Goal: Task Accomplishment & Management: Use online tool/utility

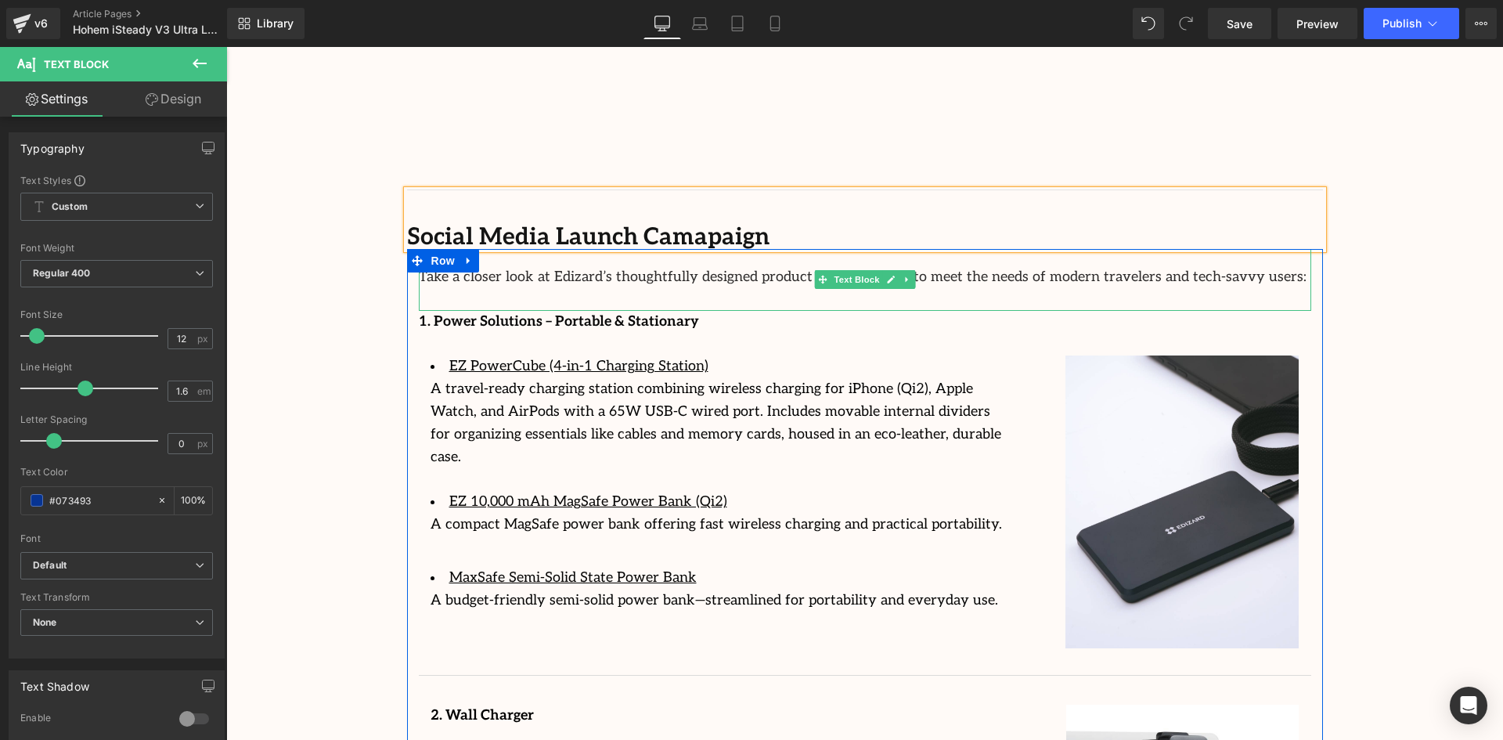
click at [586, 266] on p "Take a closer look at Edizard’s thoughtfully designed product lineup, crafted t…" at bounding box center [865, 277] width 892 height 23
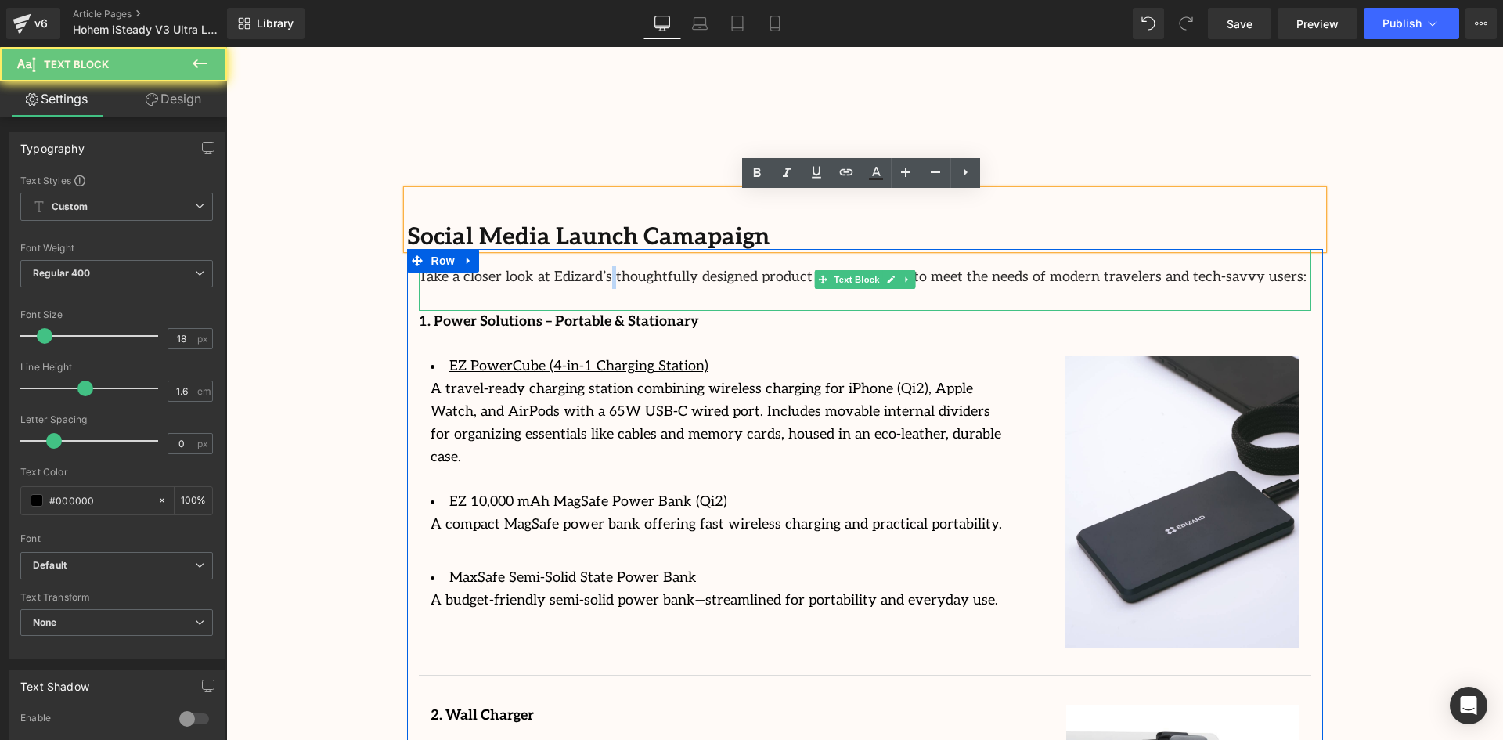
click at [586, 266] on p "Take a closer look at Edizard’s thoughtfully designed product lineup, crafted t…" at bounding box center [865, 277] width 892 height 23
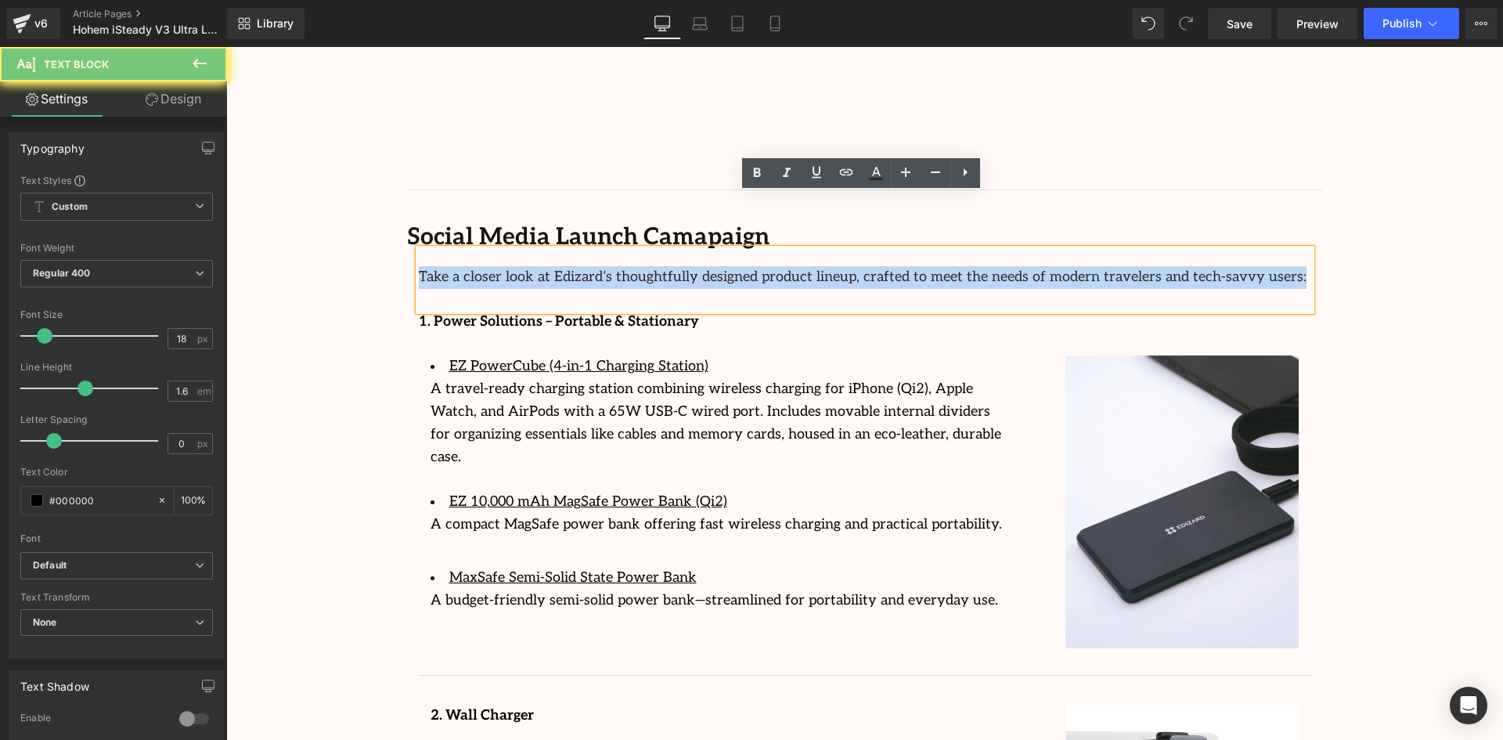
click at [586, 266] on p "Take a closer look at Edizard’s thoughtfully designed product lineup, crafted t…" at bounding box center [865, 277] width 892 height 23
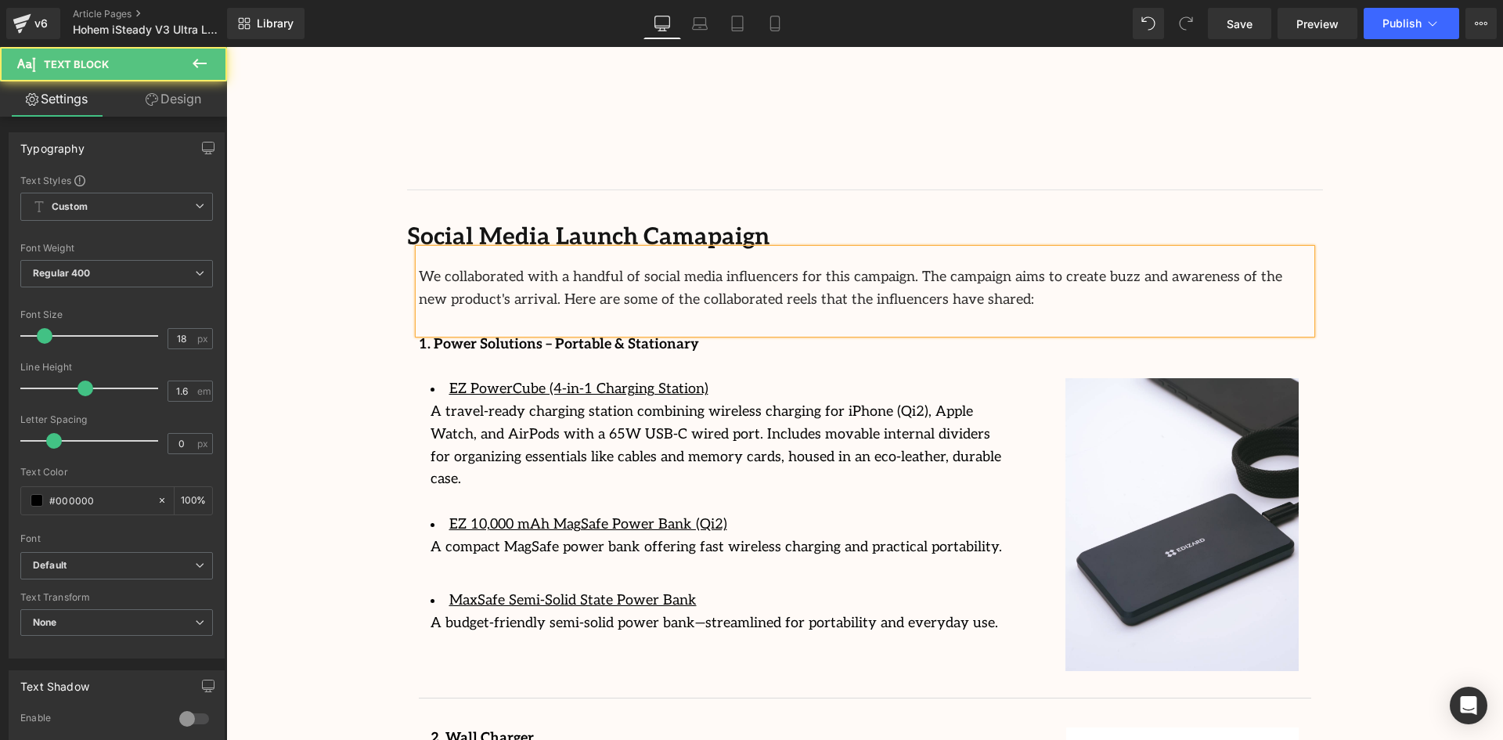
drag, startPoint x: 843, startPoint y: 254, endPoint x: 370, endPoint y: 209, distance: 474.9
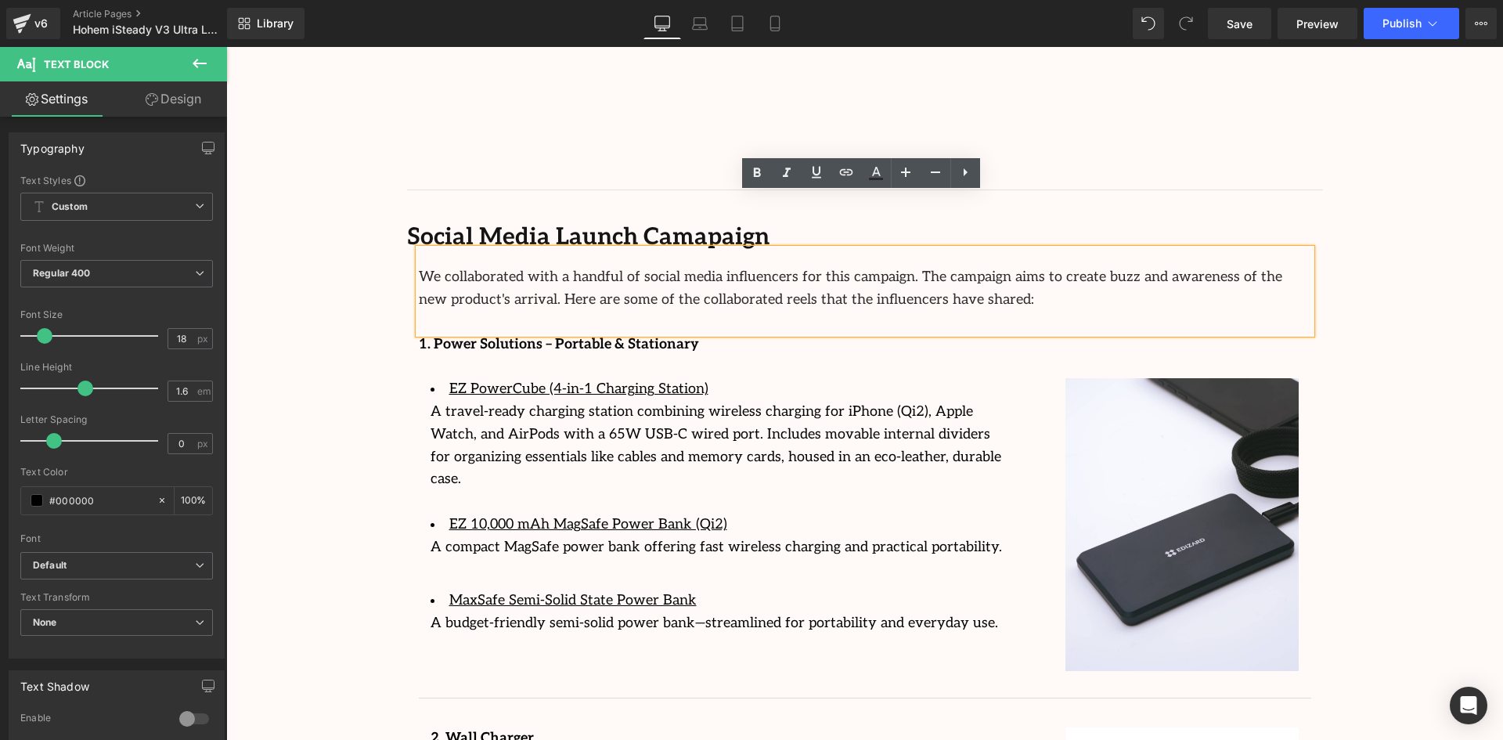
copy font "We collaborated with a handful of social media influencers for this campaign. T…"
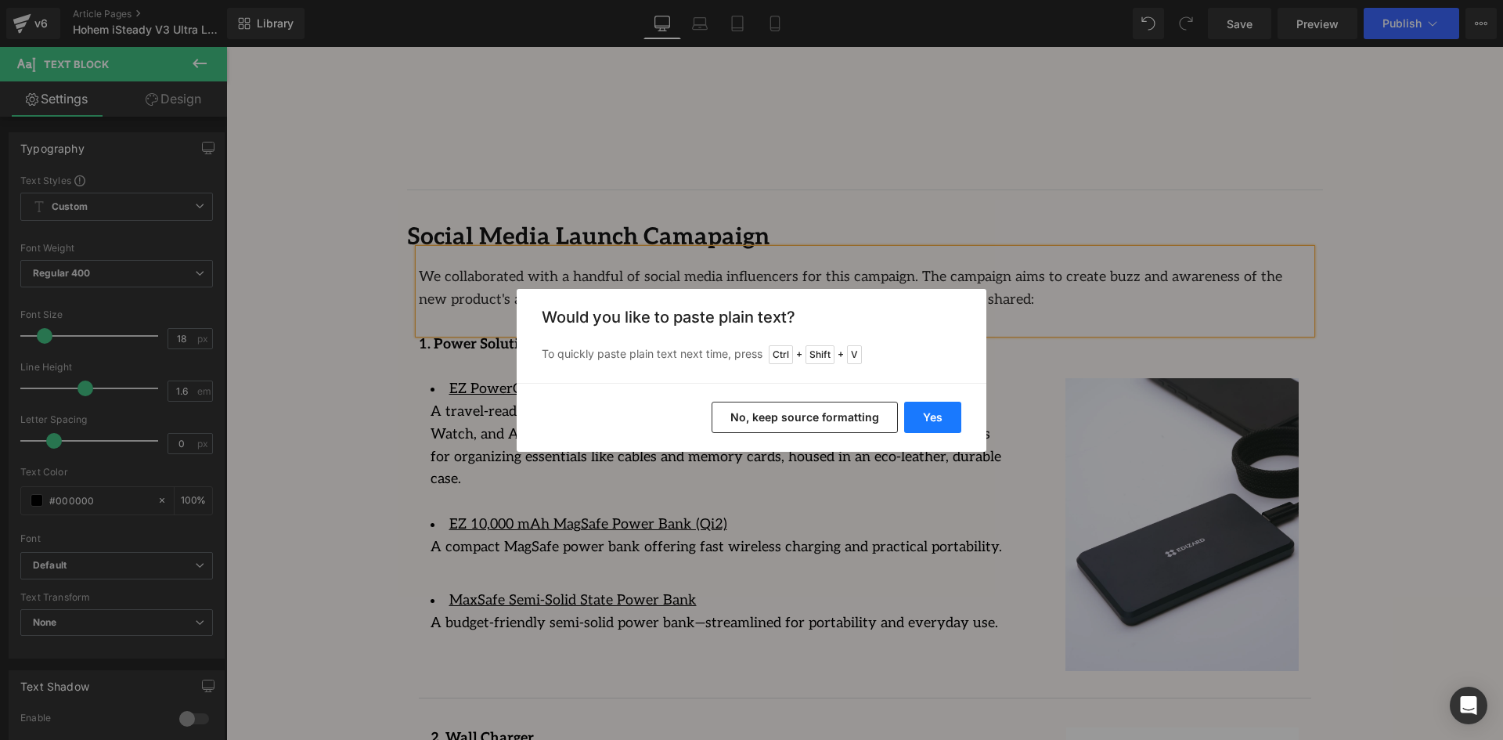
click at [939, 420] on button "Yes" at bounding box center [932, 417] width 57 height 31
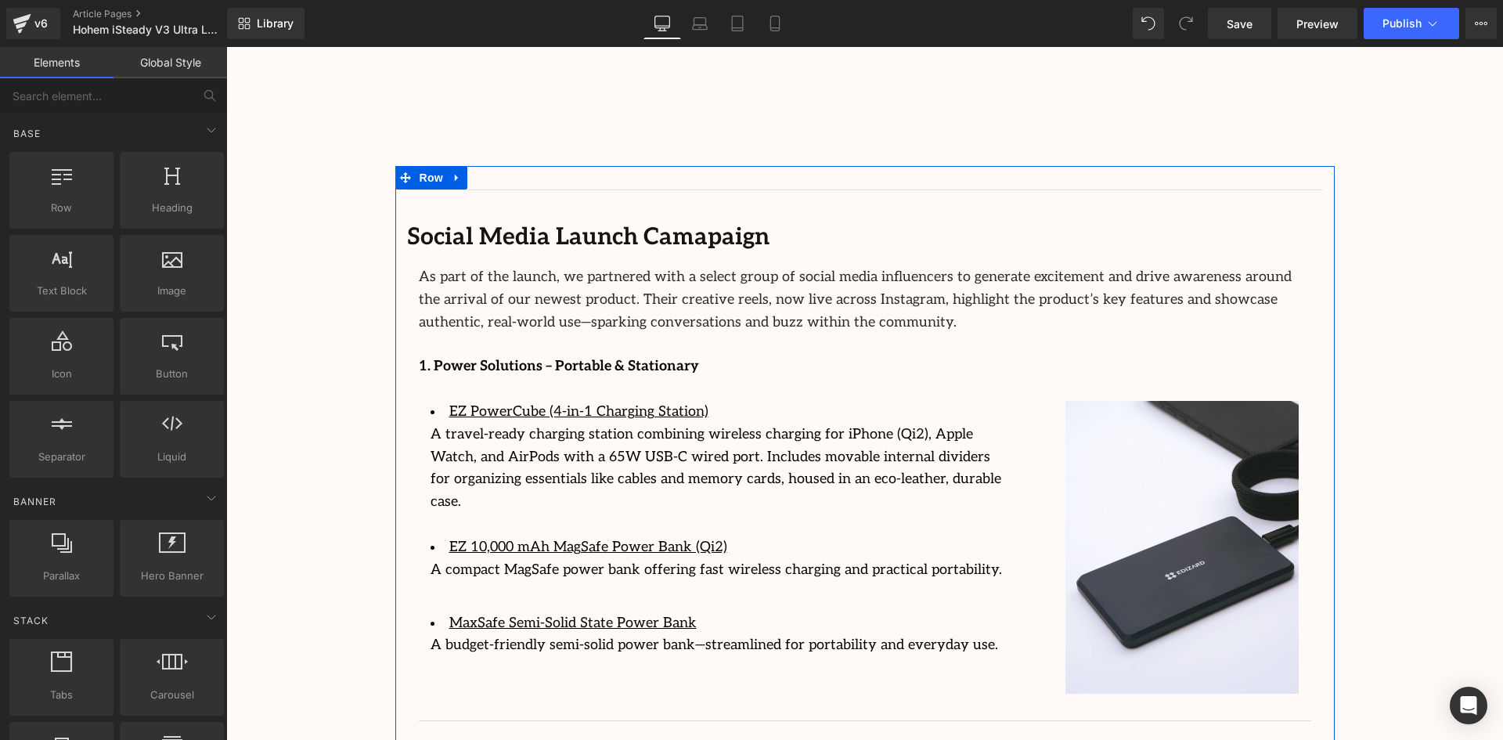
click at [647, 223] on b "Social Media Launch Camapaign" at bounding box center [588, 237] width 362 height 28
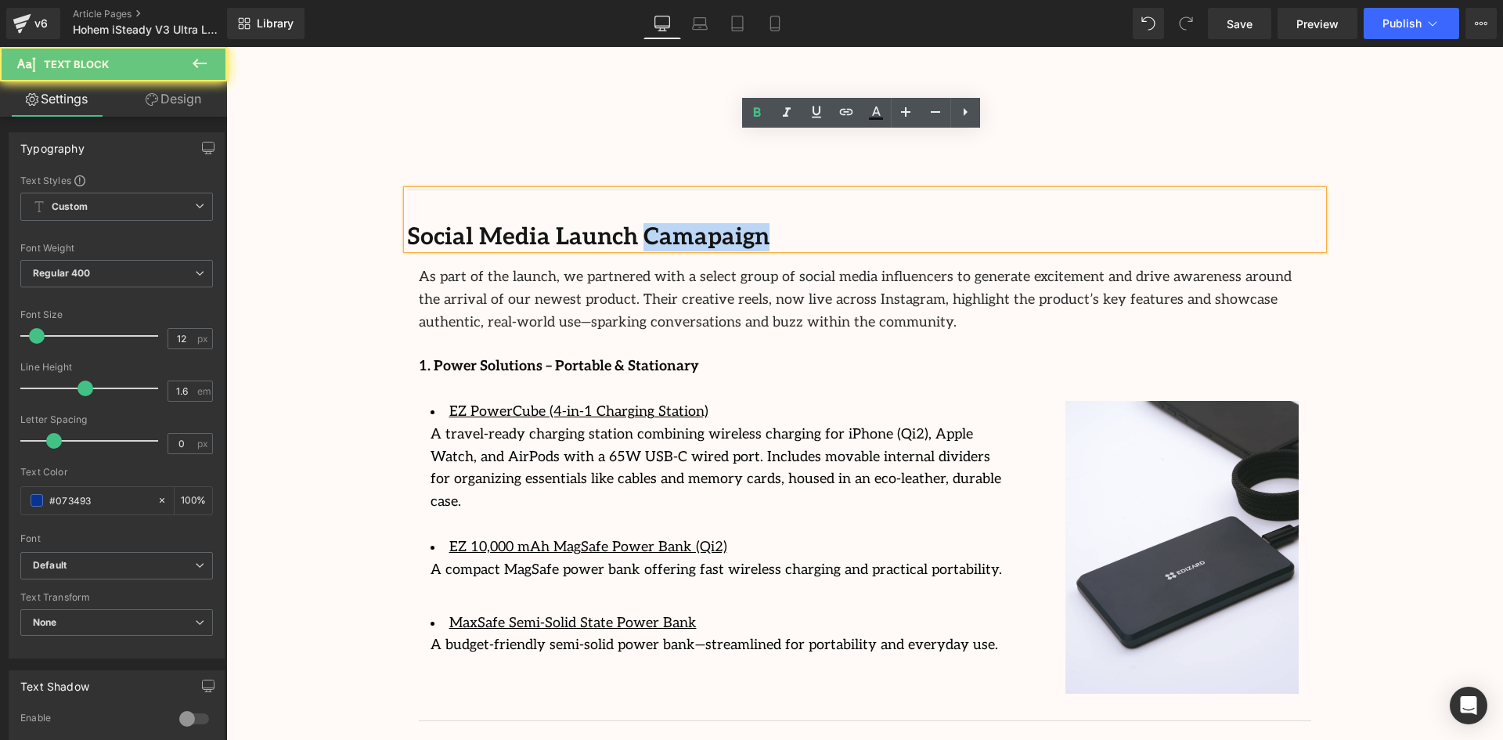
click at [647, 223] on b "Social Media Launch Camapaign" at bounding box center [588, 237] width 362 height 28
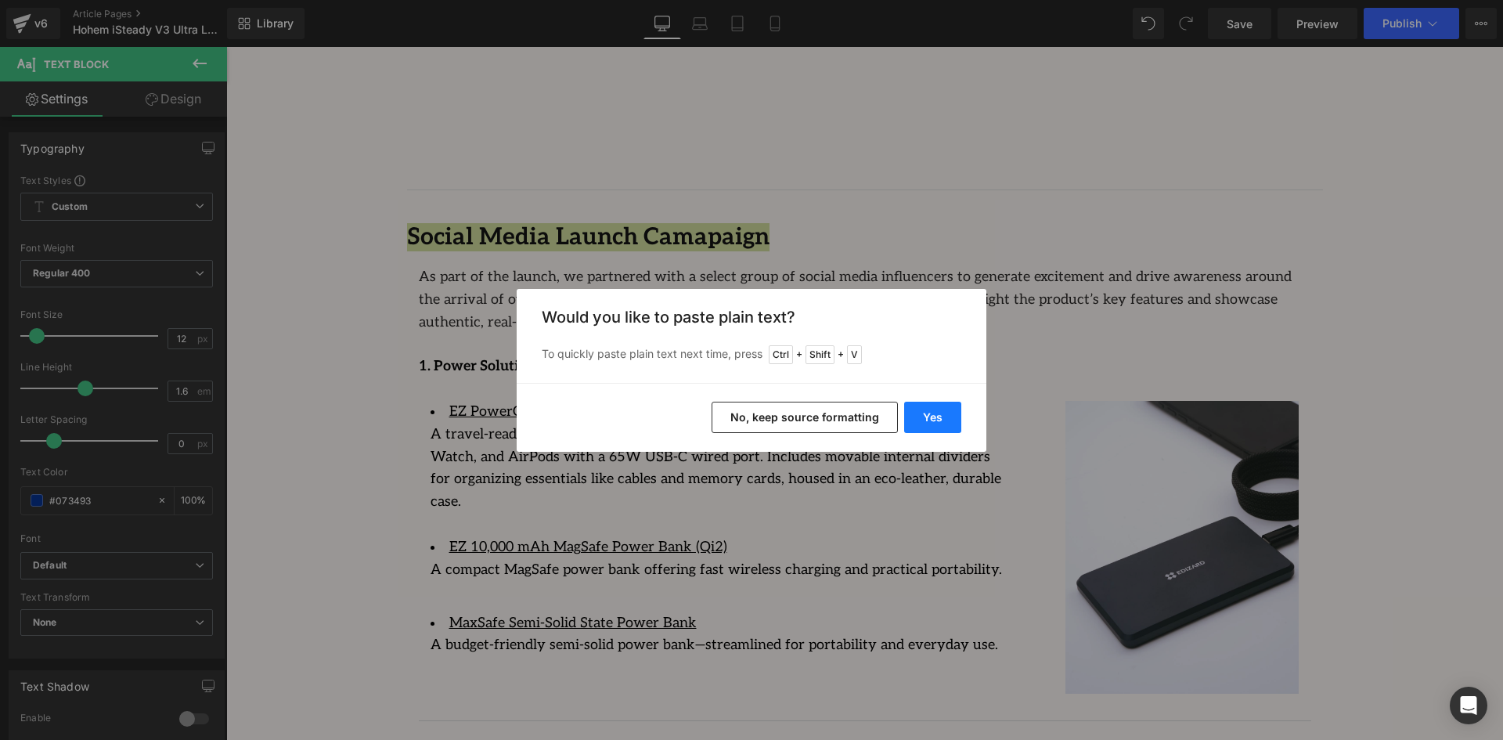
click at [932, 413] on button "Yes" at bounding box center [932, 417] width 57 height 31
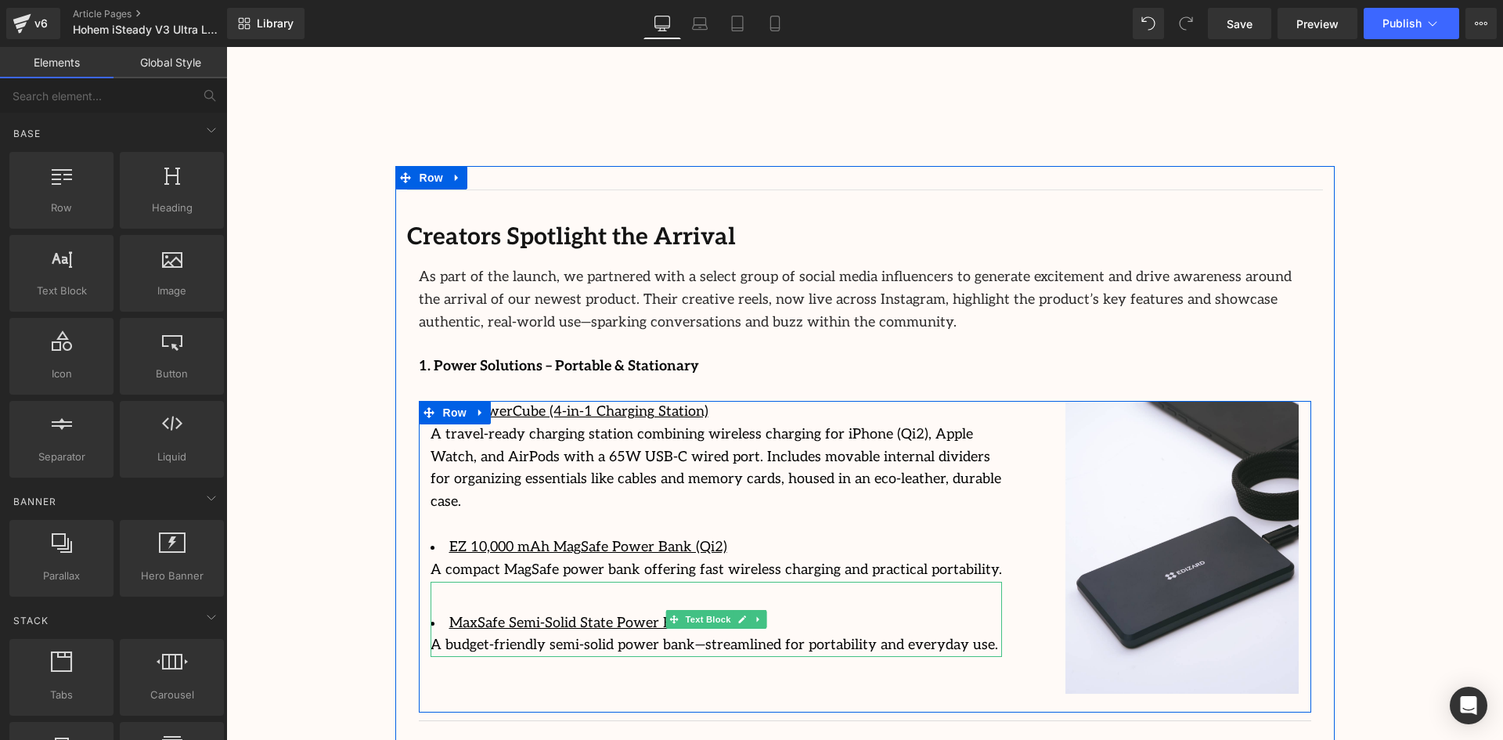
click at [944, 634] on div "A budget-friendly semi-solid power bank—streamlined for portability and everyda…" at bounding box center [716, 645] width 571 height 23
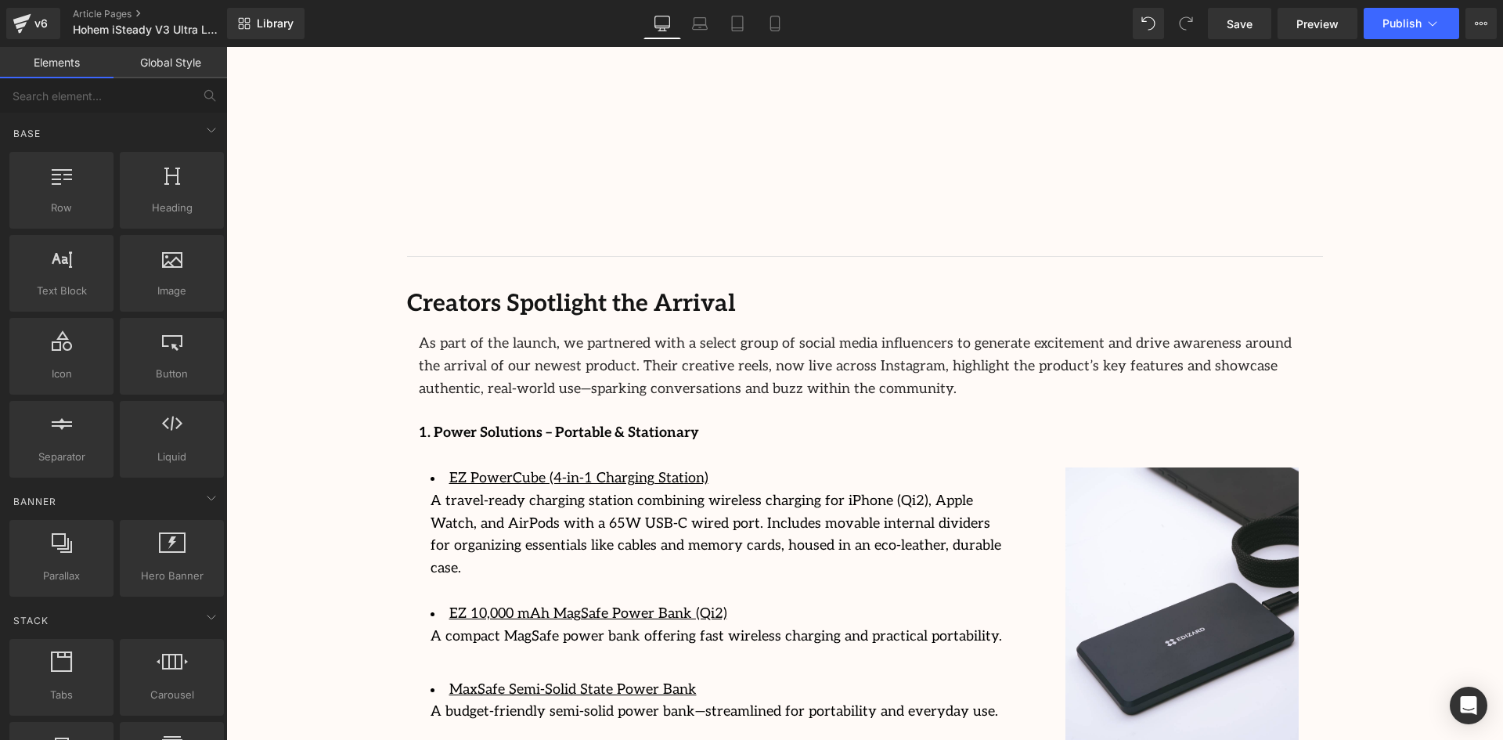
scroll to position [2662, 0]
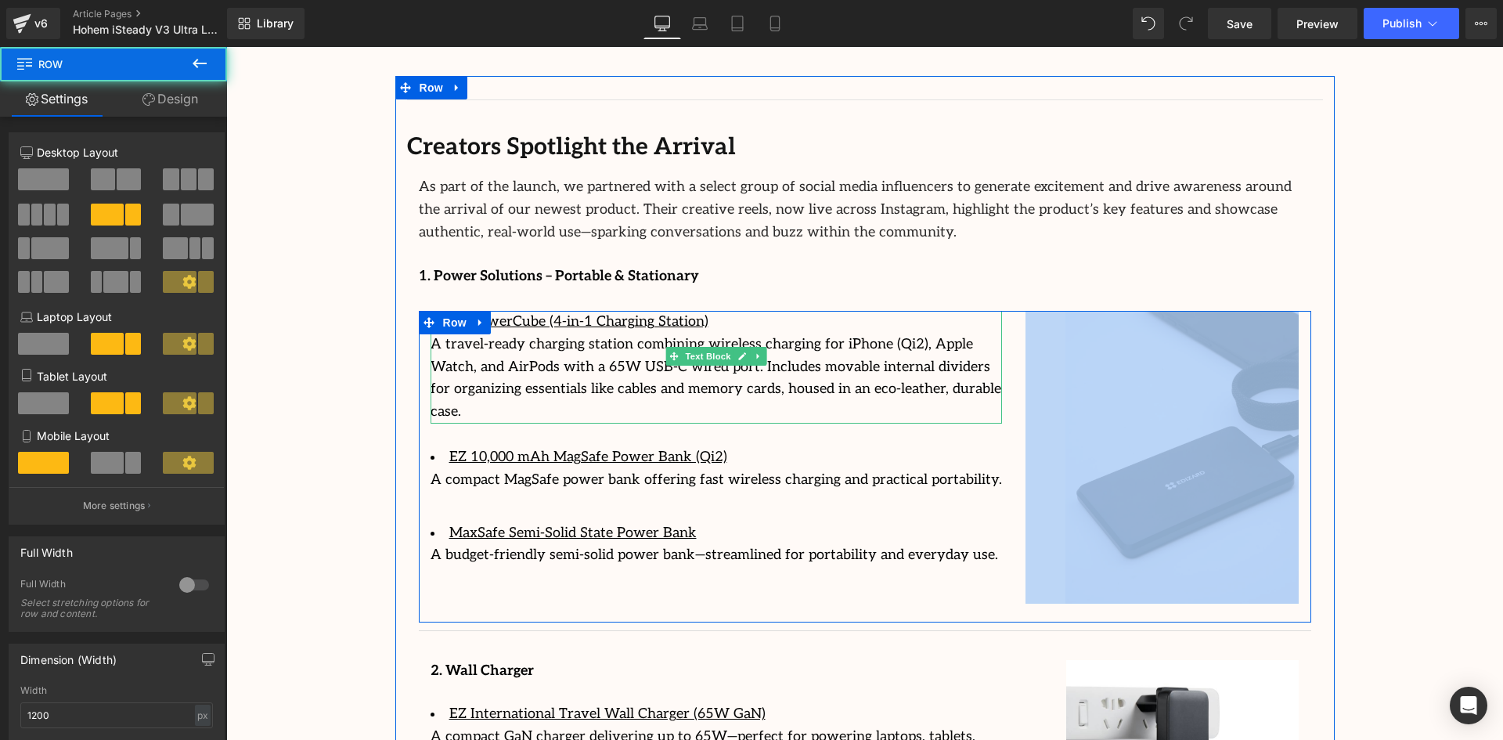
drag, startPoint x: 958, startPoint y: 499, endPoint x: 439, endPoint y: 280, distance: 563.4
click at [439, 311] on div "EZ PowerCube (4-in-1 Charging Station) A travel-ready charging station combinin…" at bounding box center [865, 467] width 892 height 312
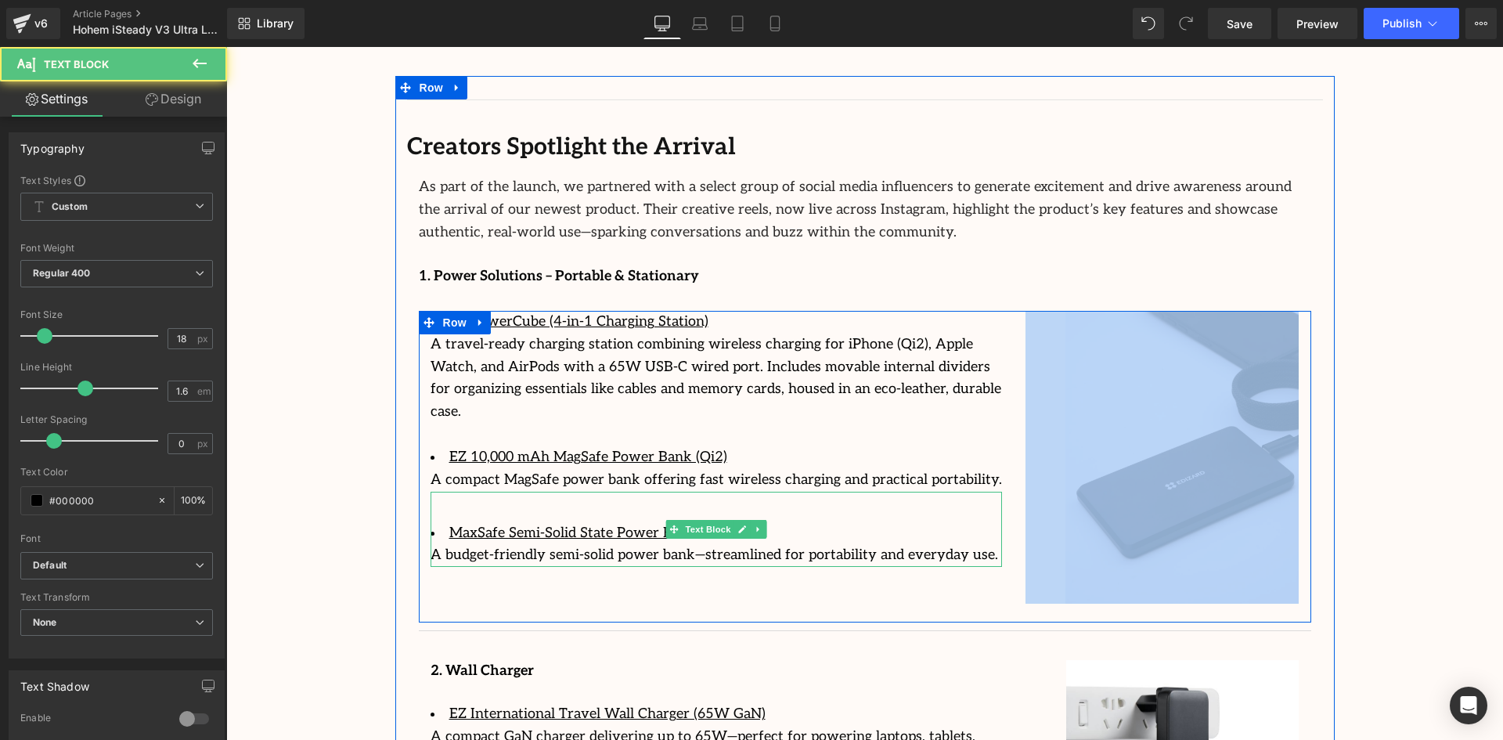
click at [942, 544] on div "A budget-friendly semi-solid power bank—streamlined for portability and everyda…" at bounding box center [716, 555] width 571 height 23
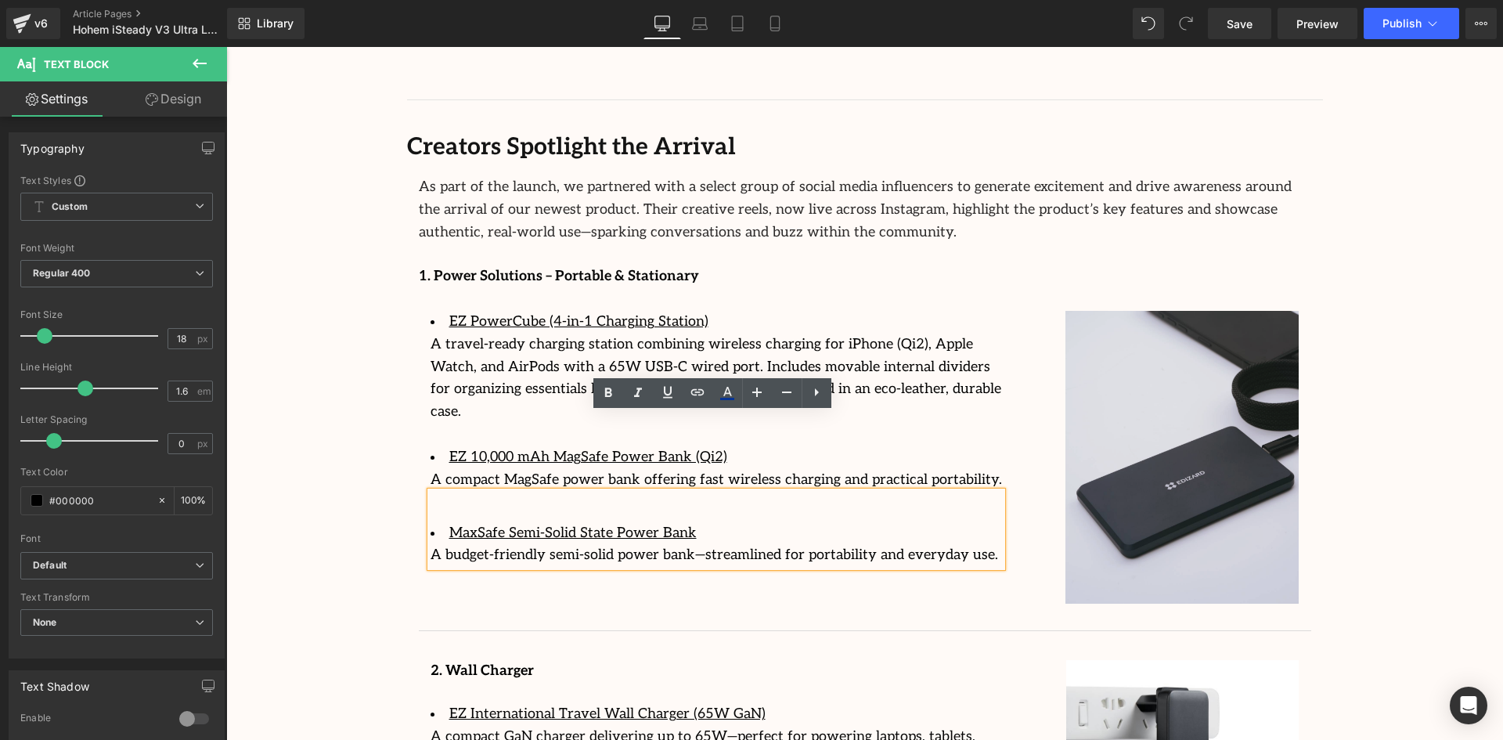
click at [1056, 446] on img at bounding box center [1162, 457] width 274 height 293
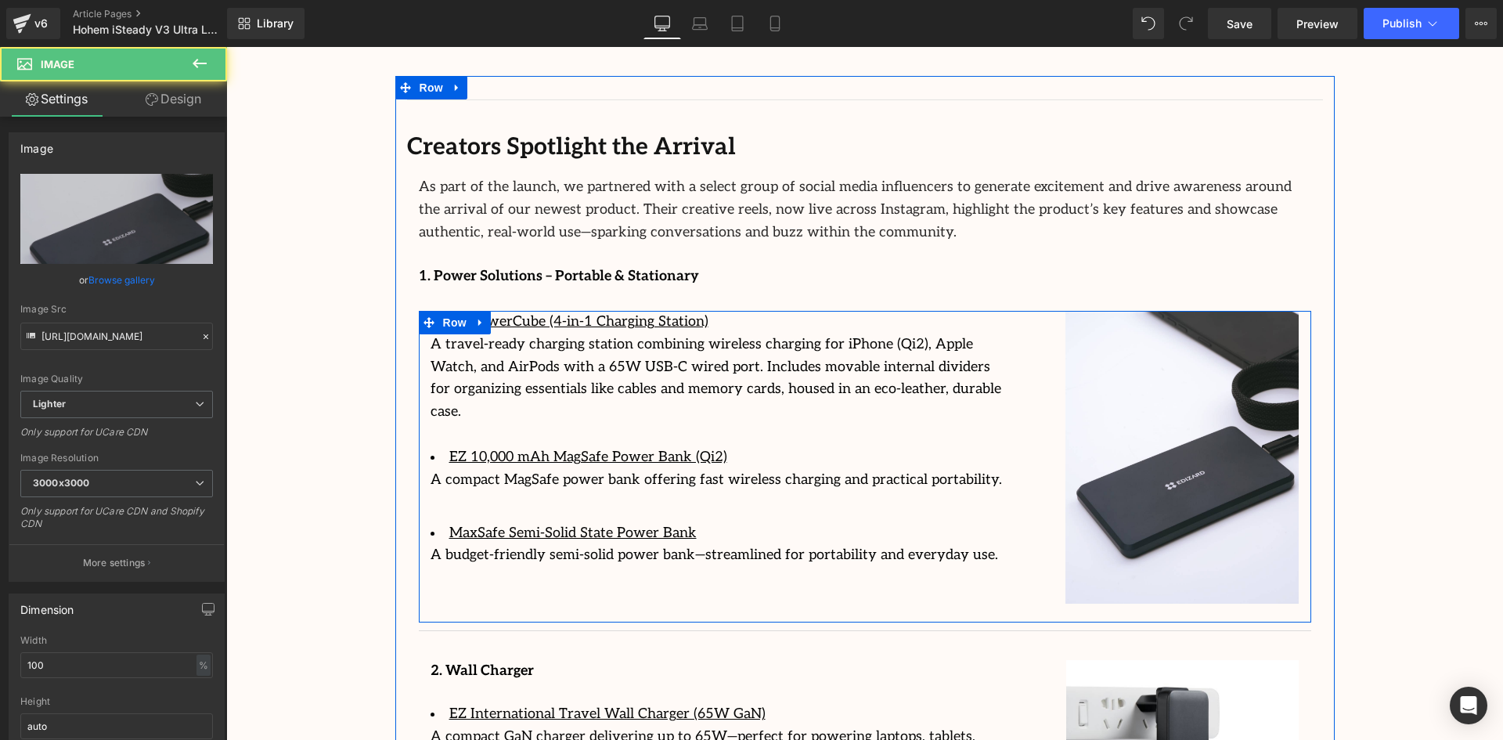
click at [819, 492] on div "MaxSafe Semi-Solid State Power Bank A budget-friendly semi-solid power bank—str…" at bounding box center [716, 530] width 571 height 76
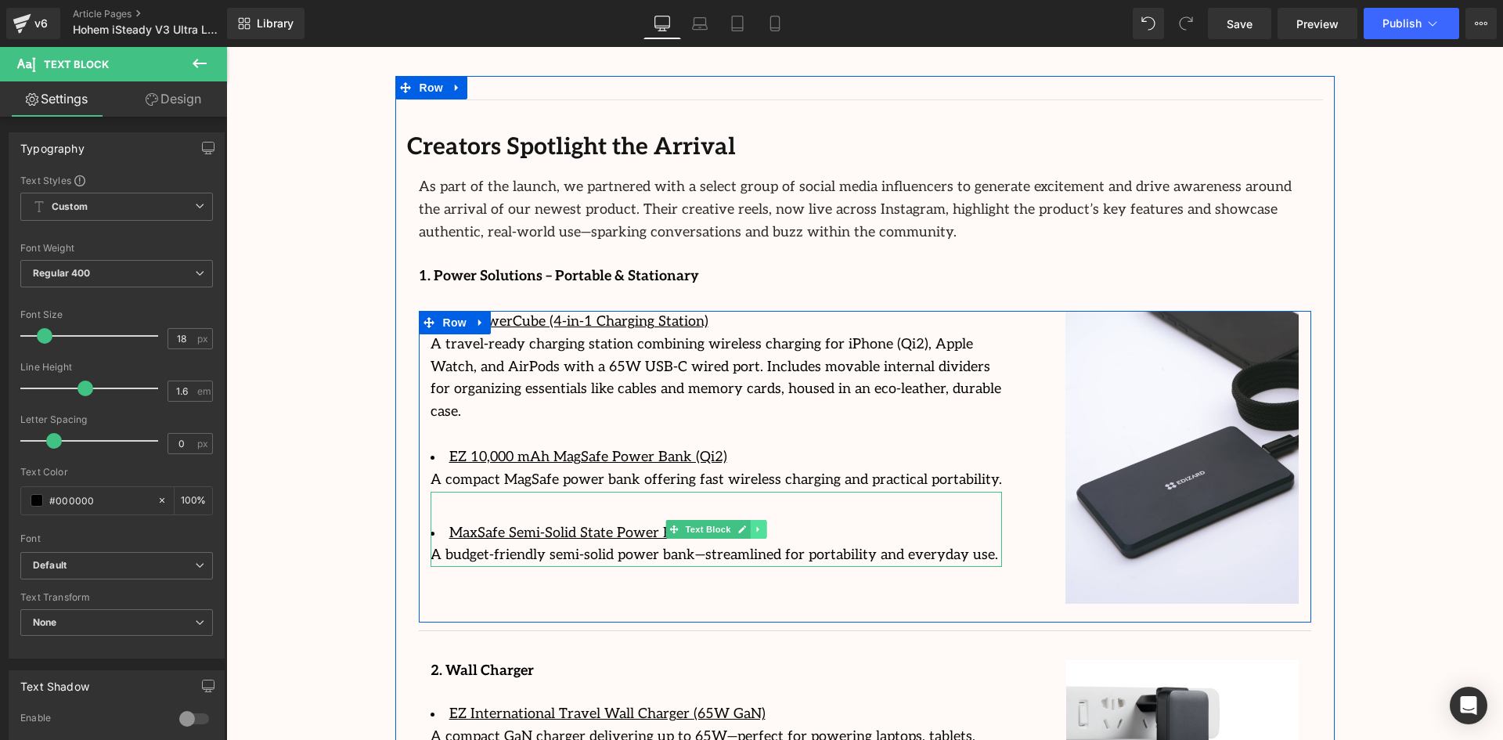
click at [755, 524] on icon at bounding box center [758, 528] width 9 height 9
click at [762, 524] on icon at bounding box center [766, 528] width 9 height 9
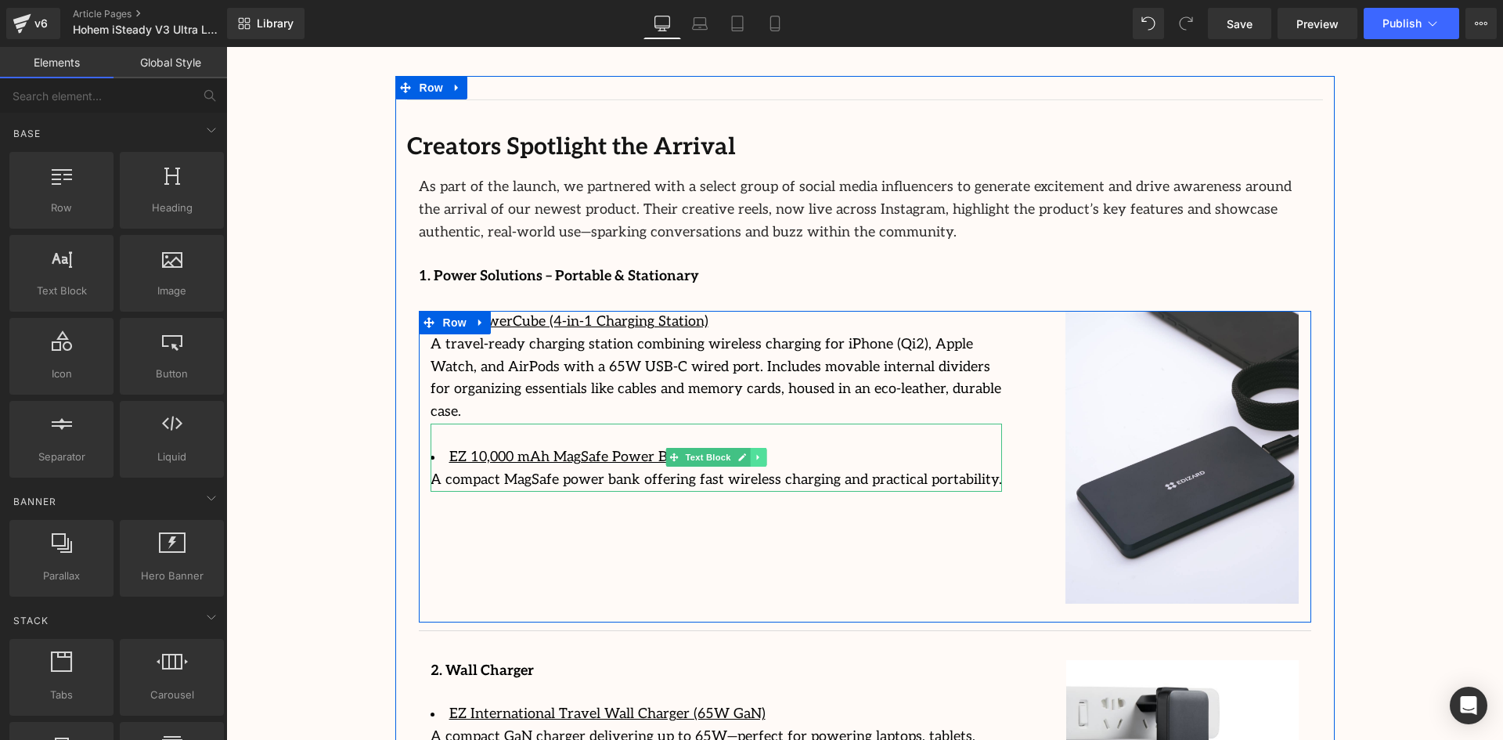
click at [750, 448] on link at bounding box center [758, 457] width 16 height 19
click at [762, 453] on icon at bounding box center [766, 457] width 9 height 9
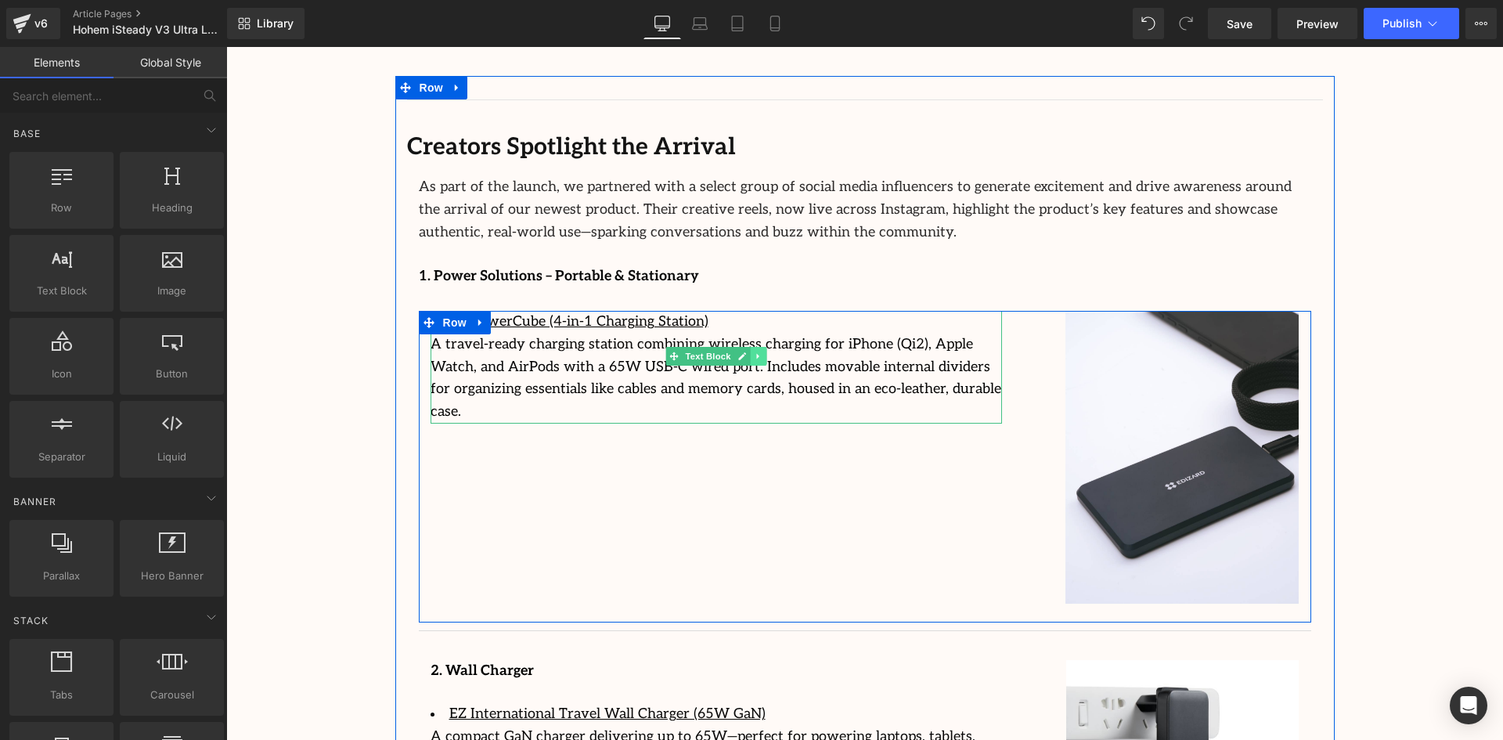
click at [754, 351] on icon at bounding box center [758, 355] width 9 height 9
click at [762, 351] on icon at bounding box center [766, 355] width 9 height 9
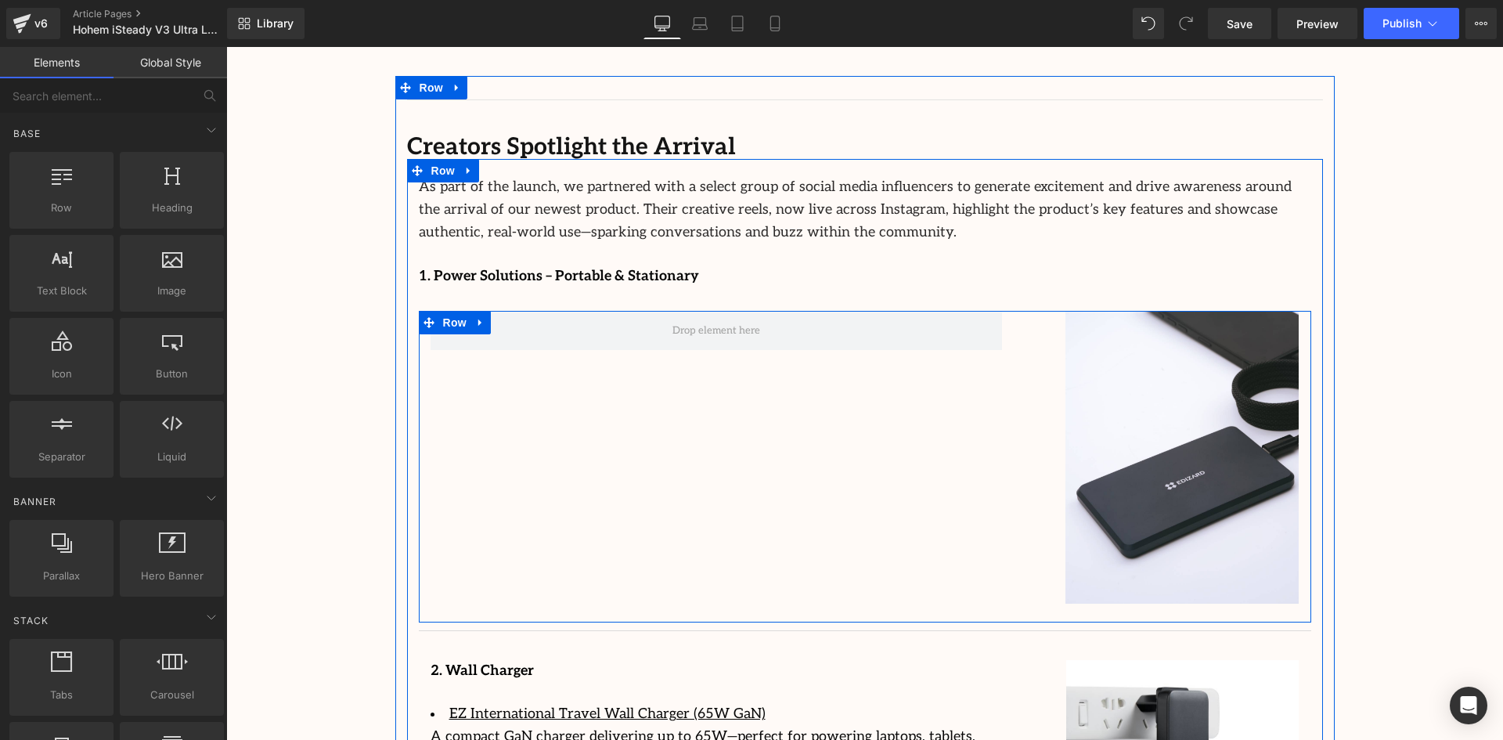
click at [737, 319] on div "Image Row" at bounding box center [865, 467] width 892 height 312
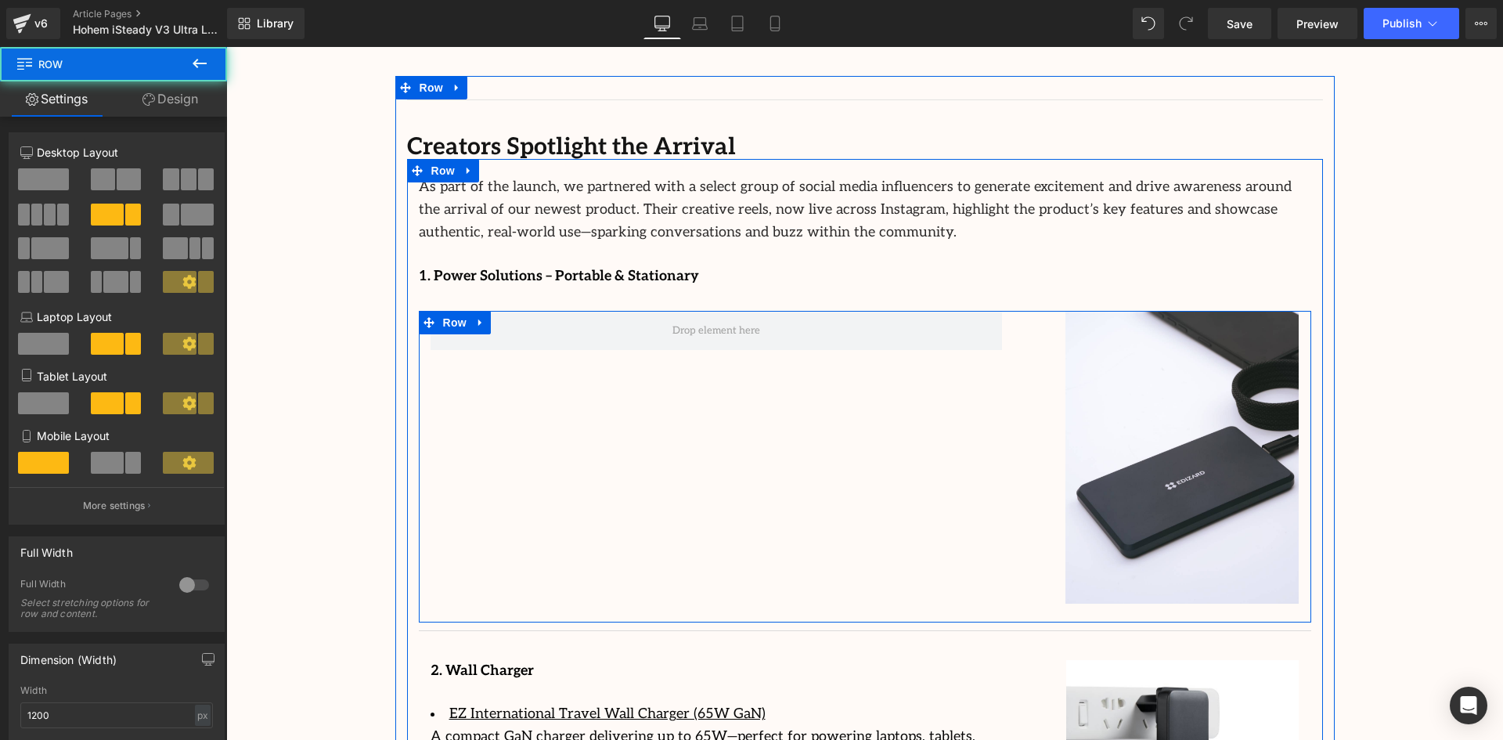
click at [650, 265] on div "1. Power Solutions – Portable & Stationary Text Block" at bounding box center [865, 287] width 892 height 45
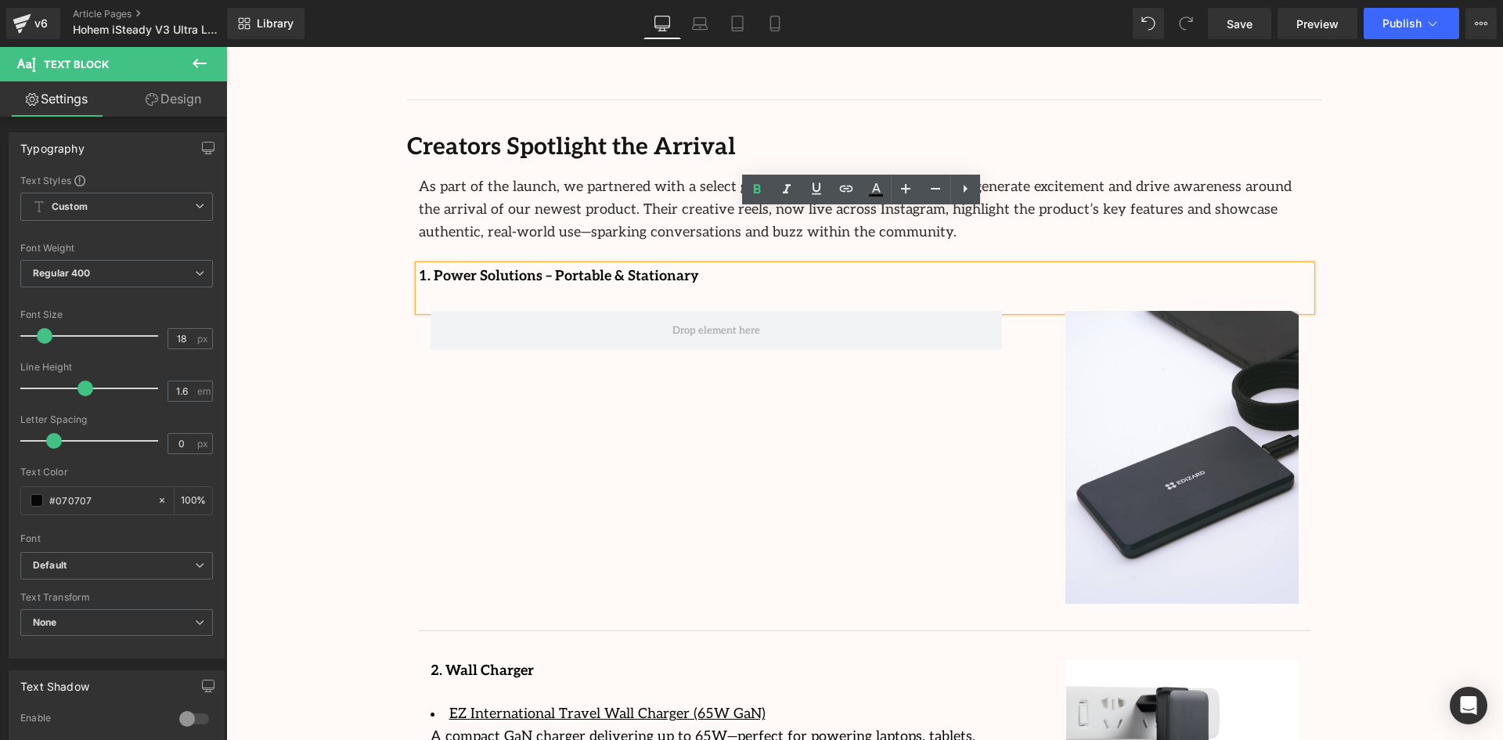
click at [674, 265] on p "1. Power Solutions – Portable & Stationary" at bounding box center [712, 276] width 586 height 23
click at [917, 326] on div "Image Row" at bounding box center [865, 467] width 892 height 312
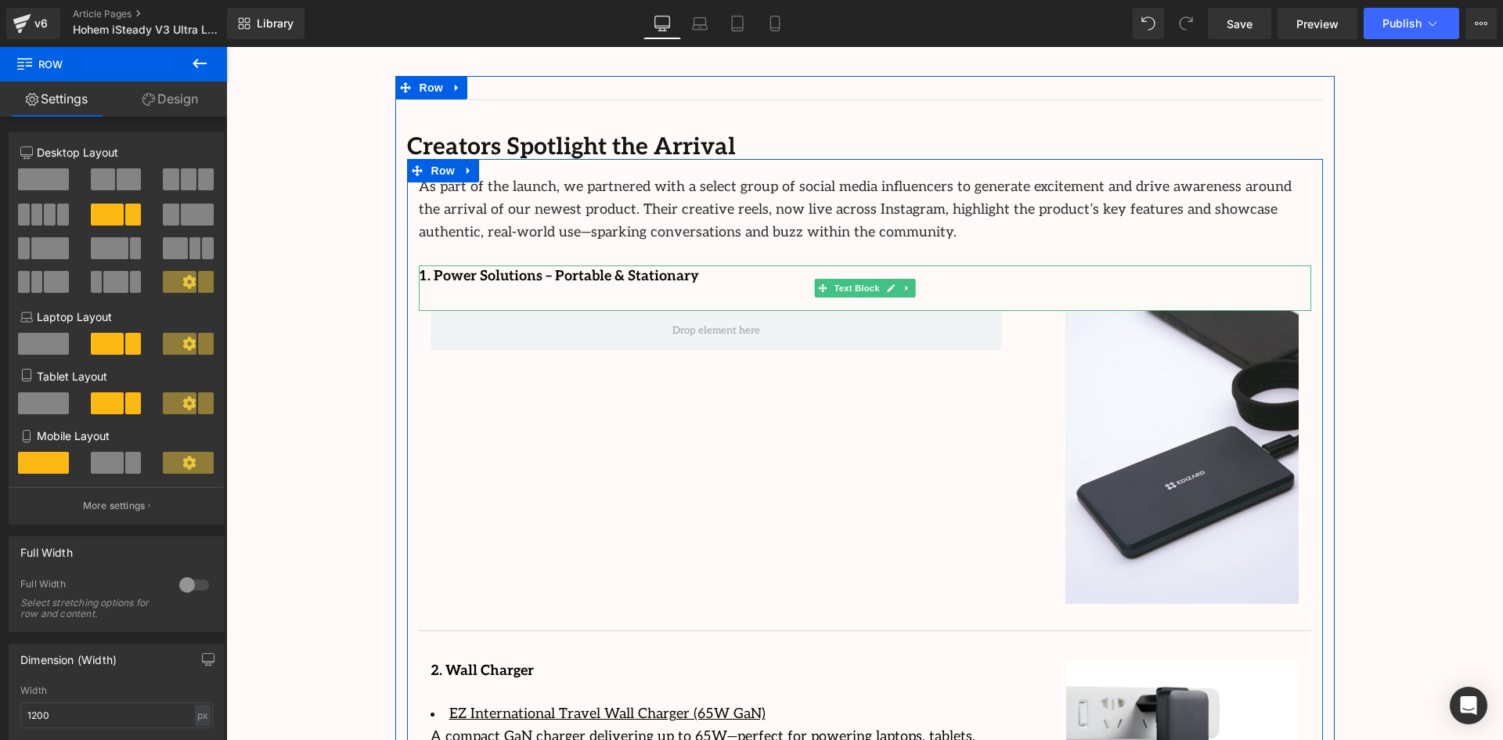
click at [891, 279] on link at bounding box center [890, 288] width 16 height 19
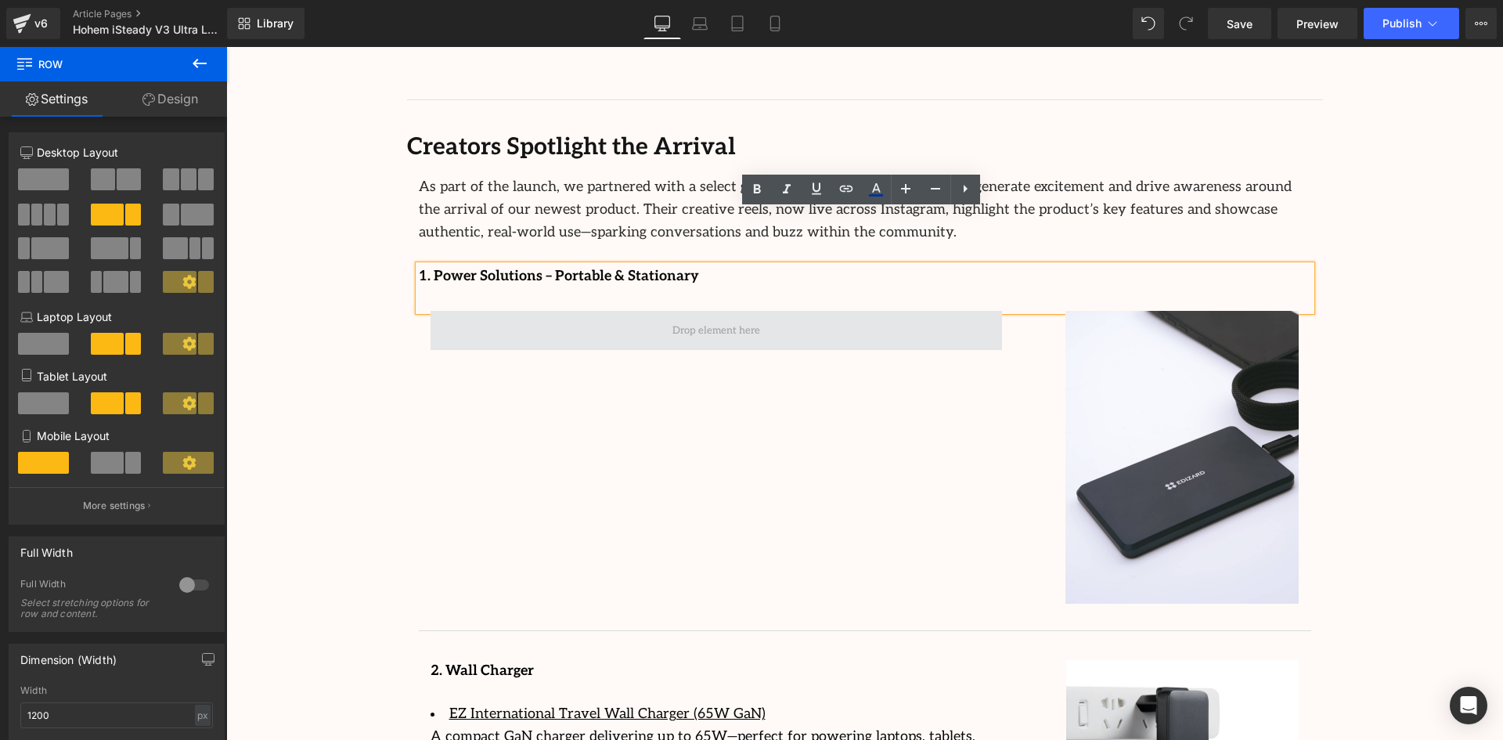
drag, startPoint x: 955, startPoint y: 232, endPoint x: 921, endPoint y: 261, distance: 43.9
click at [956, 265] on p "1. Power Solutions – Portable & Stationary" at bounding box center [712, 276] width 586 height 23
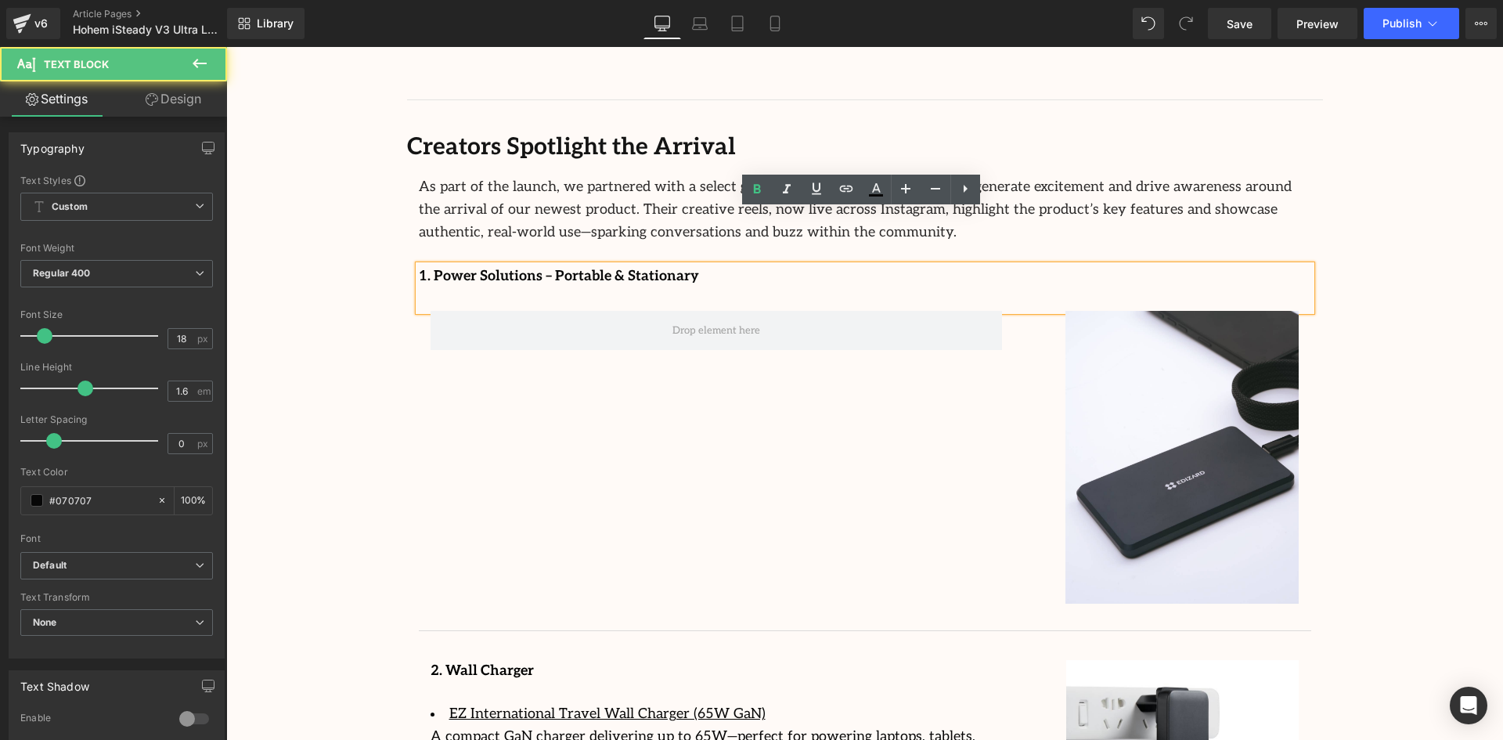
click at [891, 359] on div "Image Row" at bounding box center [865, 467] width 892 height 312
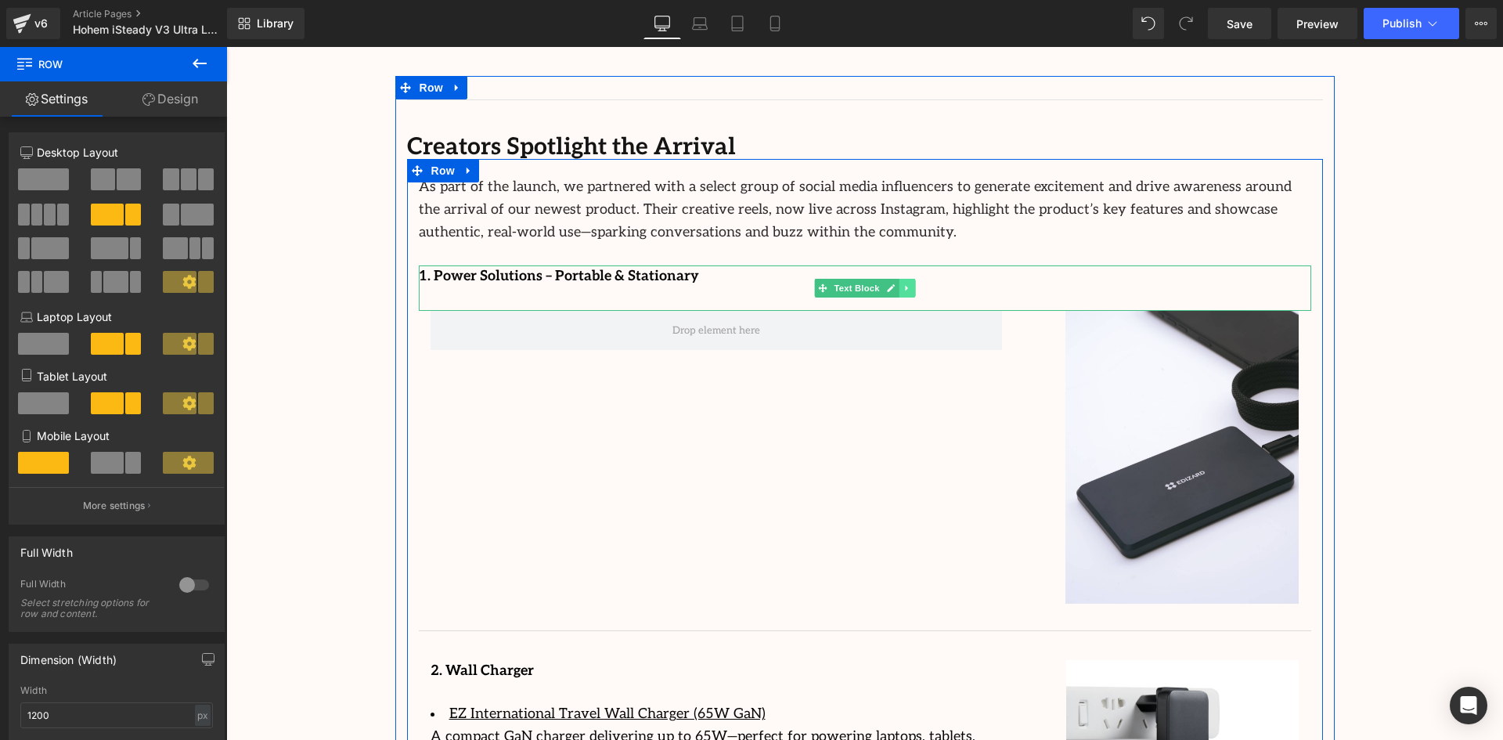
click at [907, 279] on link at bounding box center [907, 288] width 16 height 19
click at [917, 279] on link at bounding box center [915, 288] width 16 height 19
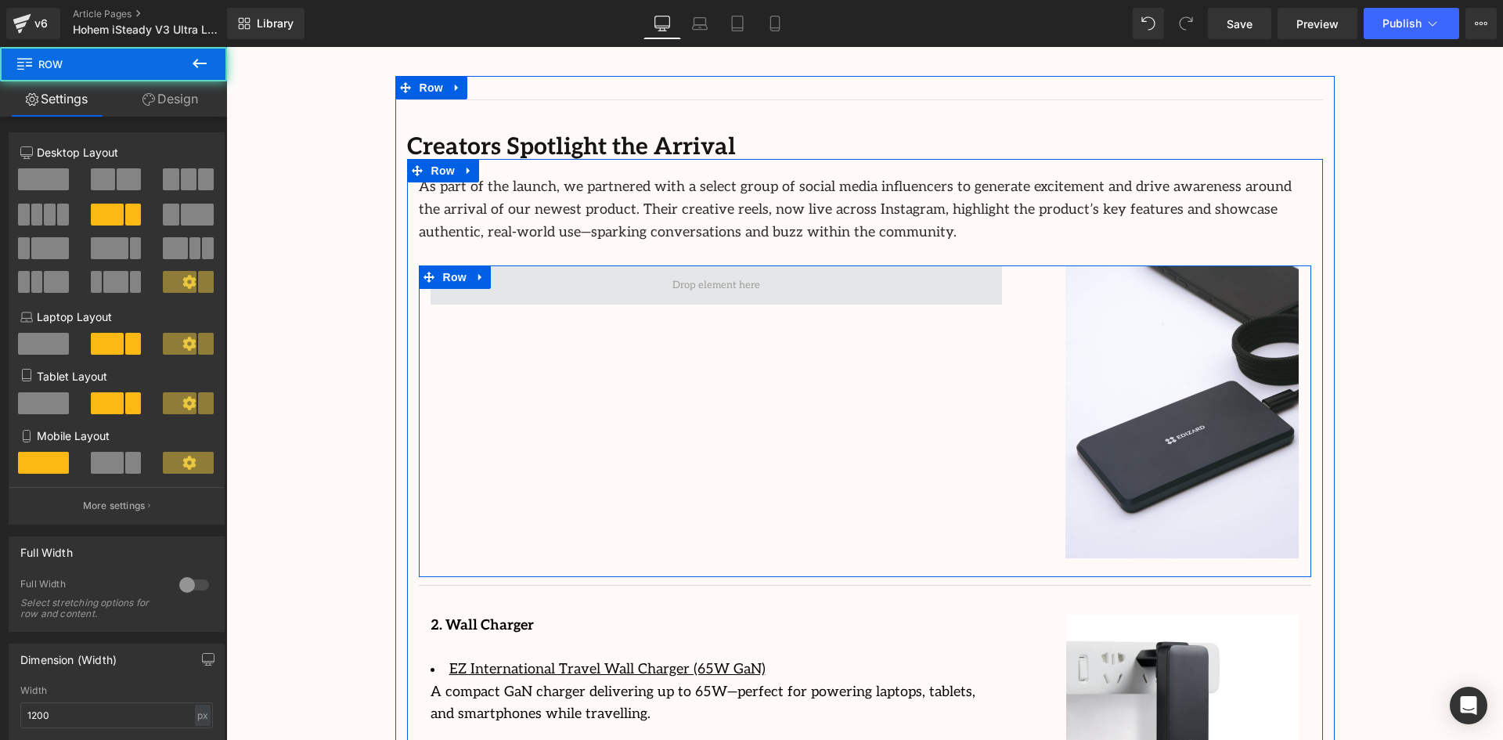
click at [851, 265] on span at bounding box center [716, 284] width 571 height 39
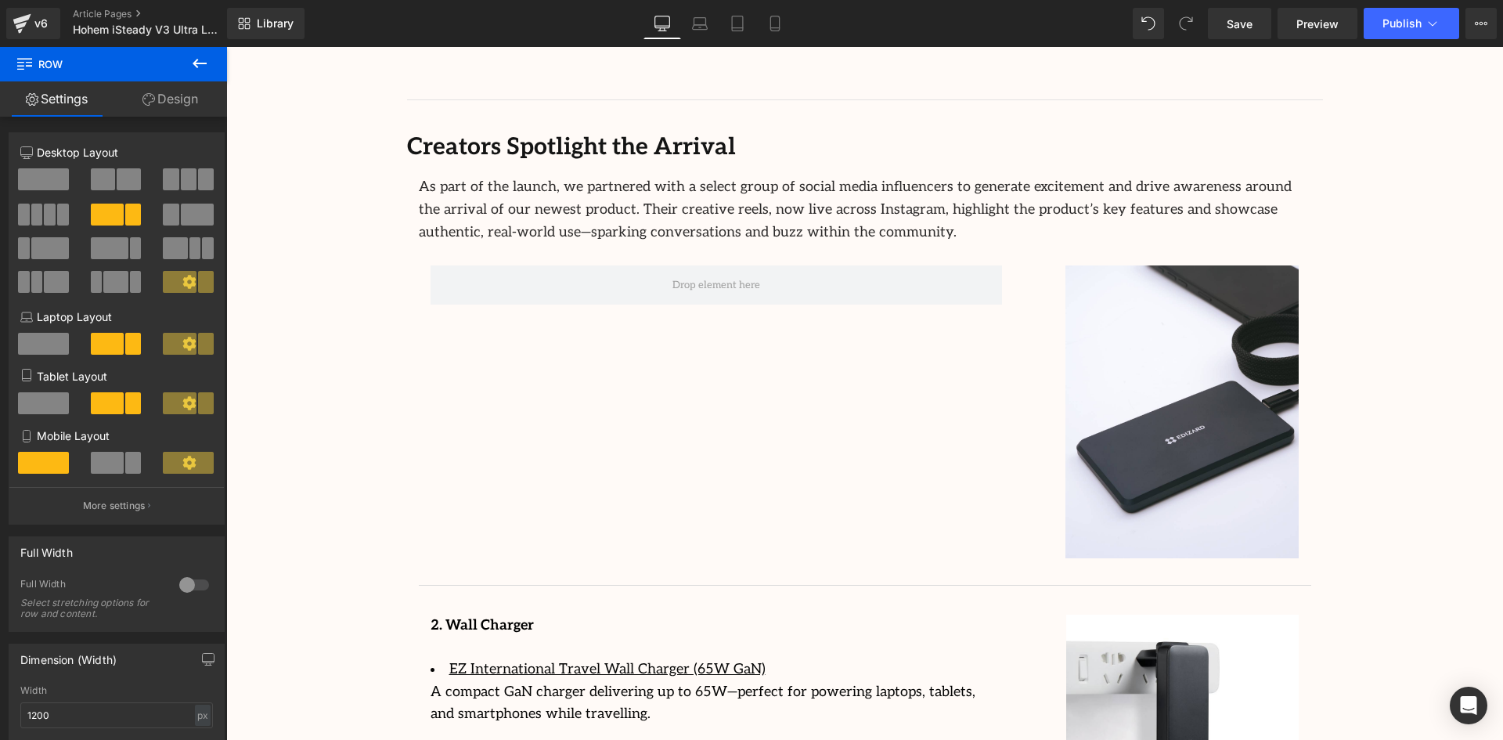
click at [197, 63] on icon at bounding box center [200, 63] width 14 height 9
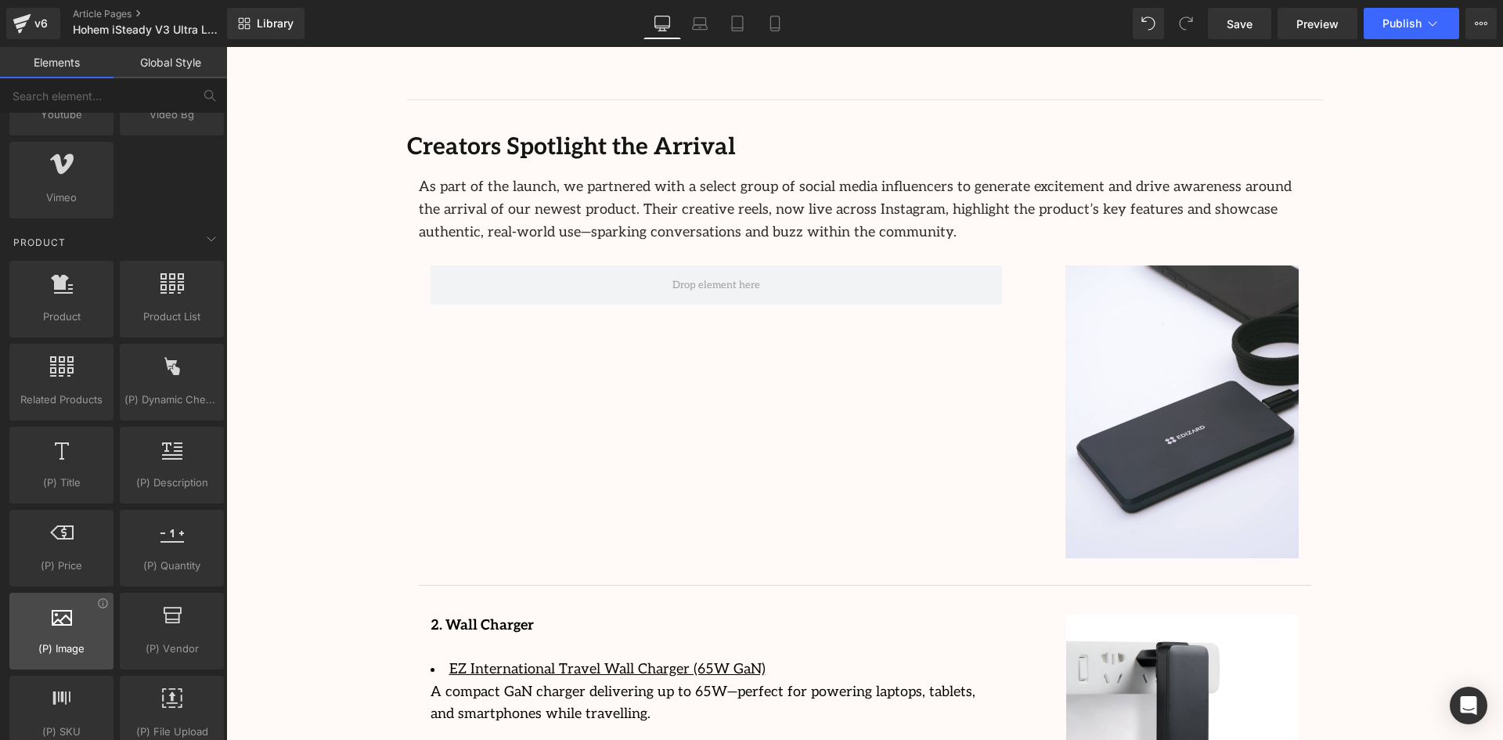
scroll to position [1174, 0]
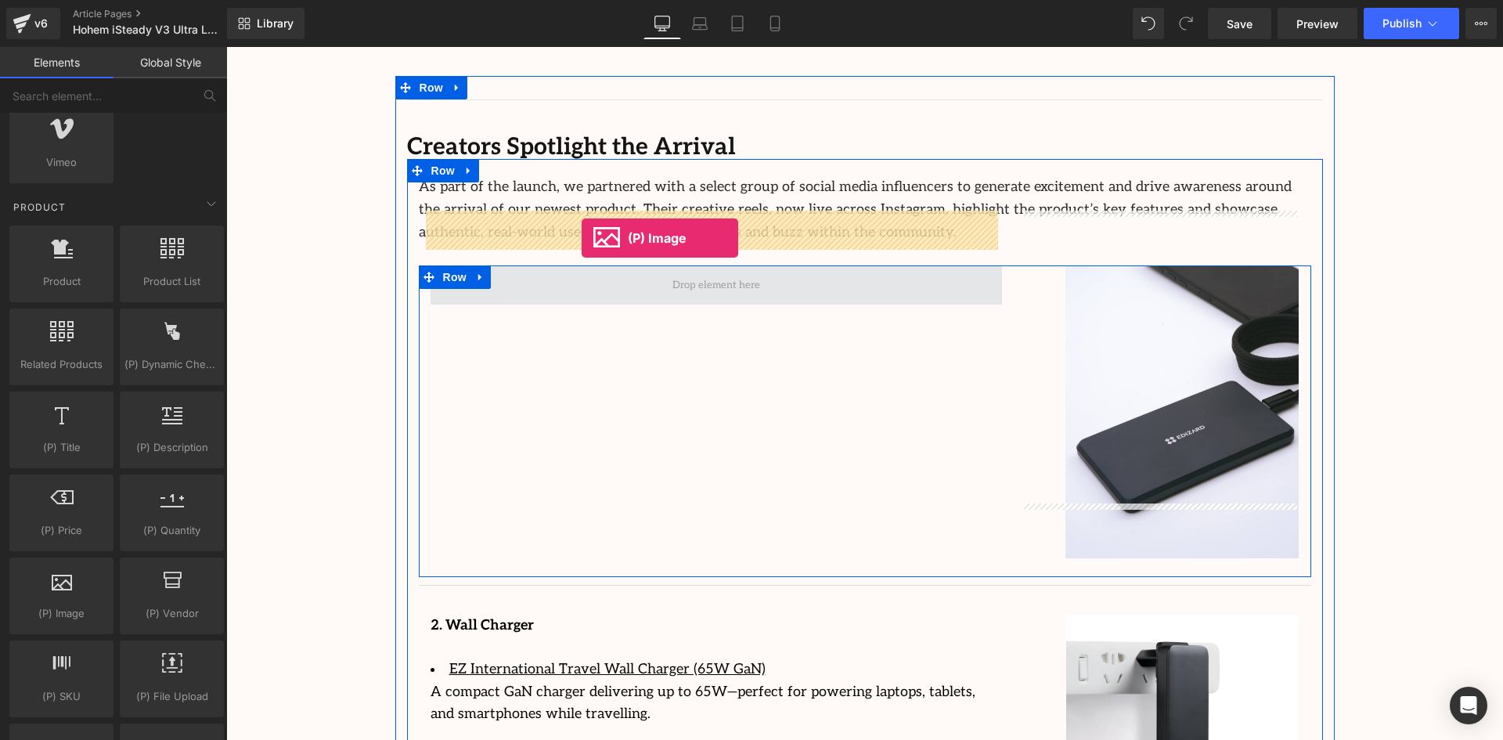
drag, startPoint x: 276, startPoint y: 655, endPoint x: 582, endPoint y: 238, distance: 517.0
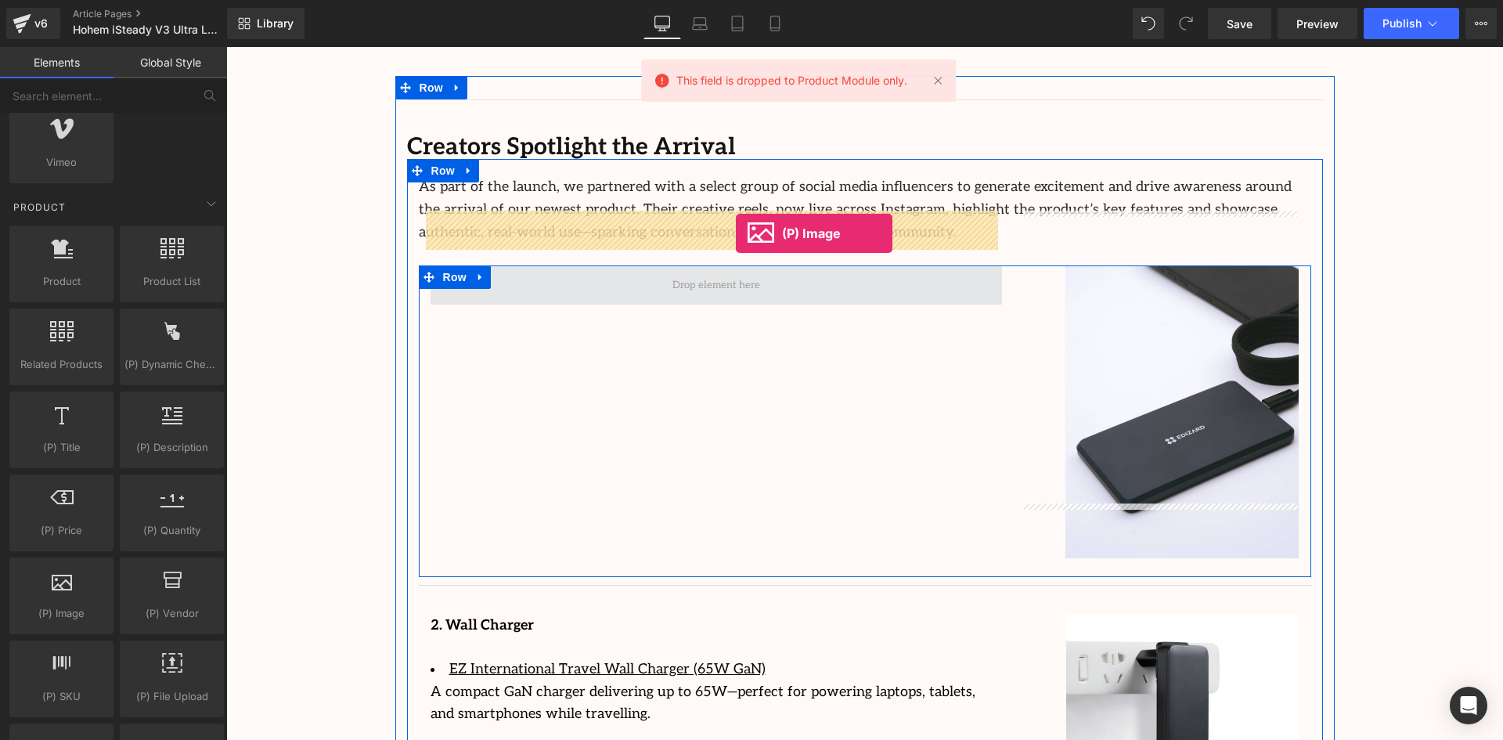
drag, startPoint x: 281, startPoint y: 664, endPoint x: 736, endPoint y: 233, distance: 626.3
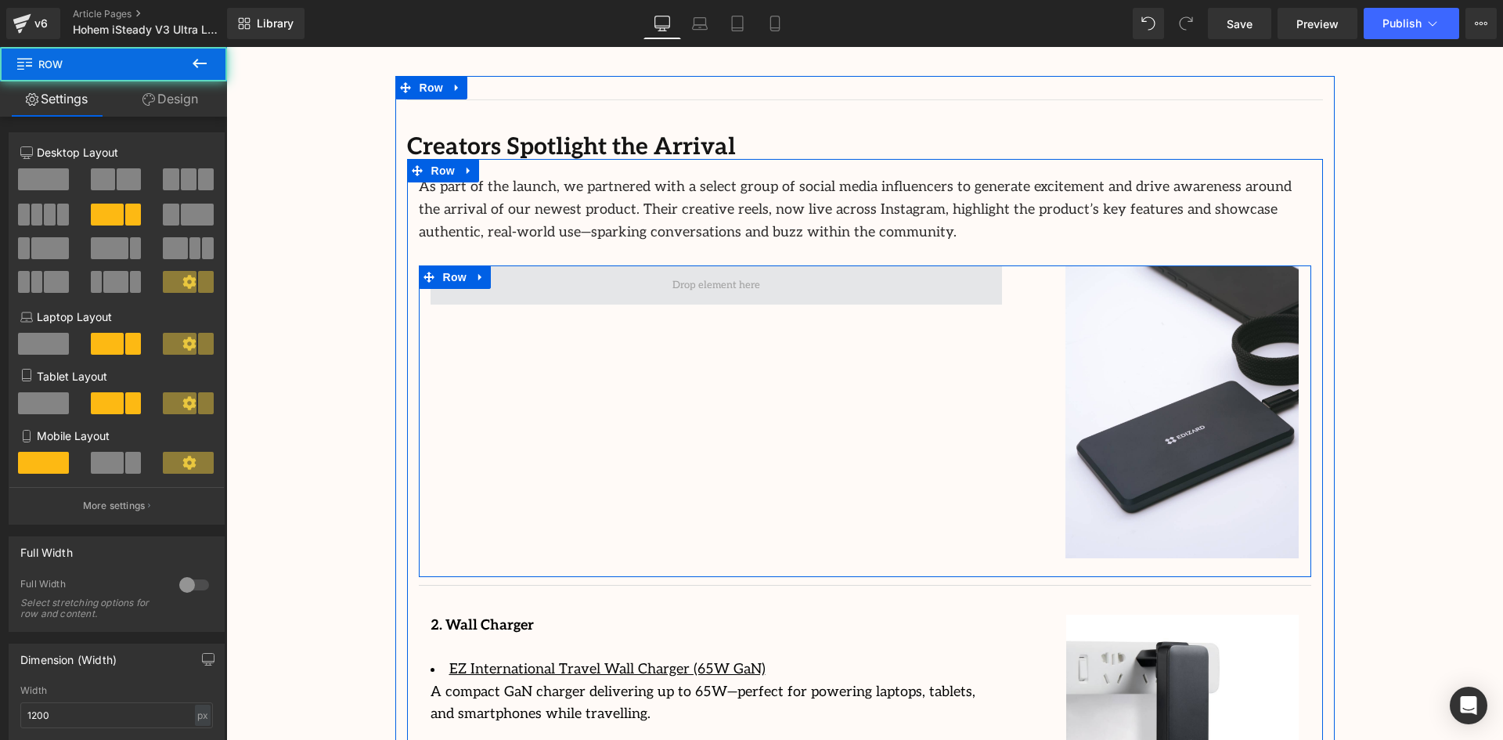
click at [783, 265] on span at bounding box center [716, 284] width 571 height 39
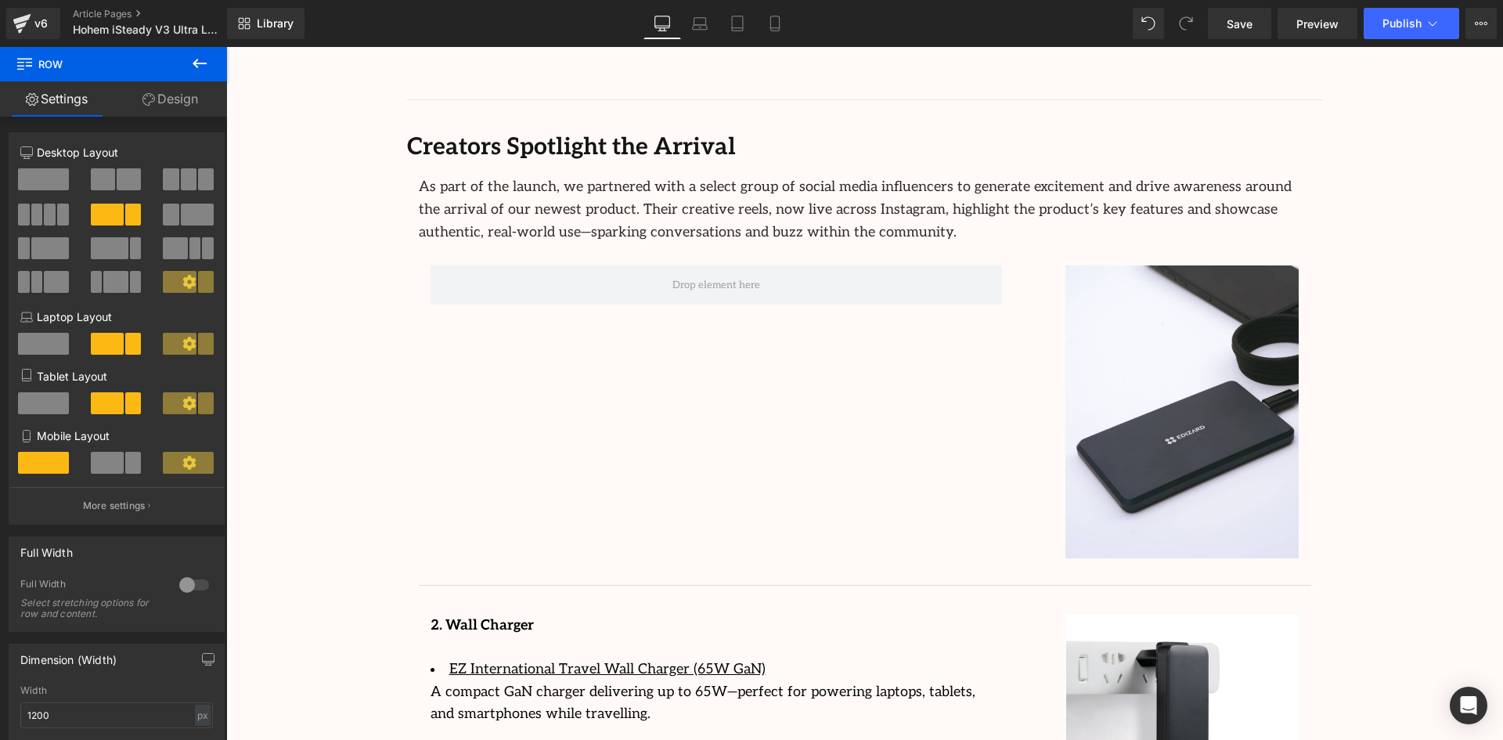
click at [210, 63] on button at bounding box center [199, 64] width 55 height 34
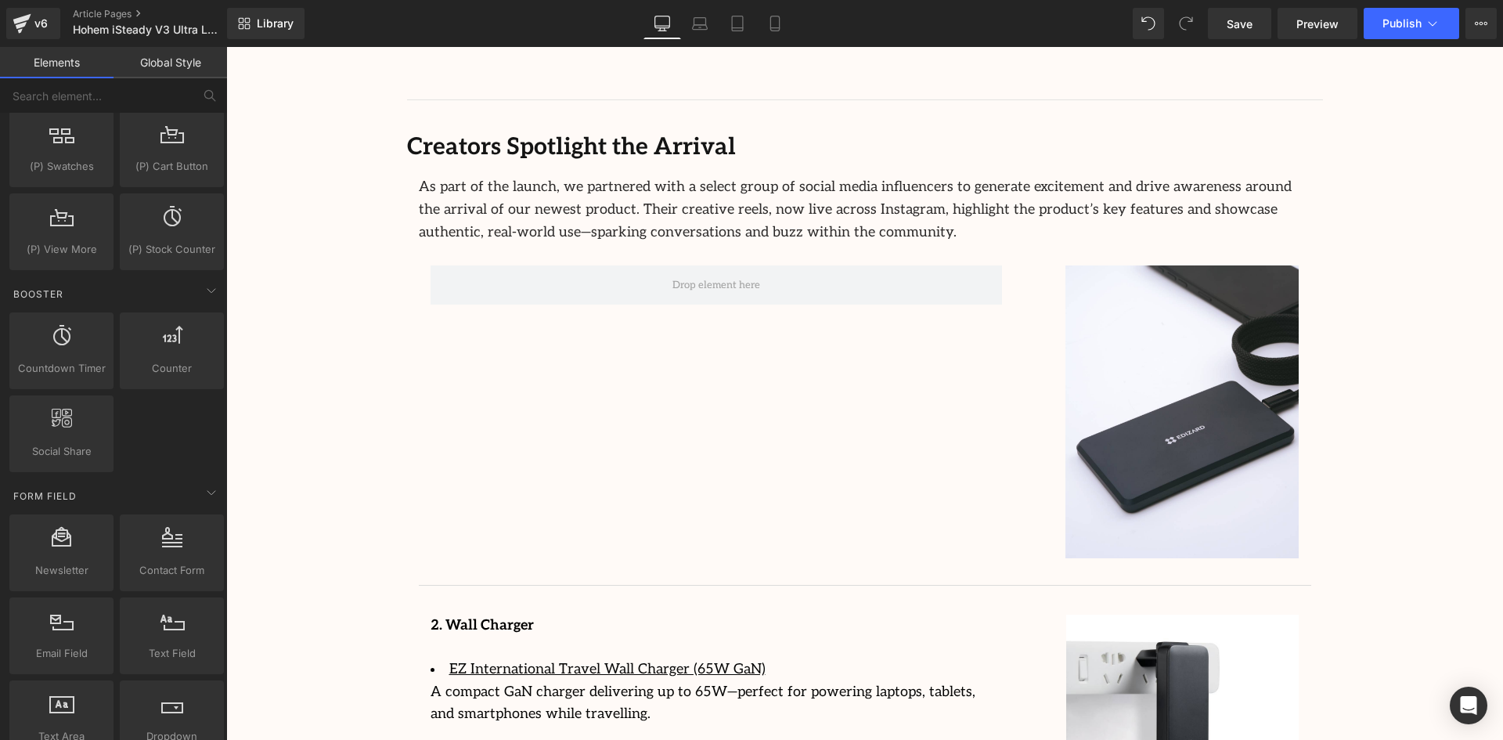
scroll to position [1879, 0]
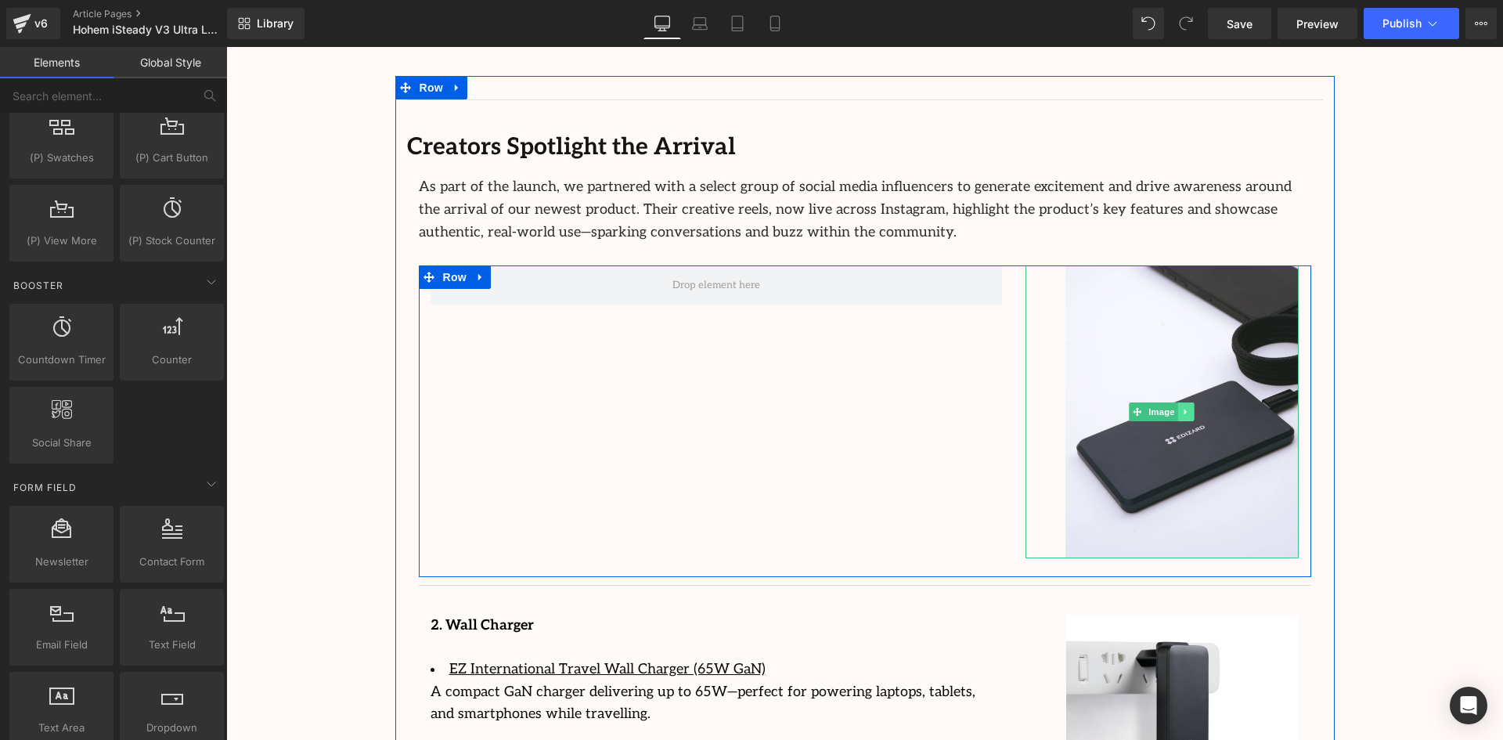
click at [1184, 402] on link at bounding box center [1186, 411] width 16 height 19
click at [1196, 402] on link at bounding box center [1195, 411] width 16 height 19
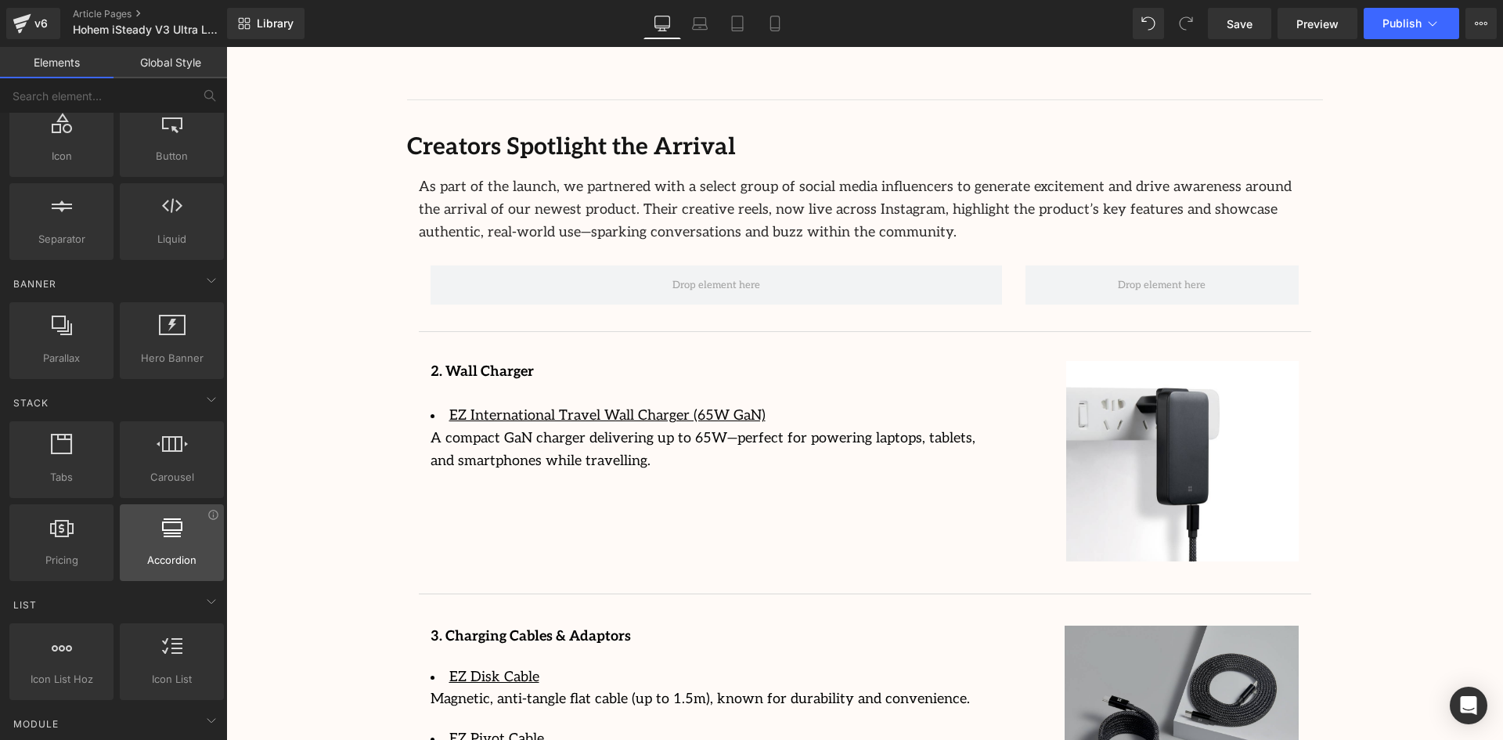
scroll to position [0, 0]
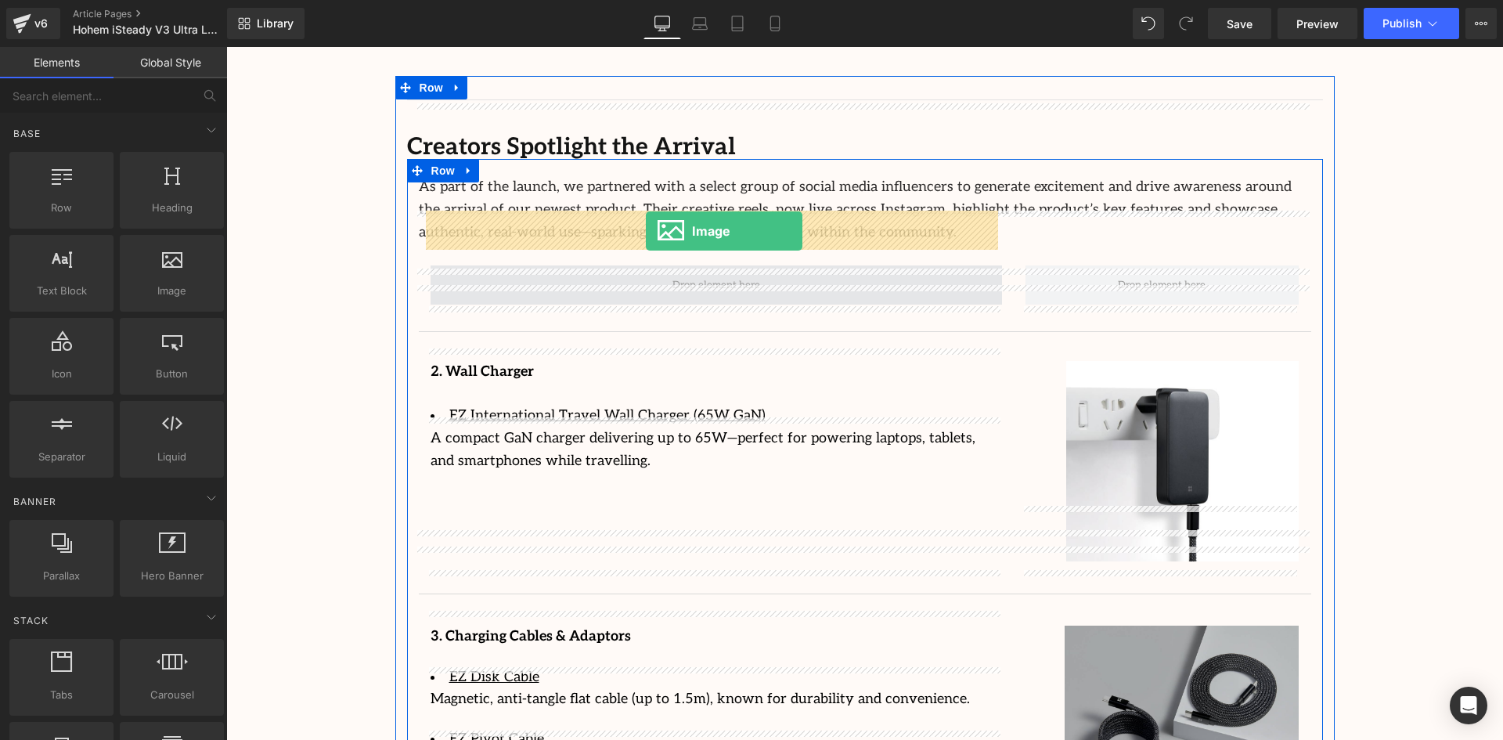
drag, startPoint x: 398, startPoint y: 348, endPoint x: 646, endPoint y: 231, distance: 273.5
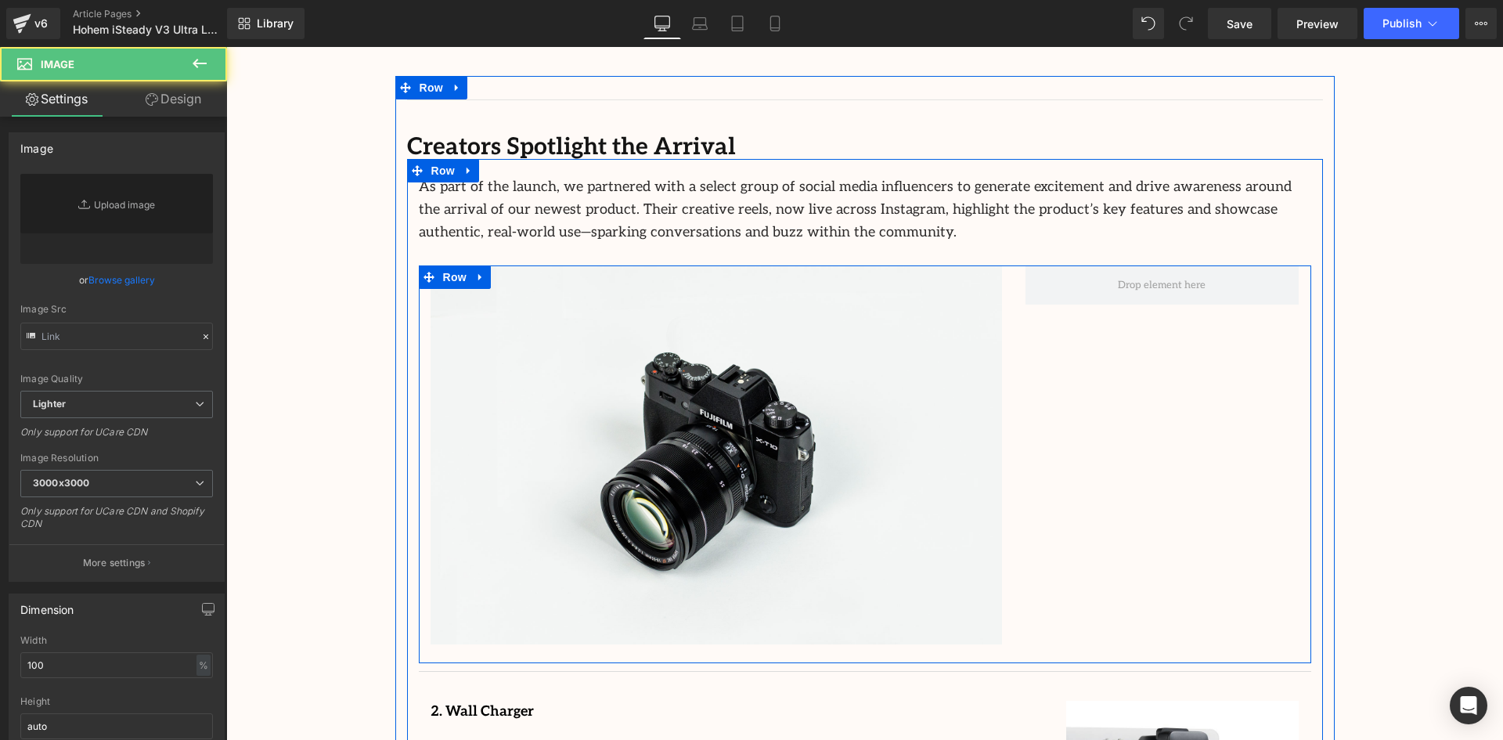
type input "//[DOMAIN_NAME][URL]"
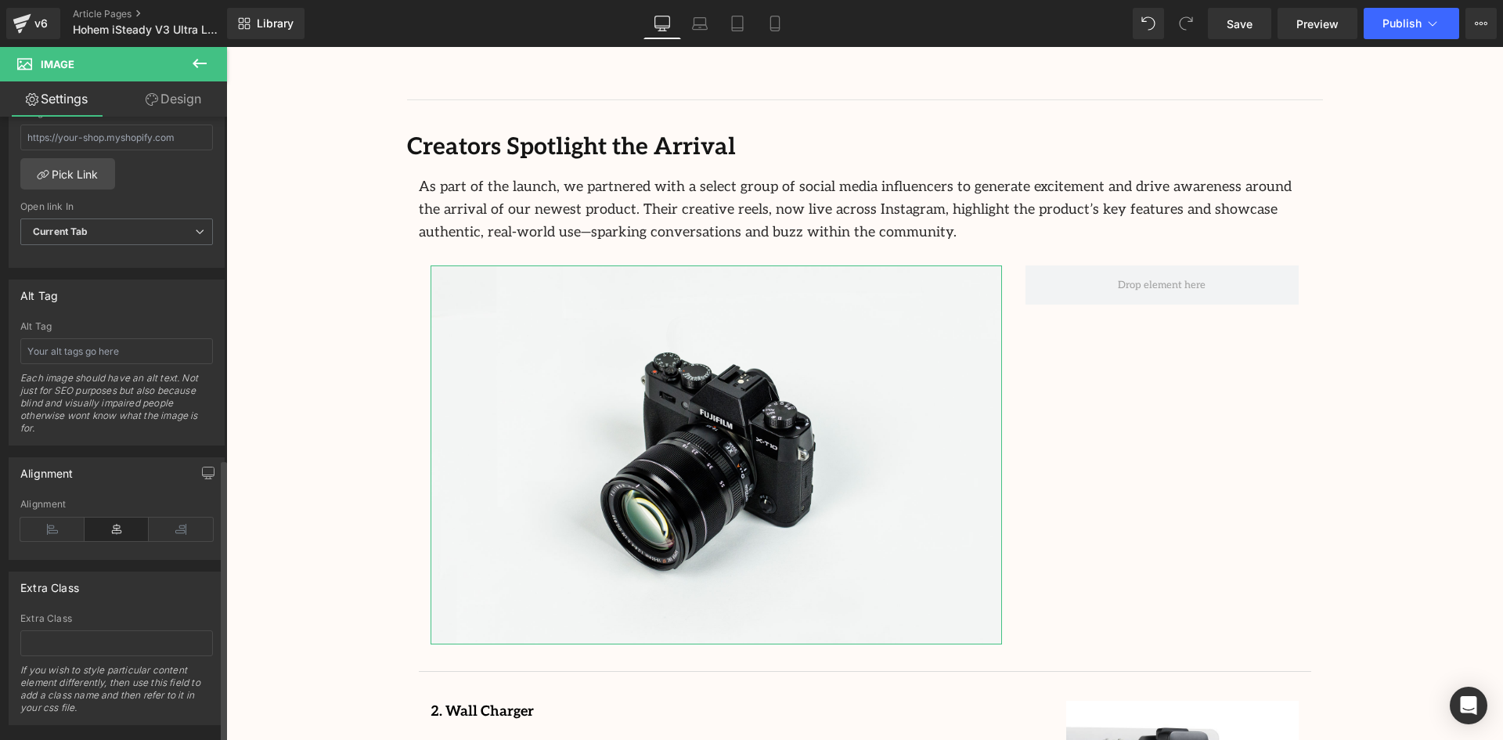
scroll to position [766, 0]
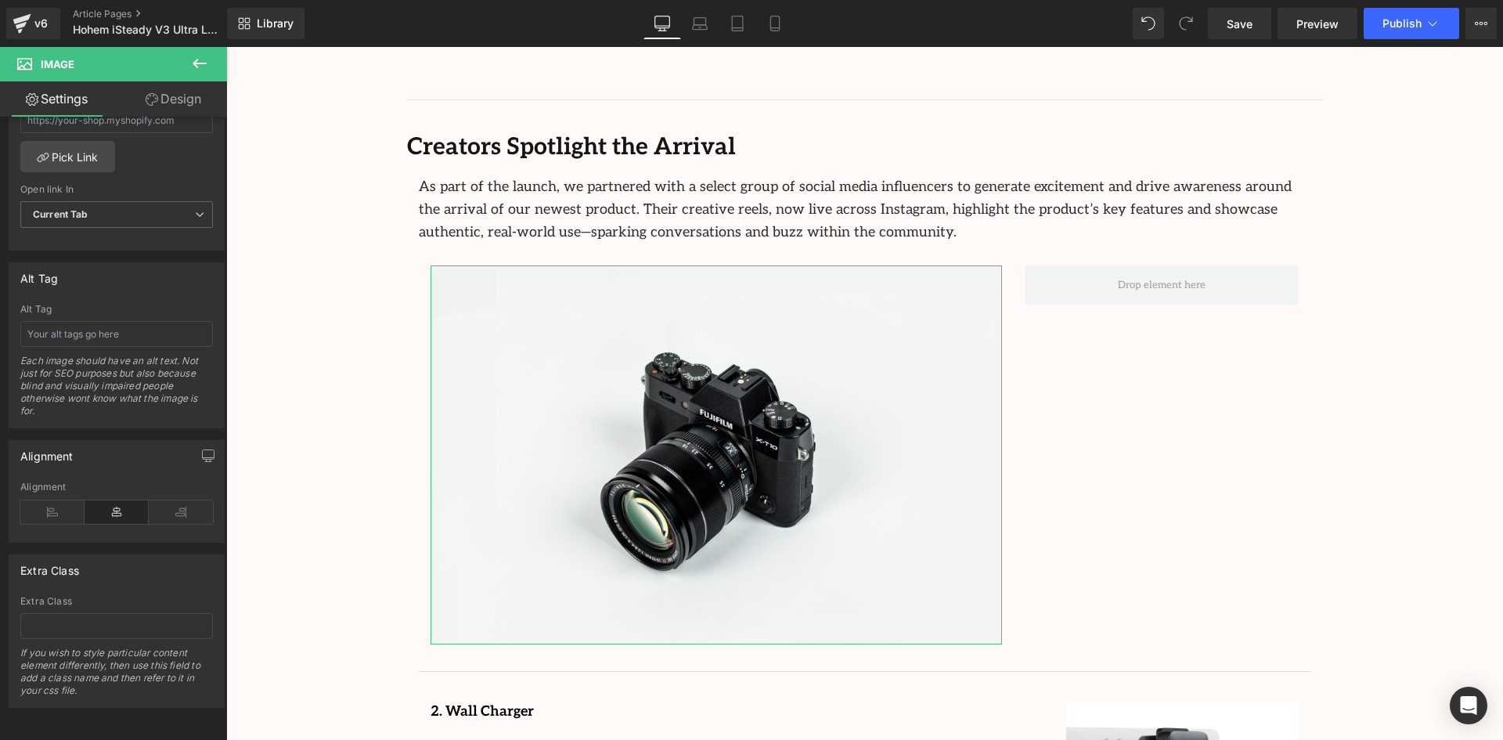
click at [201, 70] on icon at bounding box center [199, 63] width 19 height 19
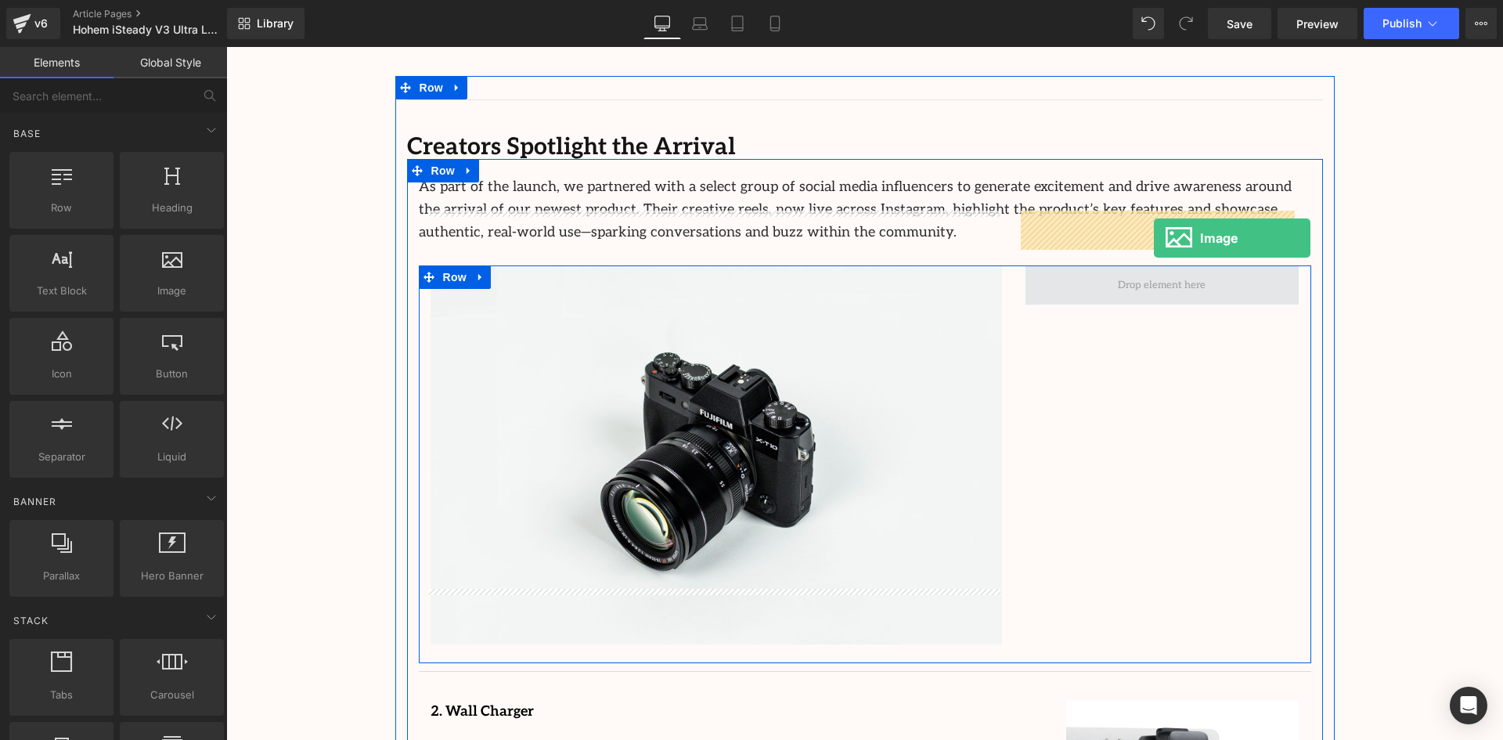
drag, startPoint x: 387, startPoint y: 337, endPoint x: 1154, endPoint y: 238, distance: 773.5
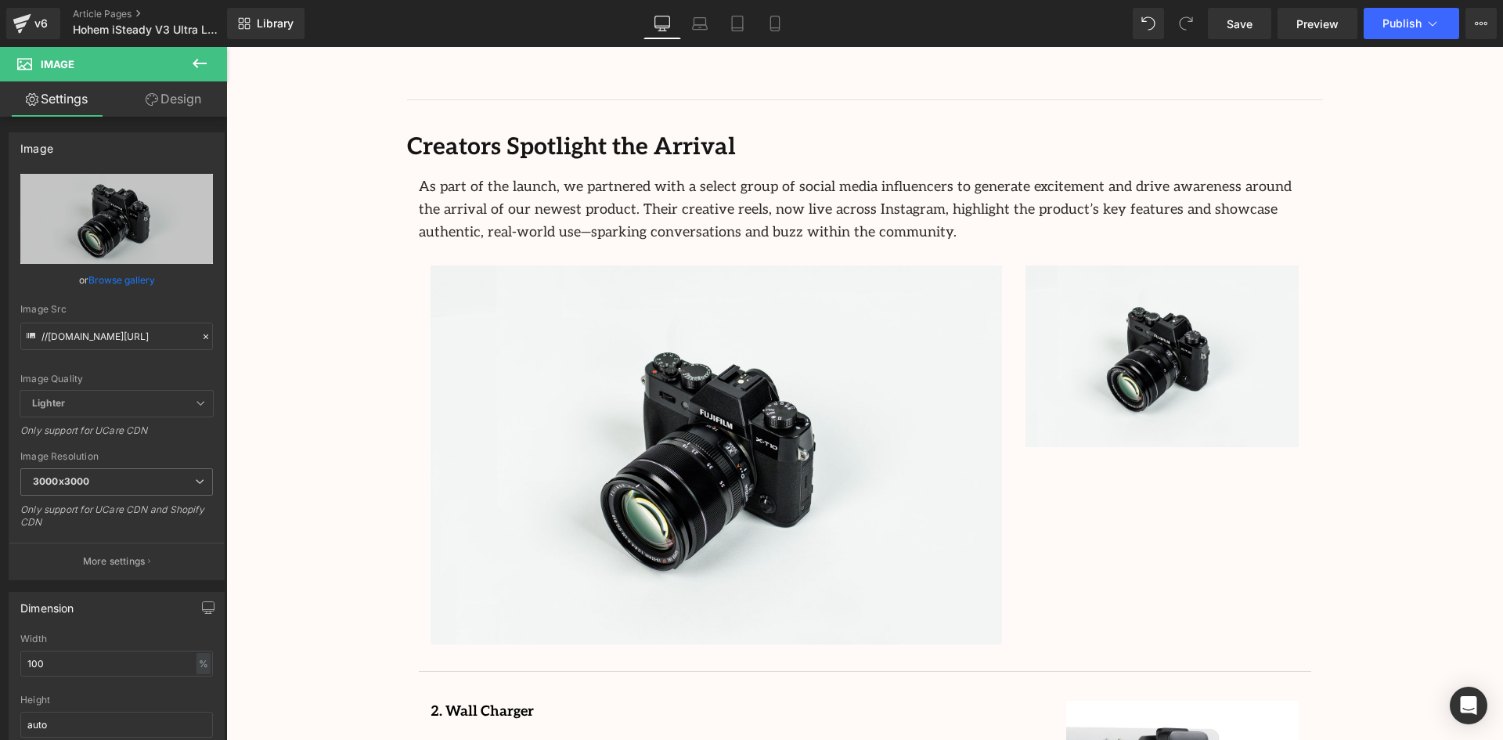
click at [193, 59] on icon at bounding box center [199, 63] width 19 height 19
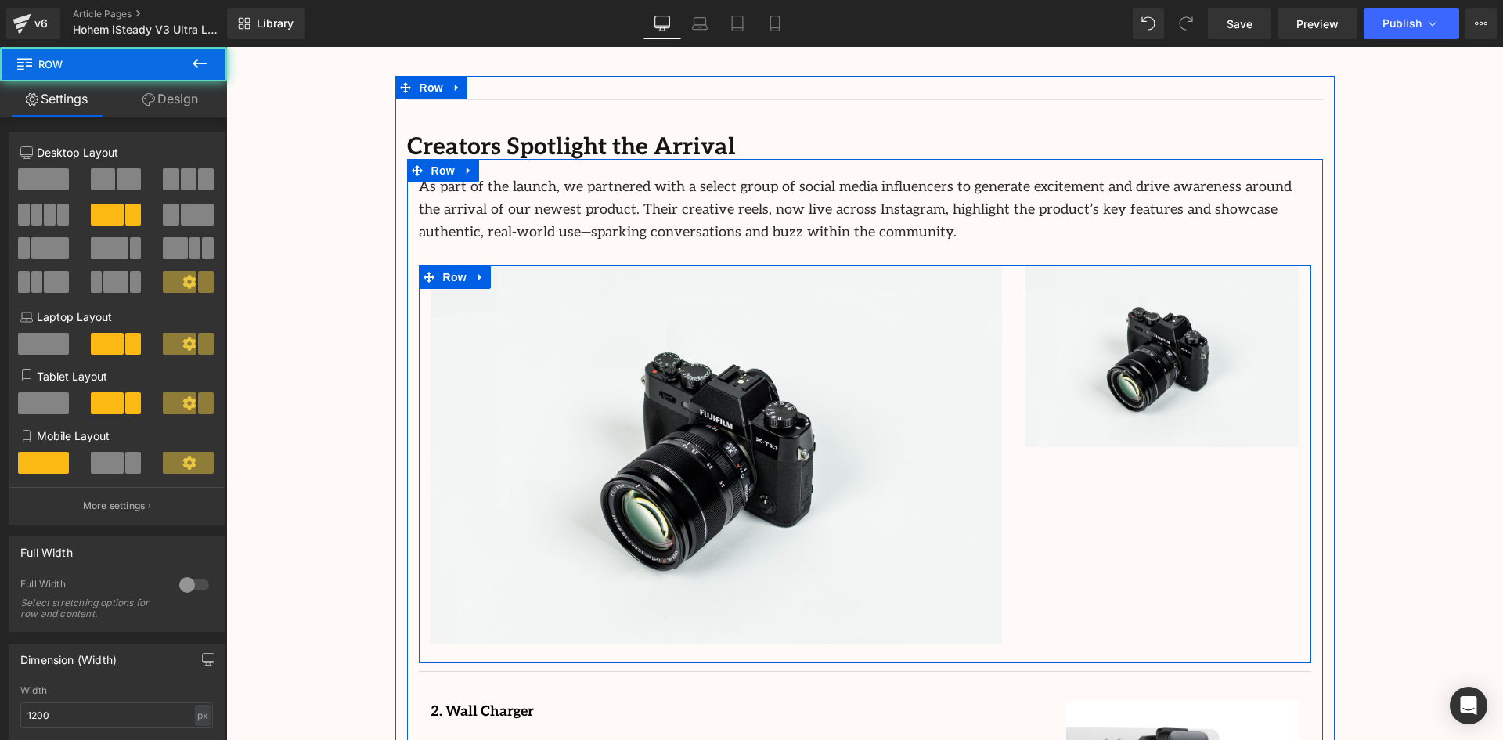
click at [1083, 452] on div "Image Image Row" at bounding box center [865, 464] width 892 height 398
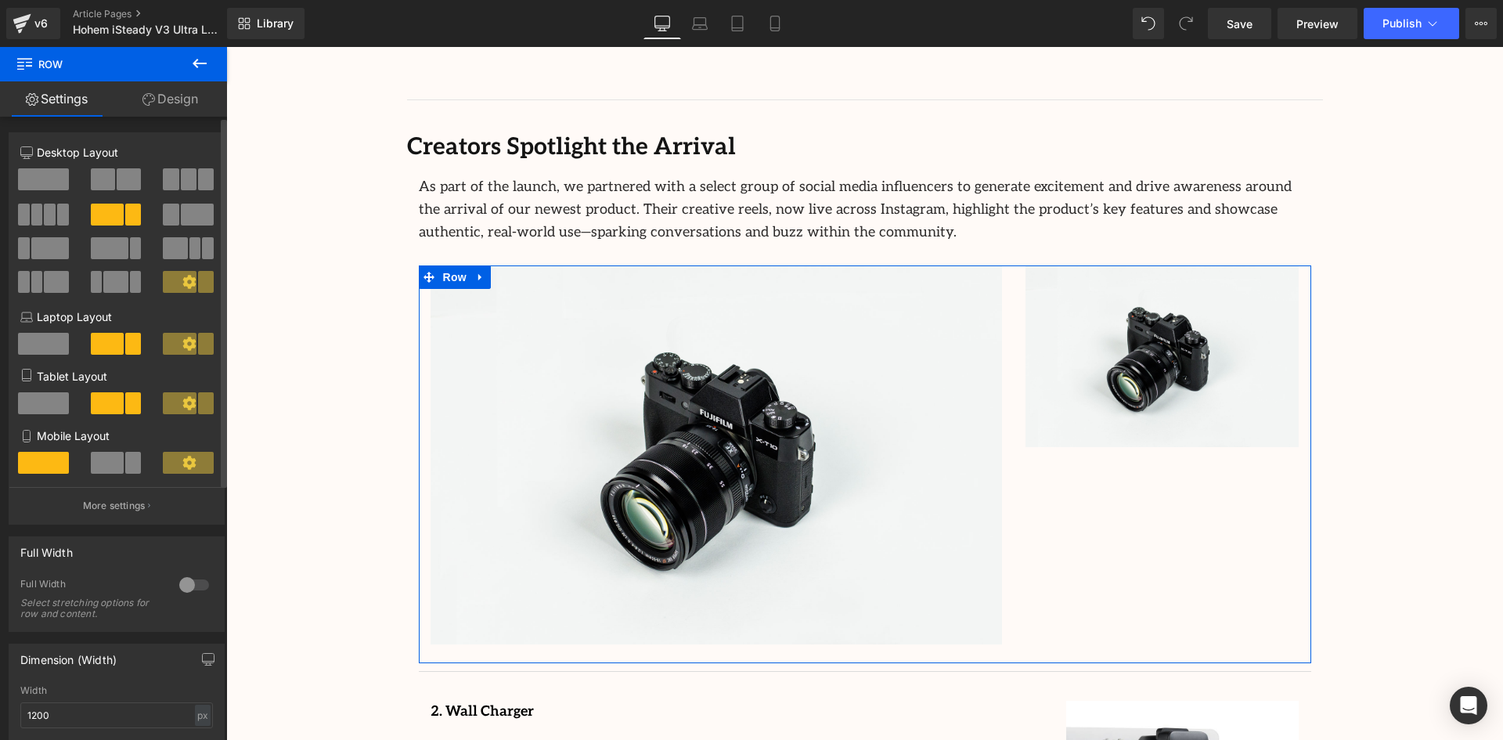
click at [119, 175] on span at bounding box center [129, 179] width 24 height 22
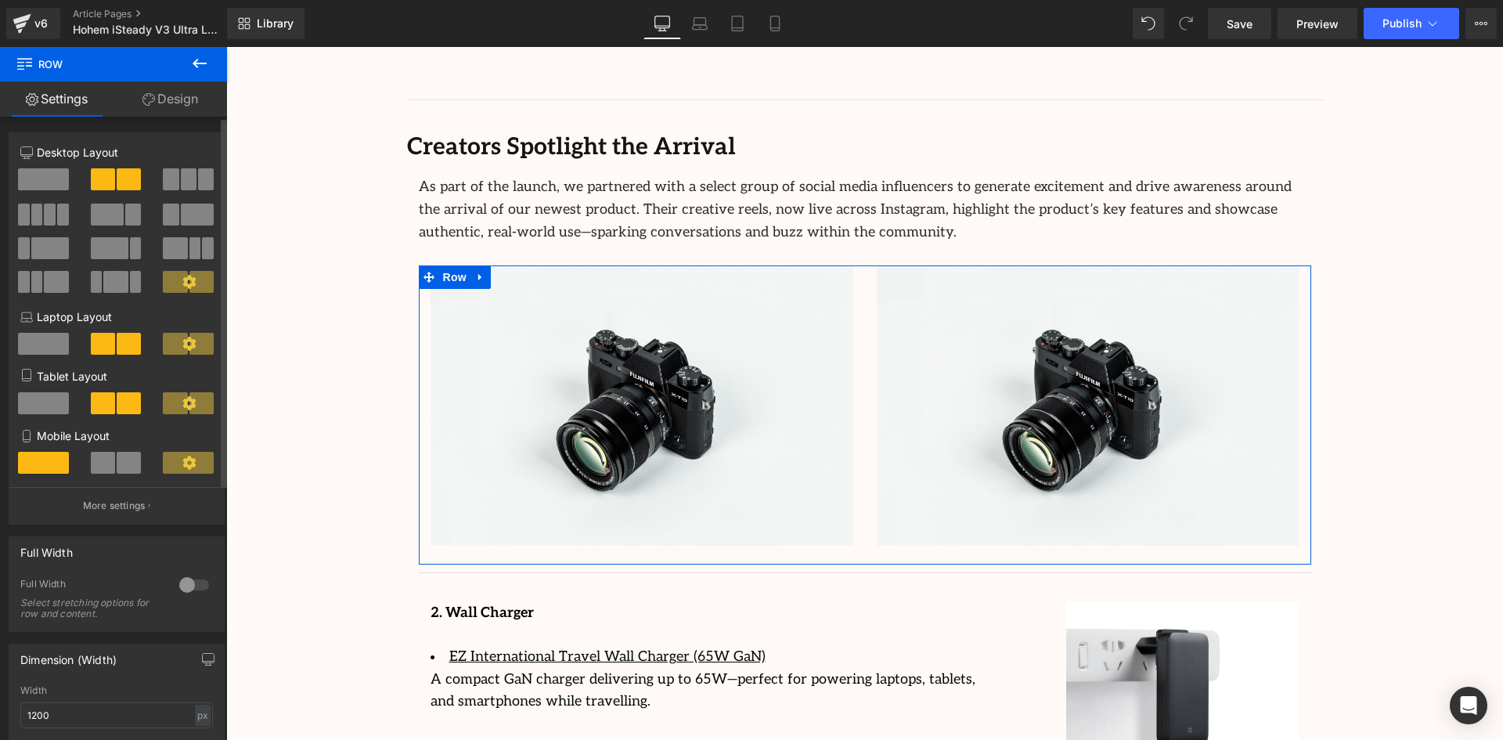
click at [186, 169] on span at bounding box center [189, 179] width 16 height 22
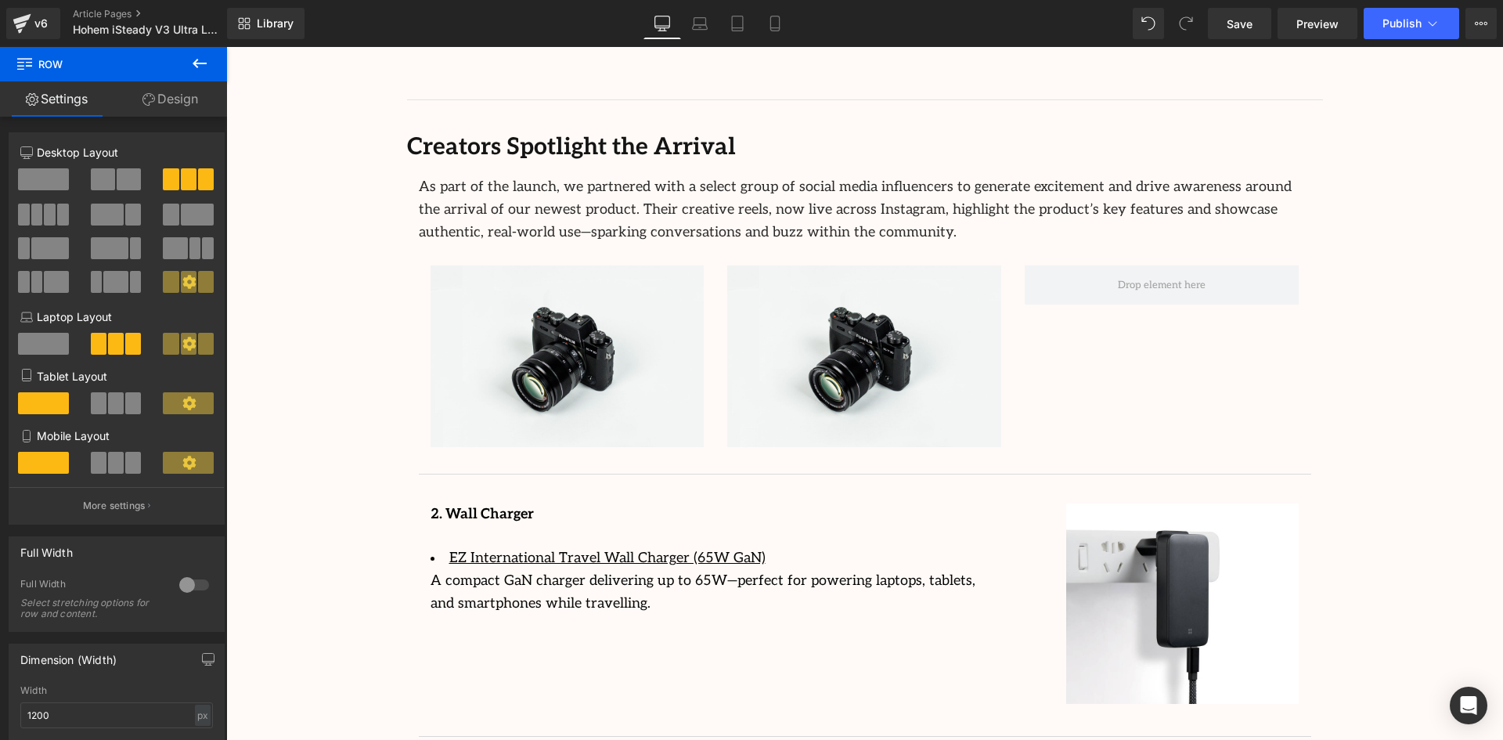
click at [198, 59] on icon at bounding box center [200, 63] width 14 height 9
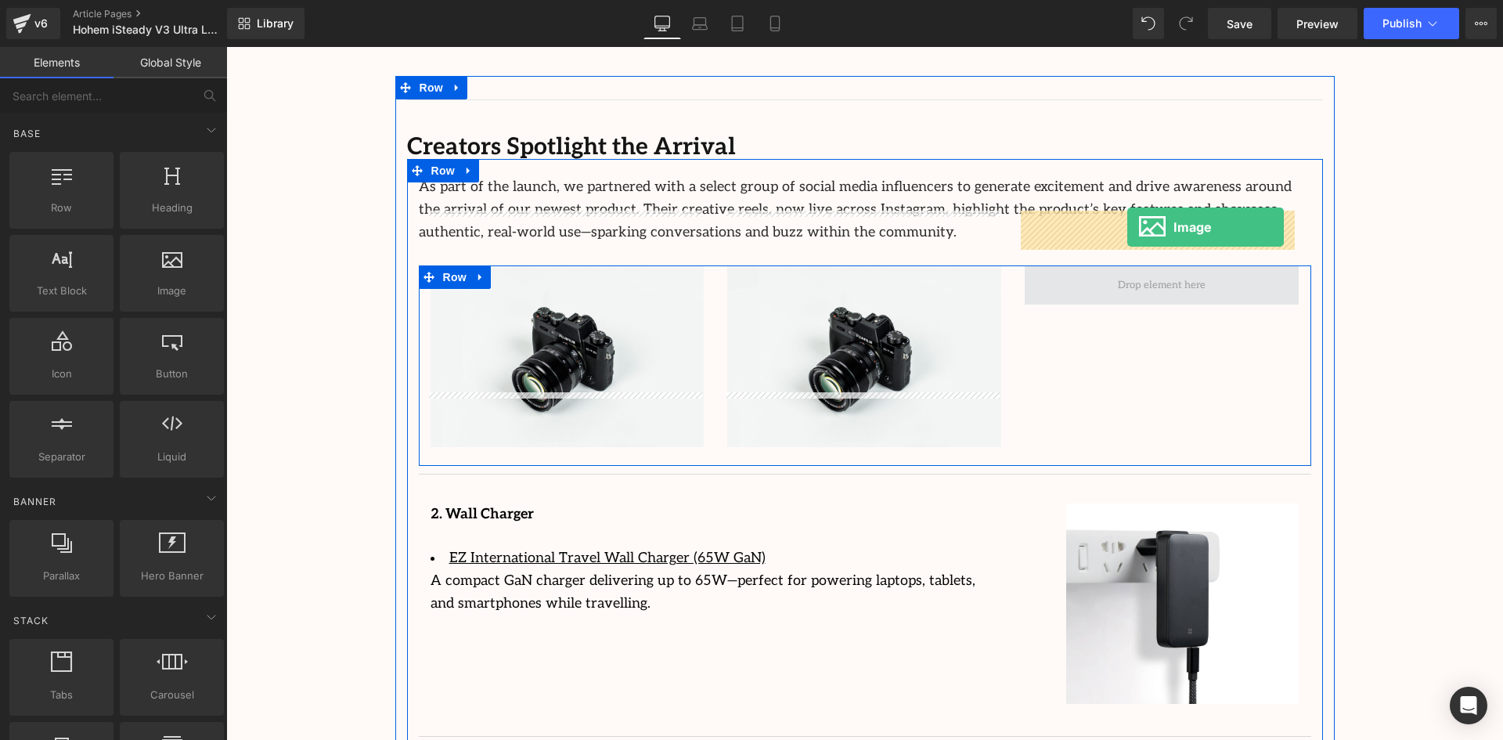
drag, startPoint x: 397, startPoint y: 326, endPoint x: 1127, endPoint y: 227, distance: 737.0
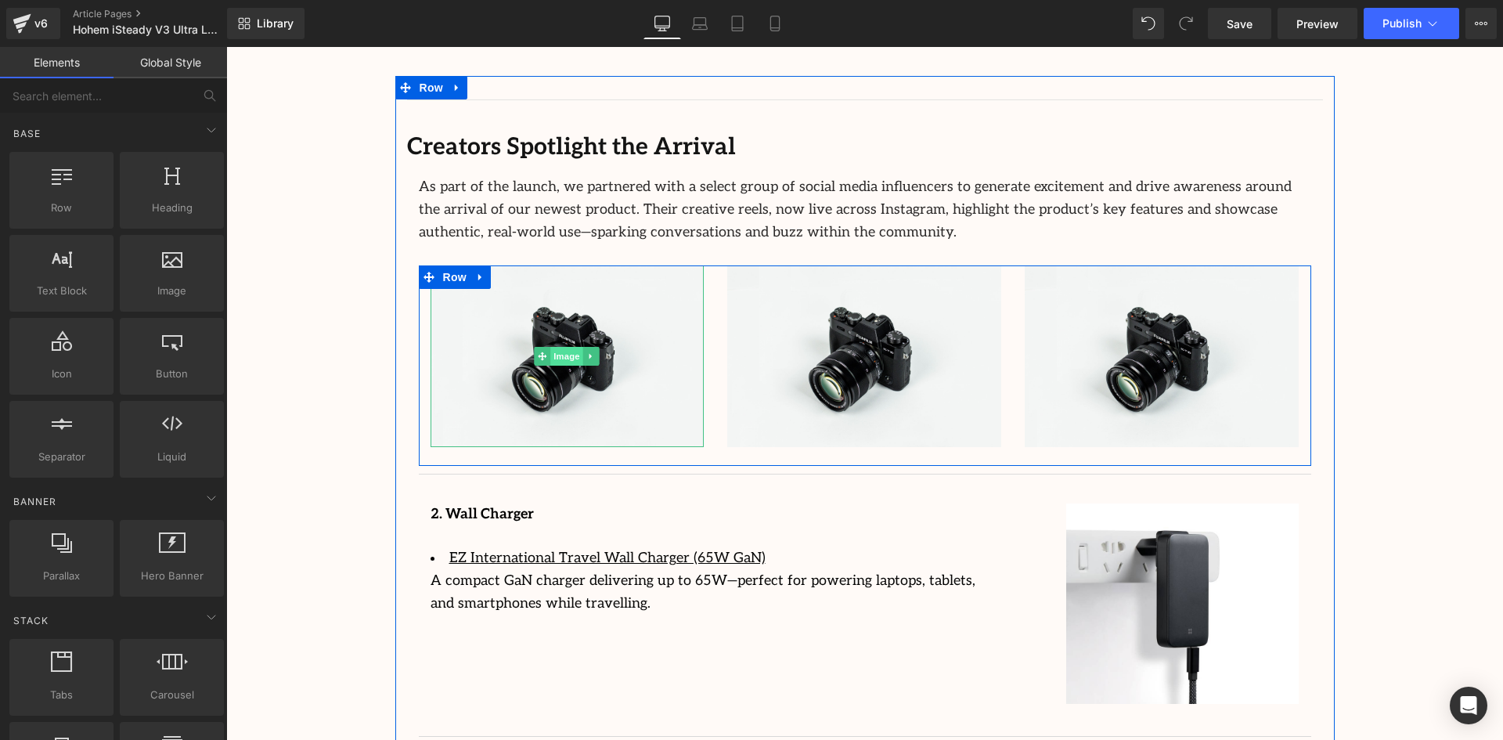
click at [575, 347] on span "Image" at bounding box center [567, 356] width 33 height 19
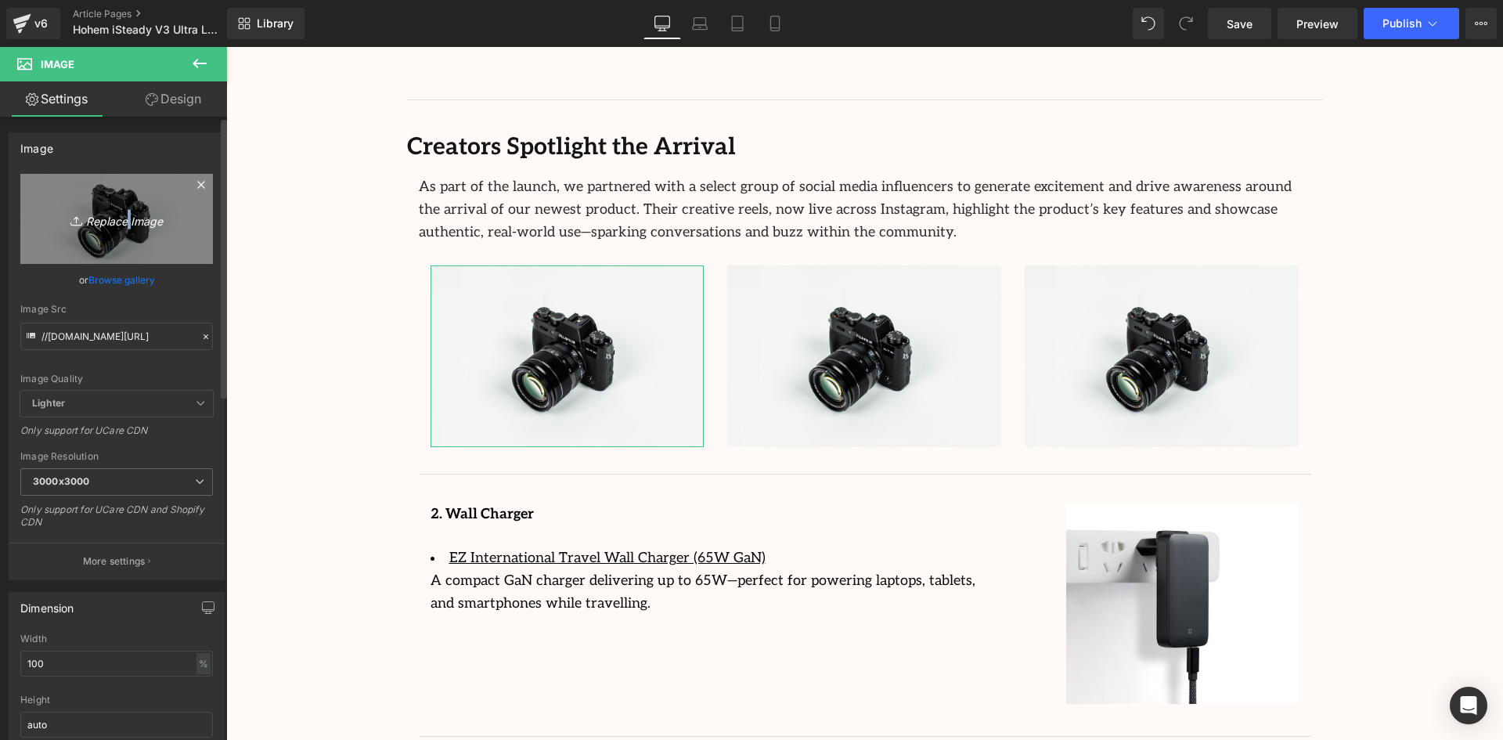
click at [124, 219] on icon "Replace Image" at bounding box center [116, 219] width 125 height 20
type input "C:\fakepath\Screenshot [DATE] 164609.png"
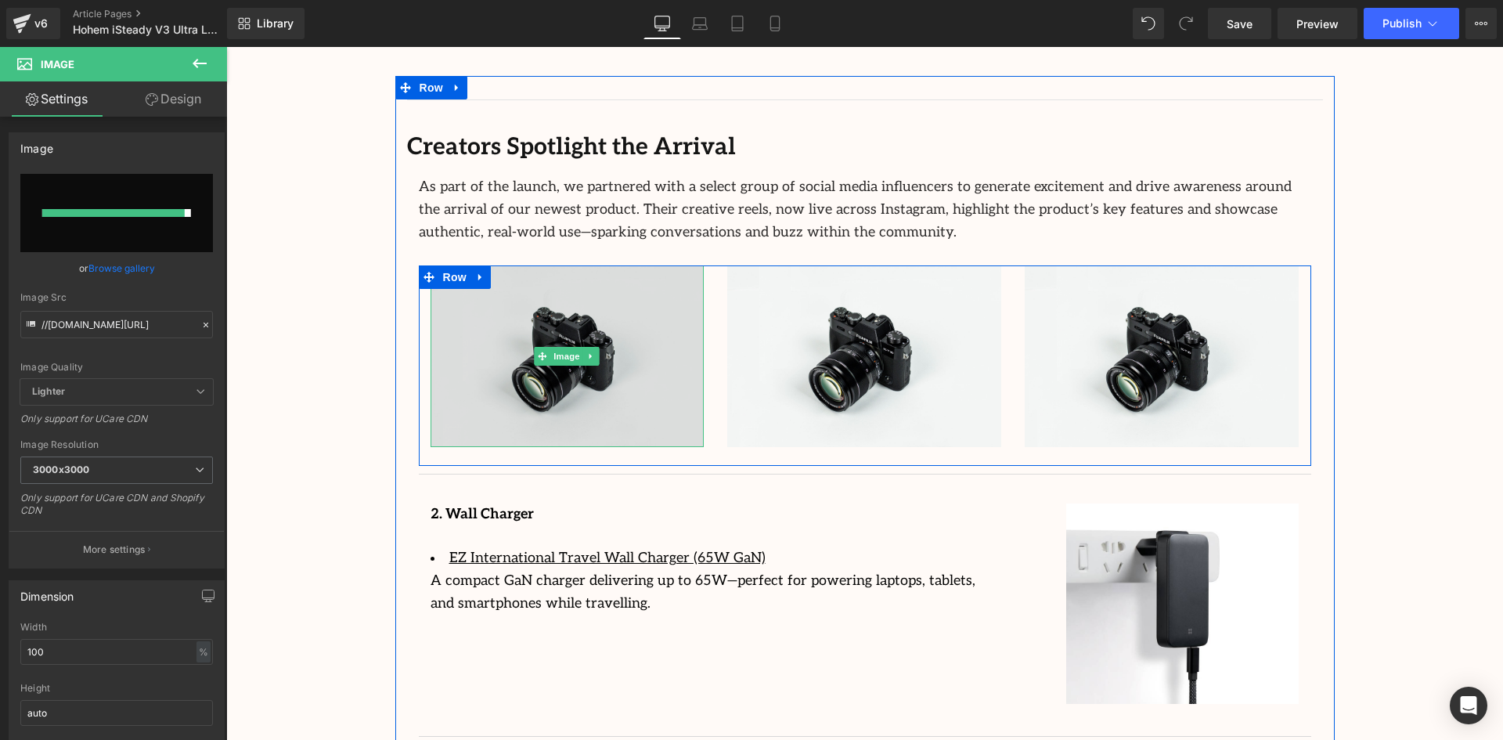
type input "[URL][DOMAIN_NAME]"
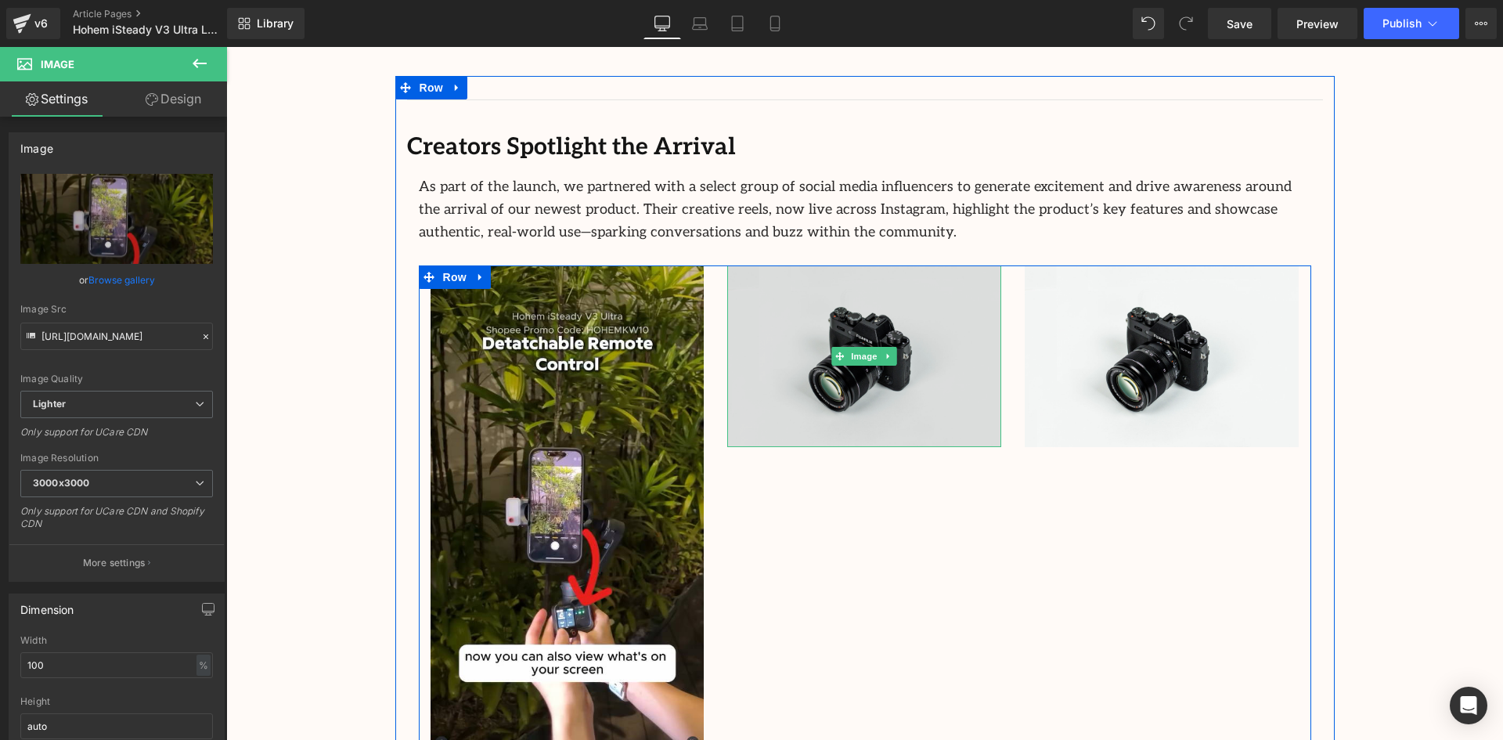
click at [909, 303] on img at bounding box center [864, 356] width 274 height 182
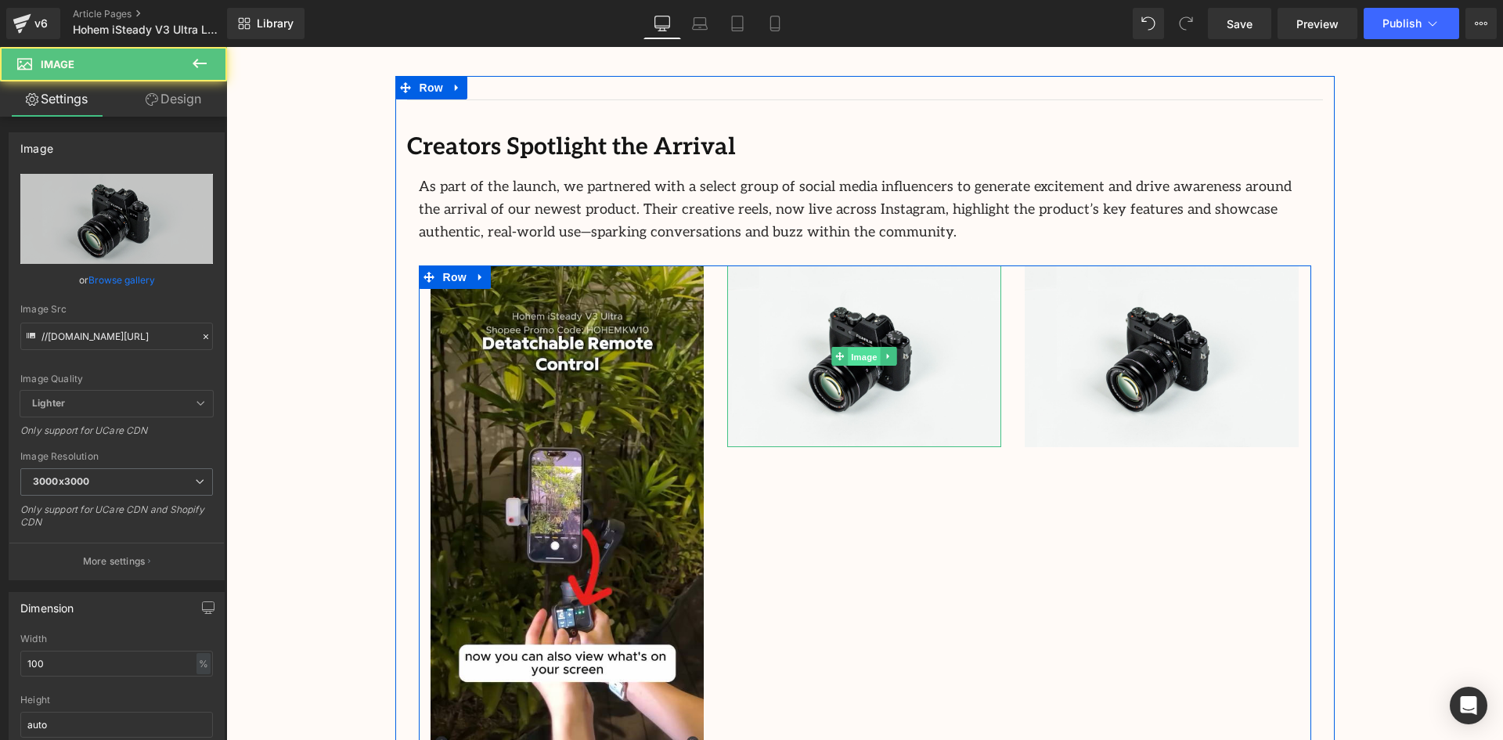
click at [873, 348] on span "Image" at bounding box center [865, 357] width 33 height 19
click at [861, 347] on span "Image" at bounding box center [865, 356] width 33 height 19
click at [863, 347] on span "Image" at bounding box center [865, 356] width 33 height 19
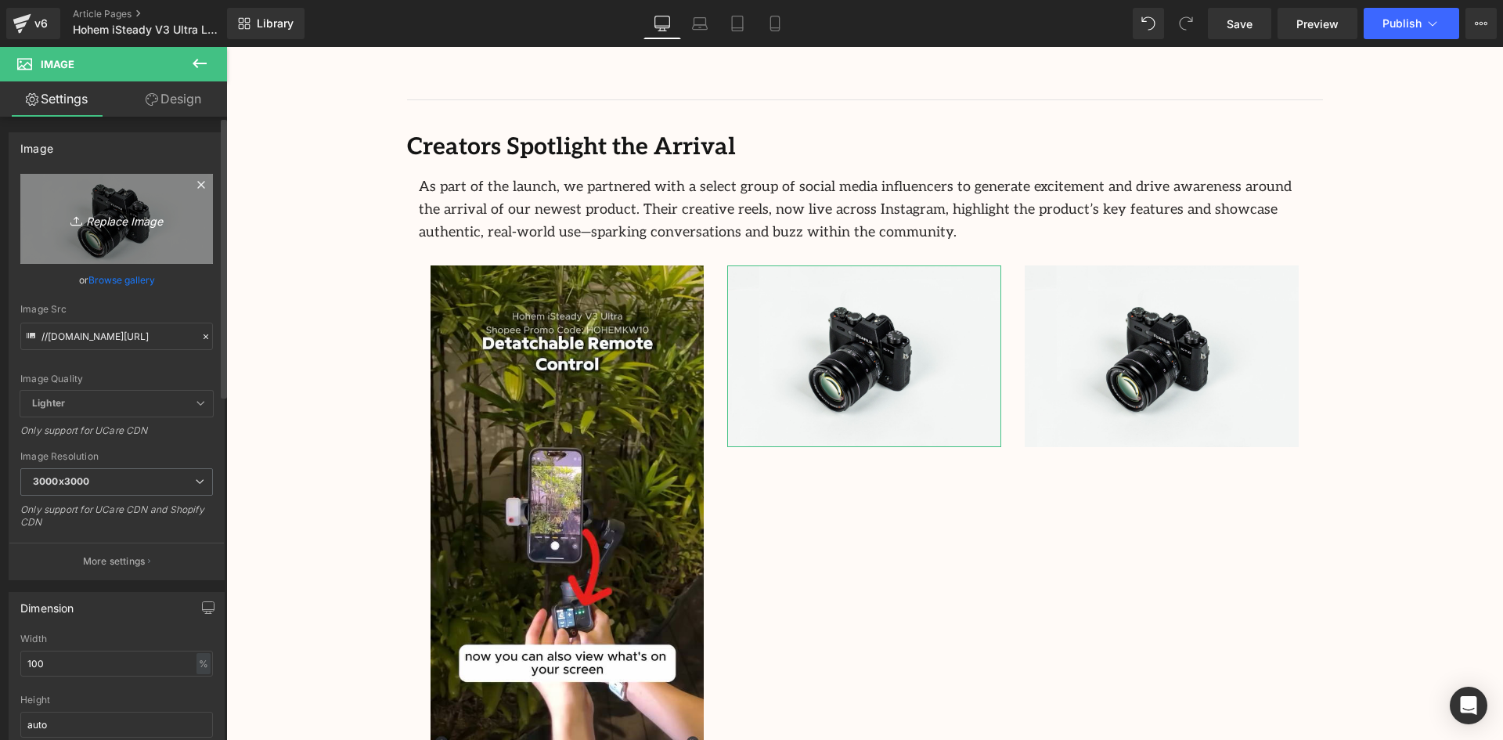
click at [99, 219] on icon "Replace Image" at bounding box center [116, 219] width 125 height 20
type input "C:\fakepath\Screenshot [DATE] 164752.png"
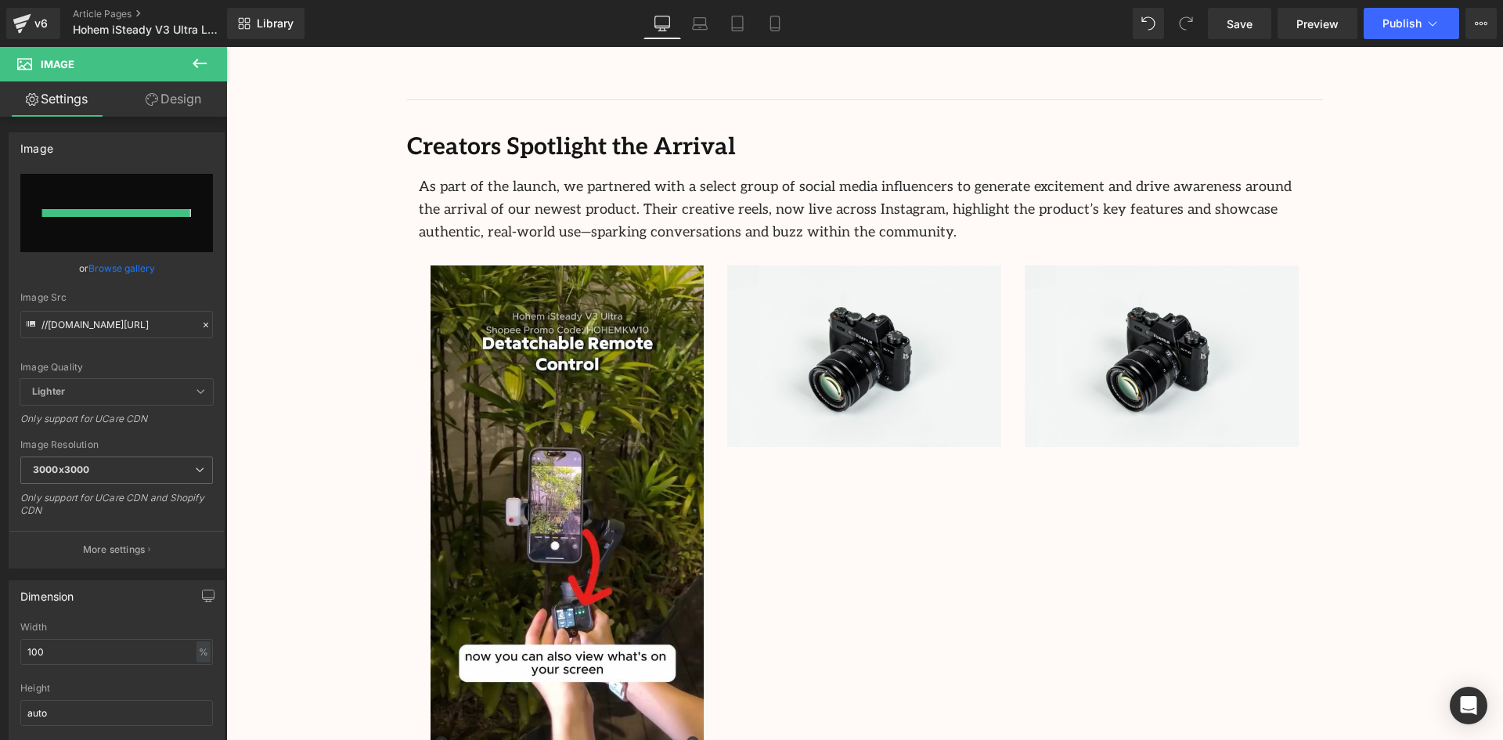
type input "[URL][DOMAIN_NAME]"
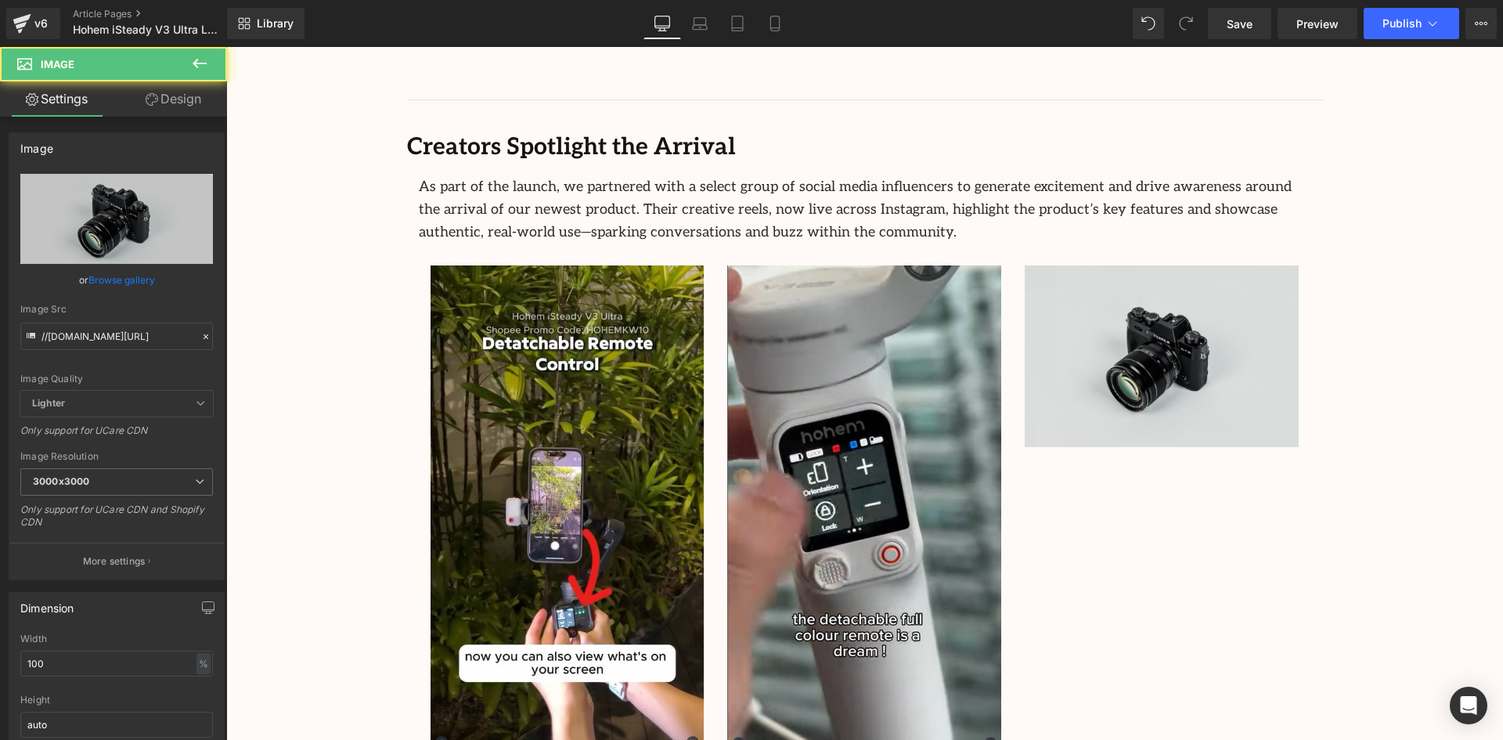
click at [1136, 310] on div "Image" at bounding box center [1162, 356] width 274 height 182
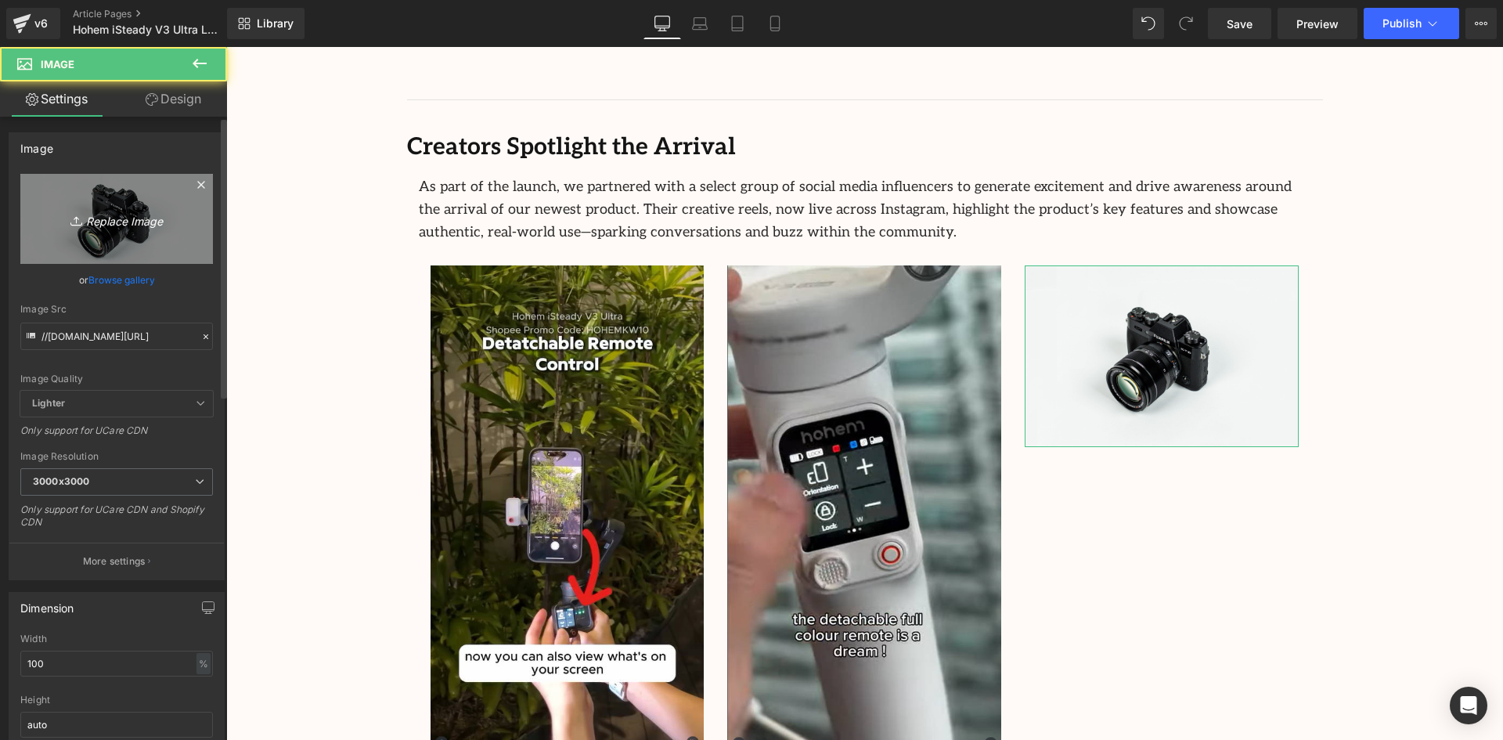
click at [94, 221] on icon "Replace Image" at bounding box center [116, 219] width 125 height 20
type input "C:\fakepath\Screenshot [DATE] 164827.png"
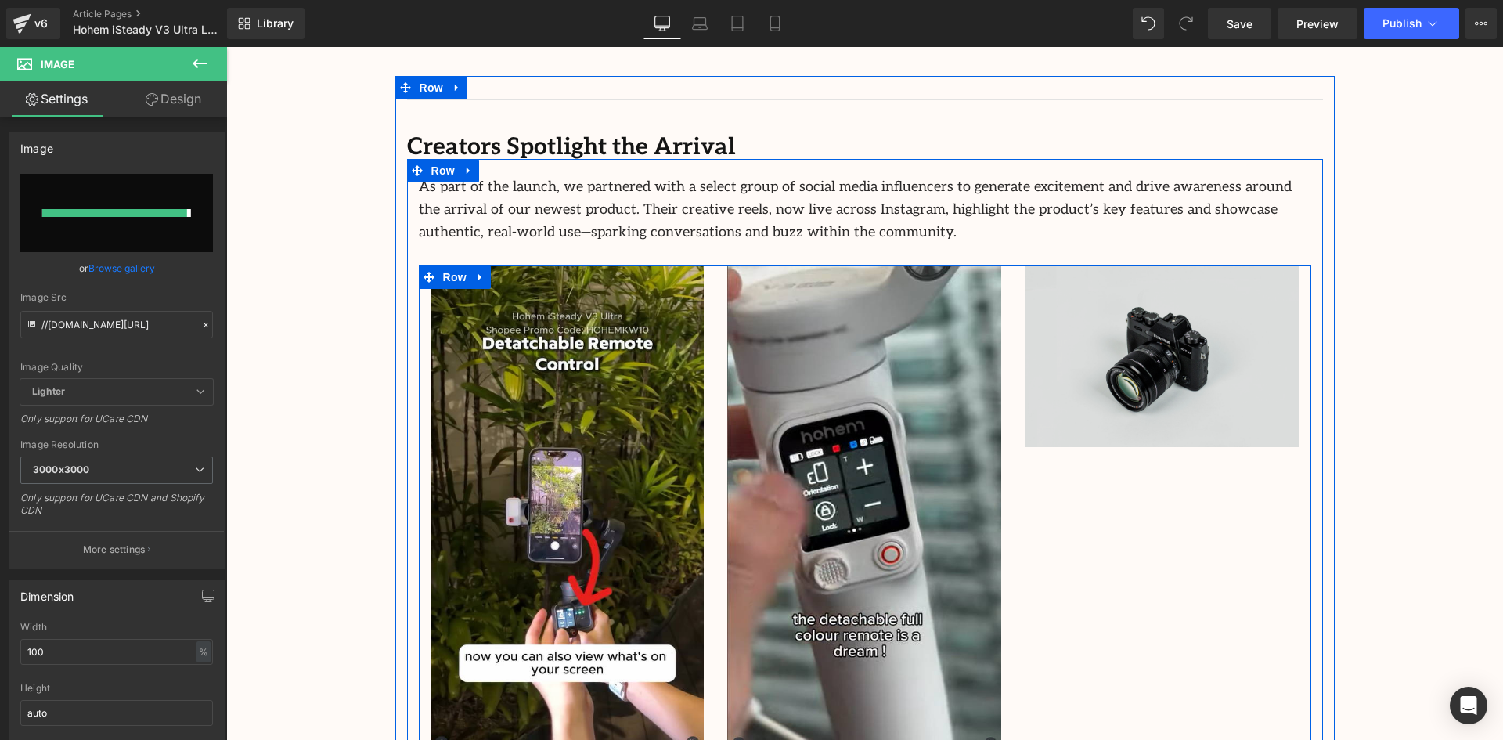
type input "[URL][DOMAIN_NAME]"
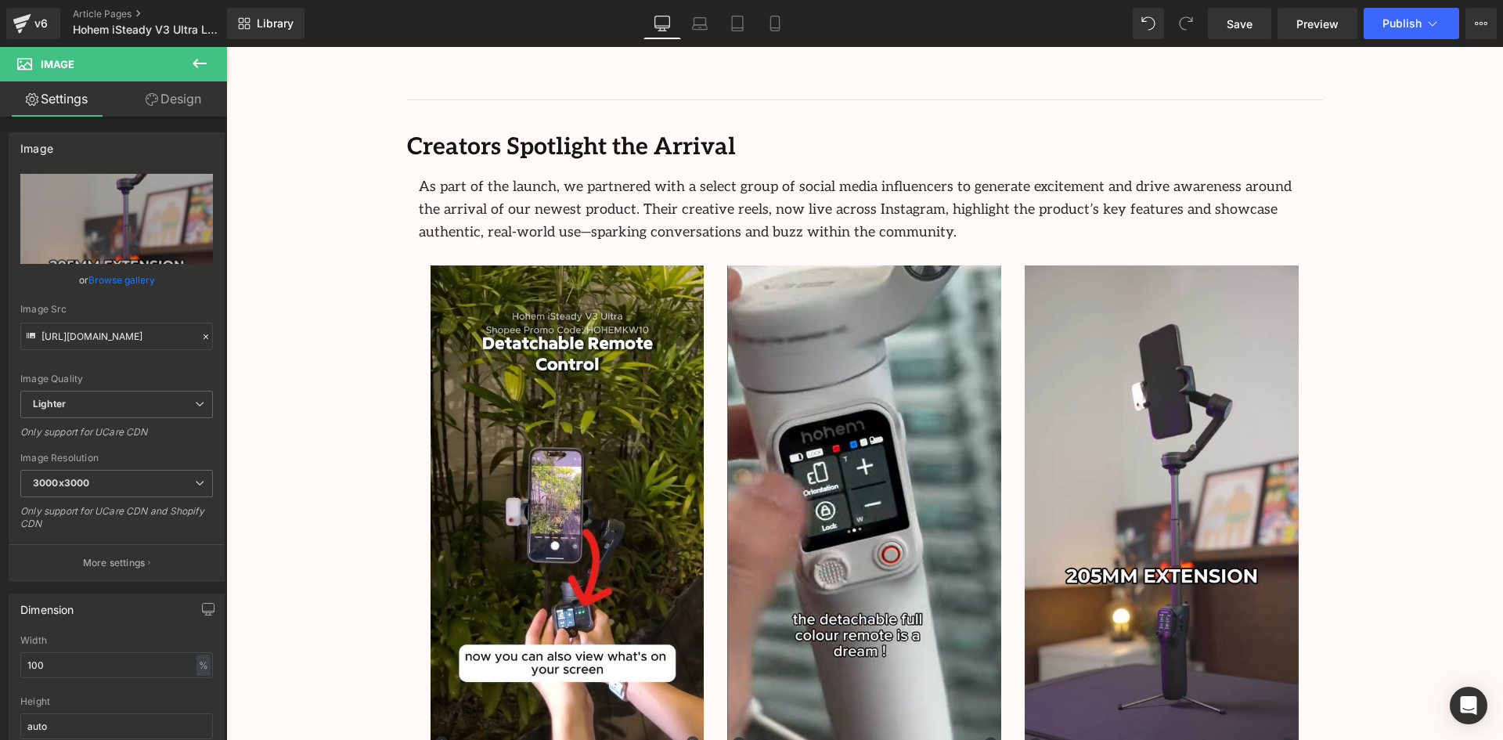
scroll to position [2818, 0]
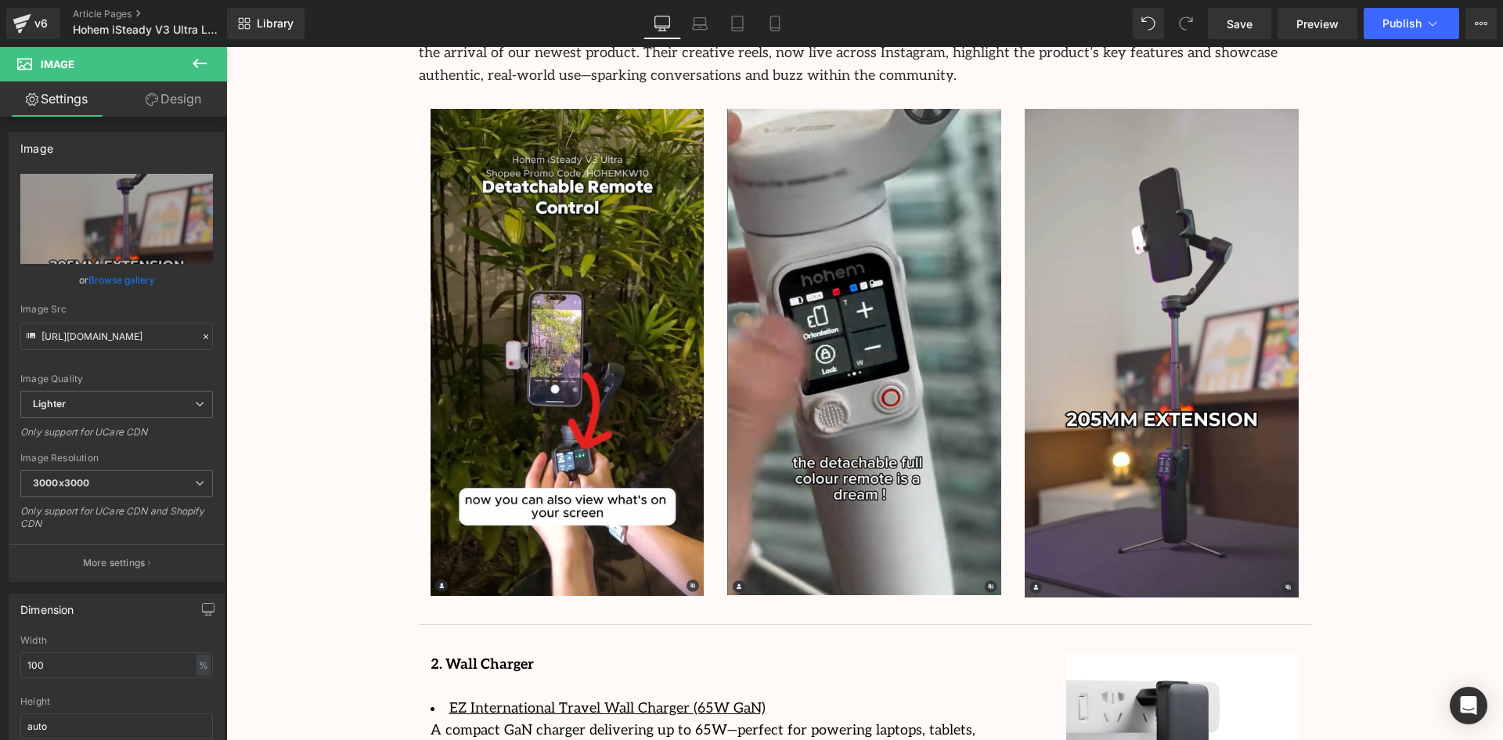
click at [210, 59] on button at bounding box center [199, 64] width 55 height 34
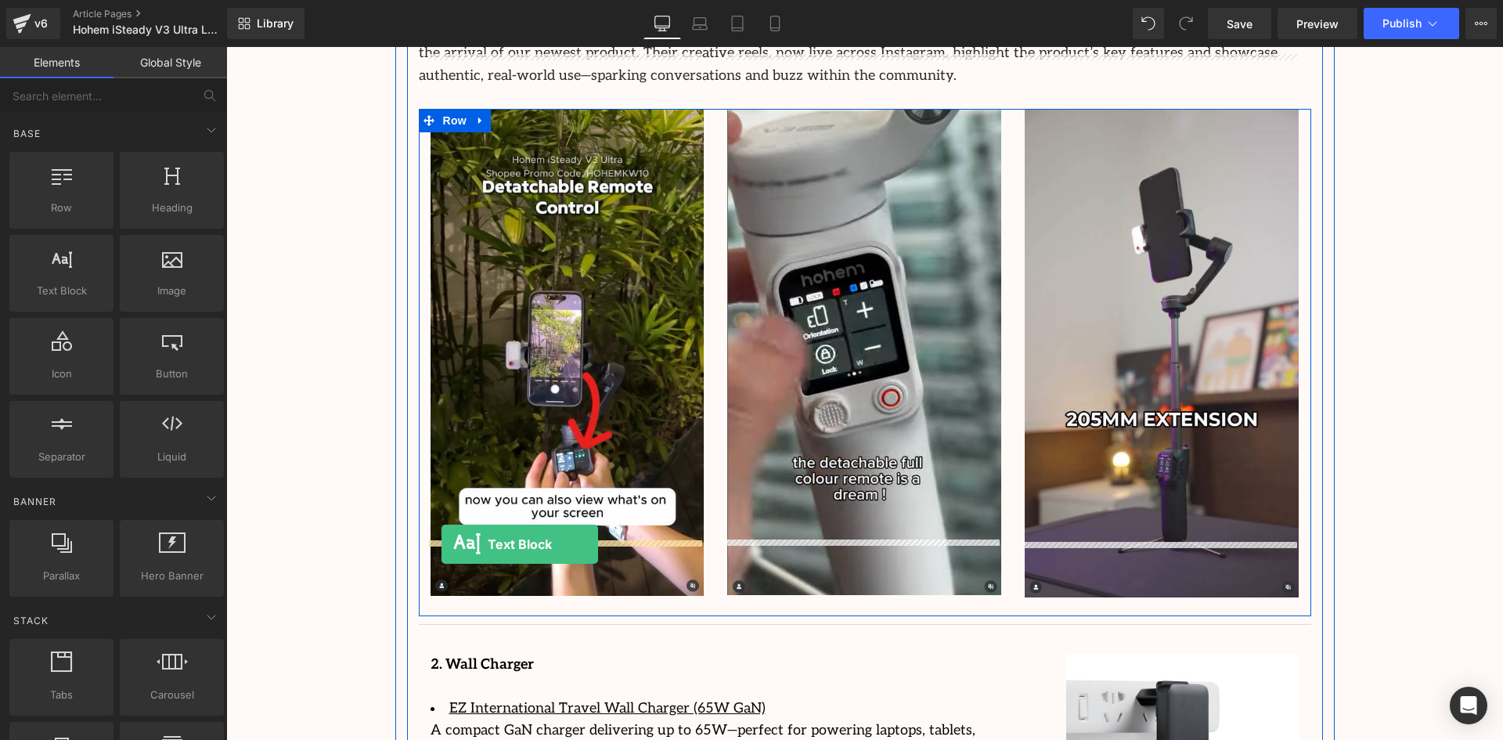
drag, startPoint x: 301, startPoint y: 316, endPoint x: 442, endPoint y: 544, distance: 267.9
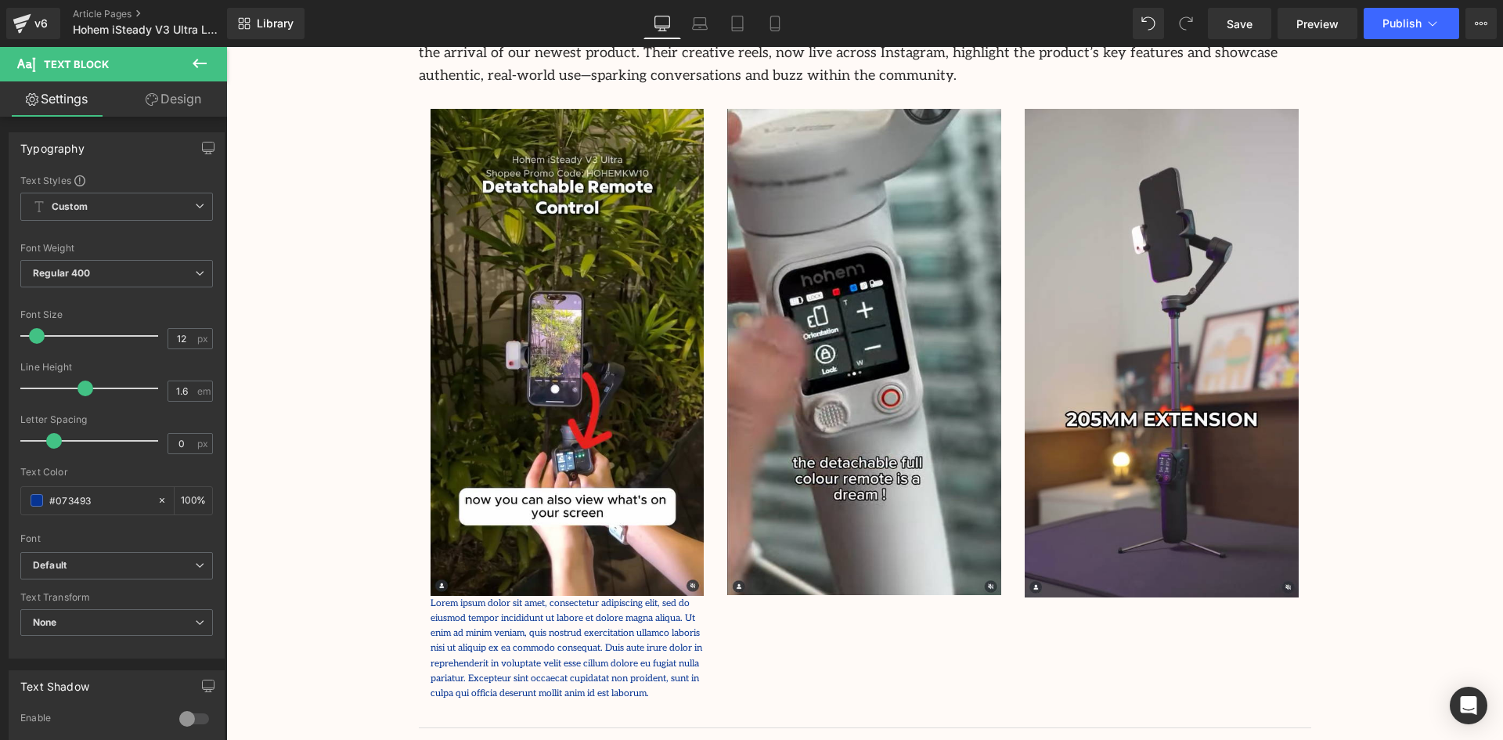
click at [192, 62] on icon at bounding box center [199, 63] width 19 height 19
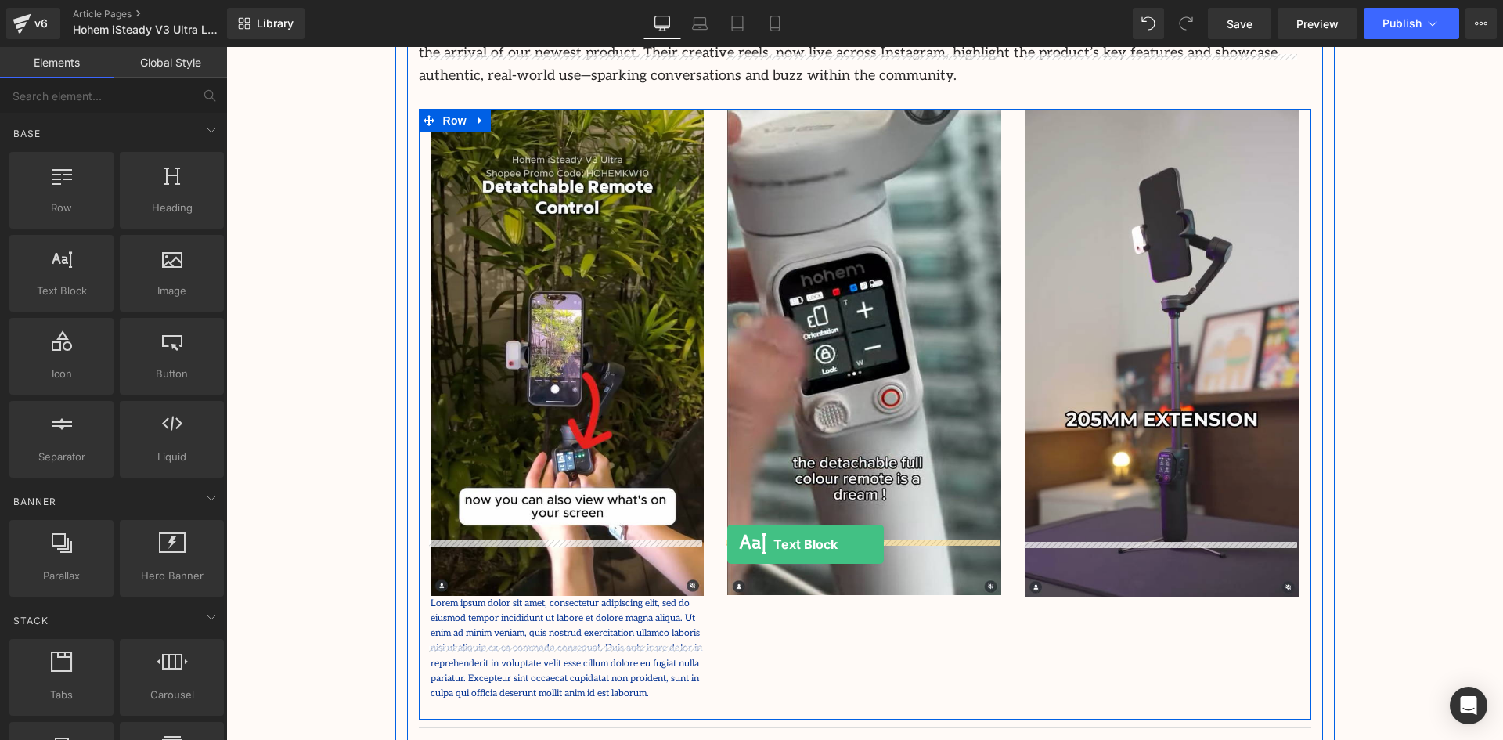
drag, startPoint x: 300, startPoint y: 330, endPoint x: 727, endPoint y: 544, distance: 478.2
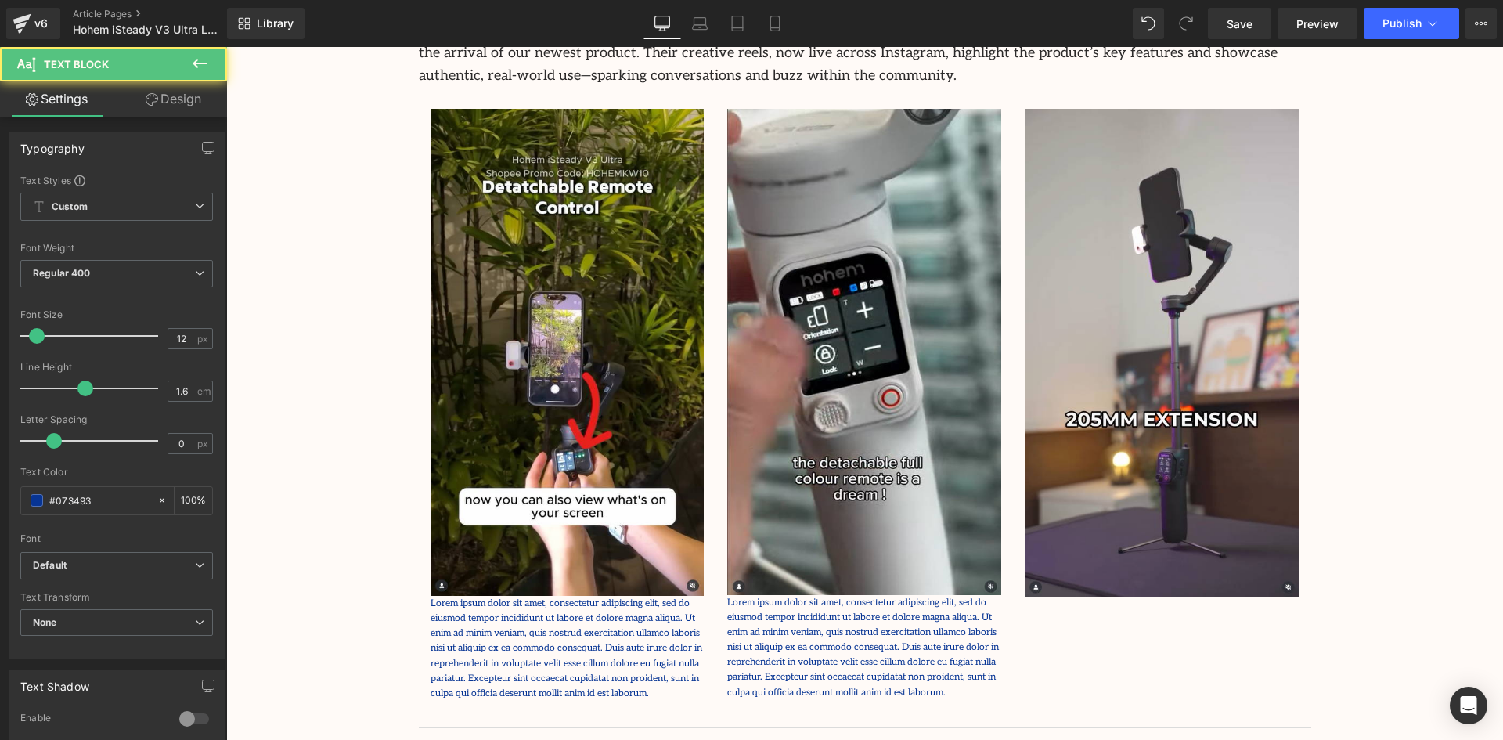
click at [199, 52] on button at bounding box center [199, 64] width 55 height 34
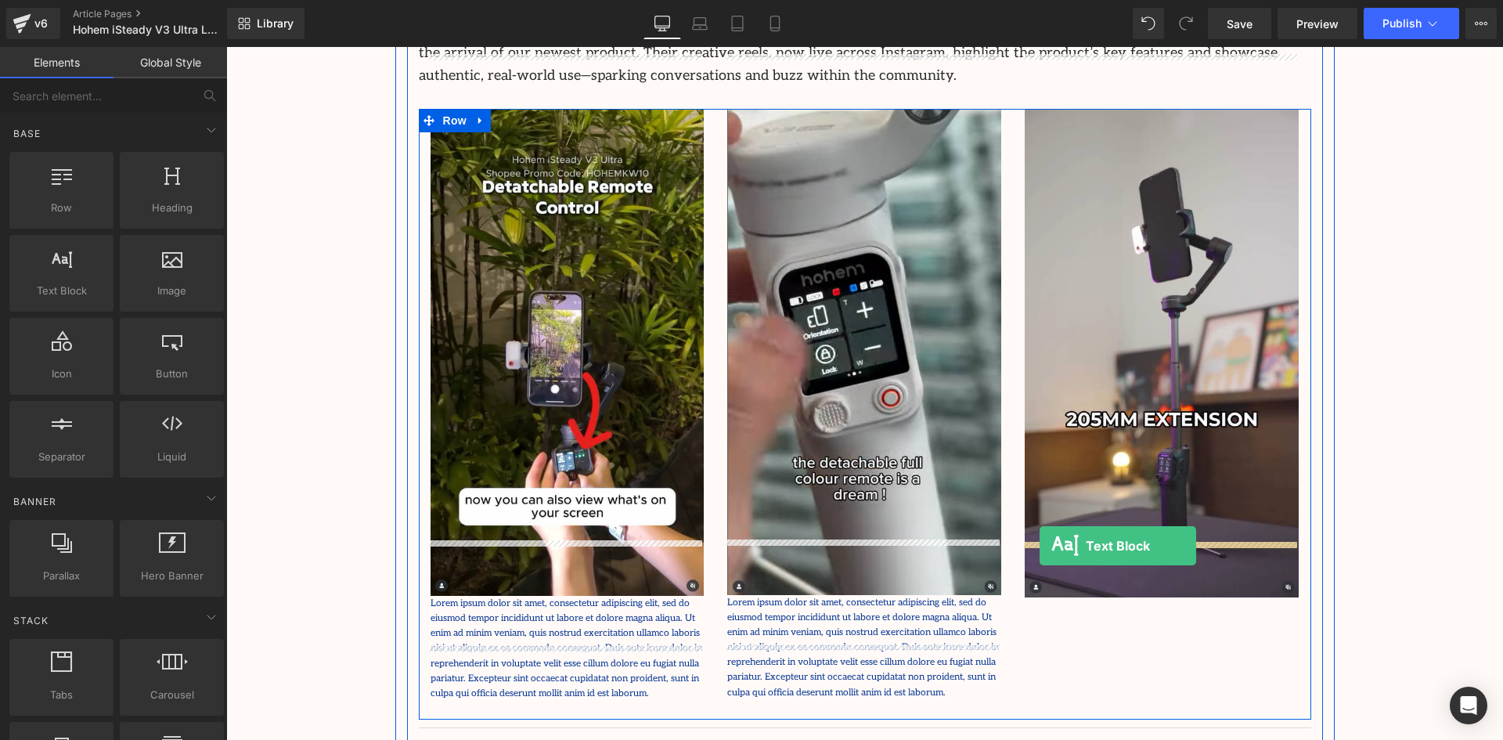
drag, startPoint x: 282, startPoint y: 323, endPoint x: 1040, endPoint y: 545, distance: 789.5
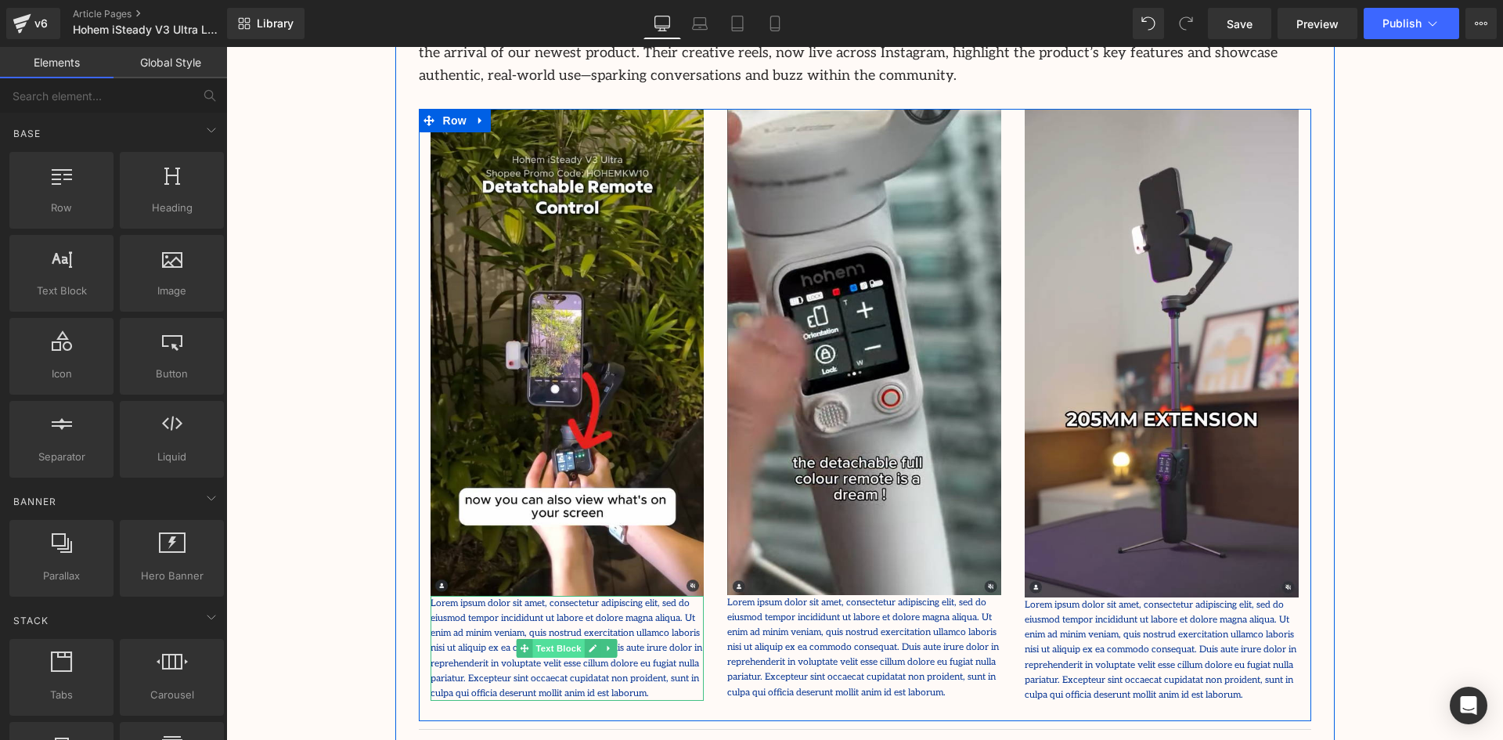
click at [542, 639] on span "Text Block" at bounding box center [559, 648] width 52 height 19
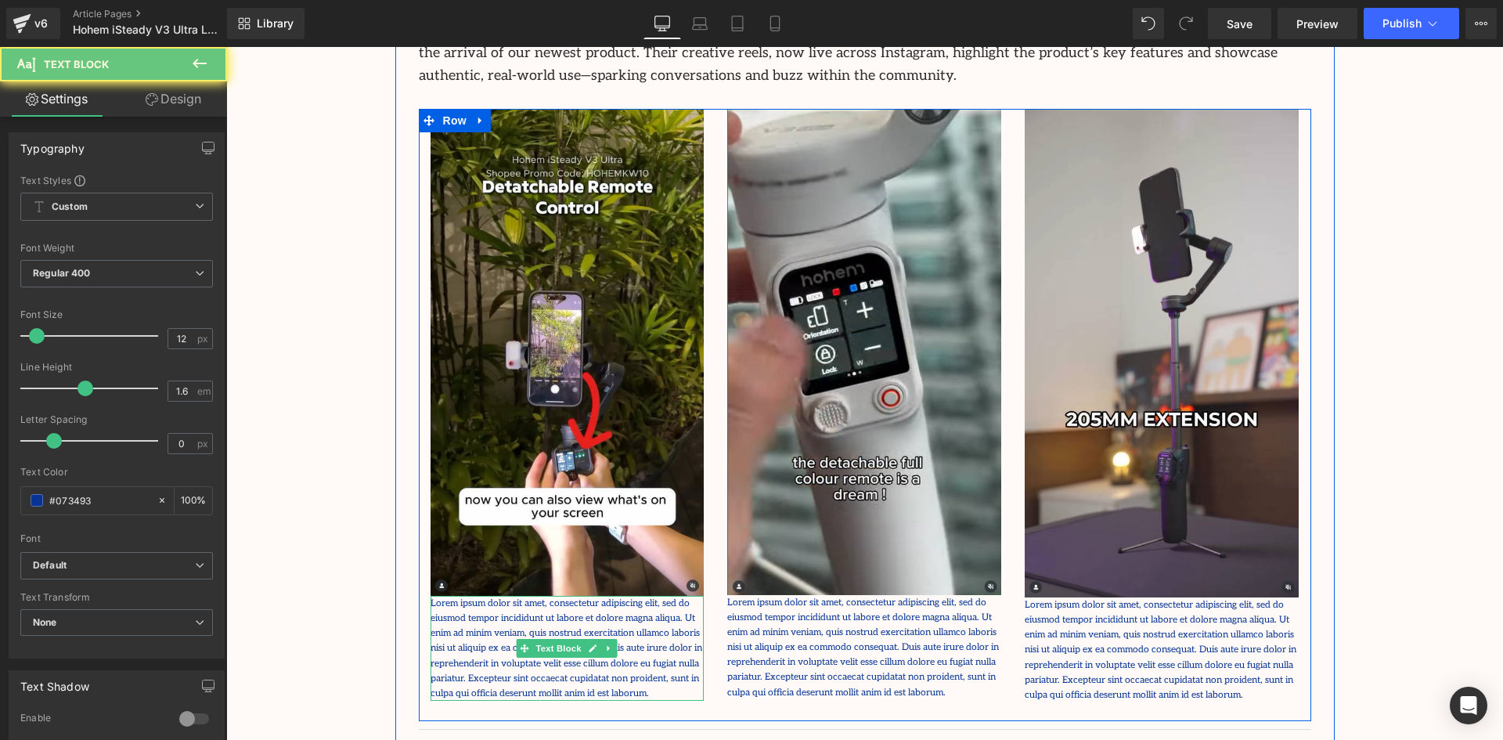
click at [604, 616] on p "Lorem ipsum dolor sit amet, consectetur adipiscing elit, sed do eiusmod tempor …" at bounding box center [568, 648] width 274 height 105
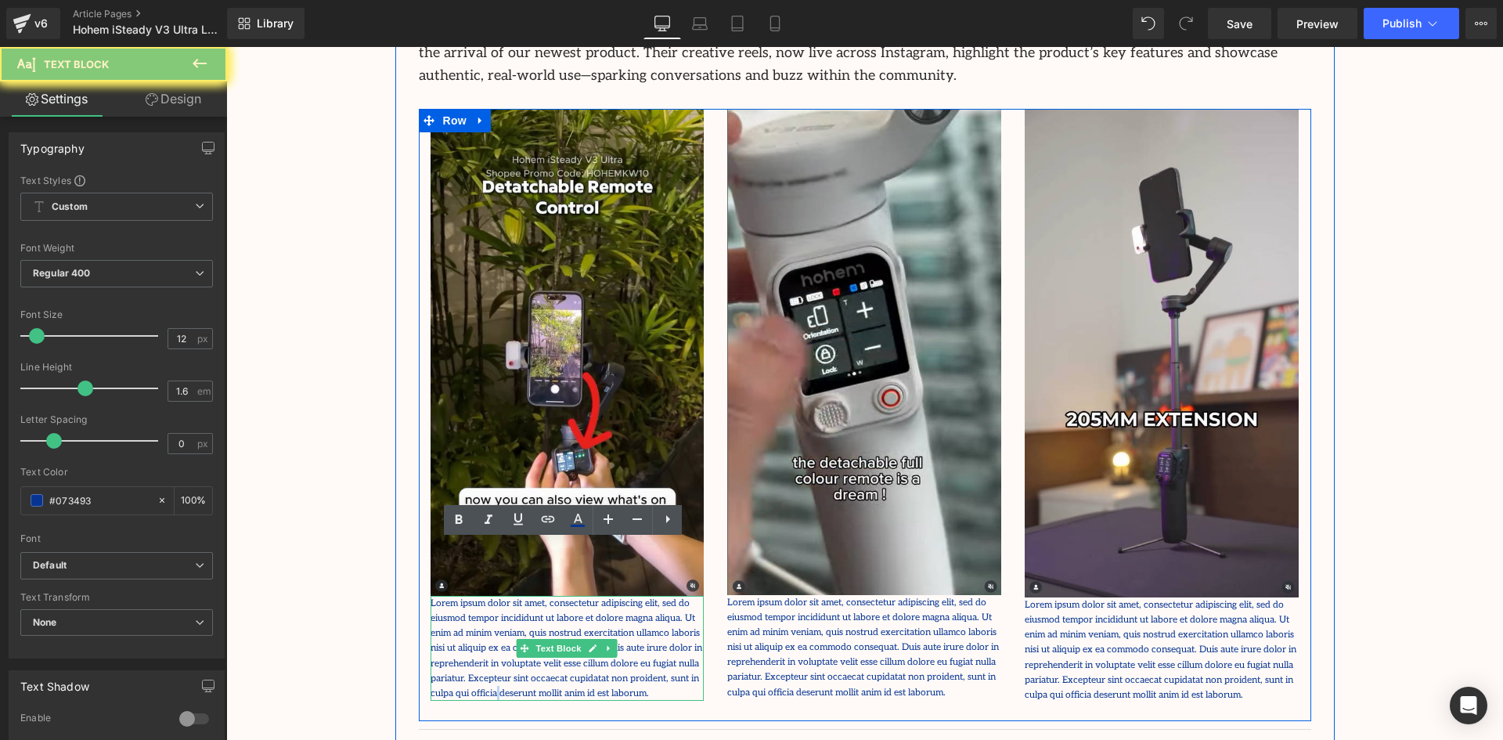
click at [604, 616] on p "Lorem ipsum dolor sit amet, consectetur adipiscing elit, sed do eiusmod tempor …" at bounding box center [568, 648] width 274 height 105
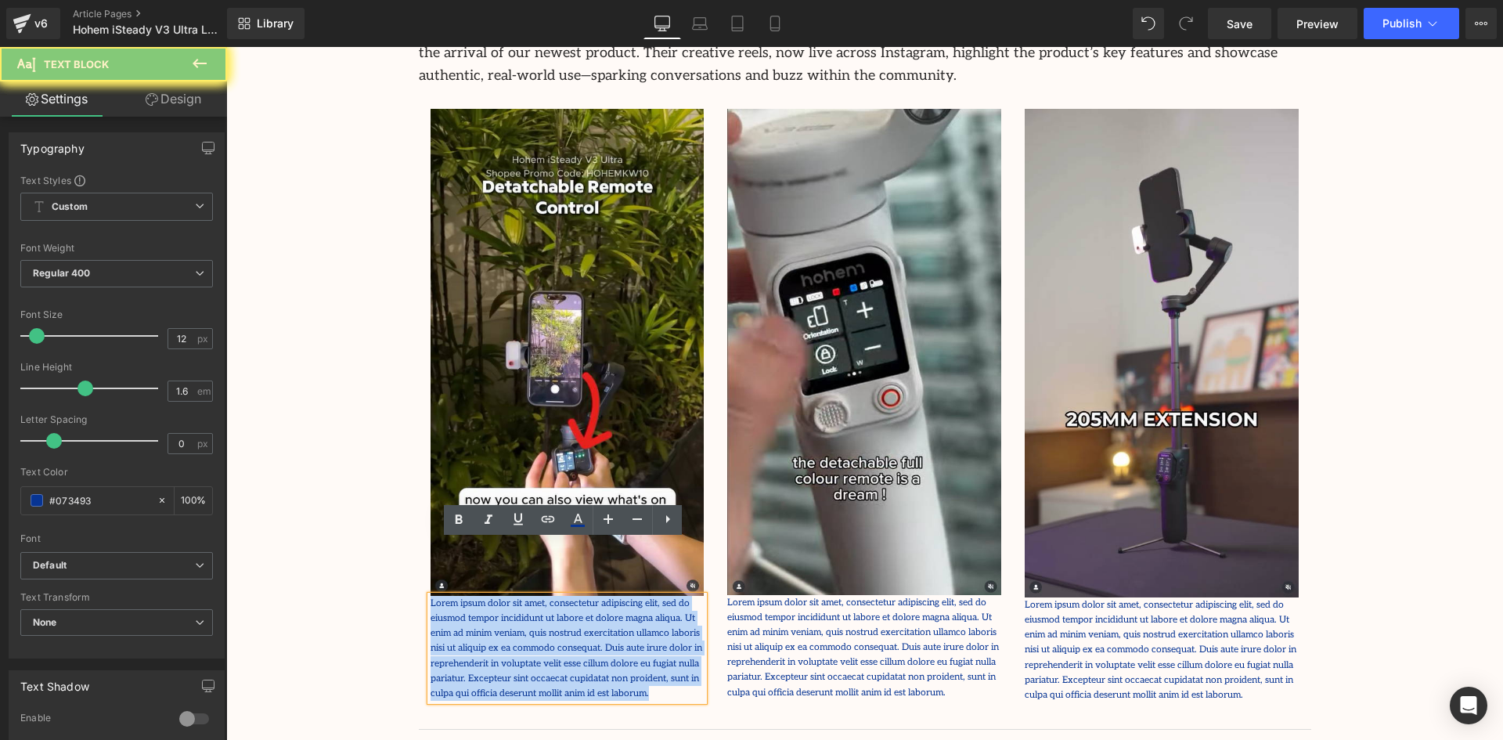
click at [604, 616] on p "Lorem ipsum dolor sit amet, consectetur adipiscing elit, sed do eiusmod tempor …" at bounding box center [568, 648] width 274 height 105
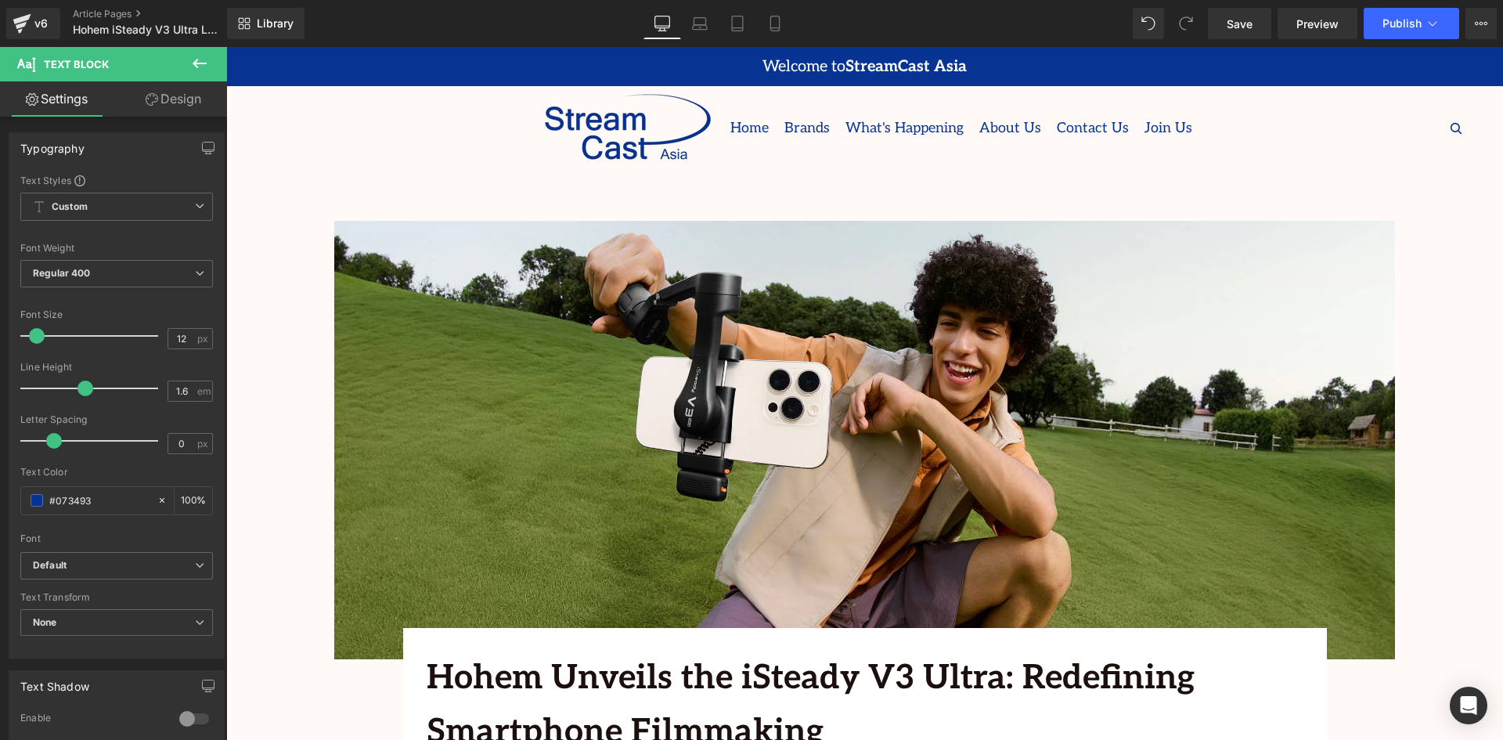
scroll to position [3089, 0]
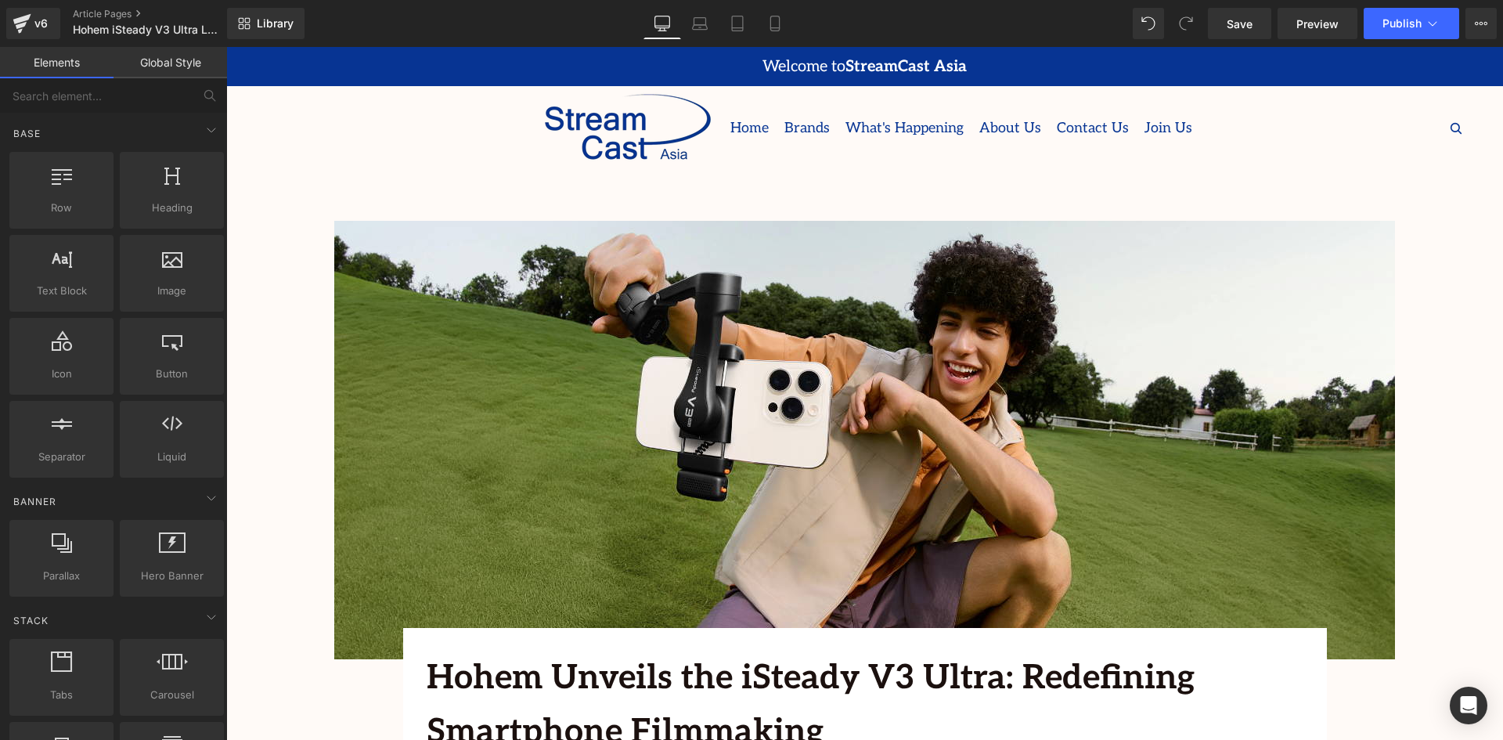
scroll to position [2854, 0]
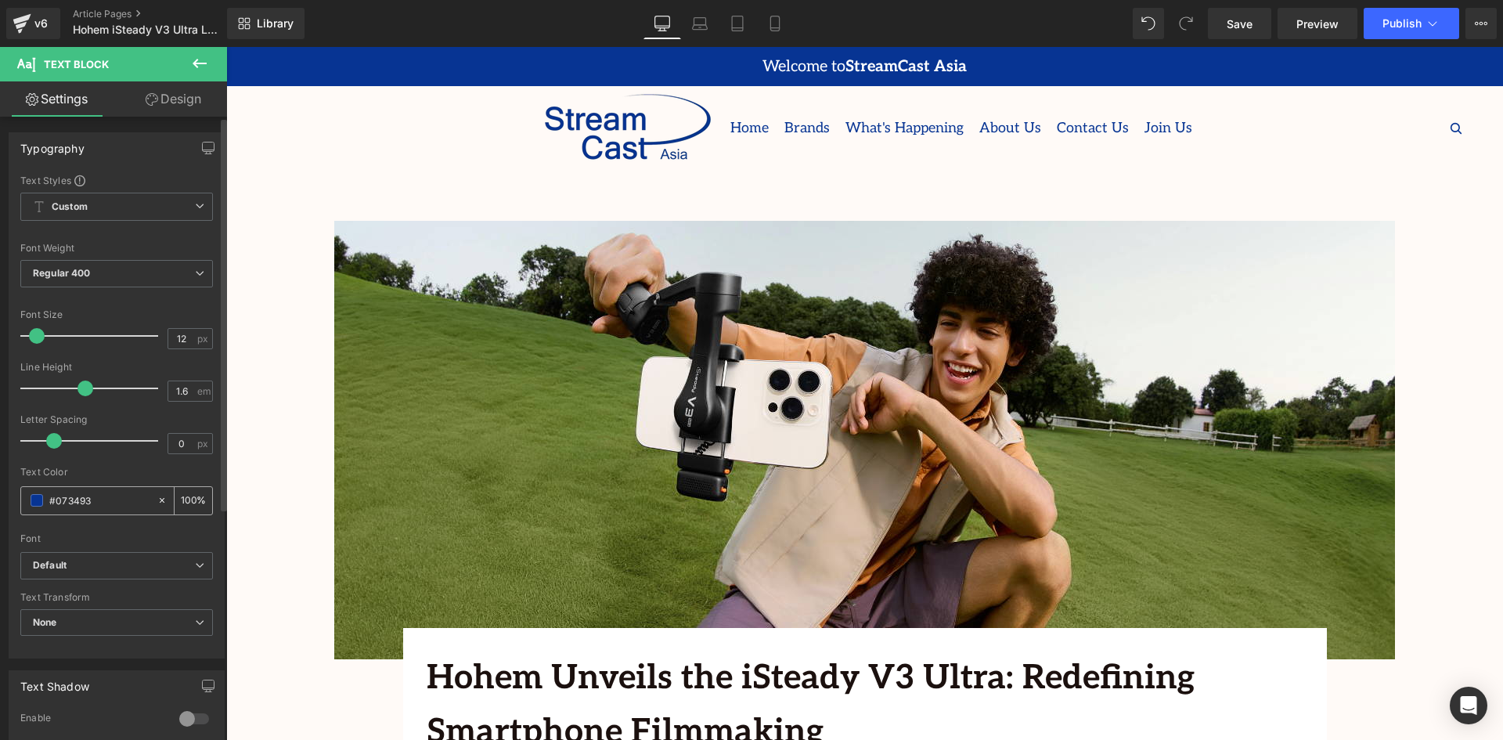
click at [78, 491] on div "#073493" at bounding box center [88, 500] width 135 height 27
click at [25, 497] on div "#073493" at bounding box center [88, 500] width 135 height 27
click at [33, 497] on span at bounding box center [37, 500] width 13 height 13
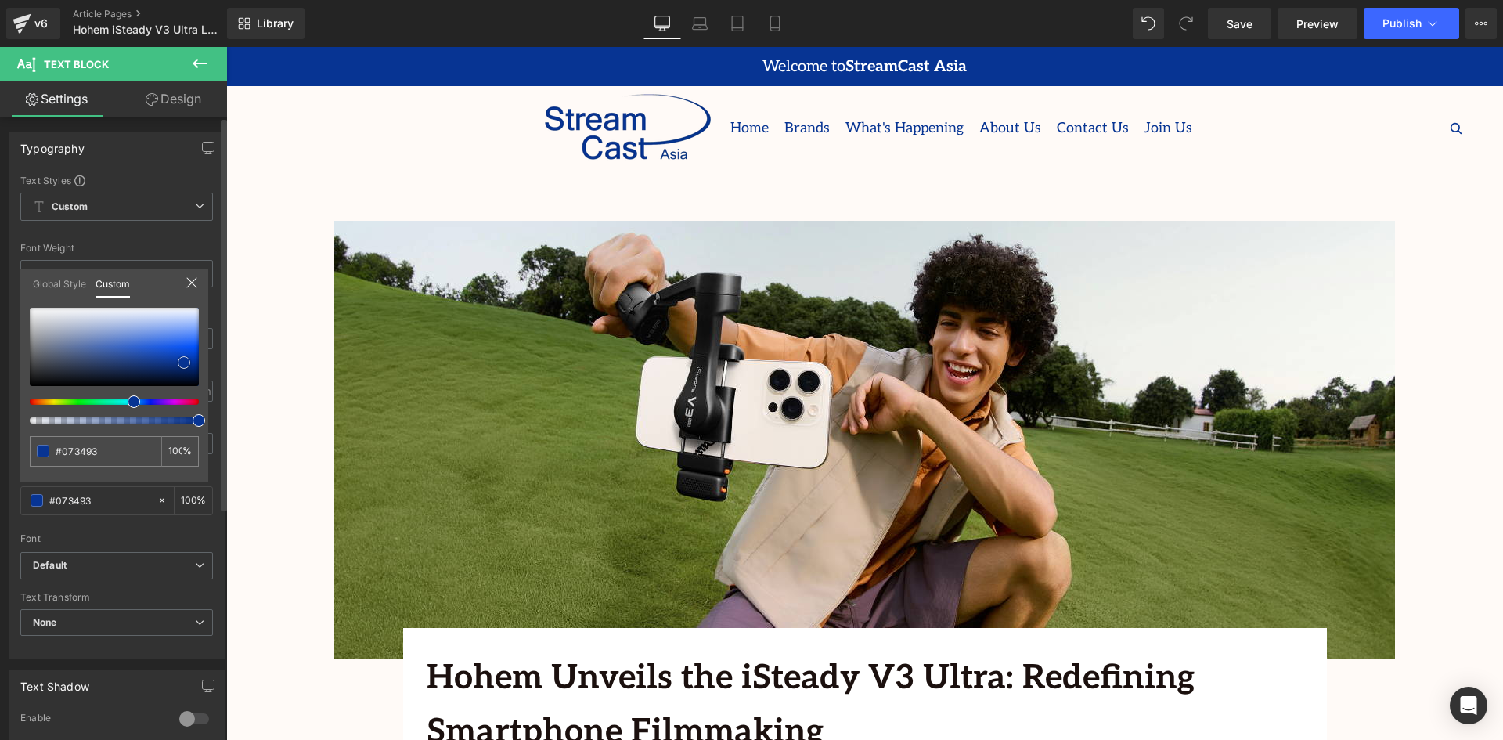
type input "#3f4144"
type input "#343536"
type input "#191919"
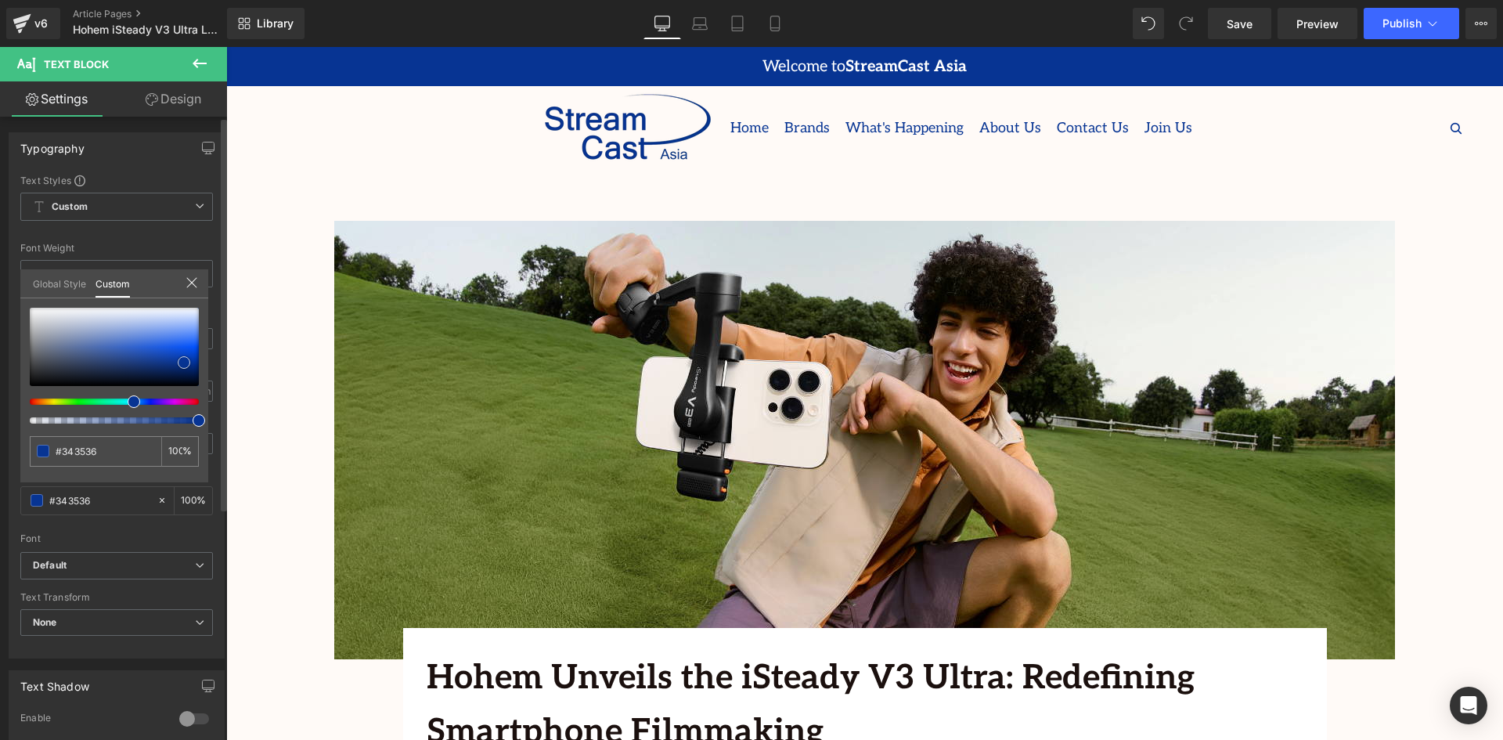
type input "#191919"
type input "#0c0c0c"
click at [22, 383] on div "#0c0c0c 100 %" at bounding box center [114, 395] width 188 height 175
type input "#636d6d"
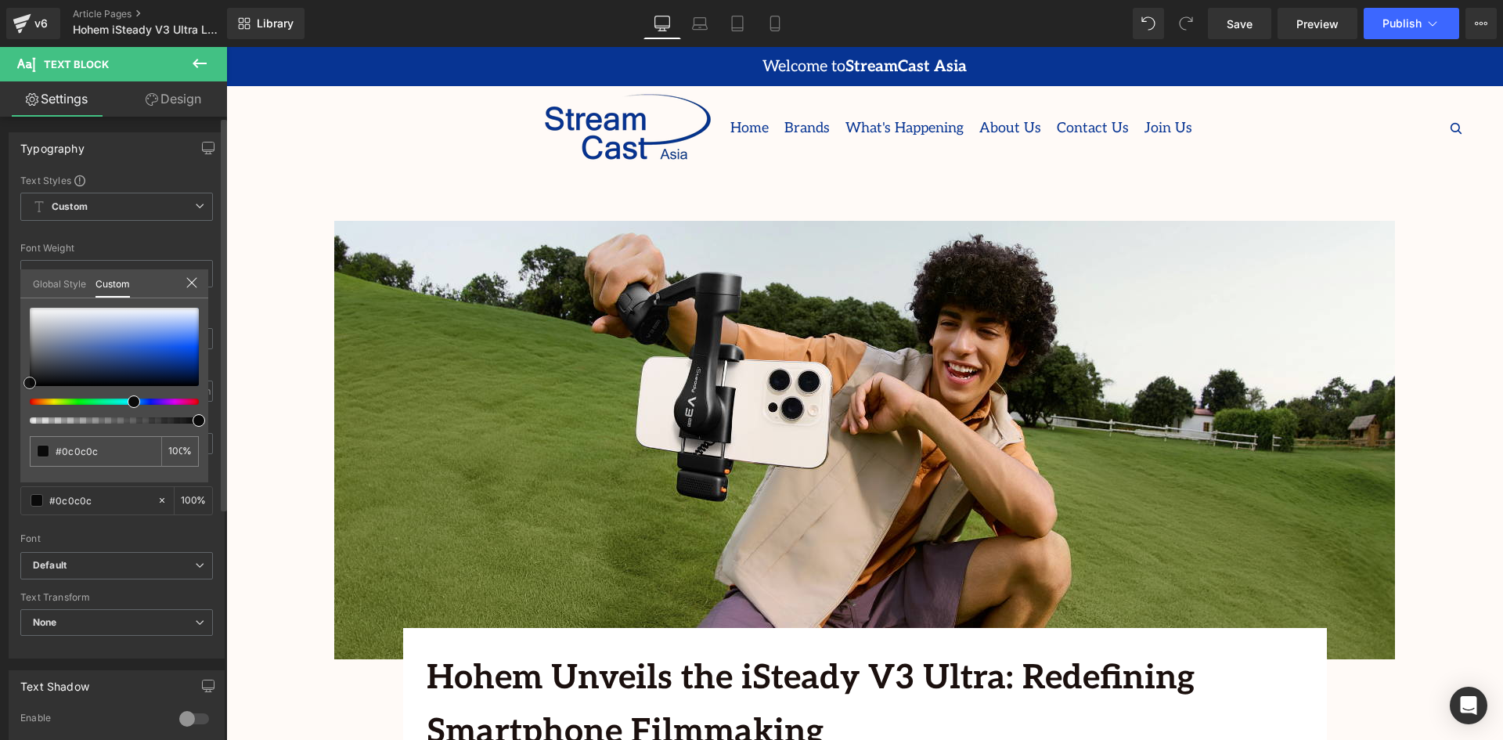
type input "#636d6d"
type input "#666a6a"
type input "#676969"
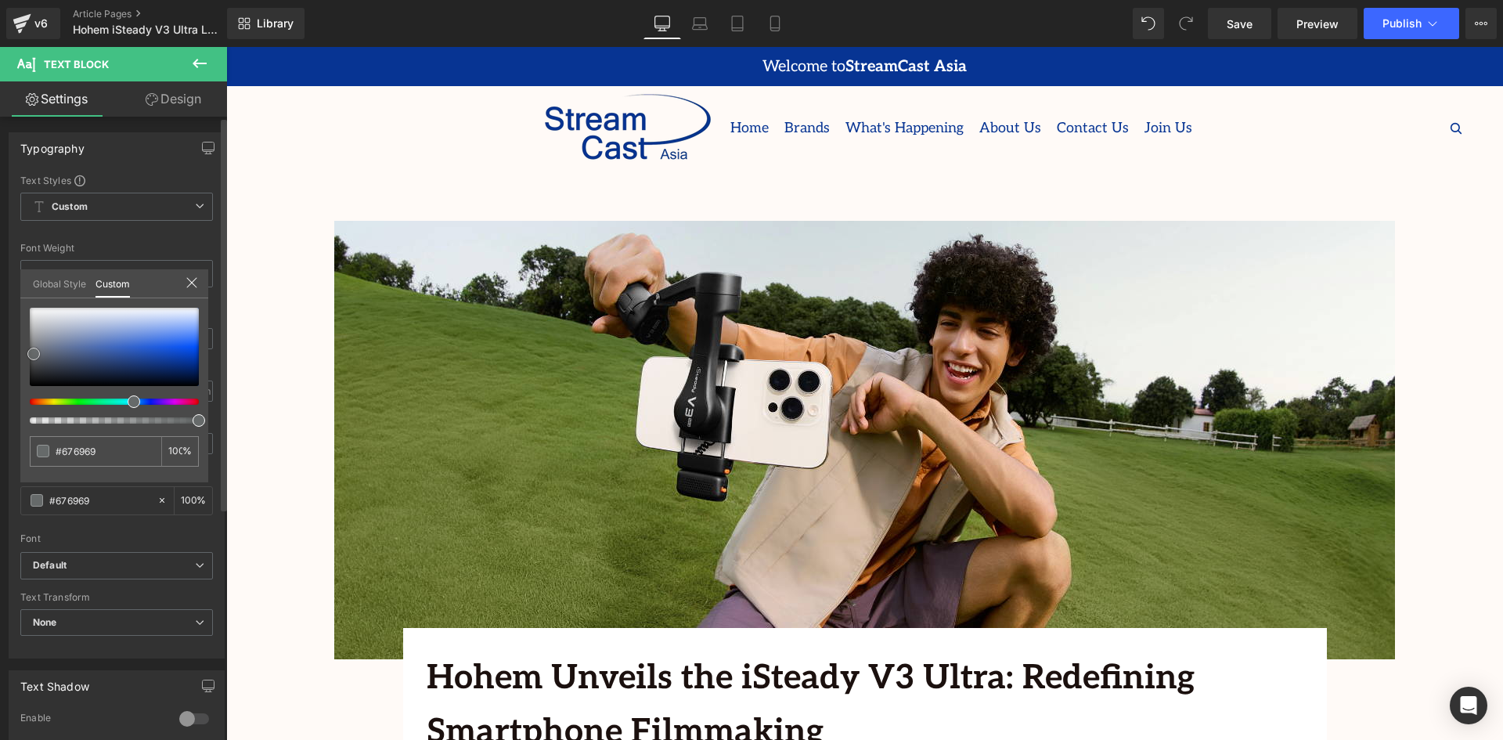
type input "#686868"
type input "#666666"
type input "#595959"
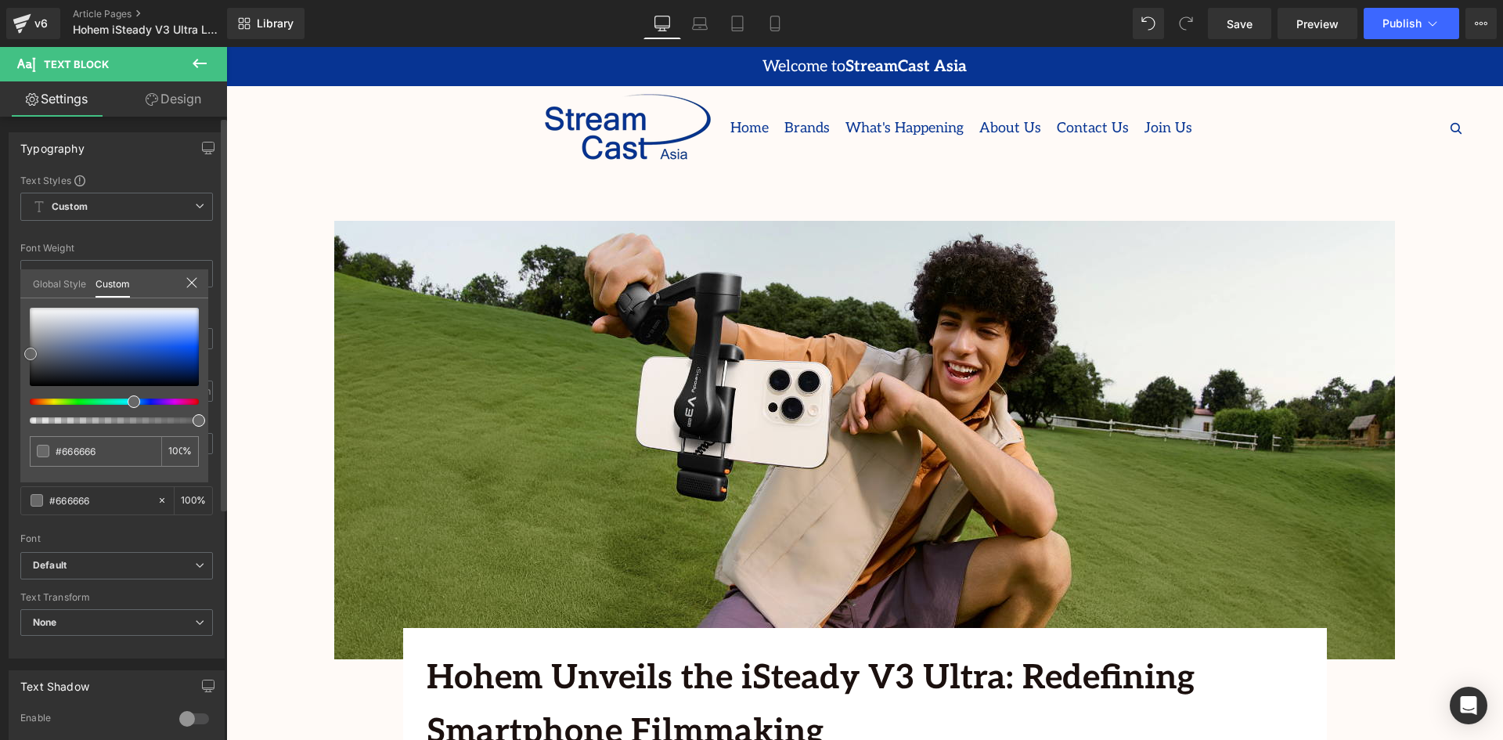
type input "#595959"
type input "#4f4f4f"
type input "#4c4c4c"
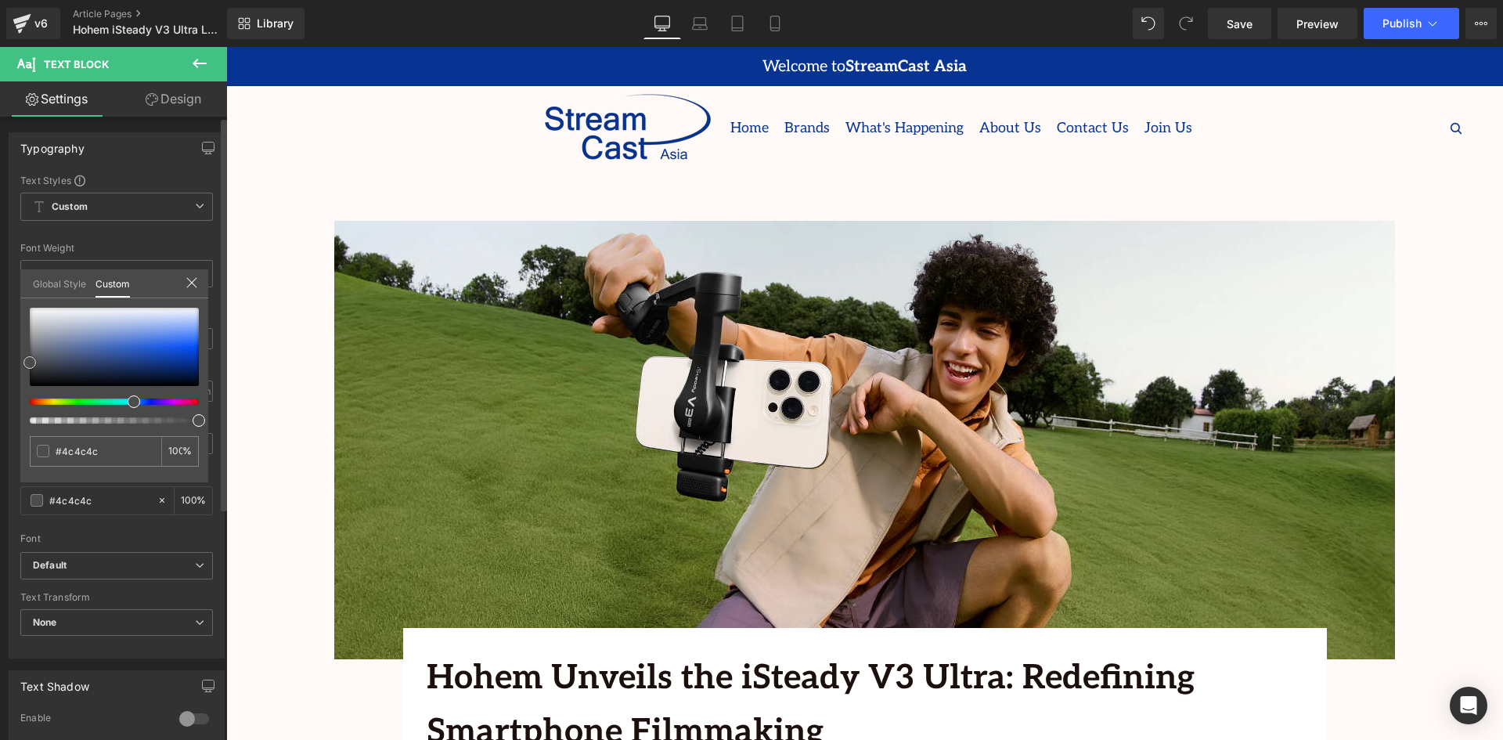
type input "#494949"
type input "#444444"
type input "#3f3f3f"
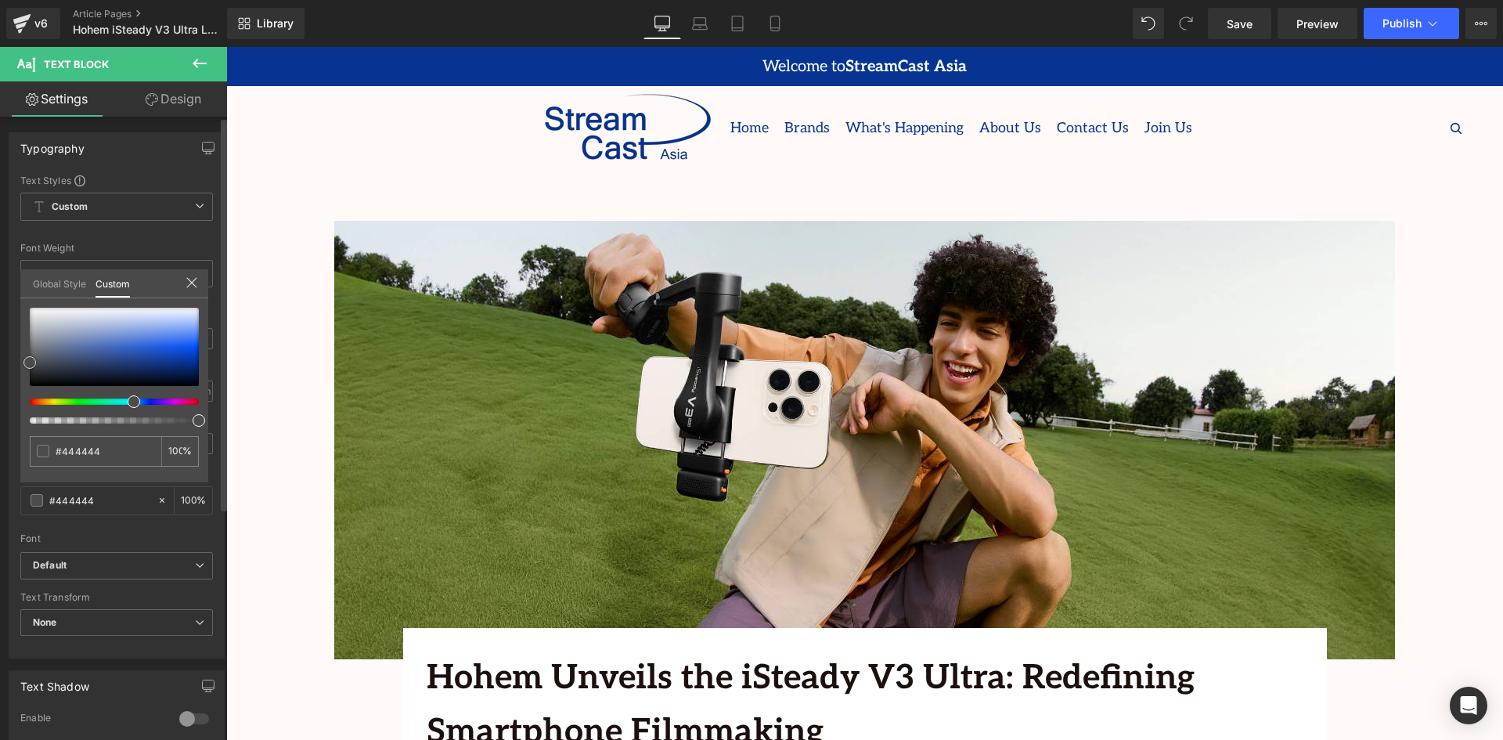
type input "#3f3f3f"
drag, startPoint x: 34, startPoint y: 354, endPoint x: 28, endPoint y: 366, distance: 13.7
click at [30, 366] on div at bounding box center [114, 347] width 169 height 78
drag, startPoint x: 71, startPoint y: 450, endPoint x: 53, endPoint y: 445, distance: 18.6
click at [53, 445] on div "#3f3f3f" at bounding box center [96, 451] width 132 height 31
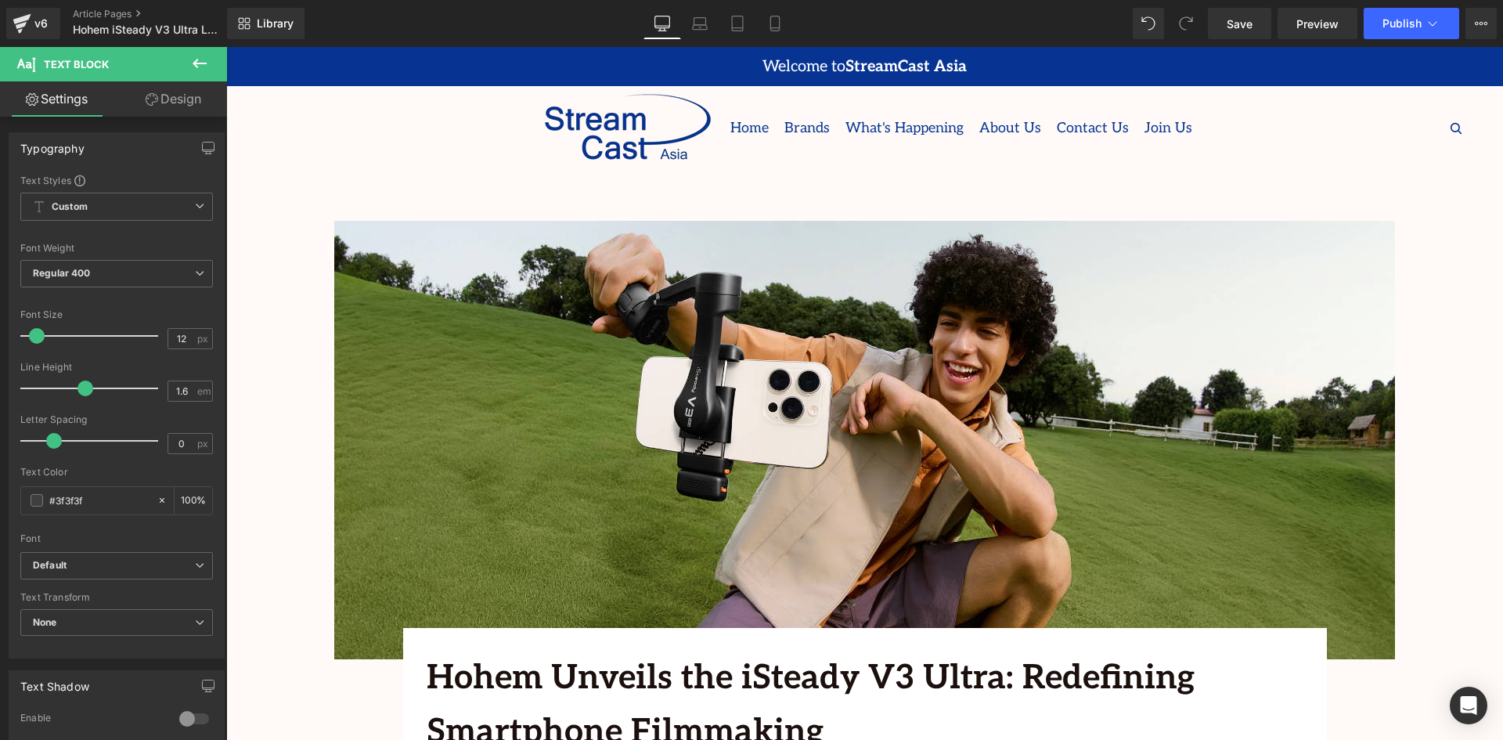
click at [78, 487] on div "#073493" at bounding box center [88, 500] width 135 height 27
click at [77, 497] on input "#073493" at bounding box center [99, 500] width 100 height 17
type input "#"
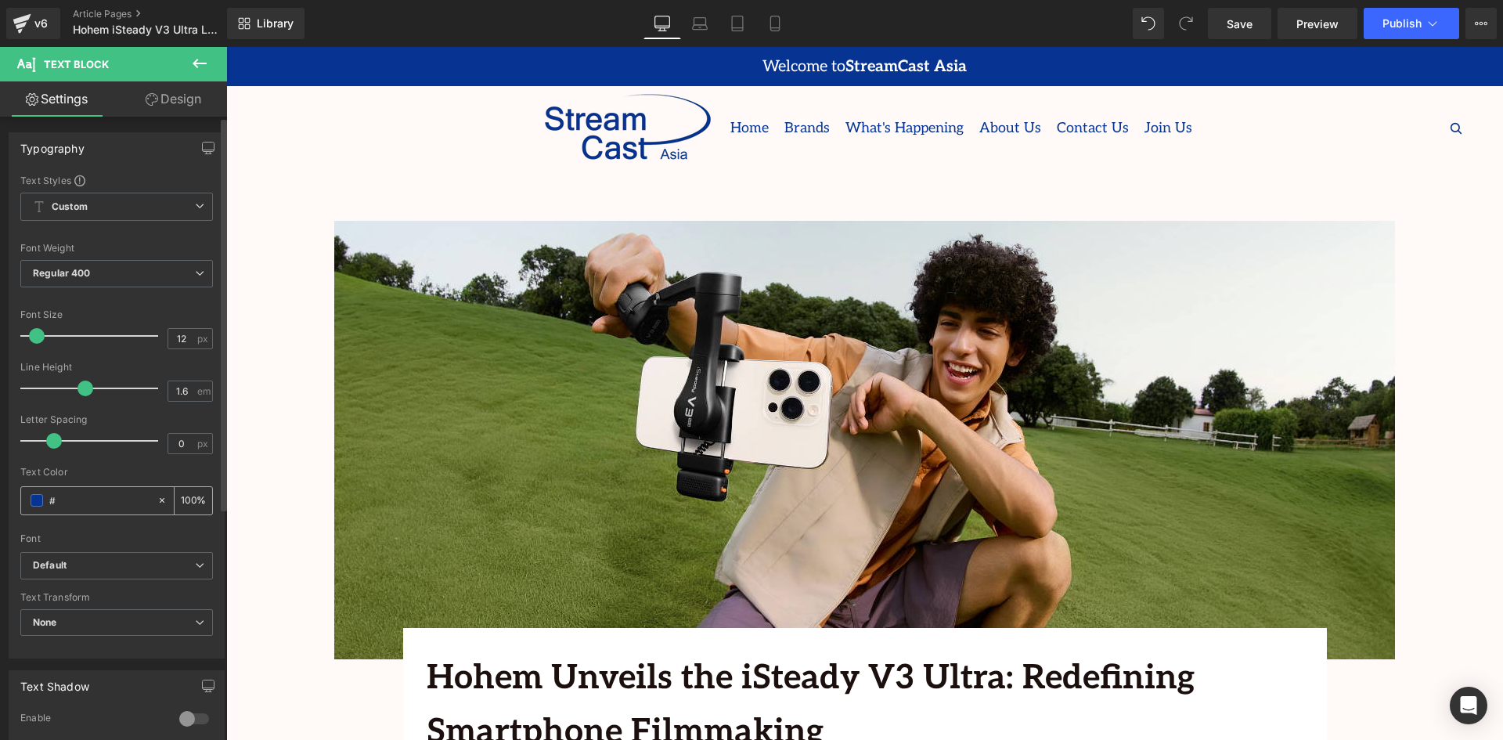
type input "0"
paste input "#3f3f3f"
type input "#3f3f3f"
type input "100"
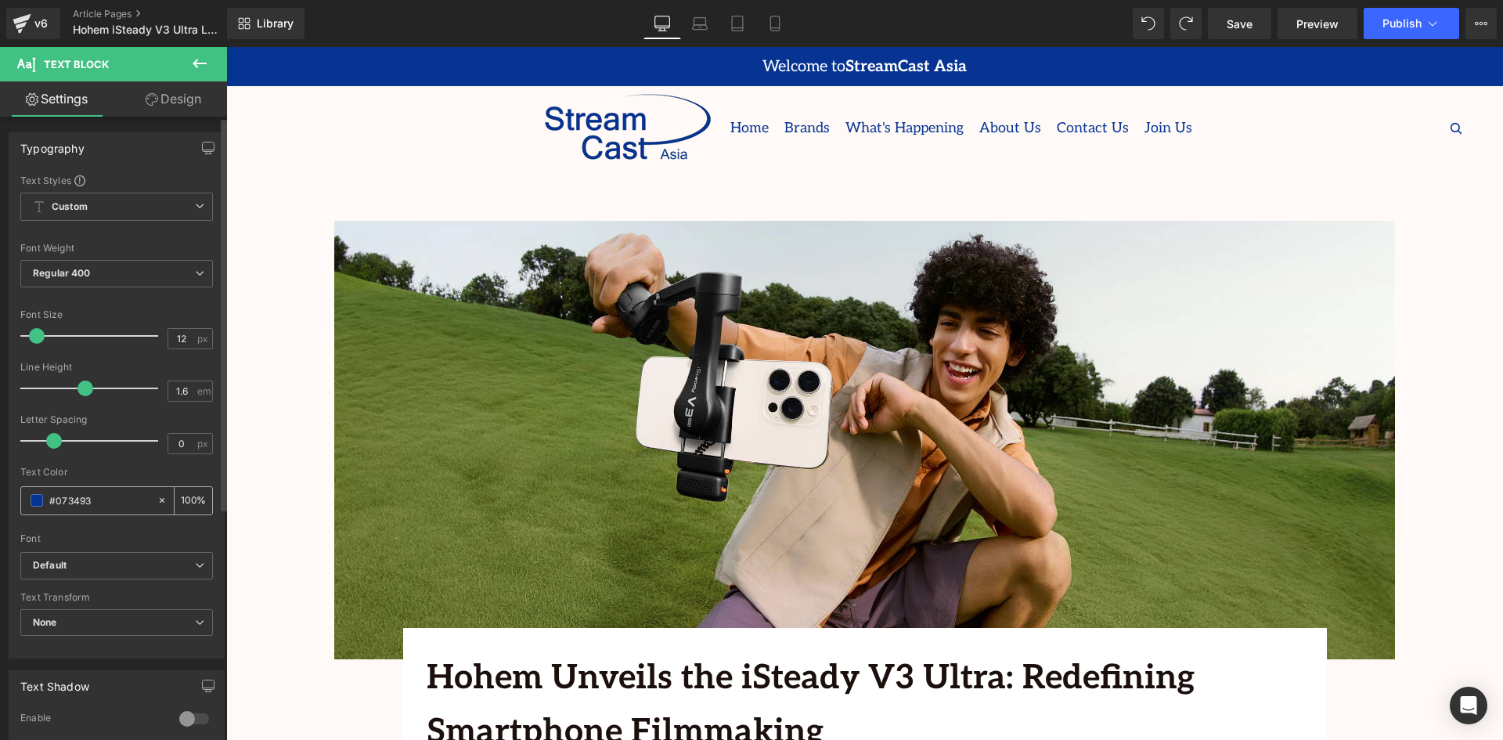
click at [61, 492] on input "#073493" at bounding box center [99, 500] width 100 height 17
paste input "3f3f3f"
type input "#3f3f3f"
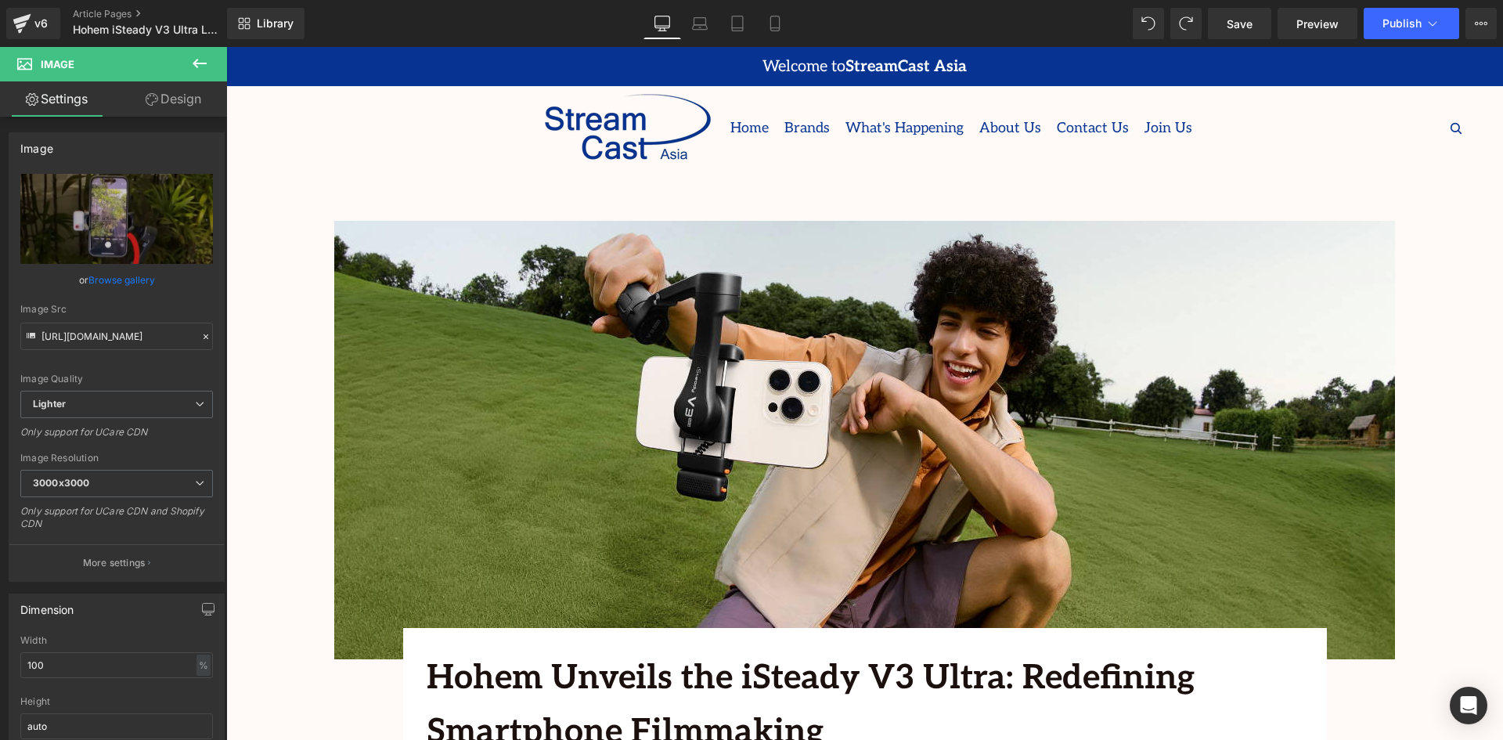
drag, startPoint x: 486, startPoint y: 501, endPoint x: 486, endPoint y: 511, distance: 10.2
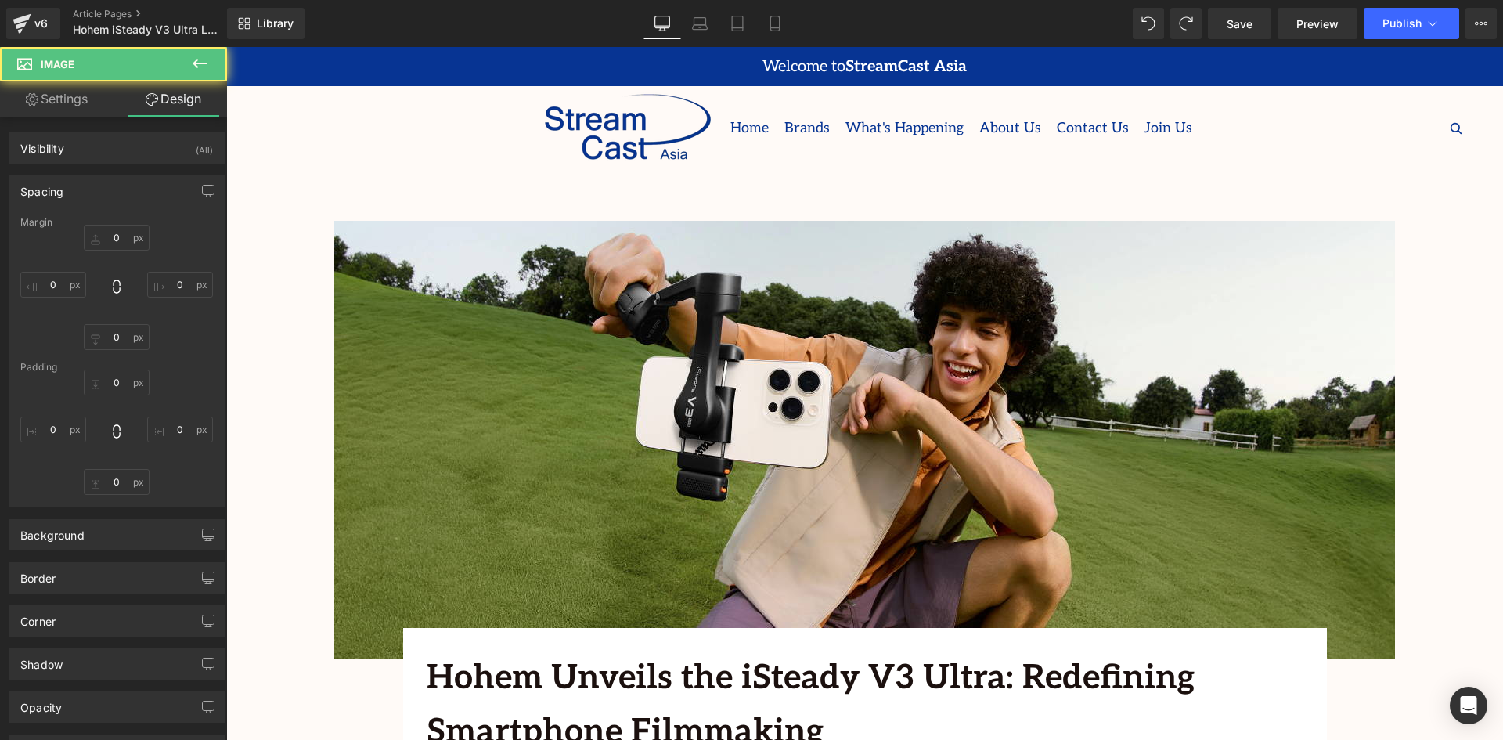
type input "0"
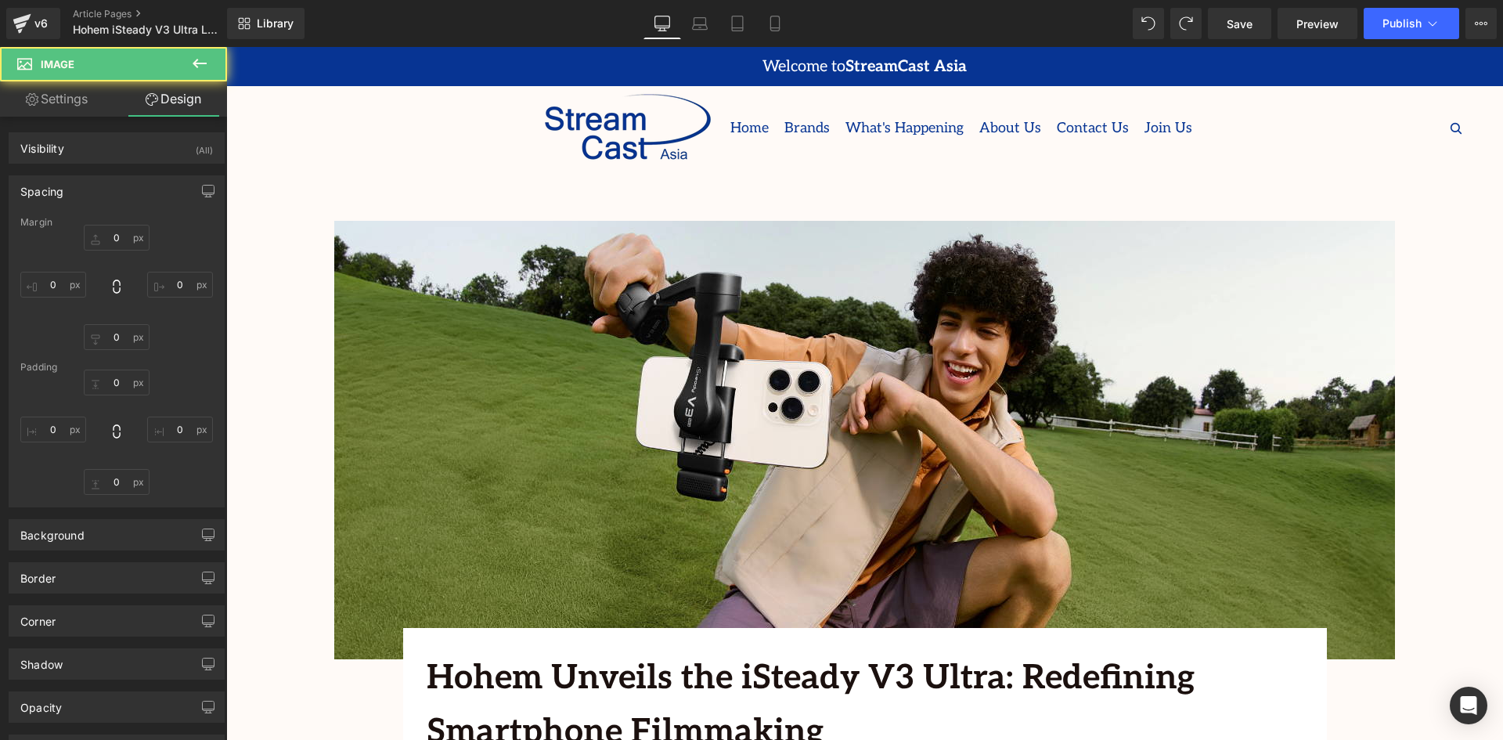
type input "0"
type input "13"
type input "0"
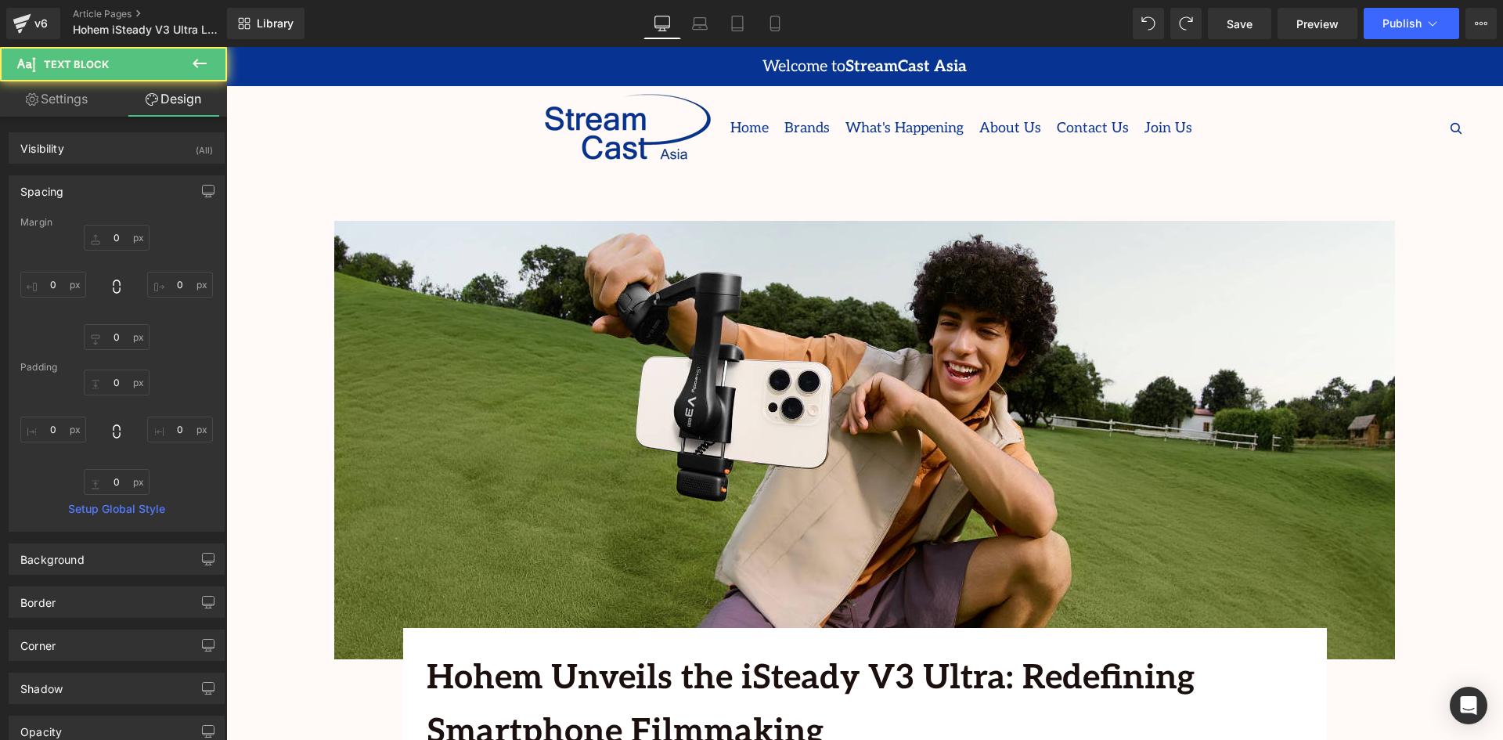
type input "0px"
drag, startPoint x: 496, startPoint y: 514, endPoint x: 500, endPoint y: 503, distance: 11.9
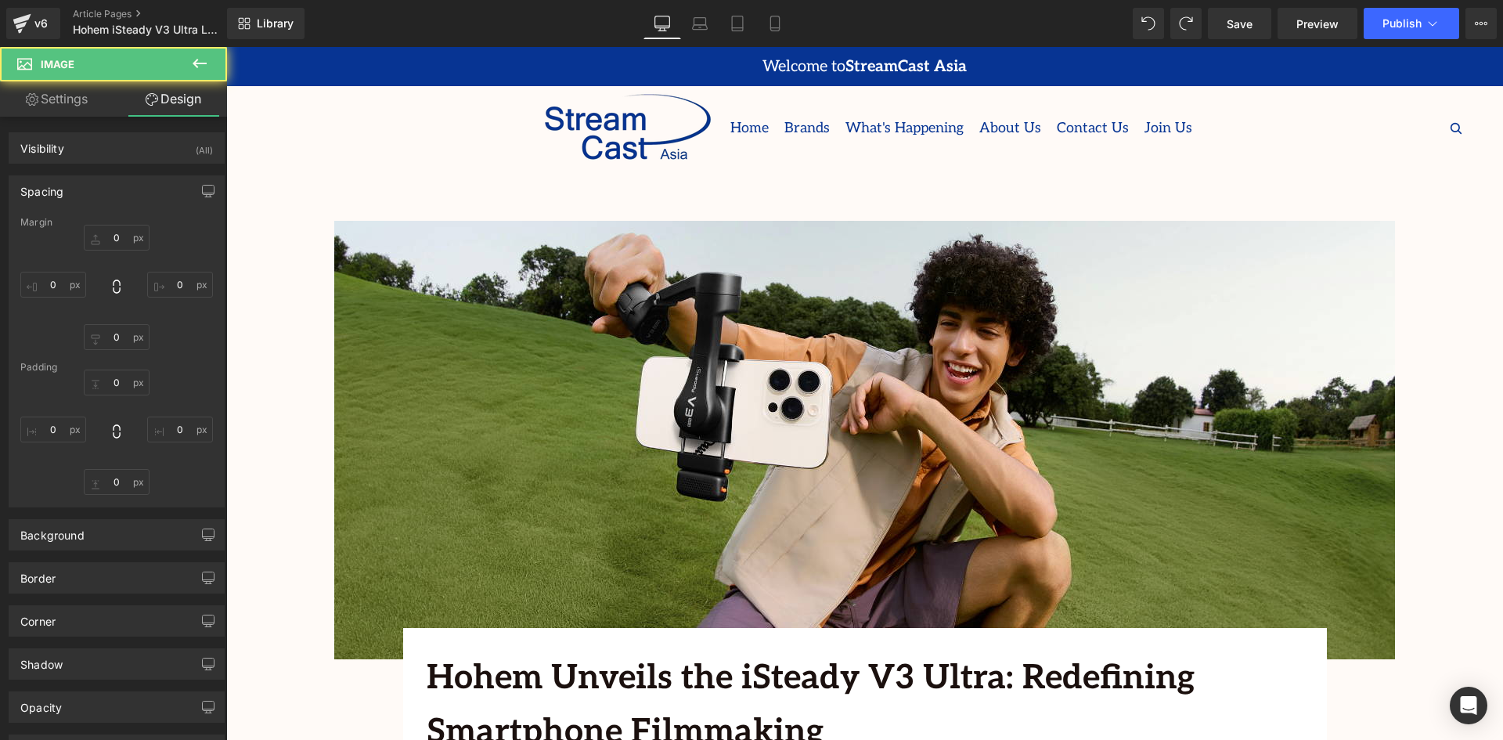
type input "0"
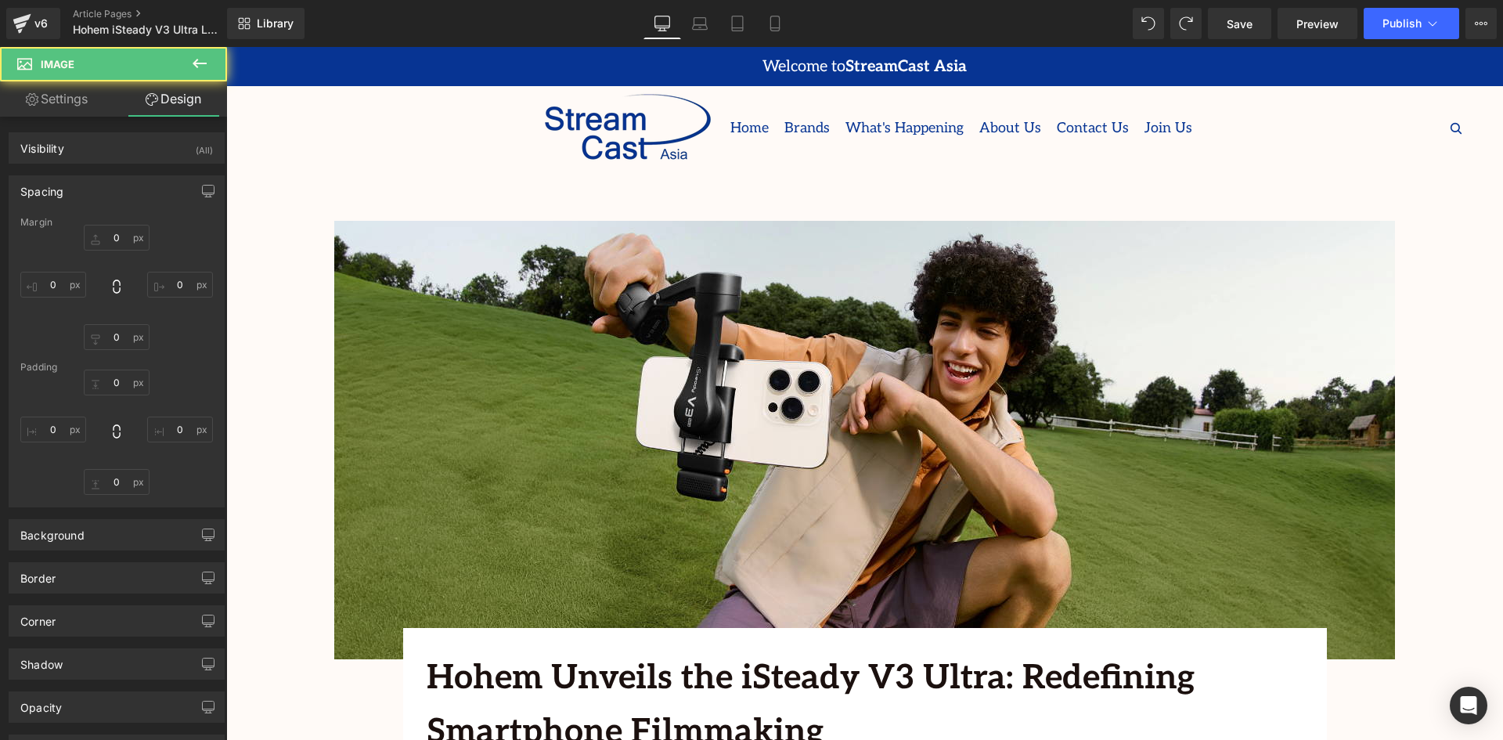
type input "0"
type input "7"
type input "0"
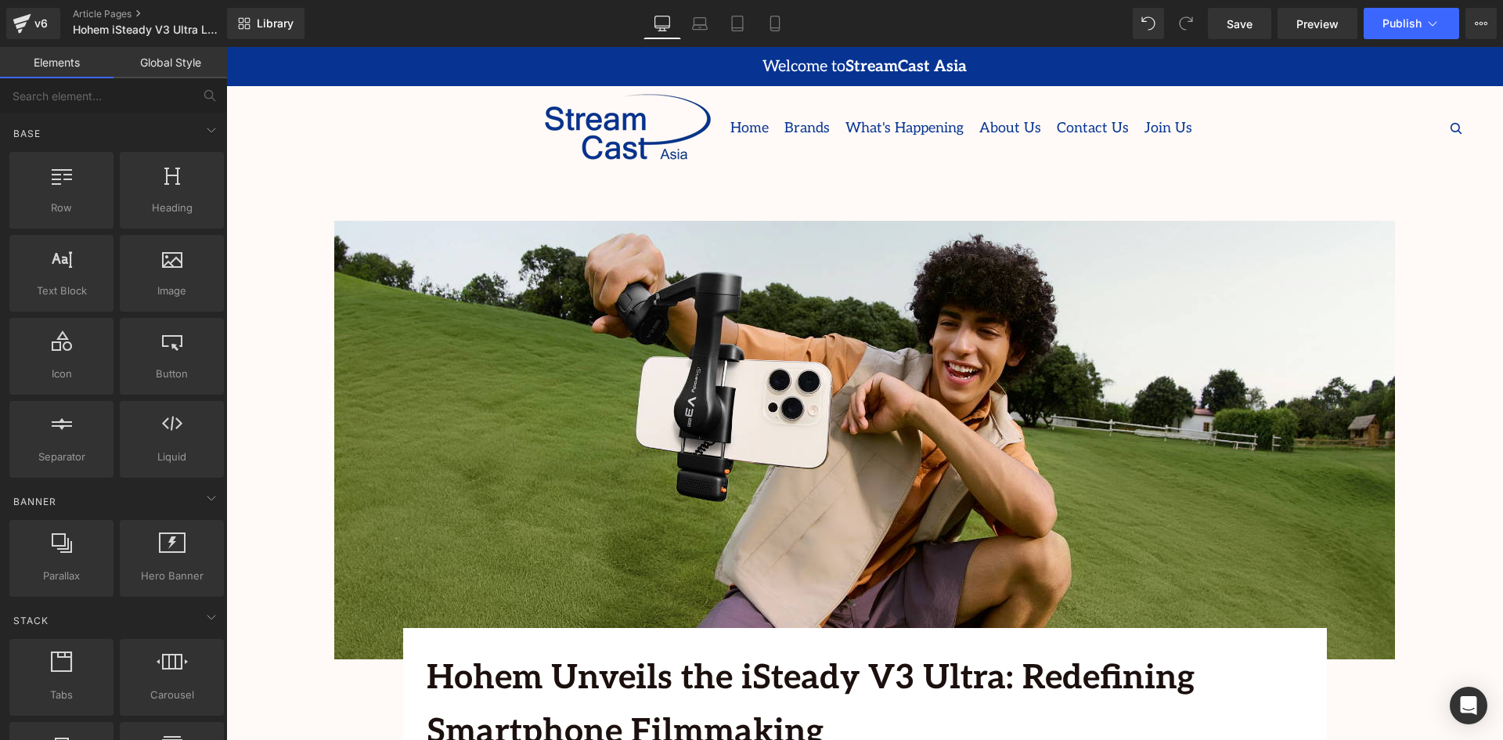
scroll to position [2698, 0]
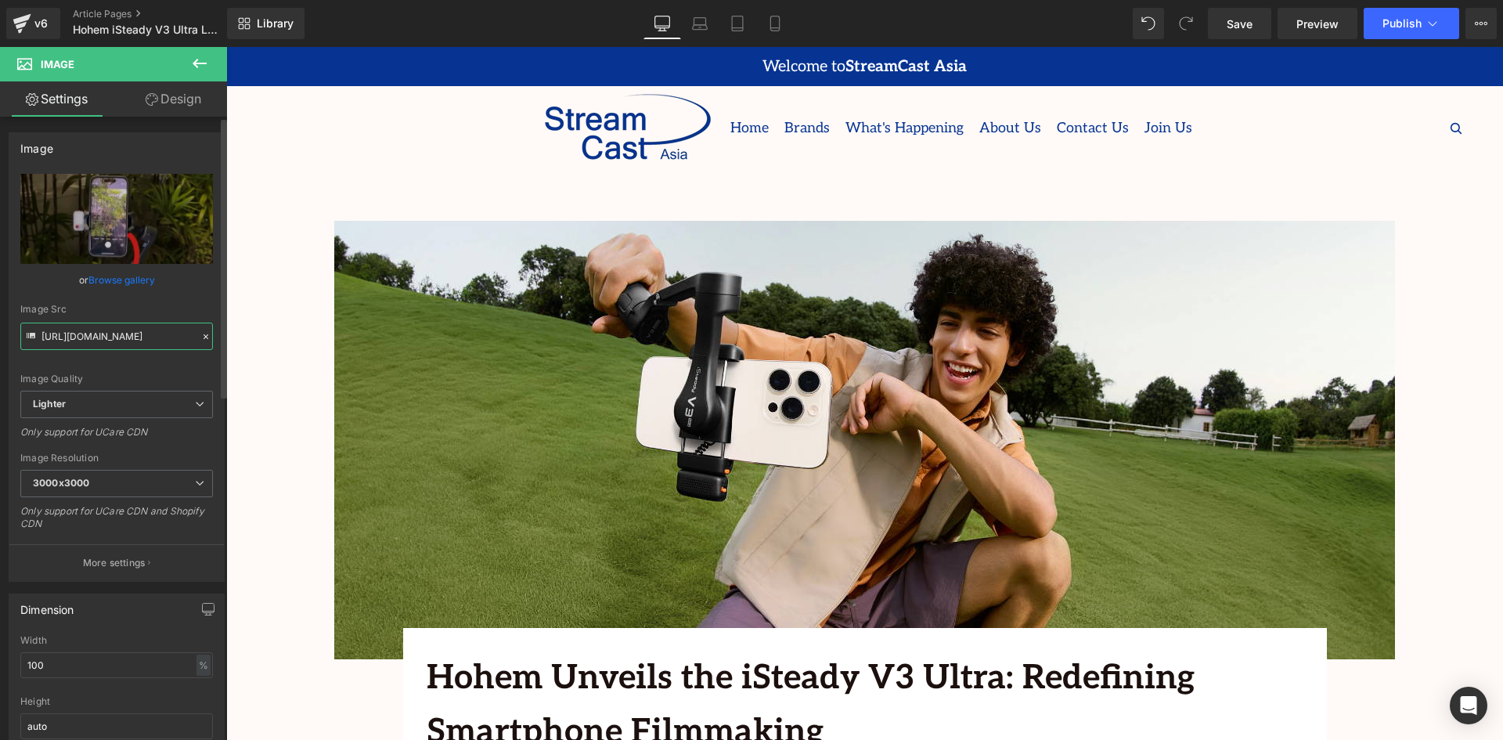
click at [101, 331] on input "[URL][DOMAIN_NAME]" at bounding box center [116, 336] width 193 height 27
click at [51, 306] on div "Image Src" at bounding box center [116, 309] width 193 height 11
drag, startPoint x: 74, startPoint y: 309, endPoint x: 3, endPoint y: 307, distance: 71.3
click at [3, 307] on div "Image [URL][DOMAIN_NAME] Replace Image Upload image or Browse gallery Image Src…" at bounding box center [117, 351] width 234 height 461
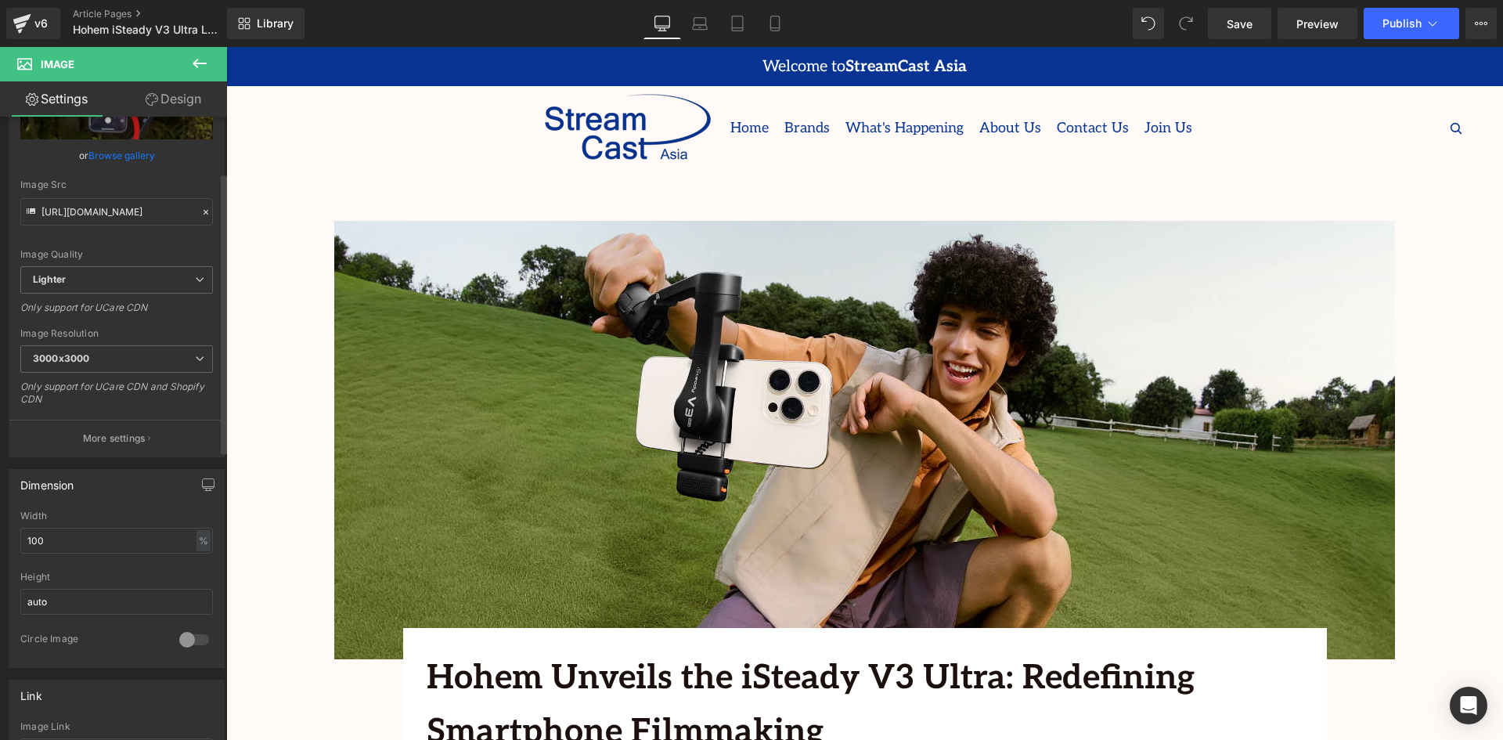
scroll to position [313, 0]
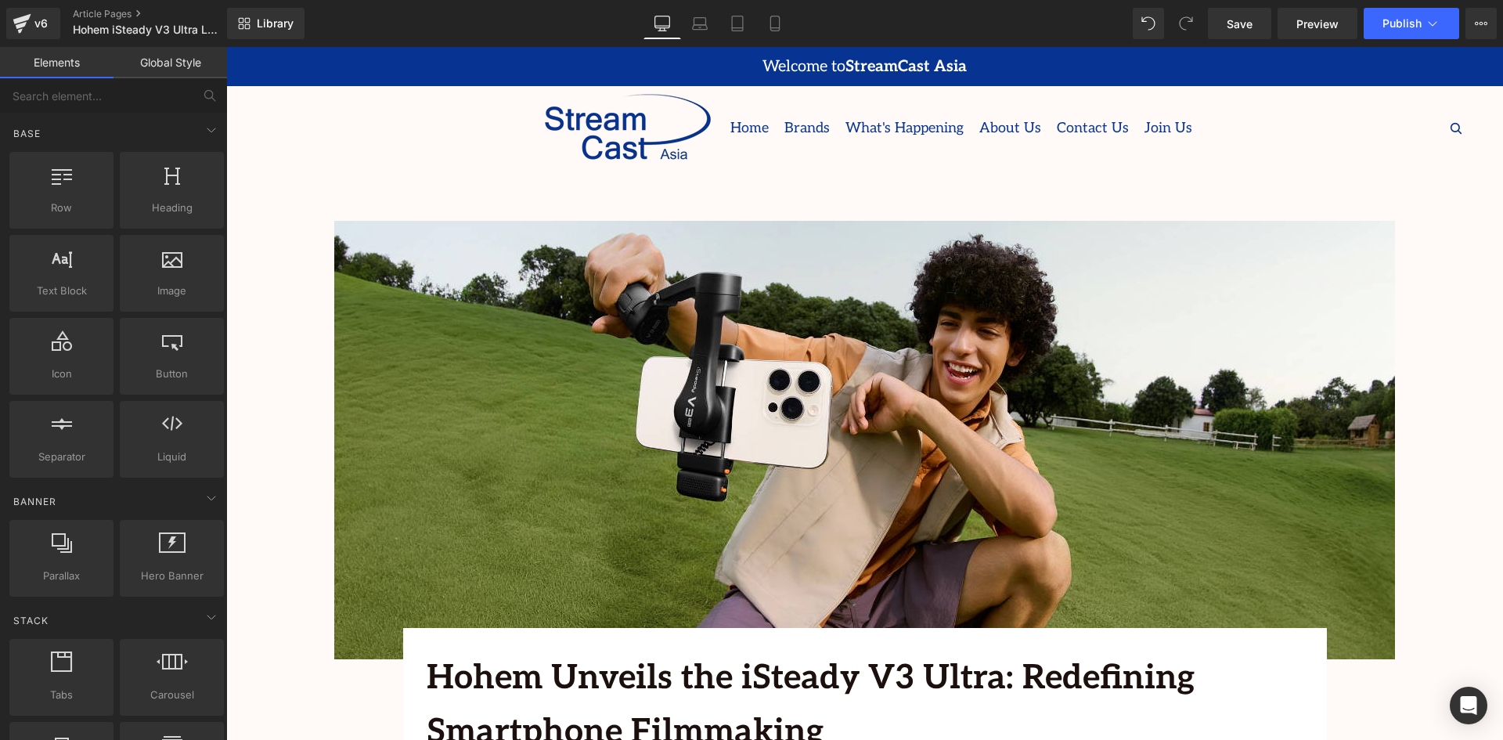
scroll to position [2698, 0]
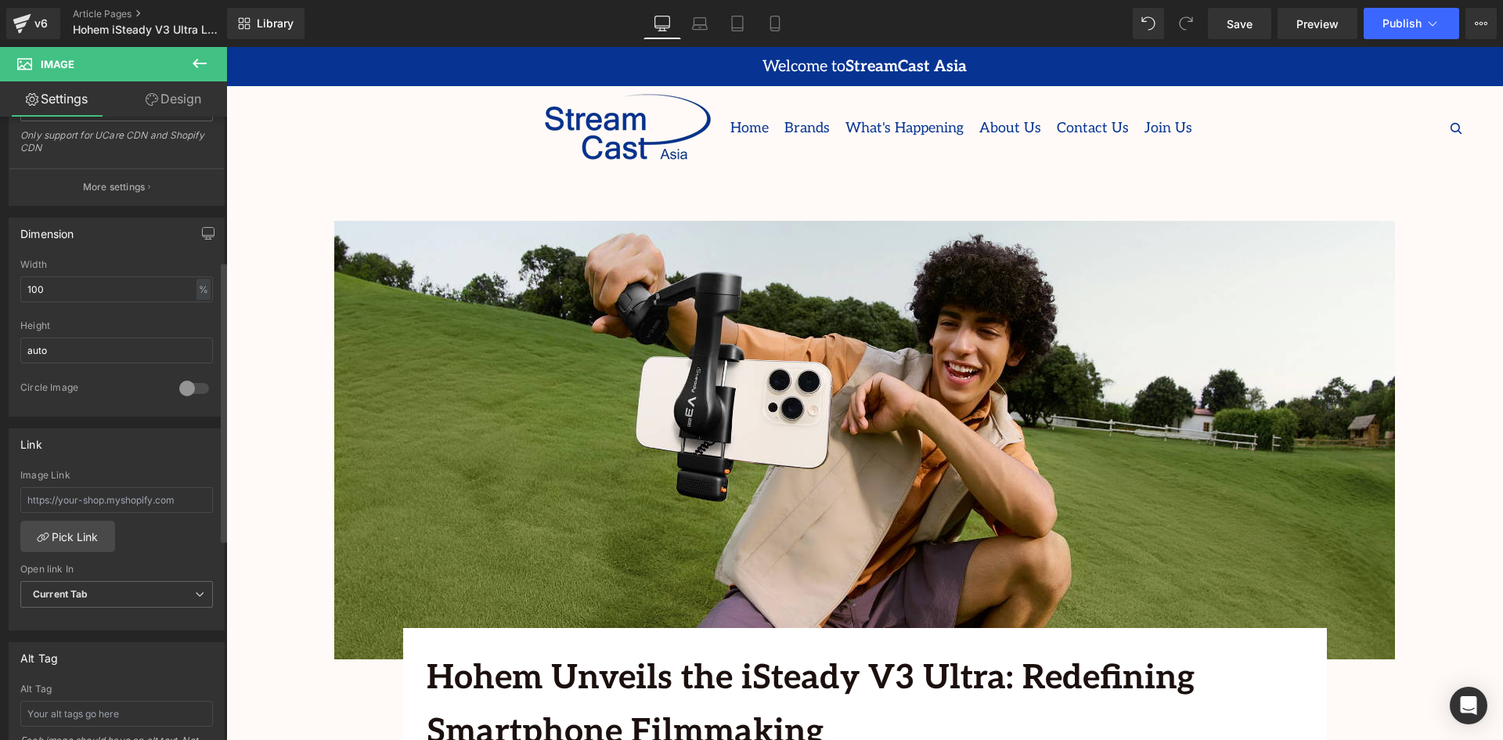
scroll to position [470, 0]
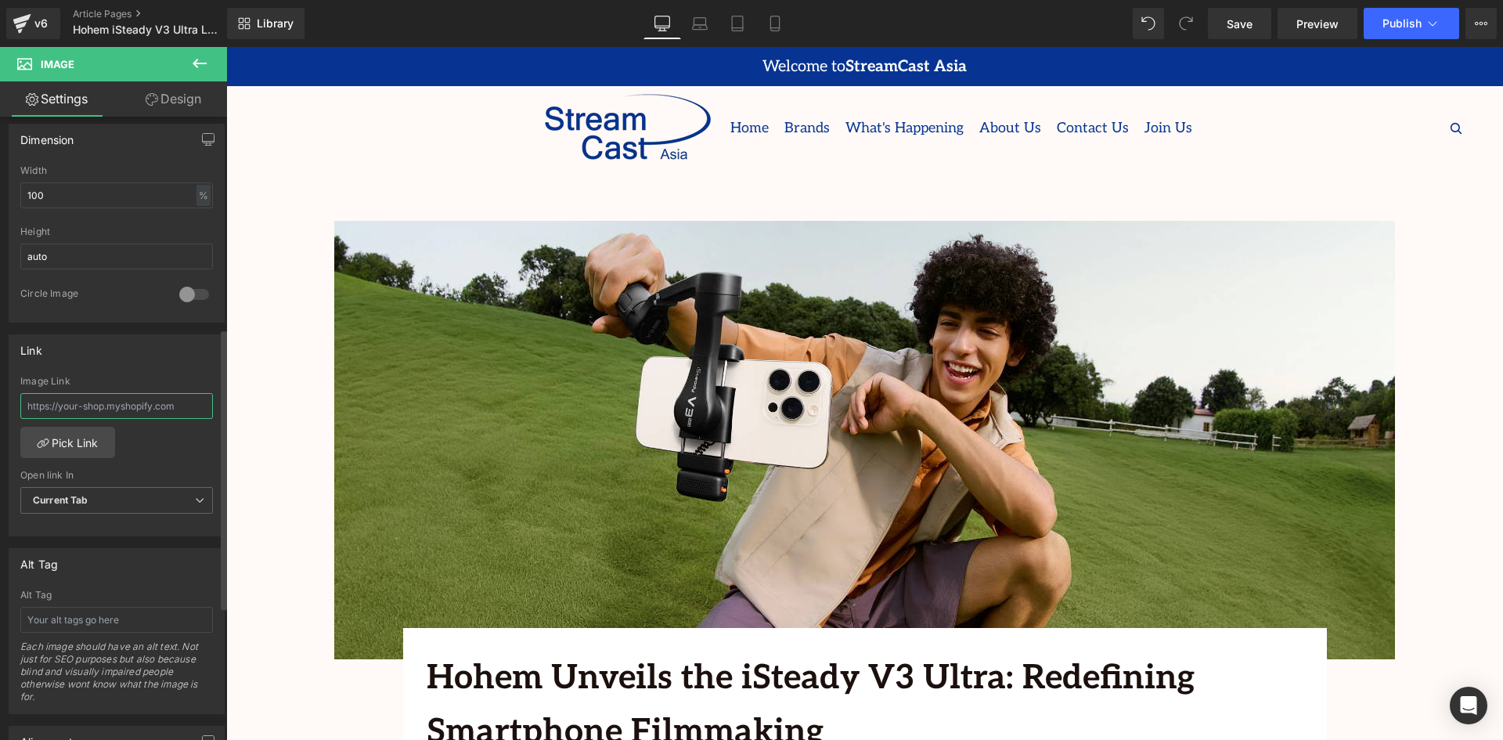
click at [82, 404] on input "text" at bounding box center [116, 406] width 193 height 26
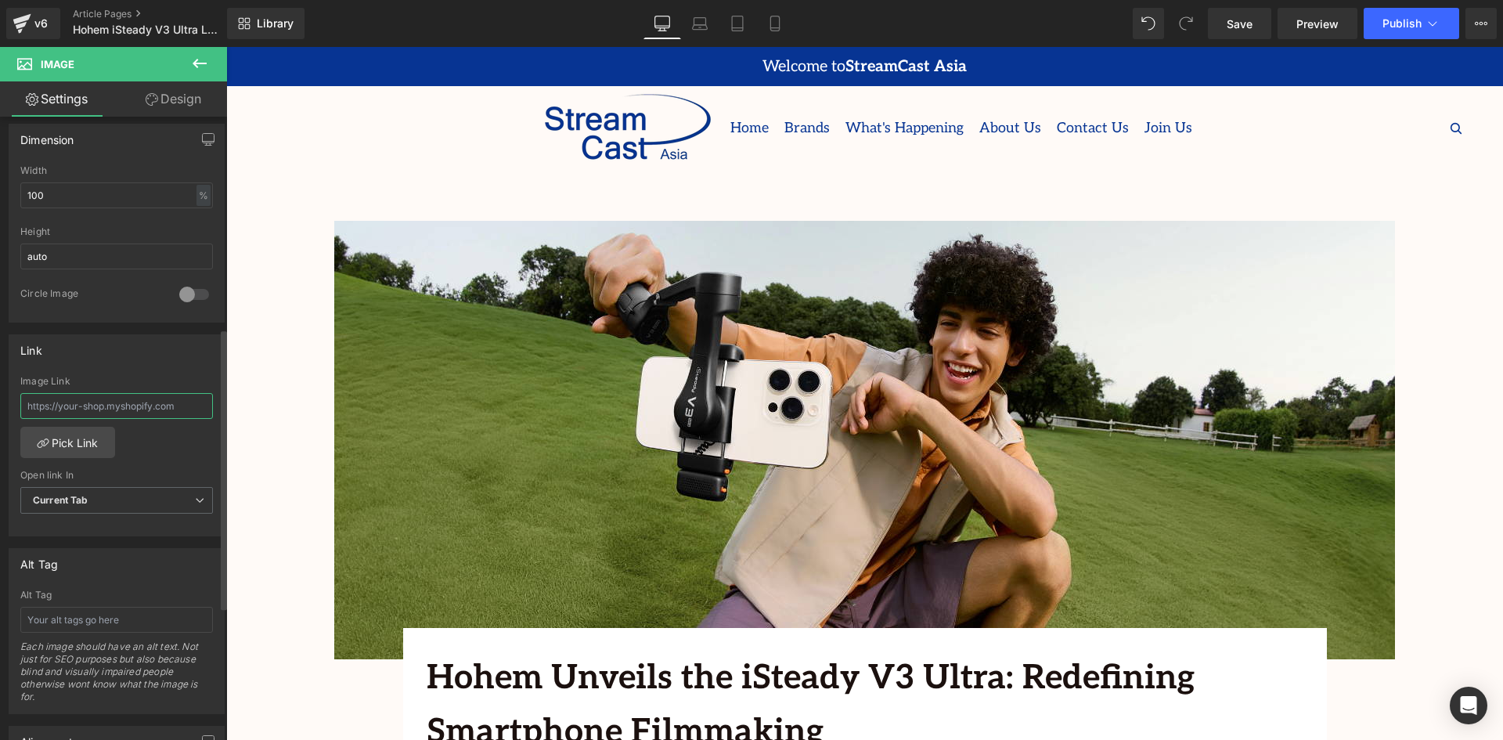
click at [106, 399] on input "text" at bounding box center [116, 406] width 193 height 26
paste input "[URL][DOMAIN_NAME]"
type input "[URL][DOMAIN_NAME]"
click at [172, 450] on div "[URL][DOMAIN_NAME] Image Link [URL][DOMAIN_NAME] Pick Link Current Tab New Tab …" at bounding box center [116, 456] width 214 height 160
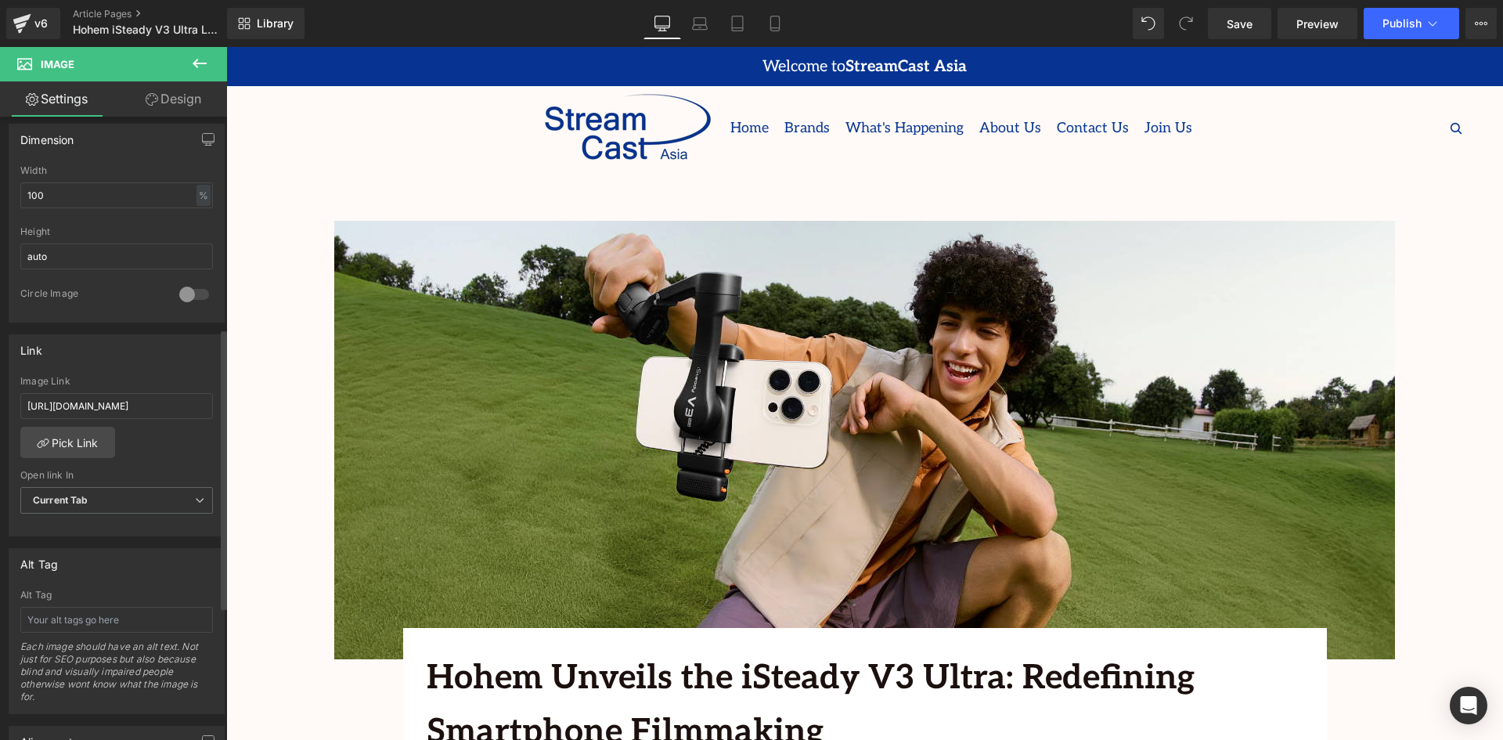
scroll to position [0, 0]
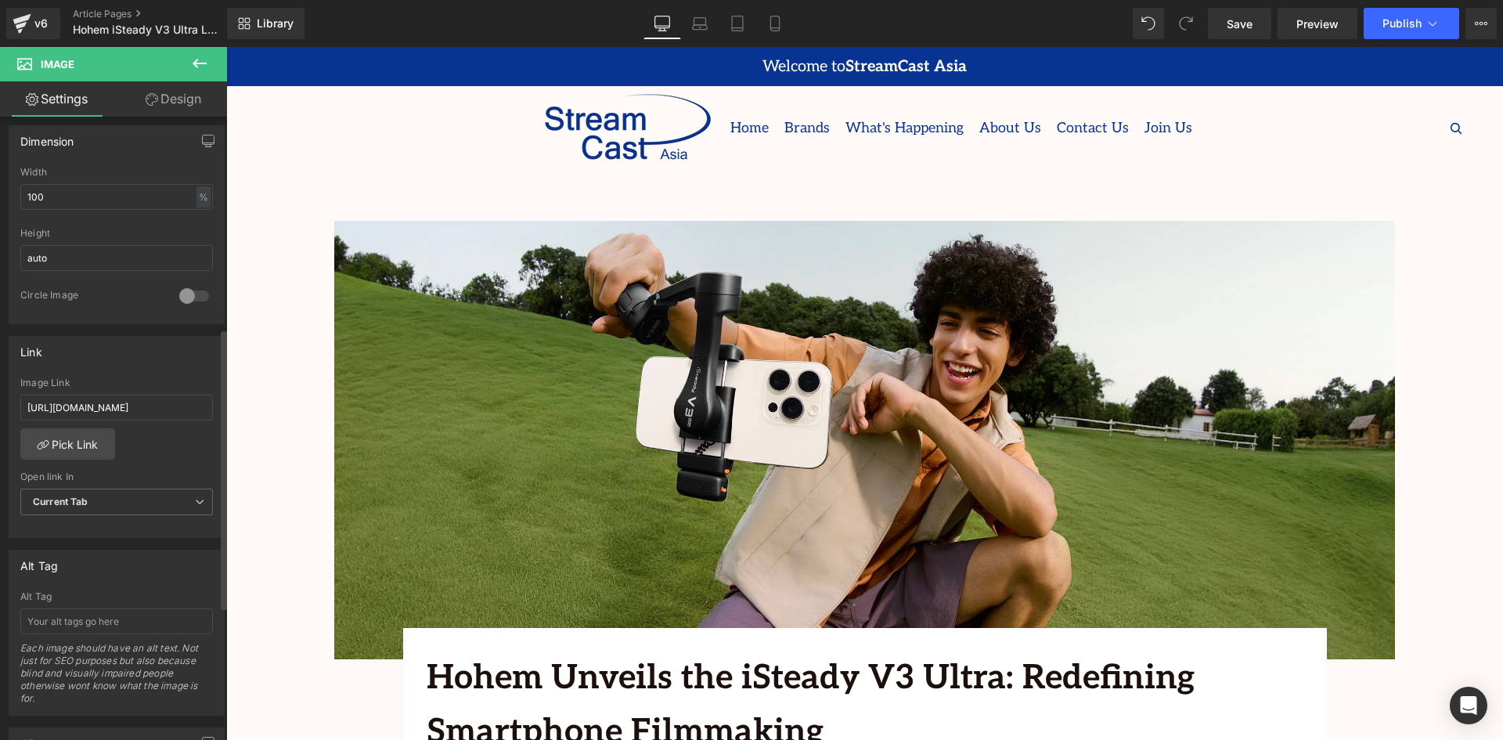
scroll to position [470, 0]
click at [54, 448] on link "Pick Link" at bounding box center [67, 442] width 95 height 31
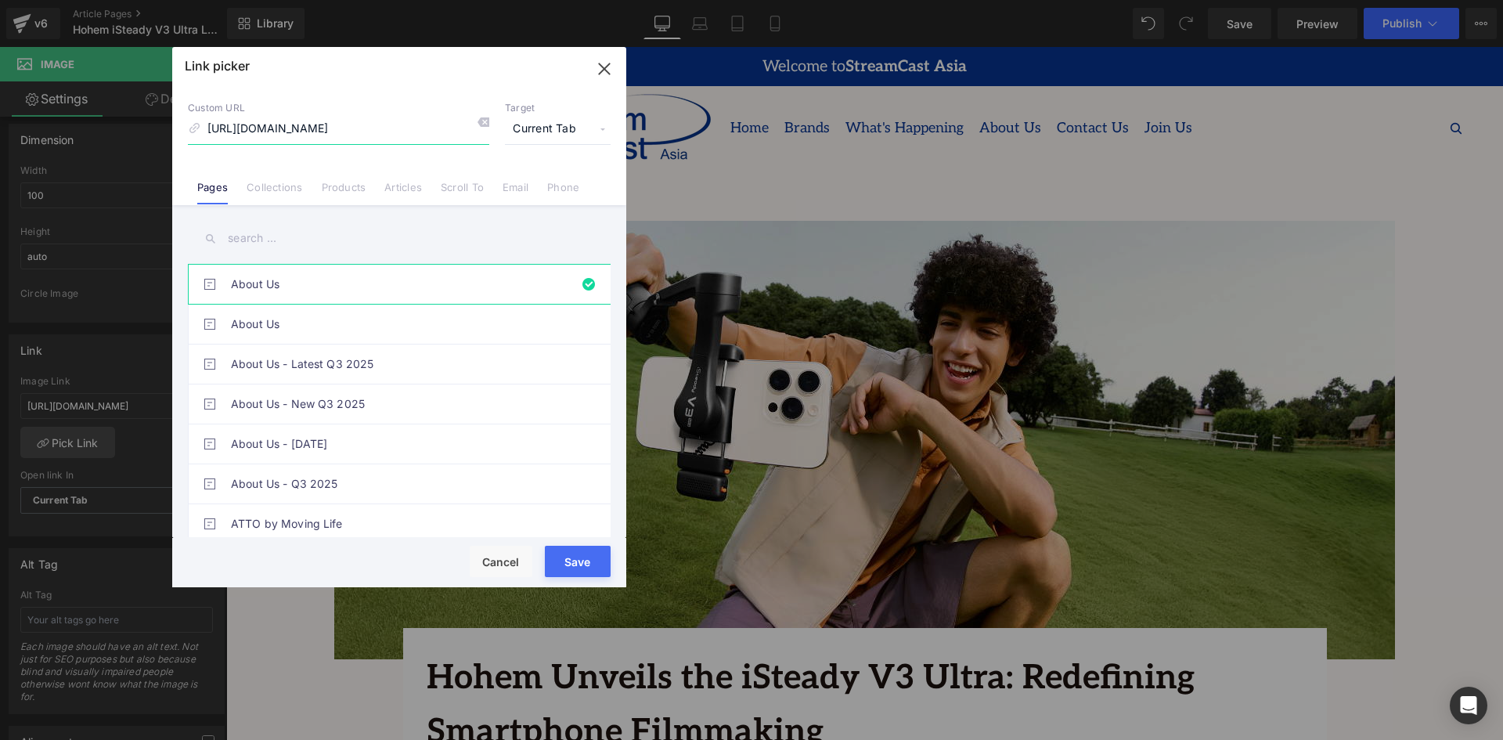
drag, startPoint x: 596, startPoint y: 62, endPoint x: 441, endPoint y: 74, distance: 155.4
click at [596, 62] on icon "button" at bounding box center [604, 68] width 25 height 25
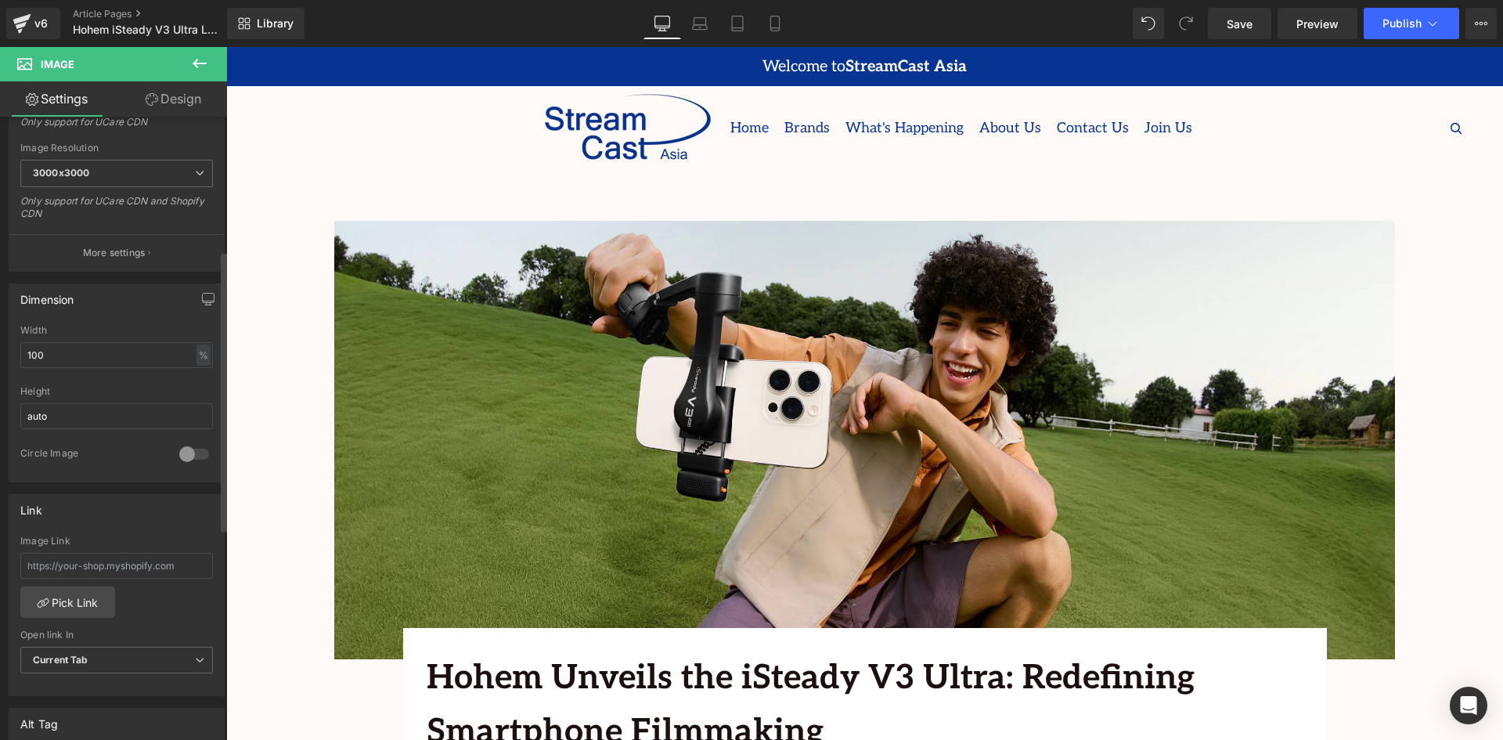
scroll to position [313, 0]
click at [95, 559] on input "text" at bounding box center [116, 563] width 193 height 26
paste input "[URL][DOMAIN_NAME]"
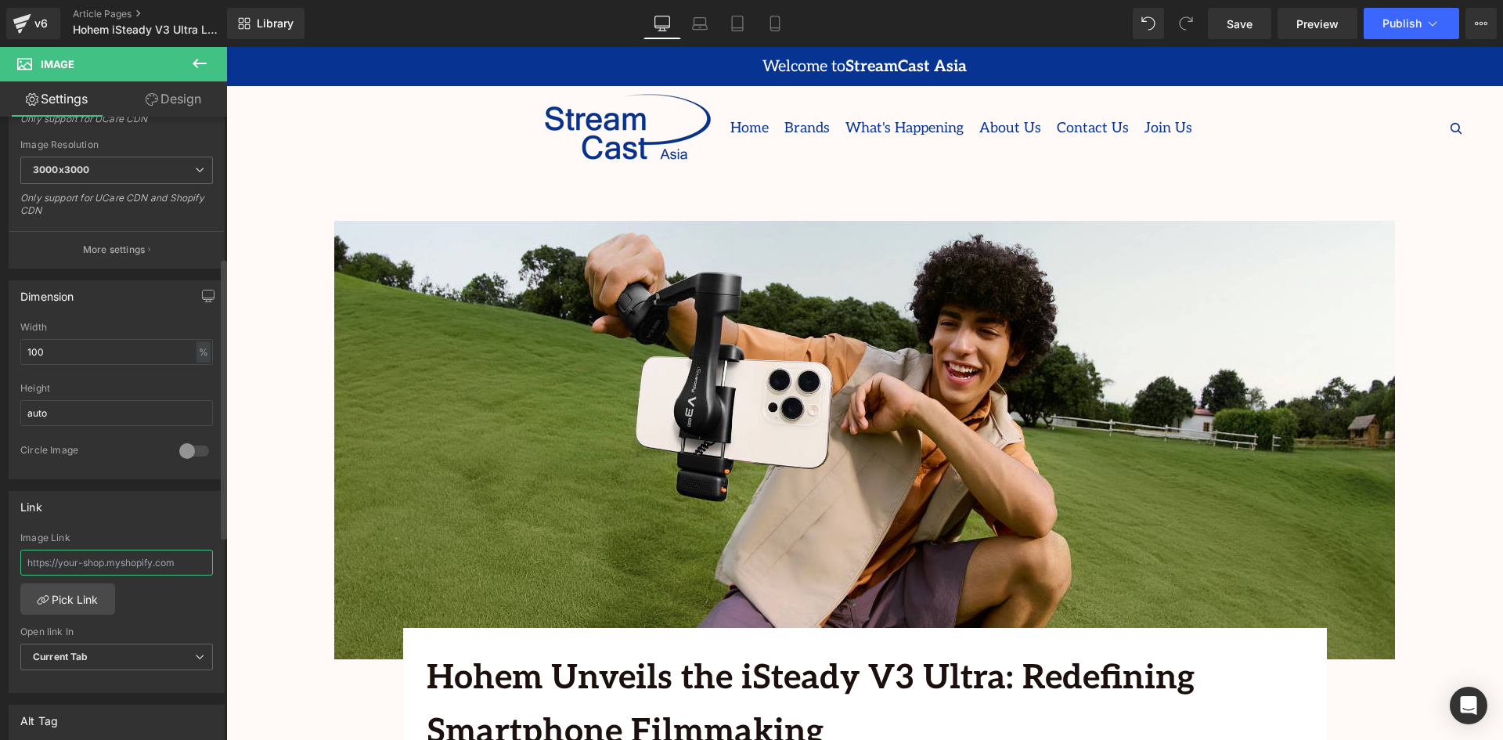
type input "[URL][DOMAIN_NAME]"
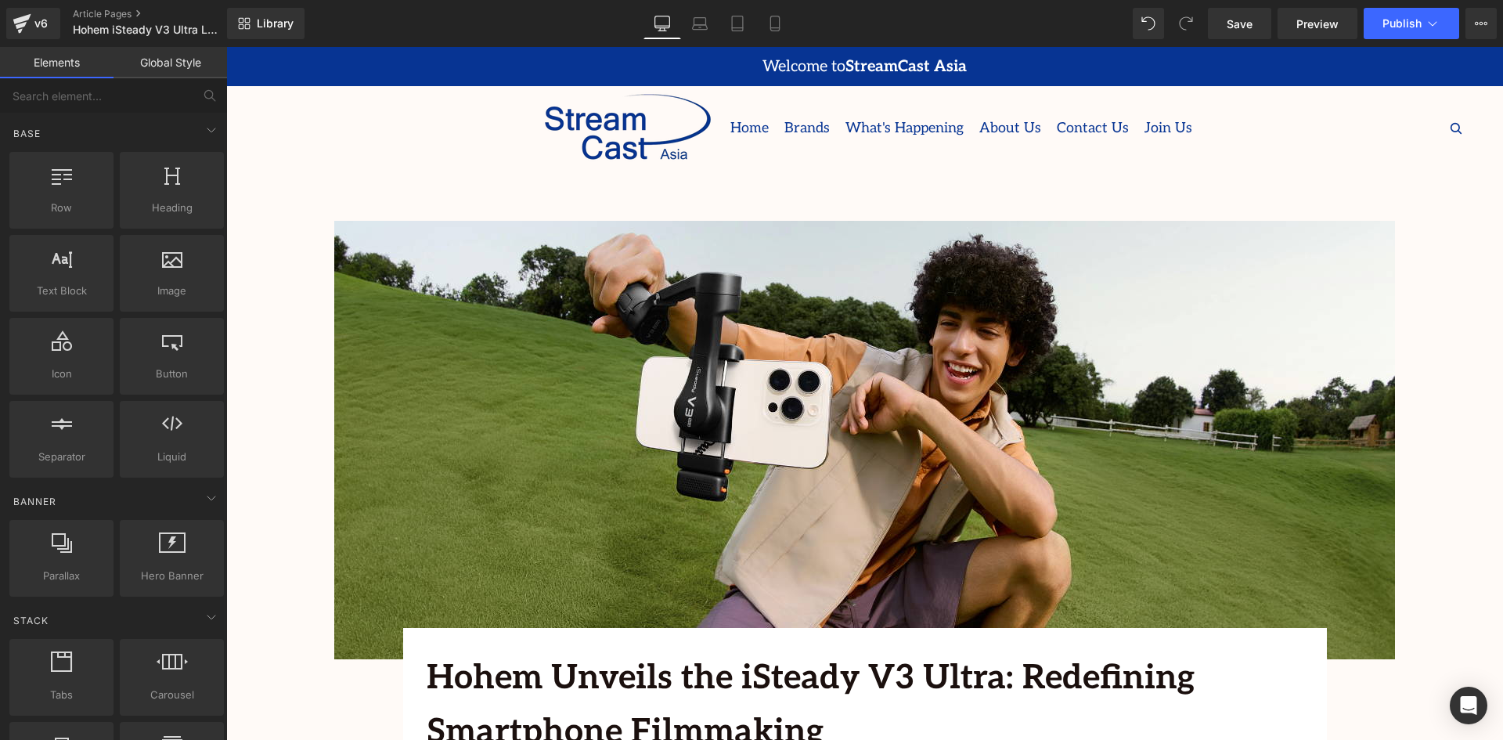
scroll to position [0, 0]
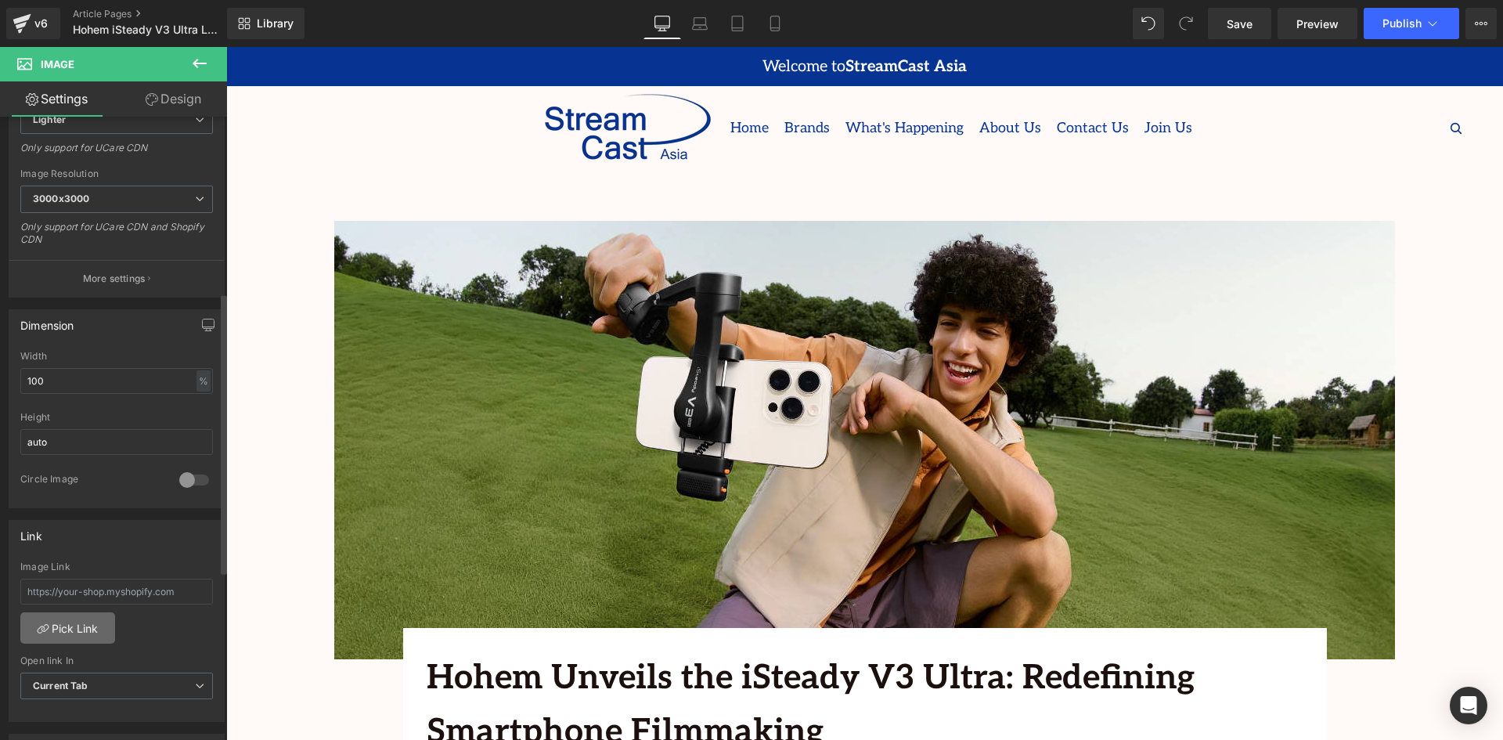
scroll to position [391, 0]
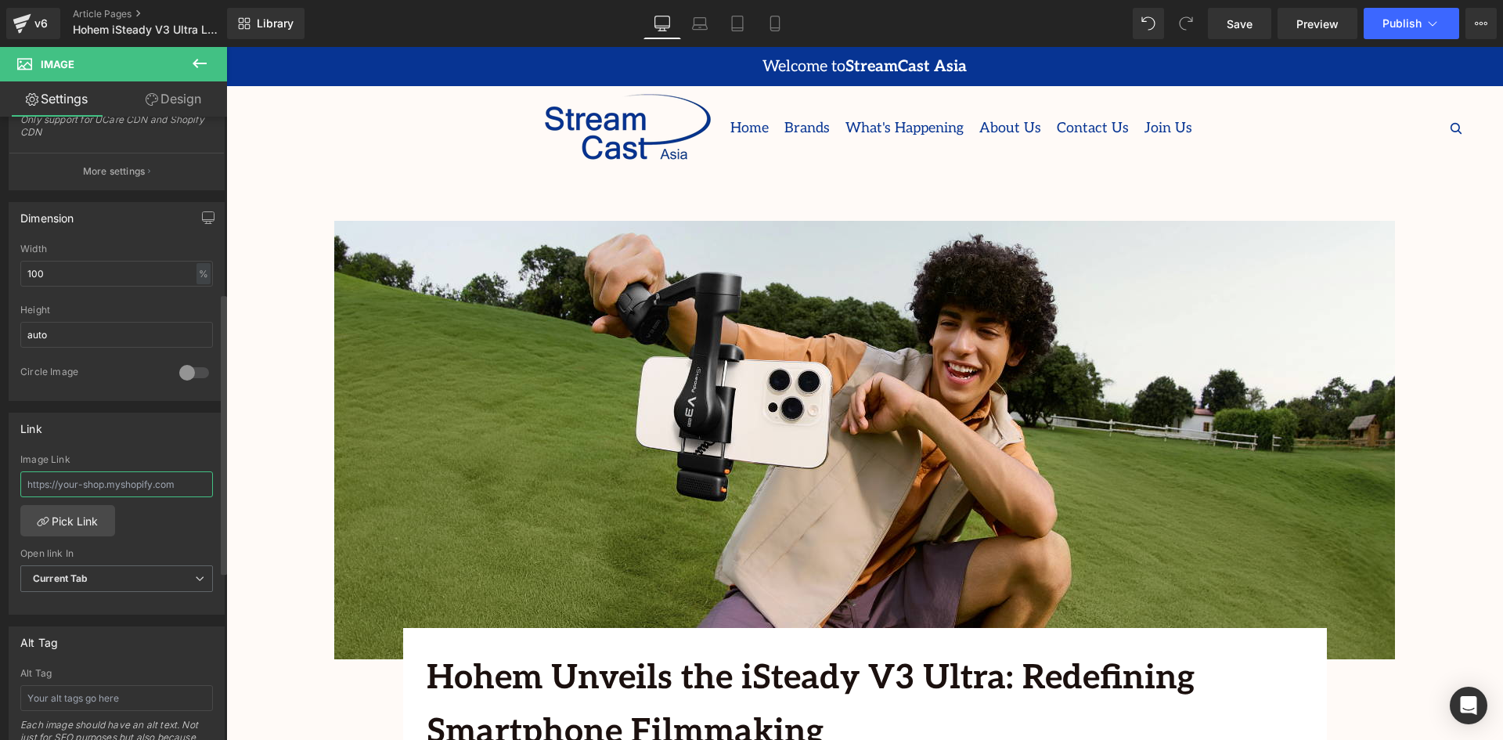
click at [96, 485] on input "text" at bounding box center [116, 484] width 193 height 26
paste input "[URL][DOMAIN_NAME]"
type input "[URL][DOMAIN_NAME]"
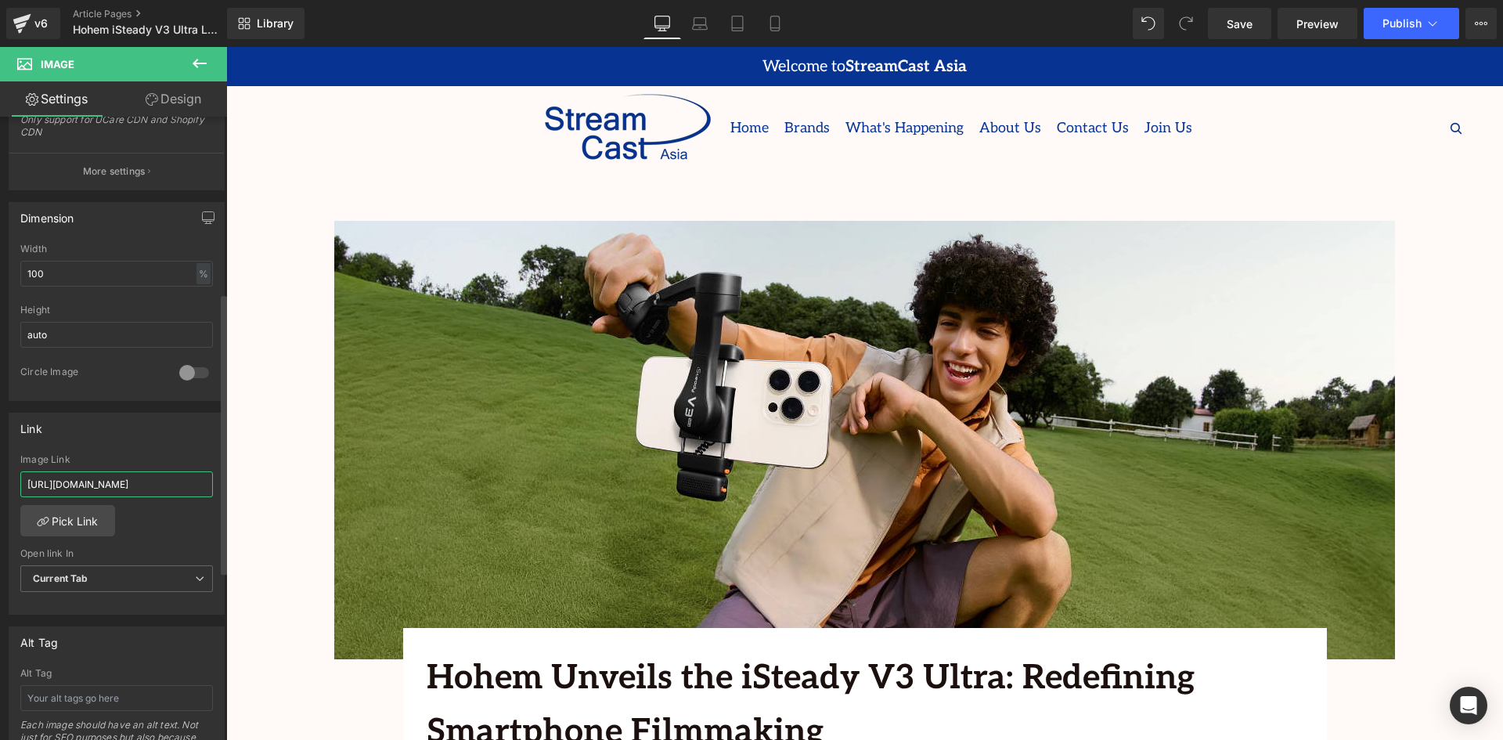
scroll to position [0, 28]
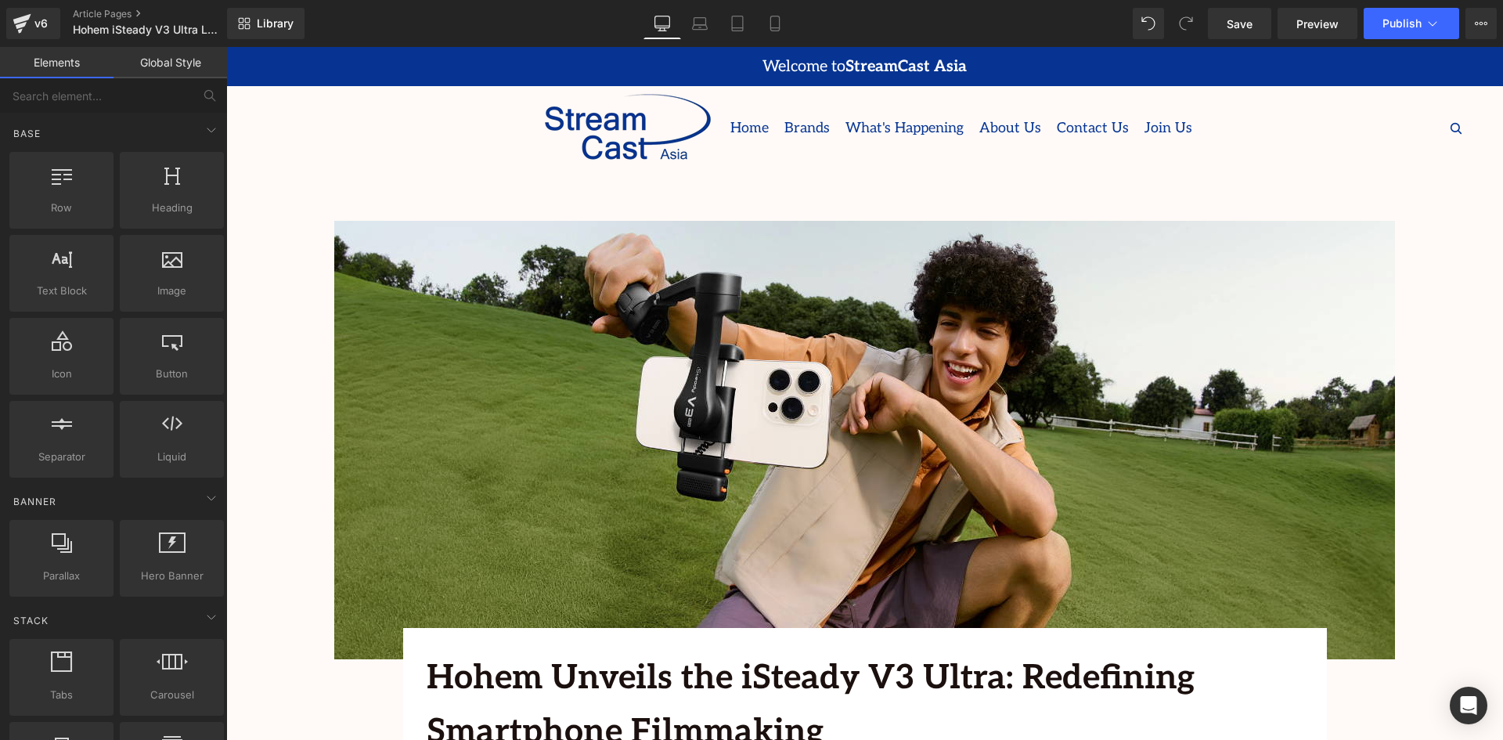
scroll to position [0, 0]
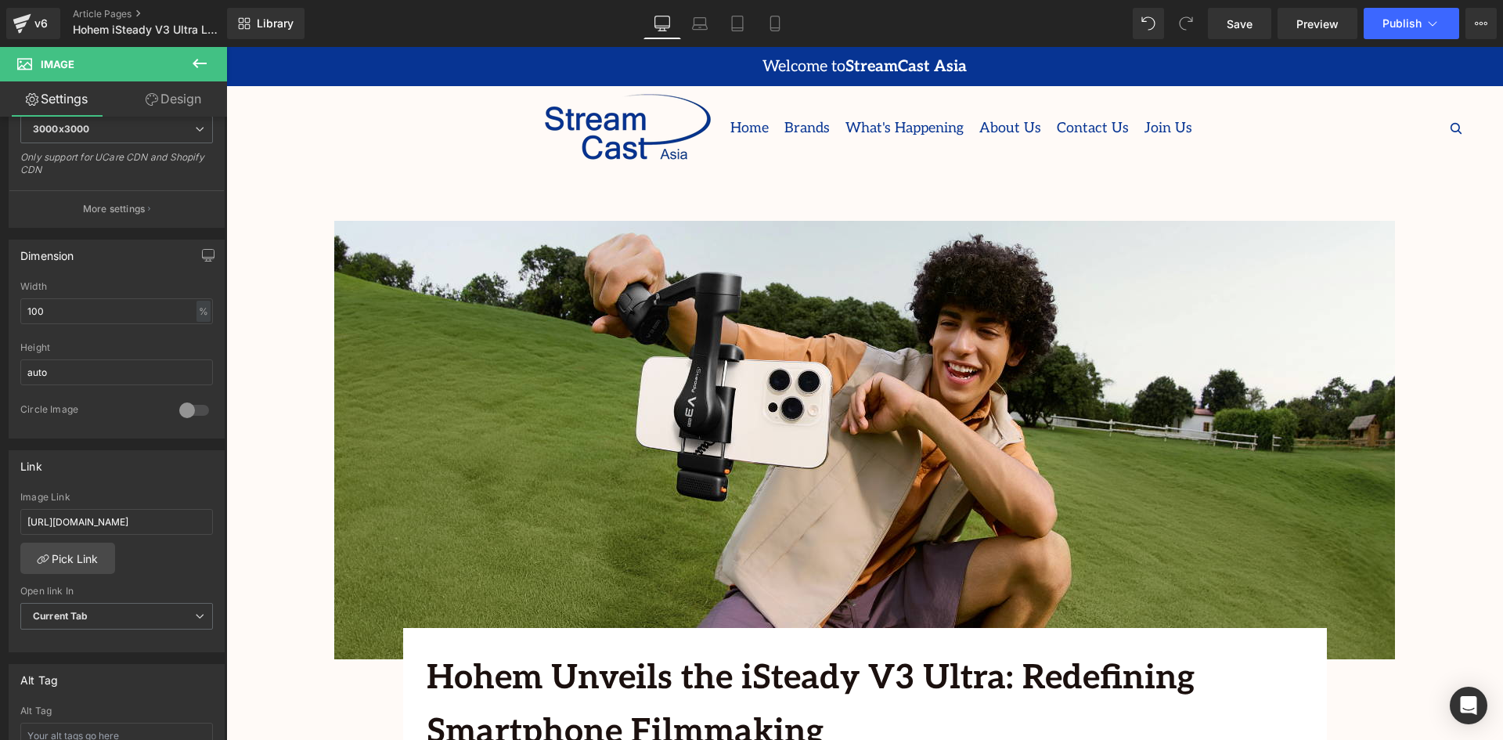
scroll to position [391, 0]
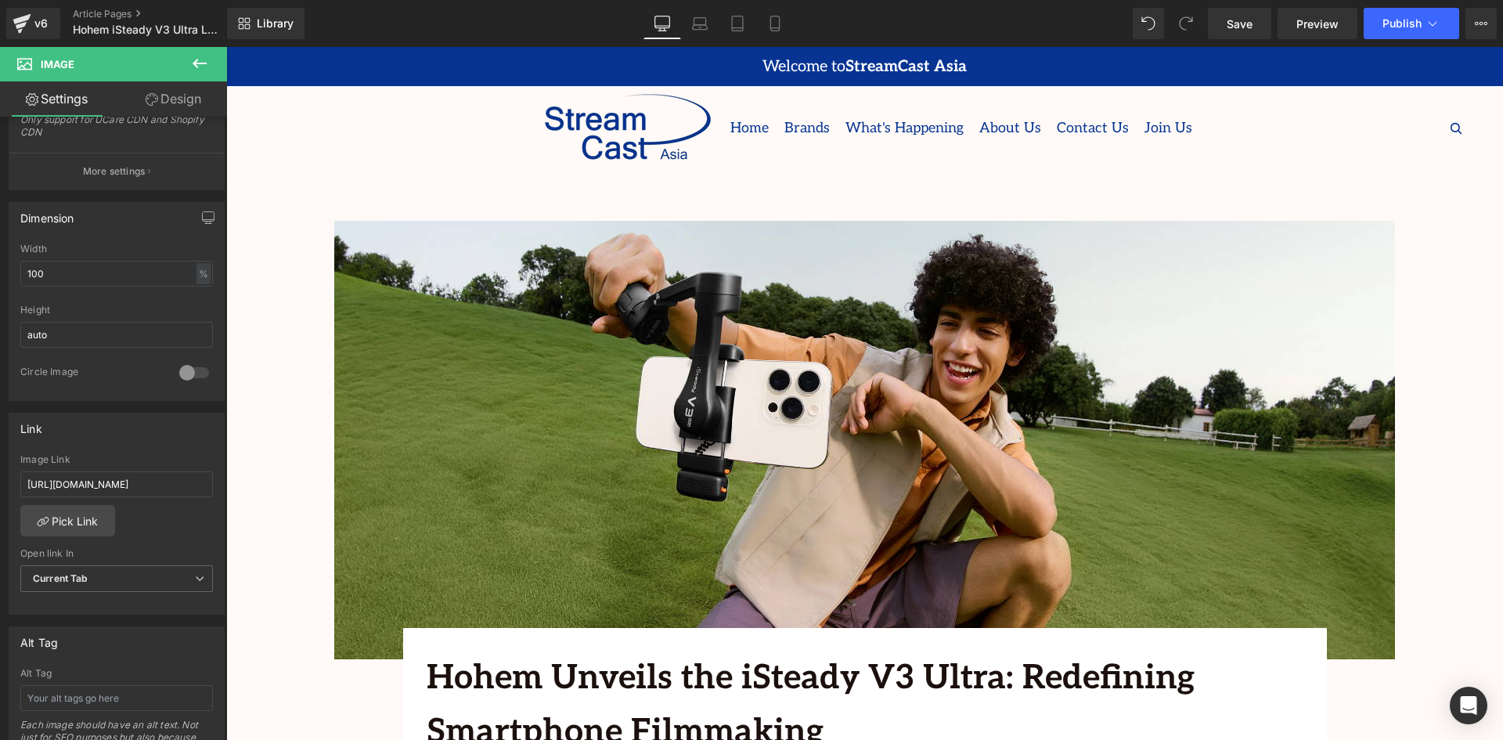
click at [366, 416] on div at bounding box center [864, 393] width 1277 height 693
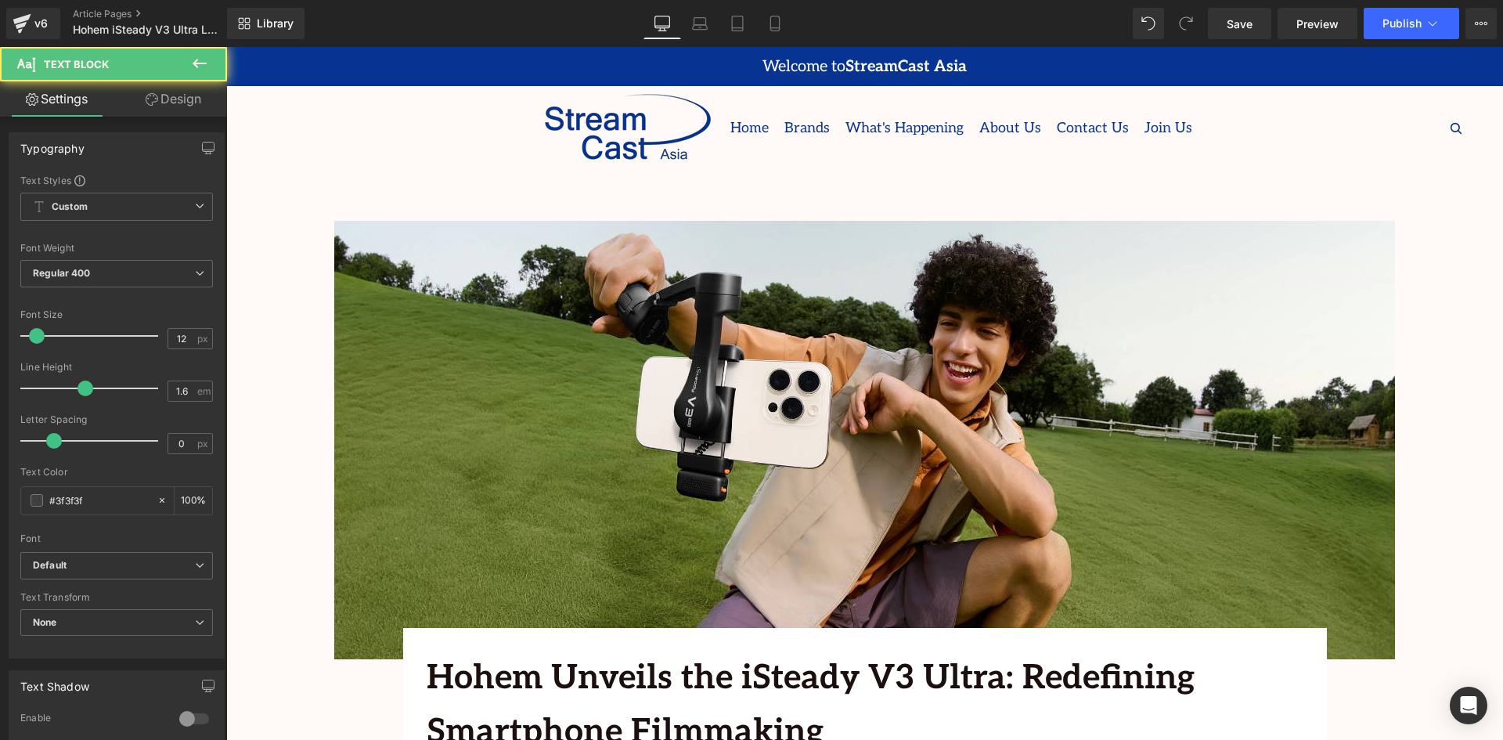
click at [175, 333] on input "12" at bounding box center [181, 339] width 27 height 20
click at [181, 334] on input "12" at bounding box center [181, 339] width 27 height 20
type input "13"
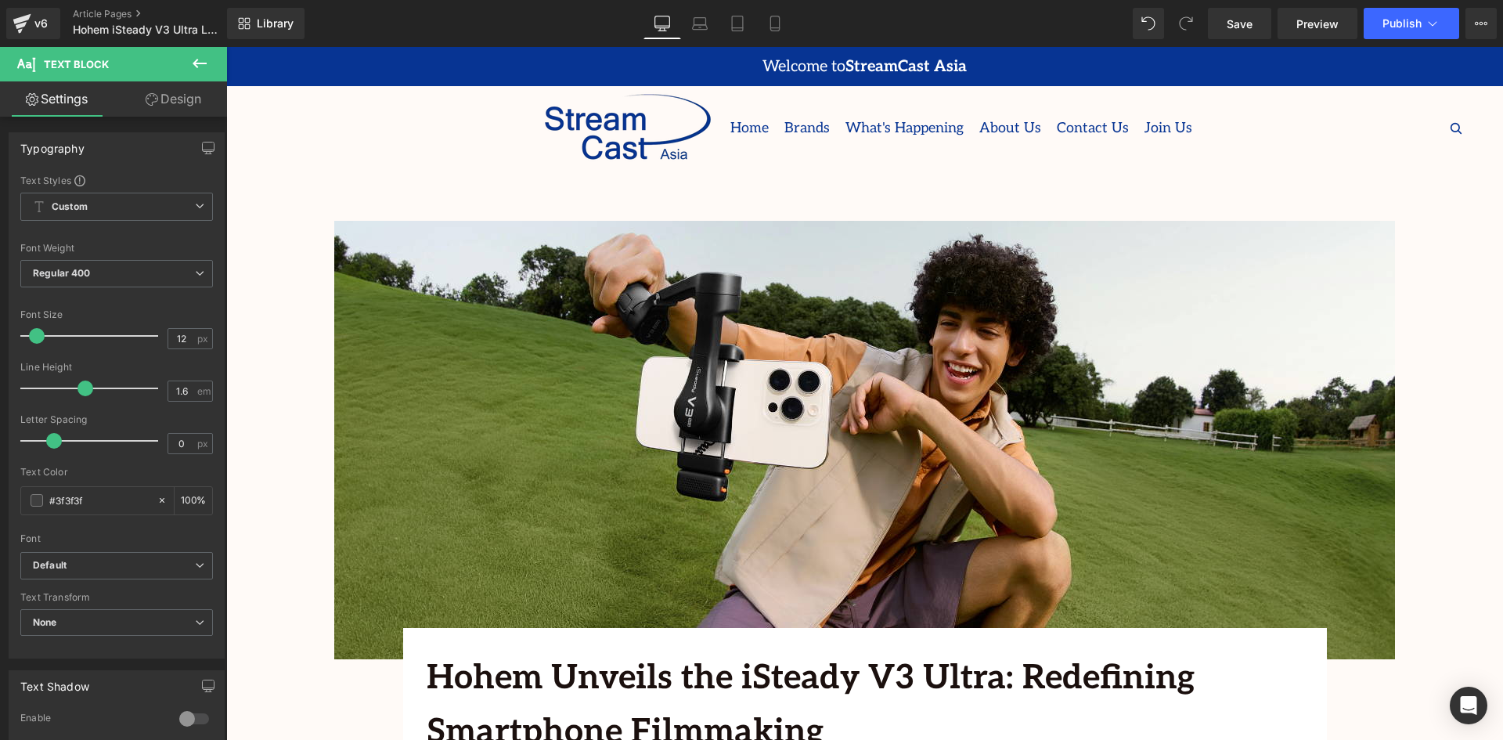
click at [181, 340] on input "12" at bounding box center [181, 339] width 27 height 20
type input "13"
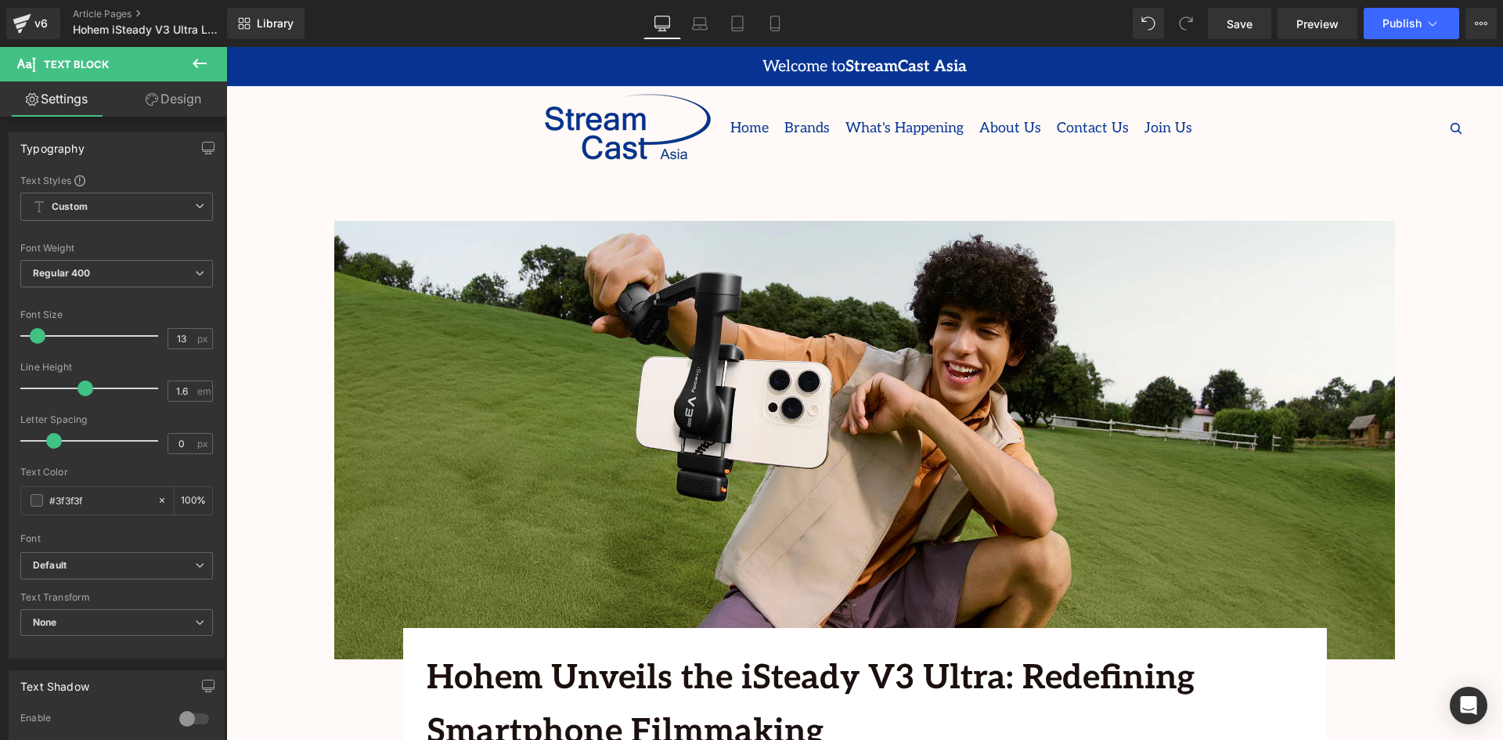
click at [187, 337] on input "12" at bounding box center [181, 339] width 27 height 20
type input "13"
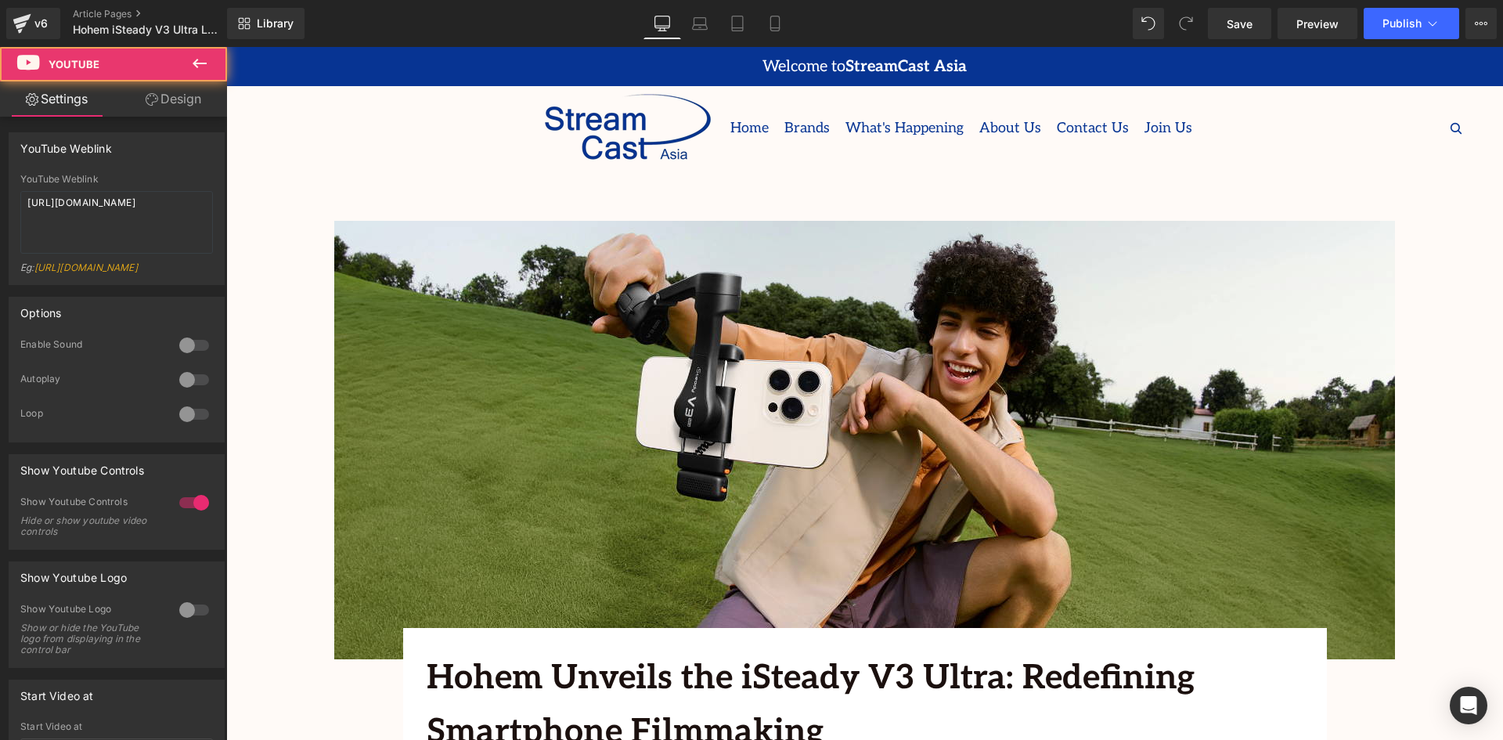
drag, startPoint x: 798, startPoint y: 571, endPoint x: 798, endPoint y: 589, distance: 18.0
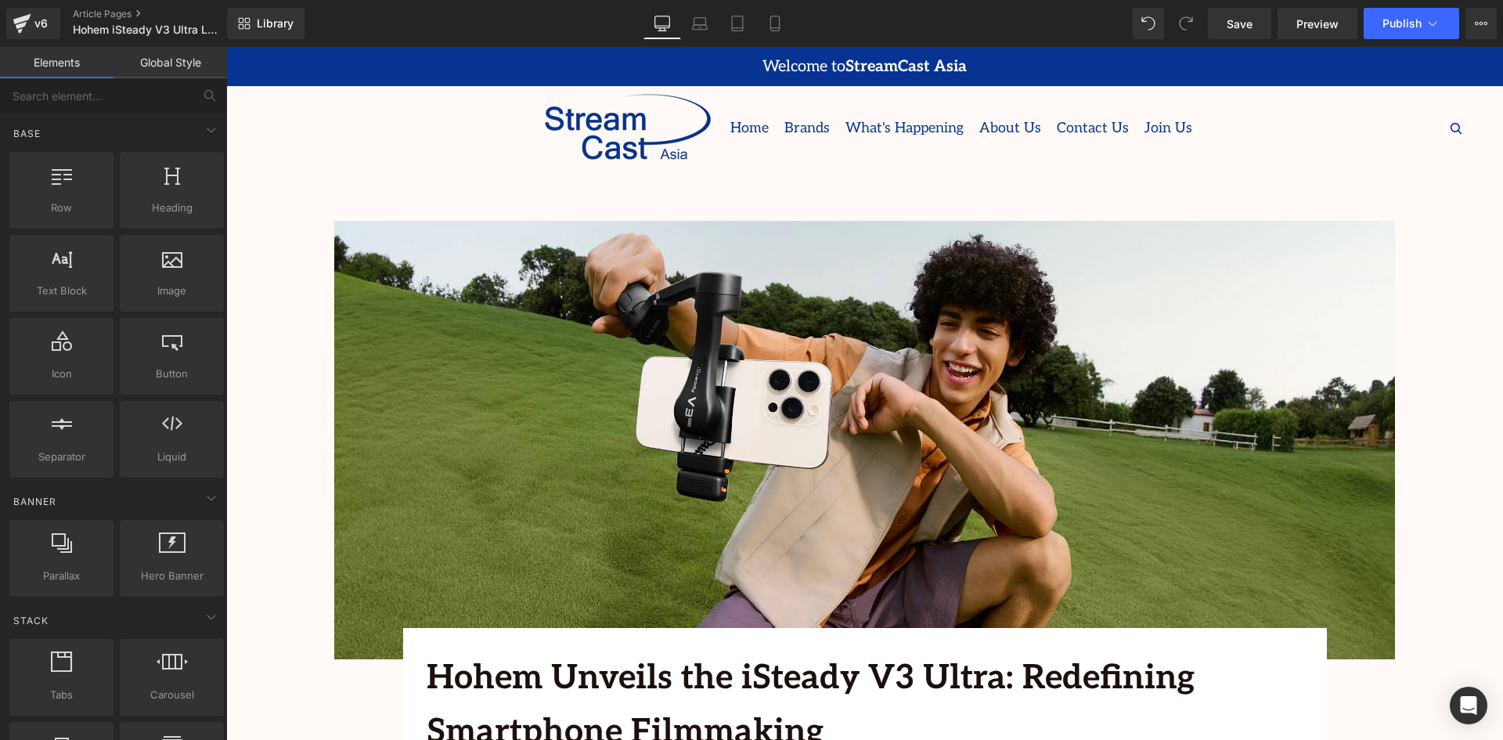
scroll to position [1758, 0]
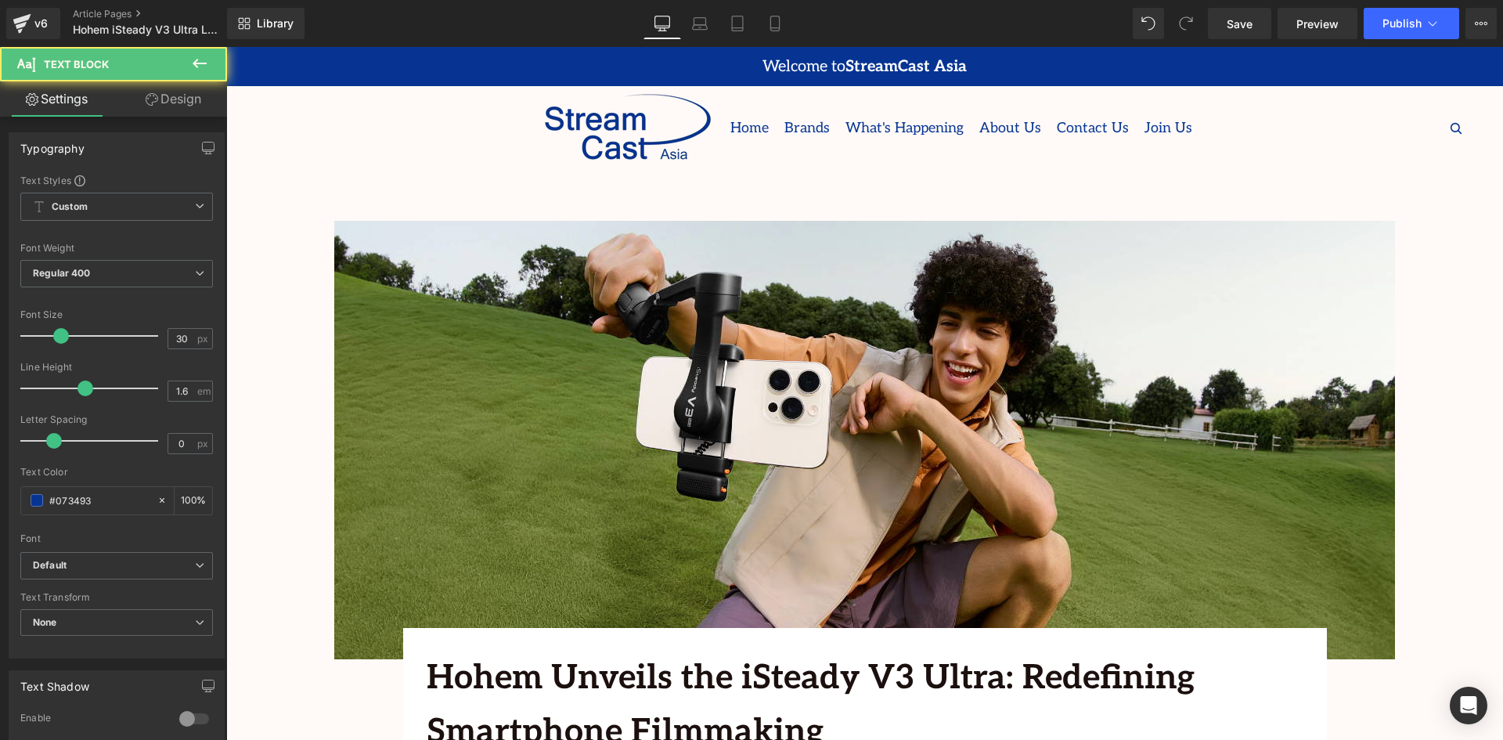
drag, startPoint x: 718, startPoint y: 77, endPoint x: 718, endPoint y: 87, distance: 9.4
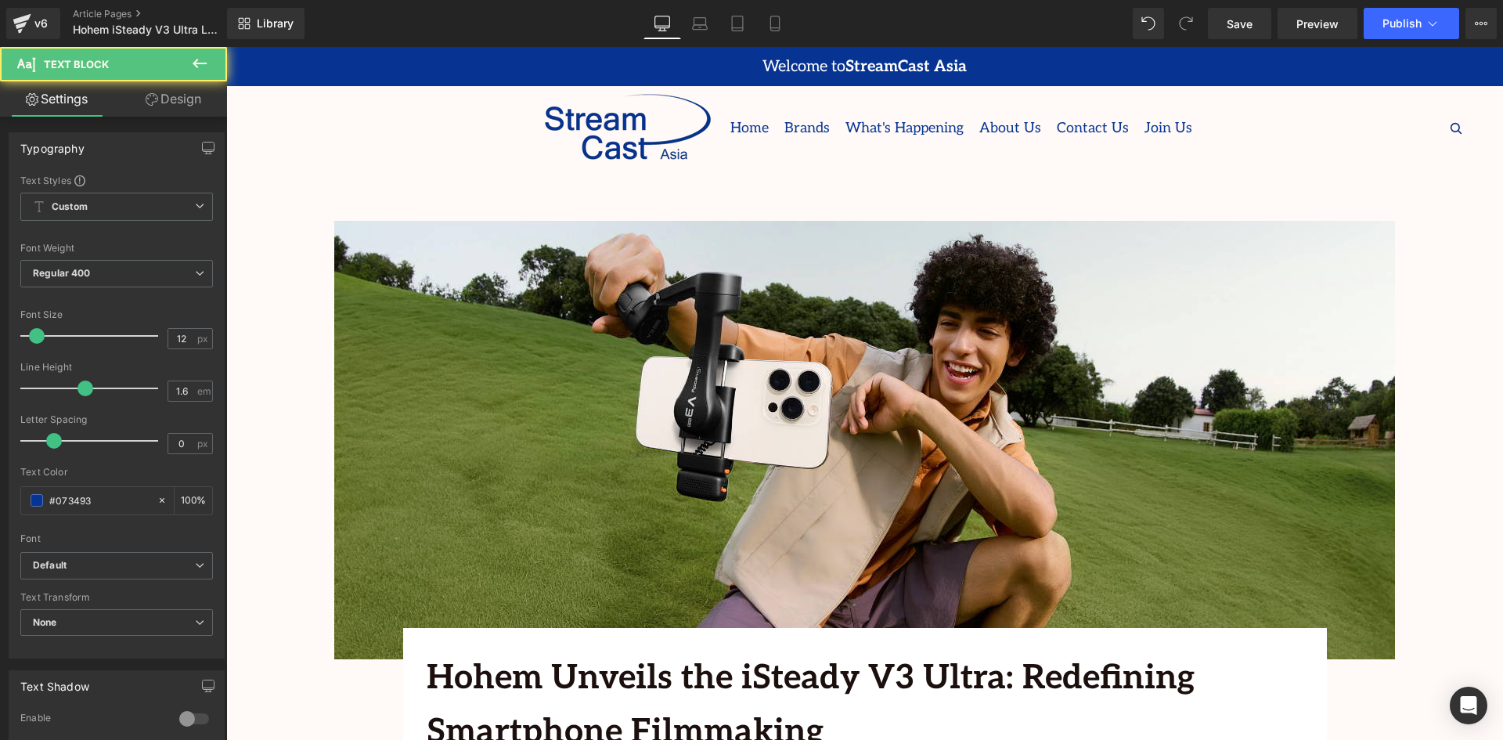
drag, startPoint x: 399, startPoint y: 193, endPoint x: 409, endPoint y: 194, distance: 10.2
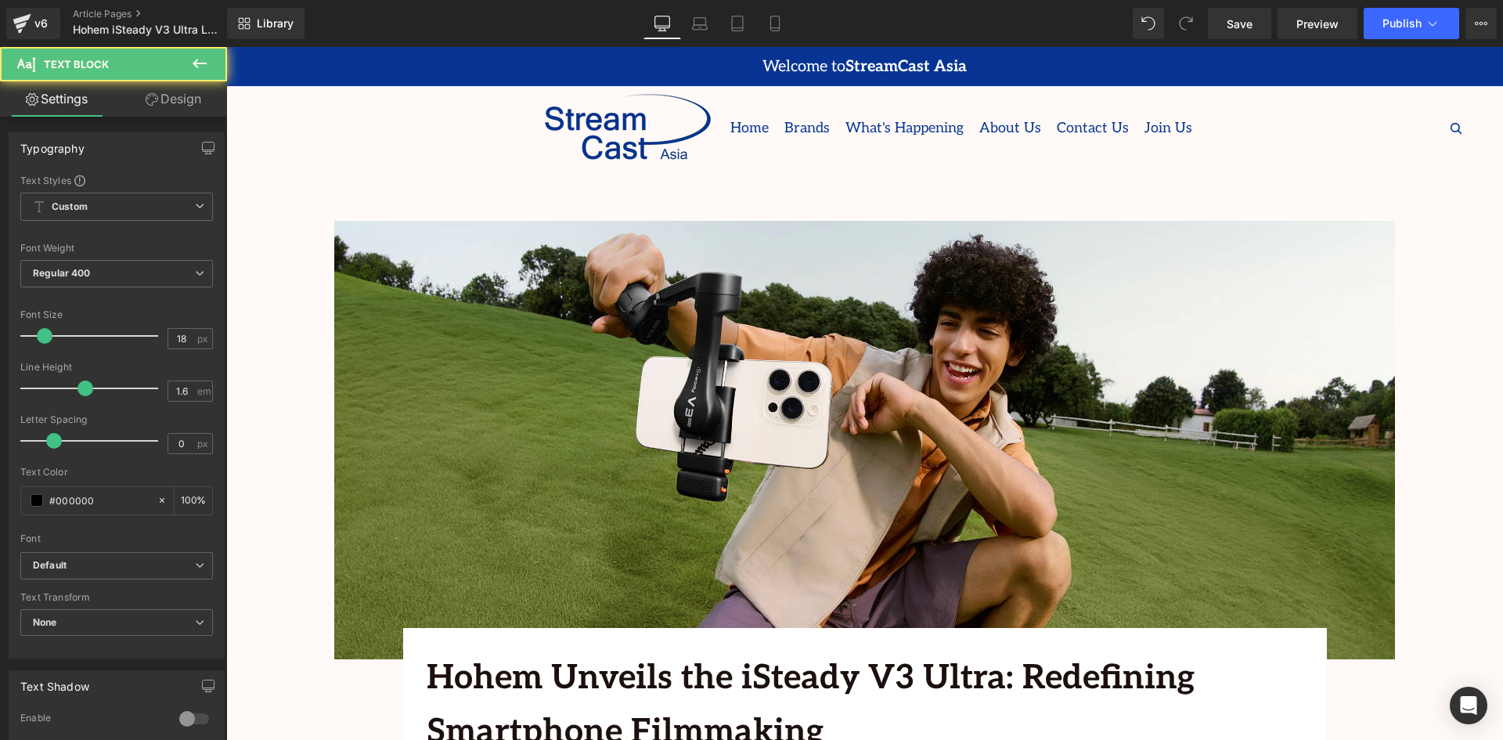
drag, startPoint x: 413, startPoint y: 479, endPoint x: 380, endPoint y: 463, distance: 36.1
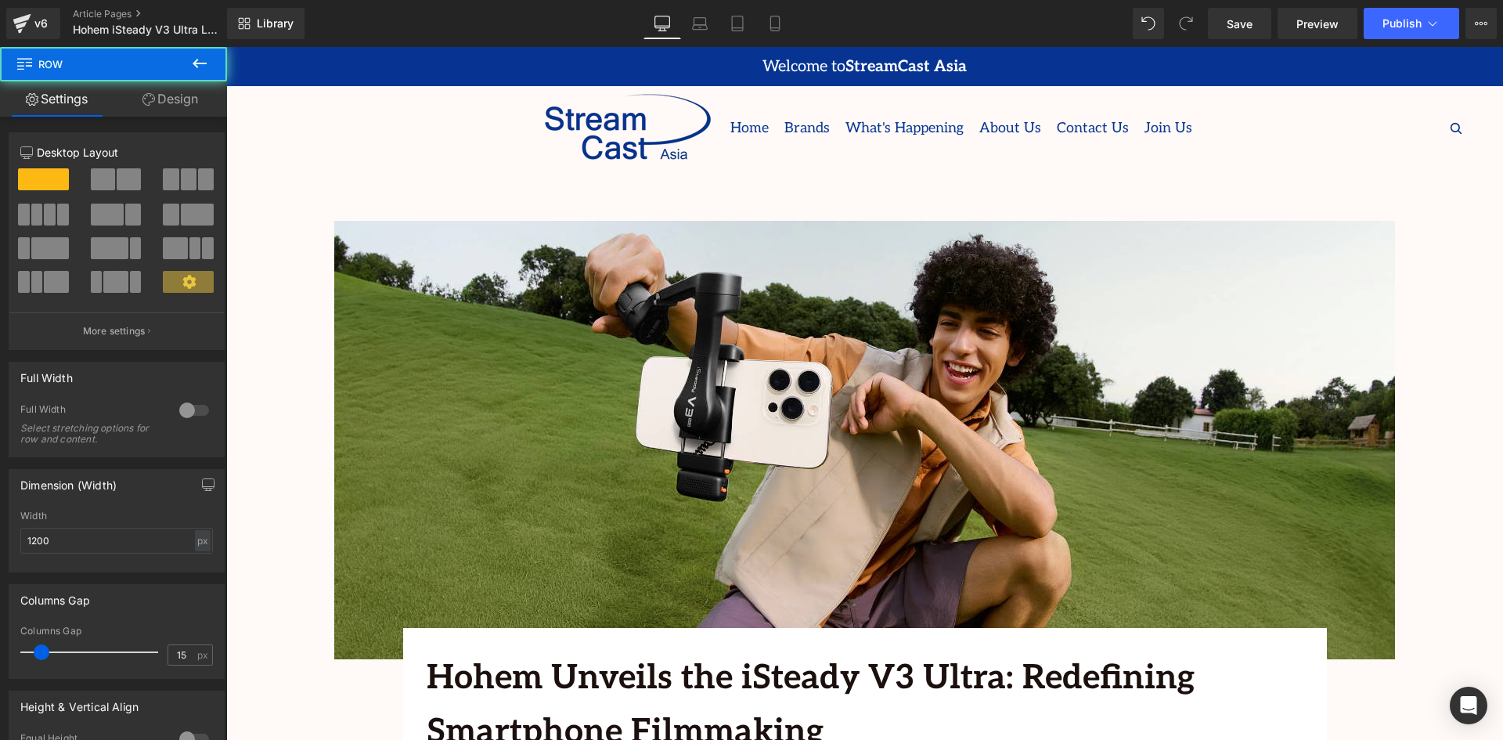
drag, startPoint x: 401, startPoint y: 480, endPoint x: 319, endPoint y: 476, distance: 81.5
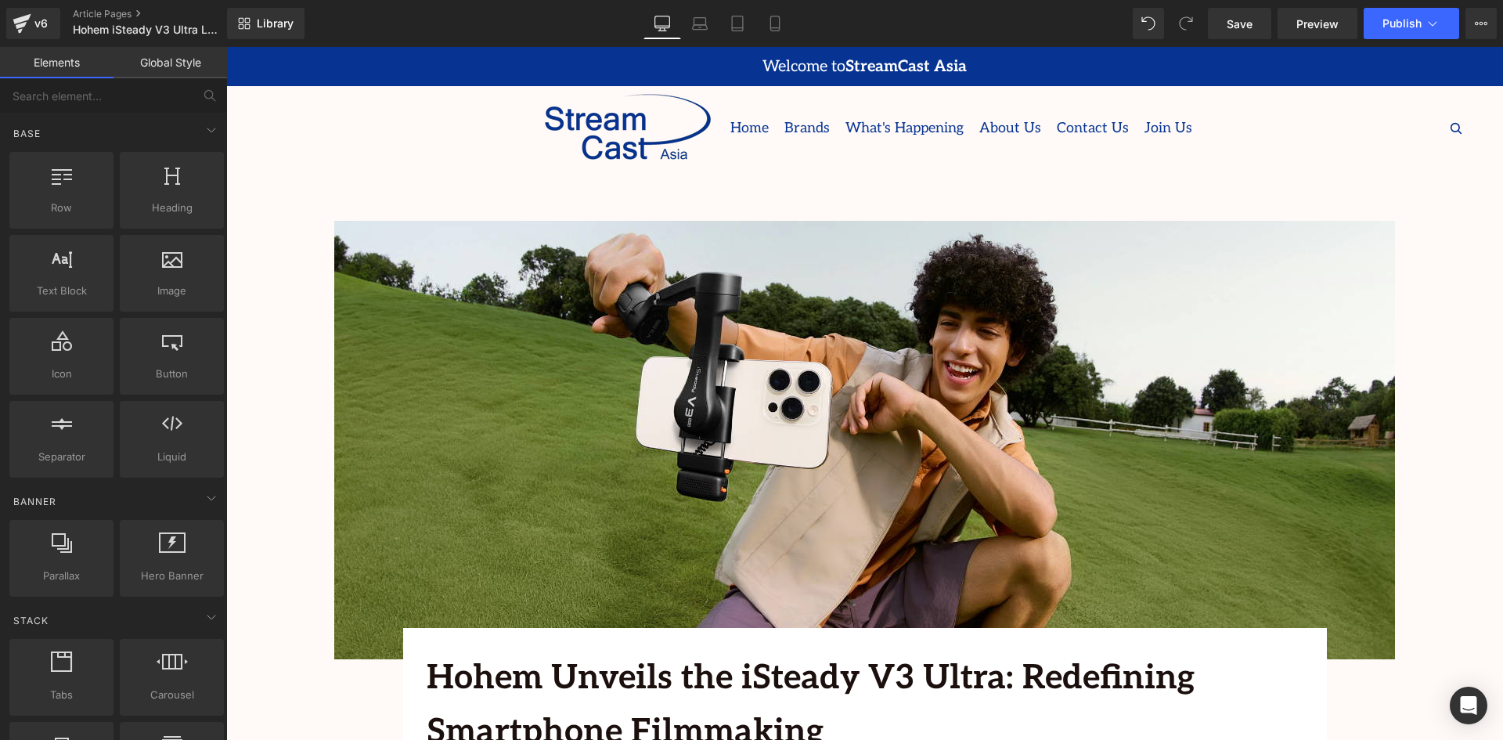
scroll to position [1566, 0]
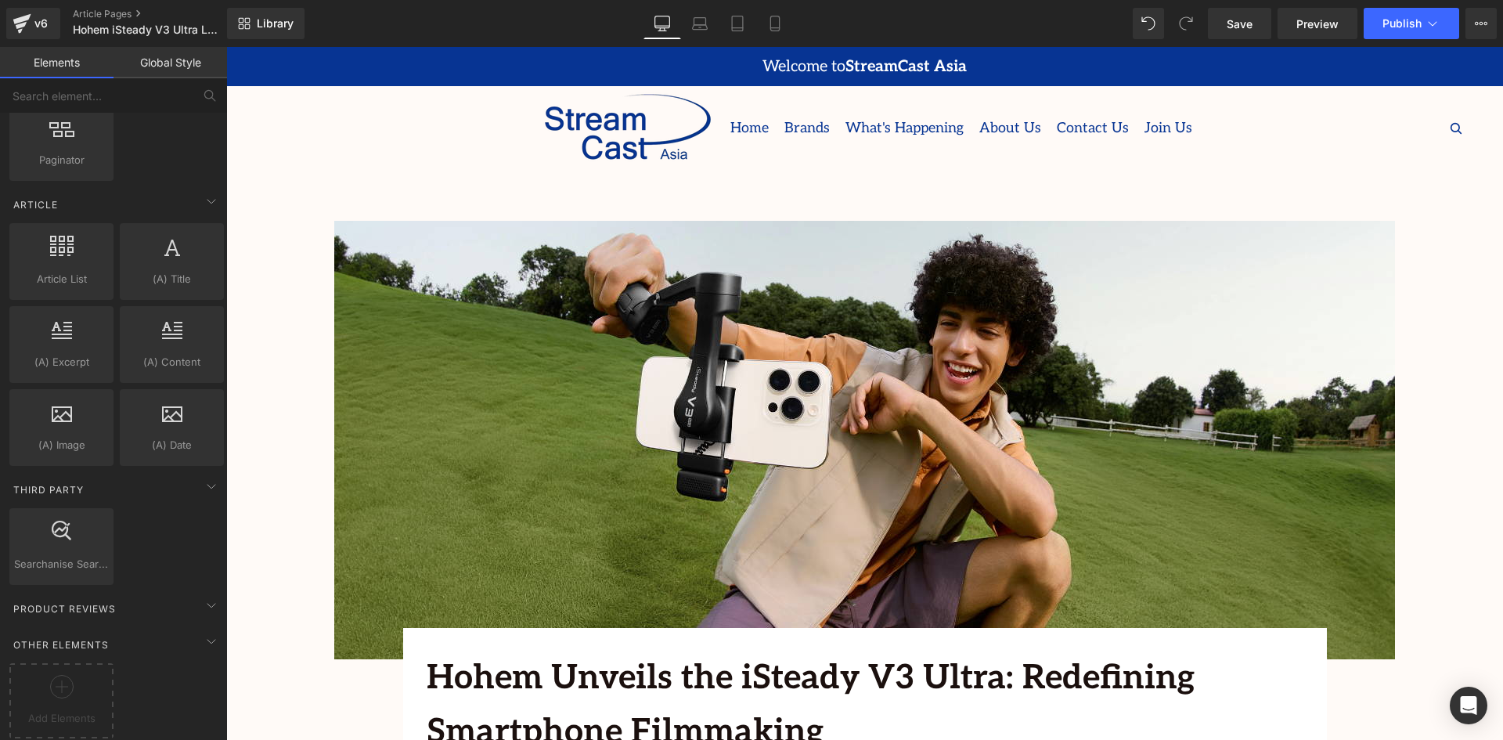
scroll to position [2826, 0]
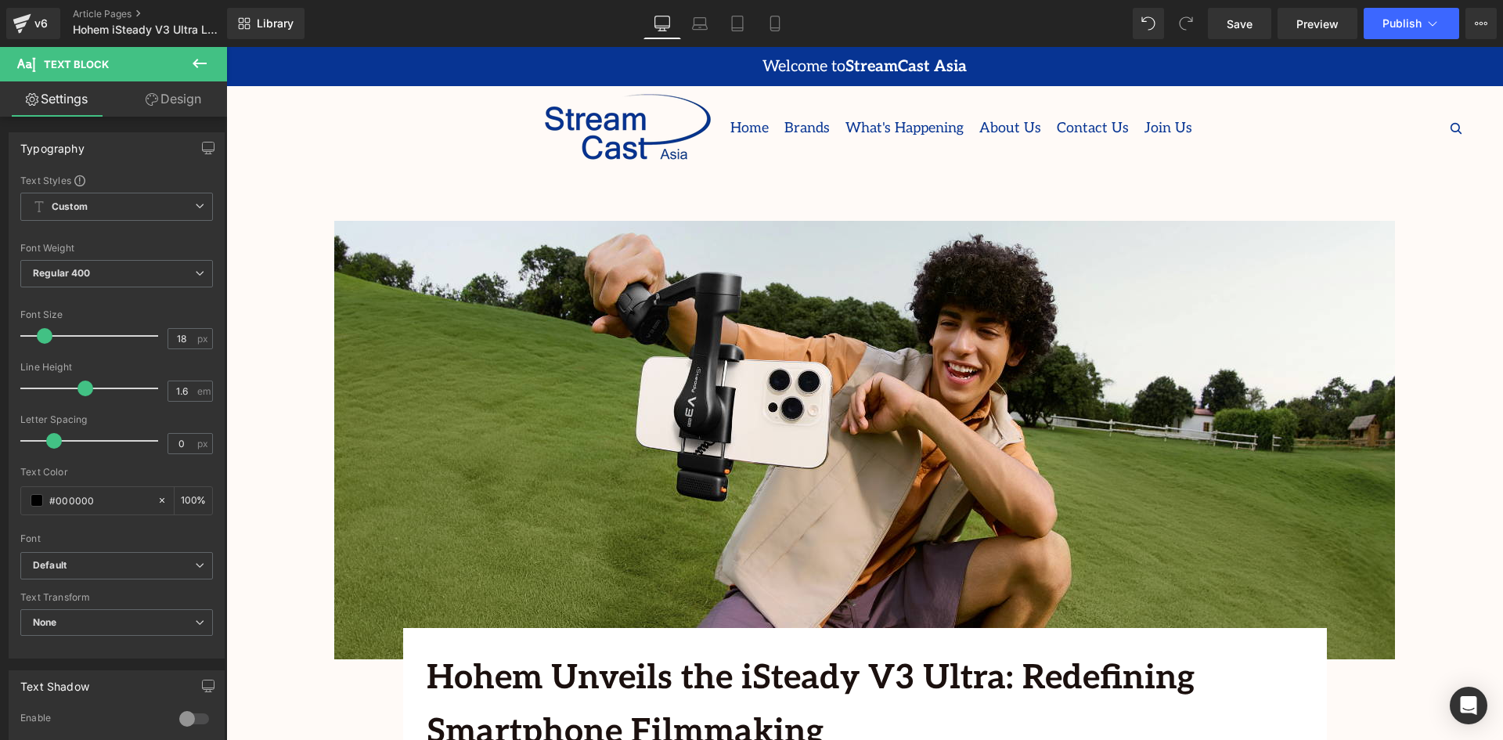
scroll to position [2583, 0]
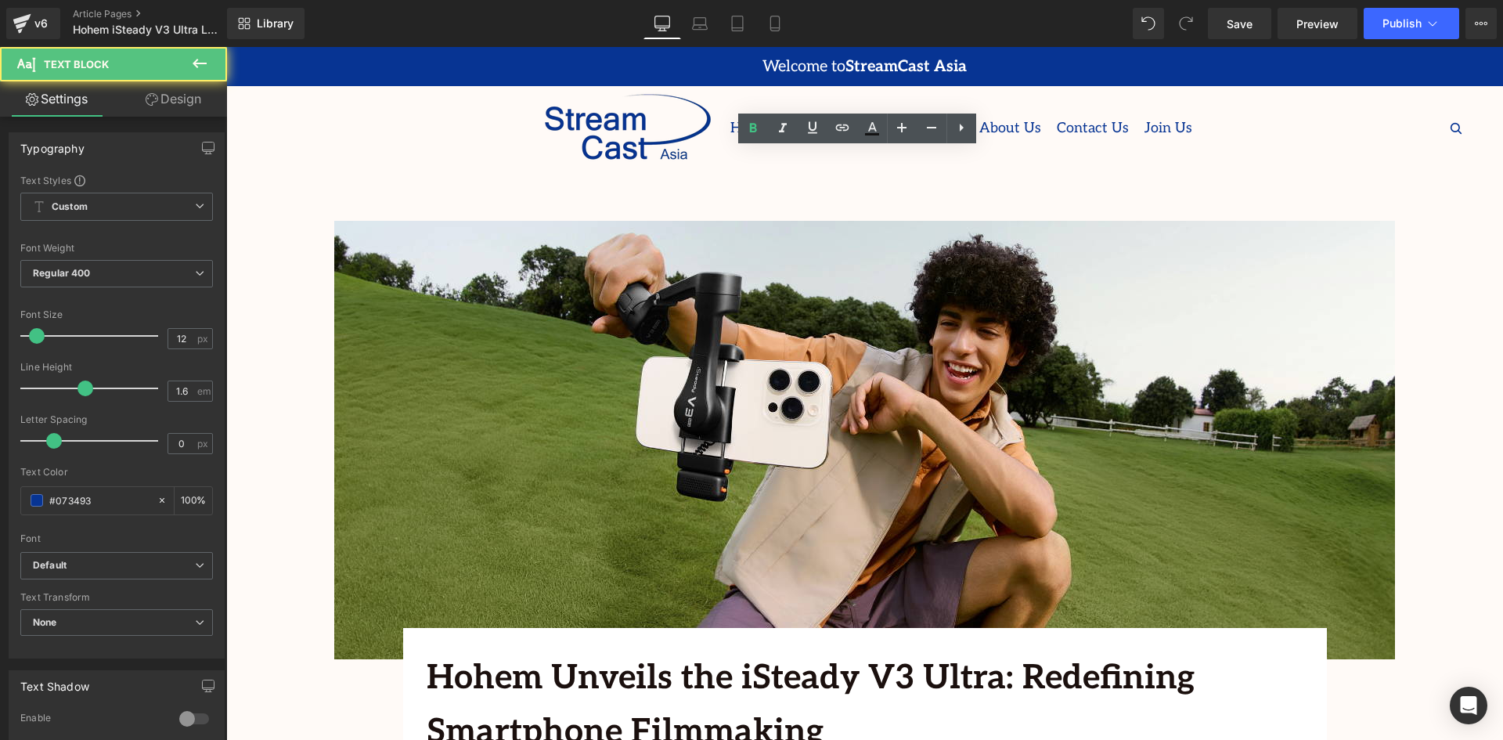
drag, startPoint x: 726, startPoint y: 193, endPoint x: 258, endPoint y: 185, distance: 468.2
copy b "Creators Spotlight the Arrival"
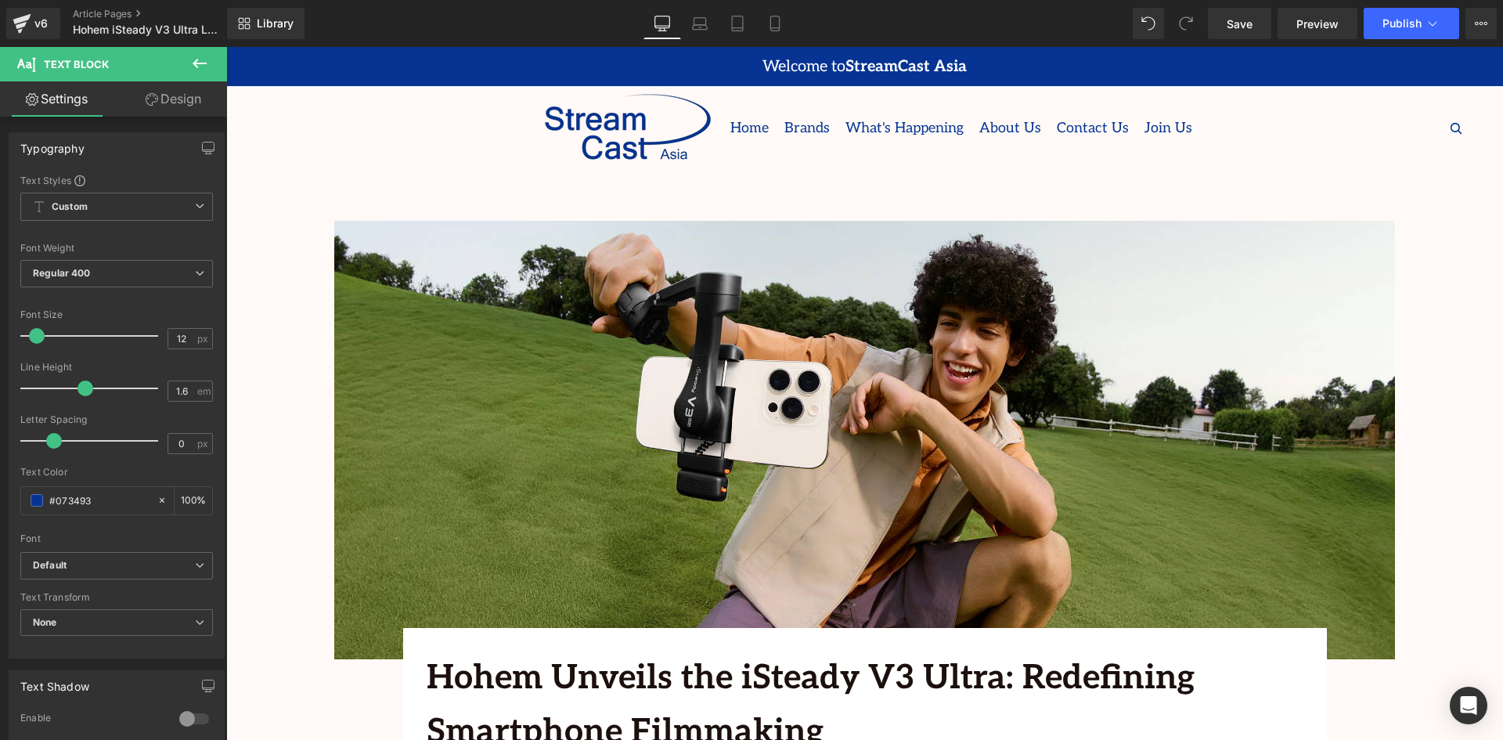
scroll to position [3053, 0]
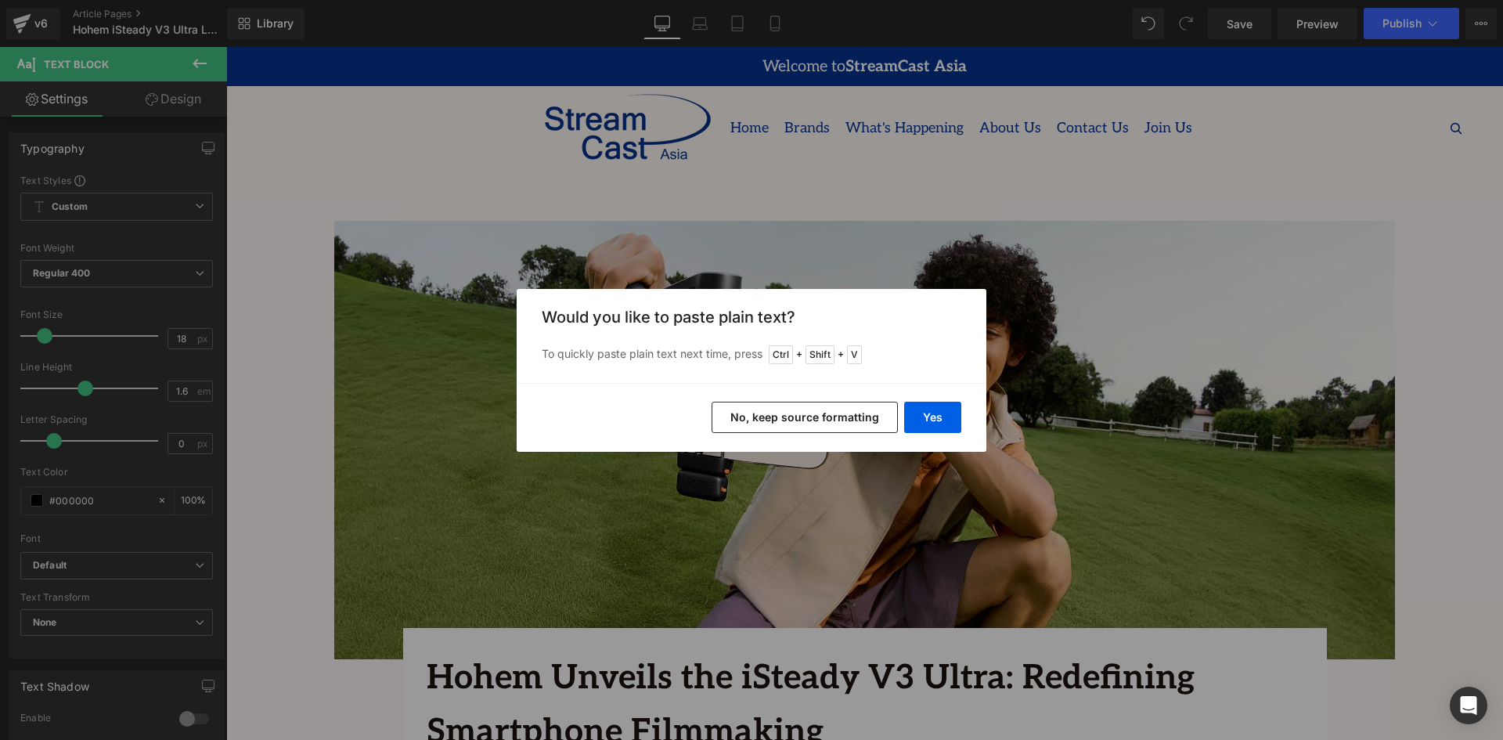
click at [801, 416] on button "No, keep source formatting" at bounding box center [805, 417] width 186 height 31
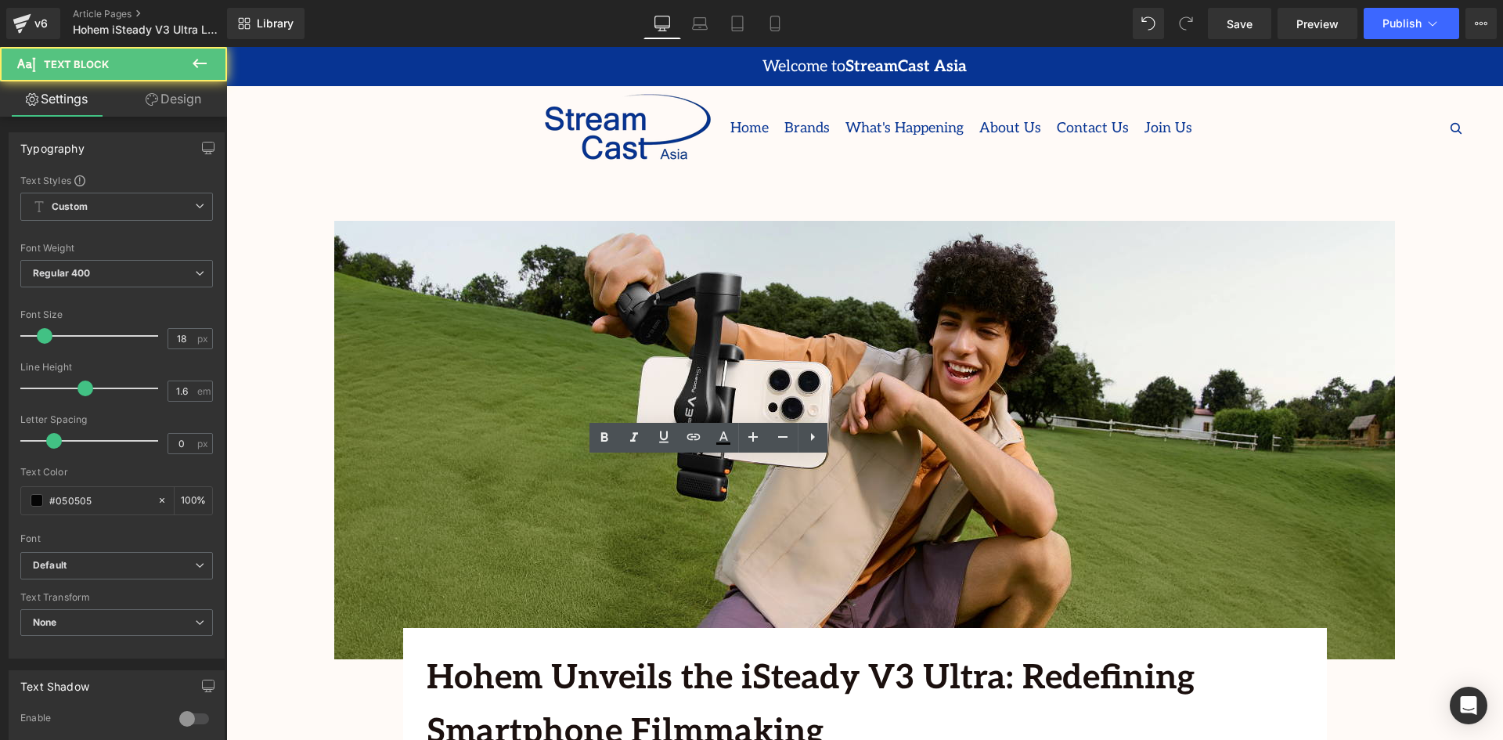
drag, startPoint x: 599, startPoint y: 515, endPoint x: 413, endPoint y: 470, distance: 191.6
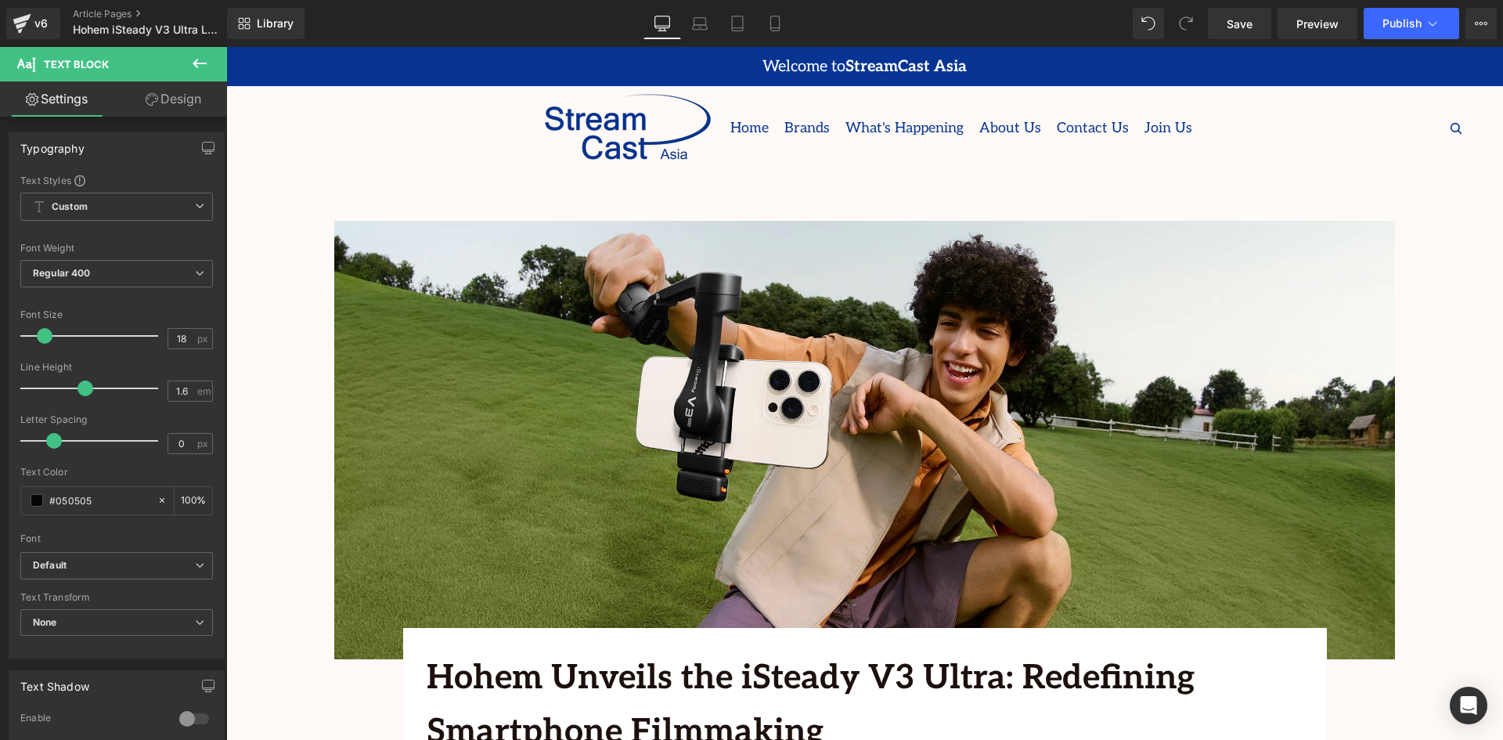
scroll to position [3131, 0]
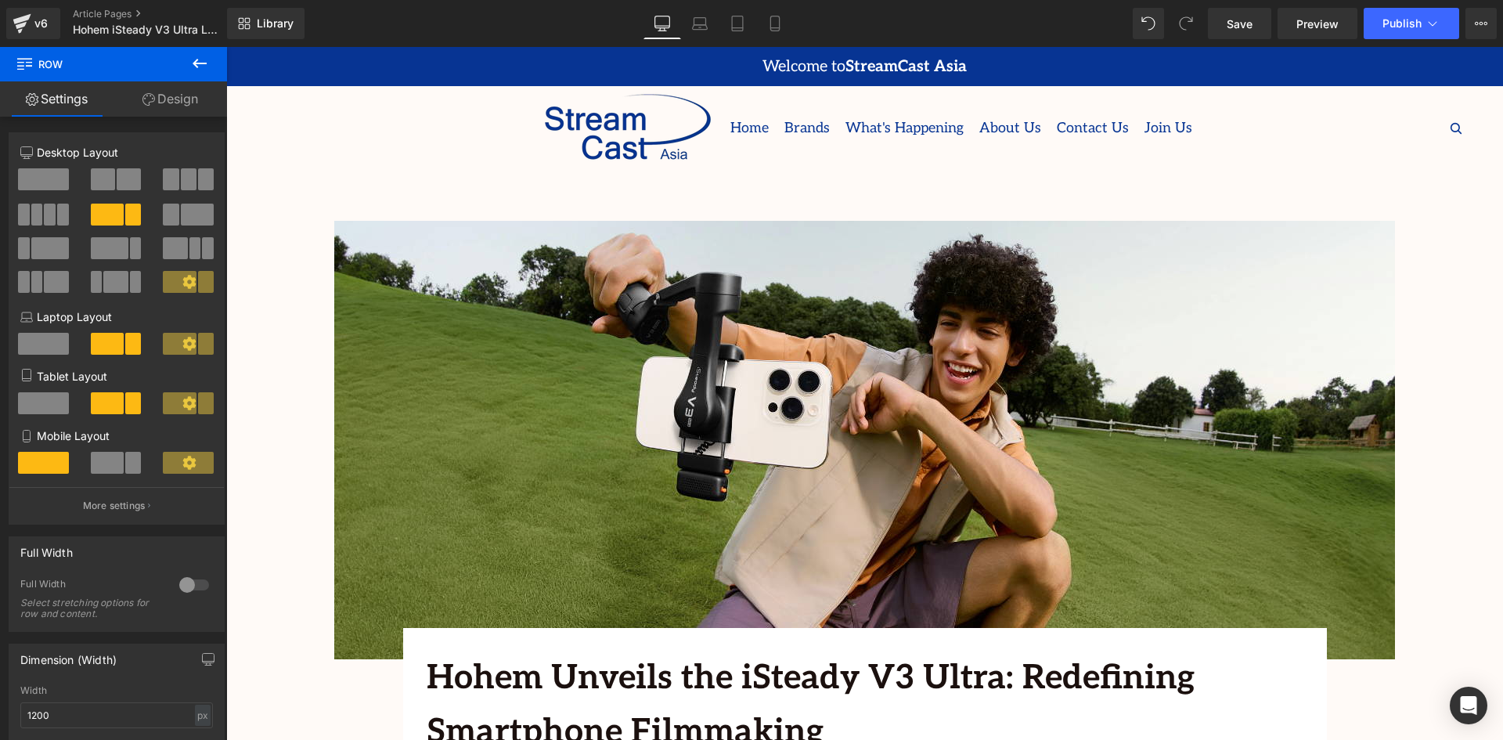
click at [192, 52] on button at bounding box center [199, 64] width 55 height 34
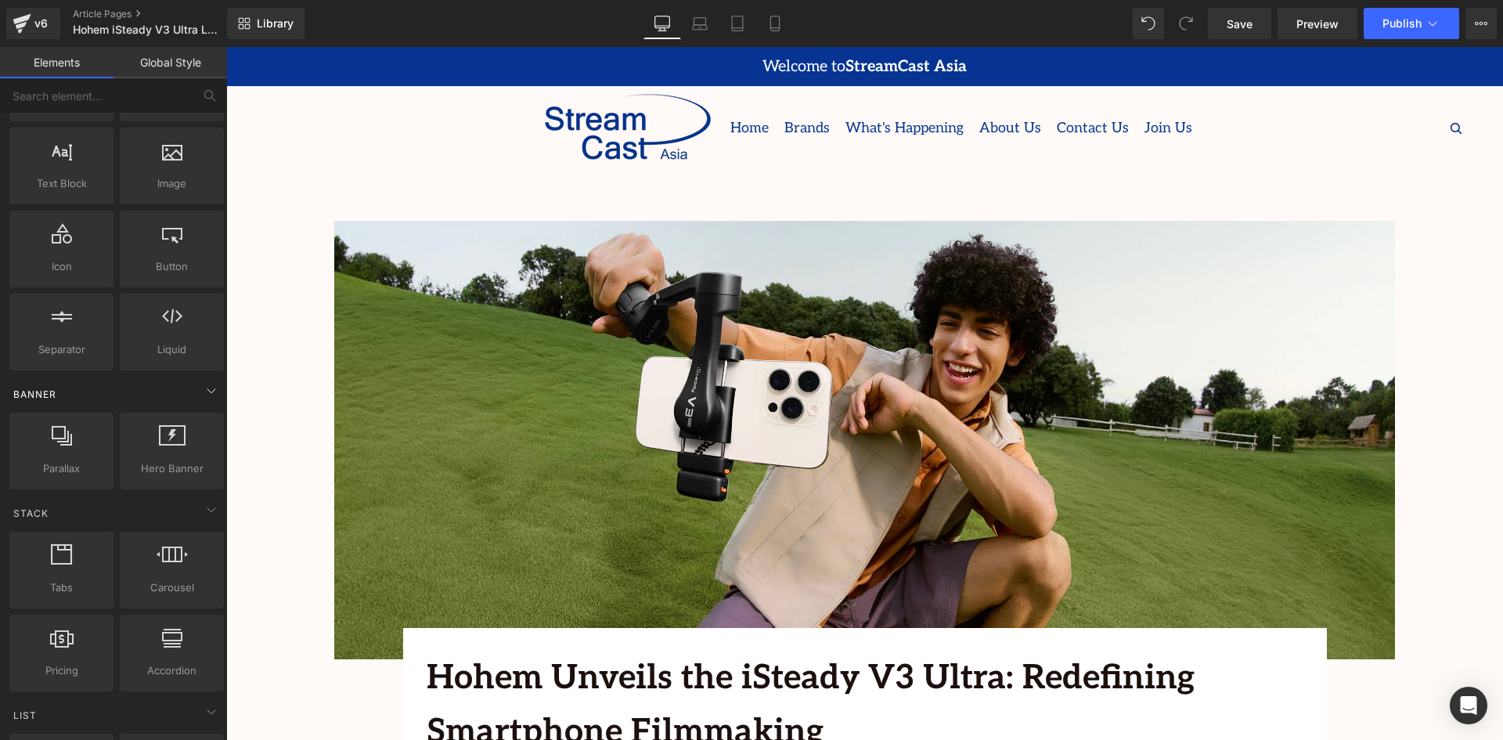
scroll to position [0, 0]
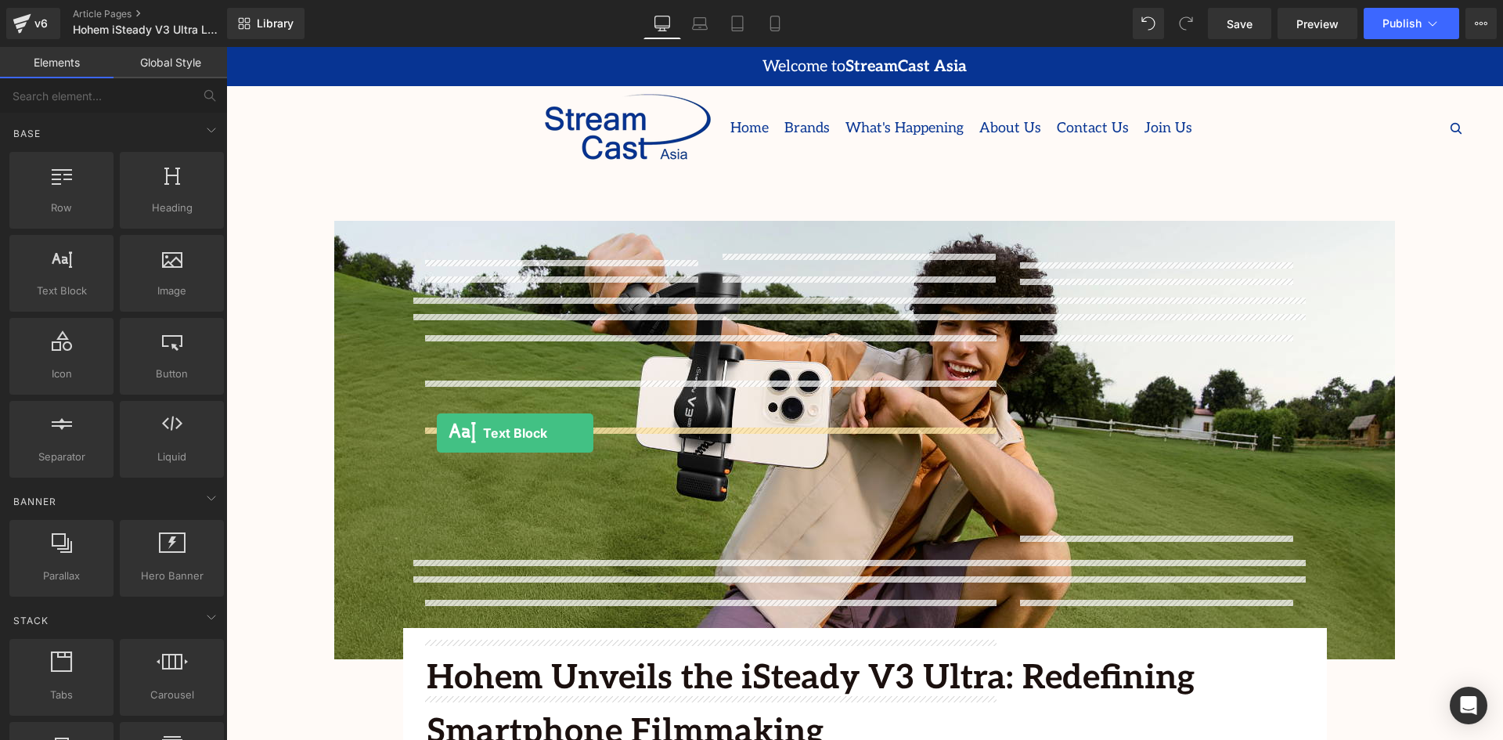
drag, startPoint x: 305, startPoint y: 341, endPoint x: 438, endPoint y: 433, distance: 161.6
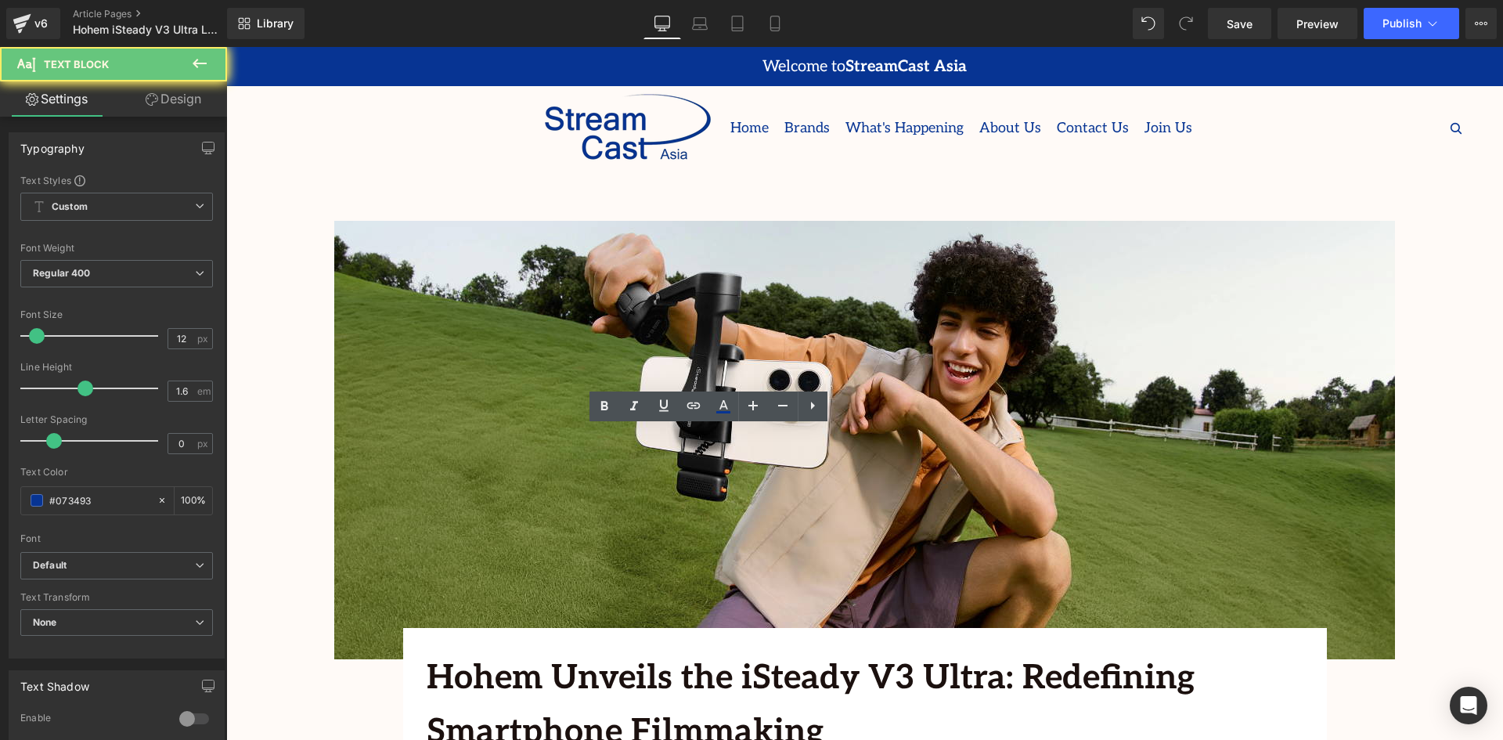
click at [820, 407] on icon at bounding box center [812, 405] width 19 height 19
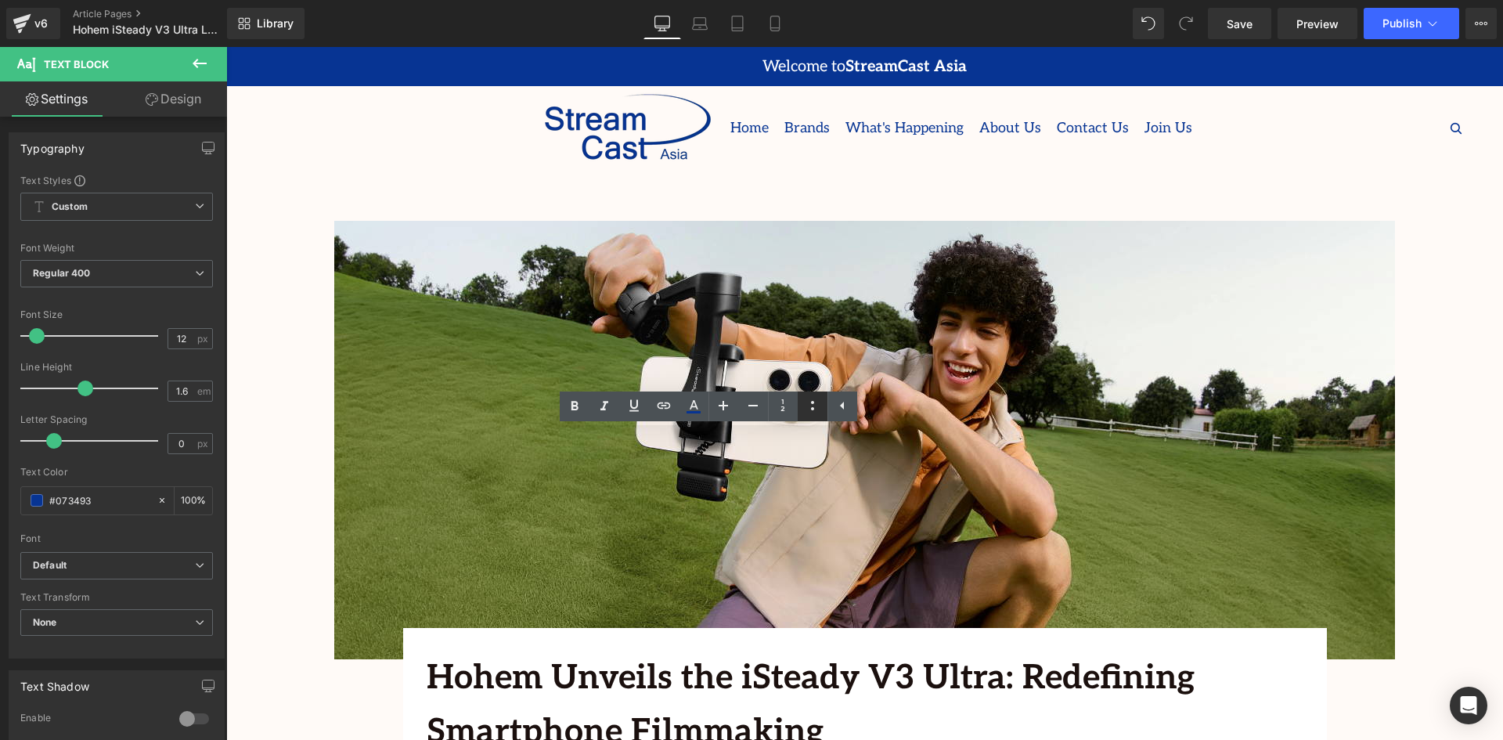
click at [807, 410] on icon at bounding box center [812, 405] width 19 height 19
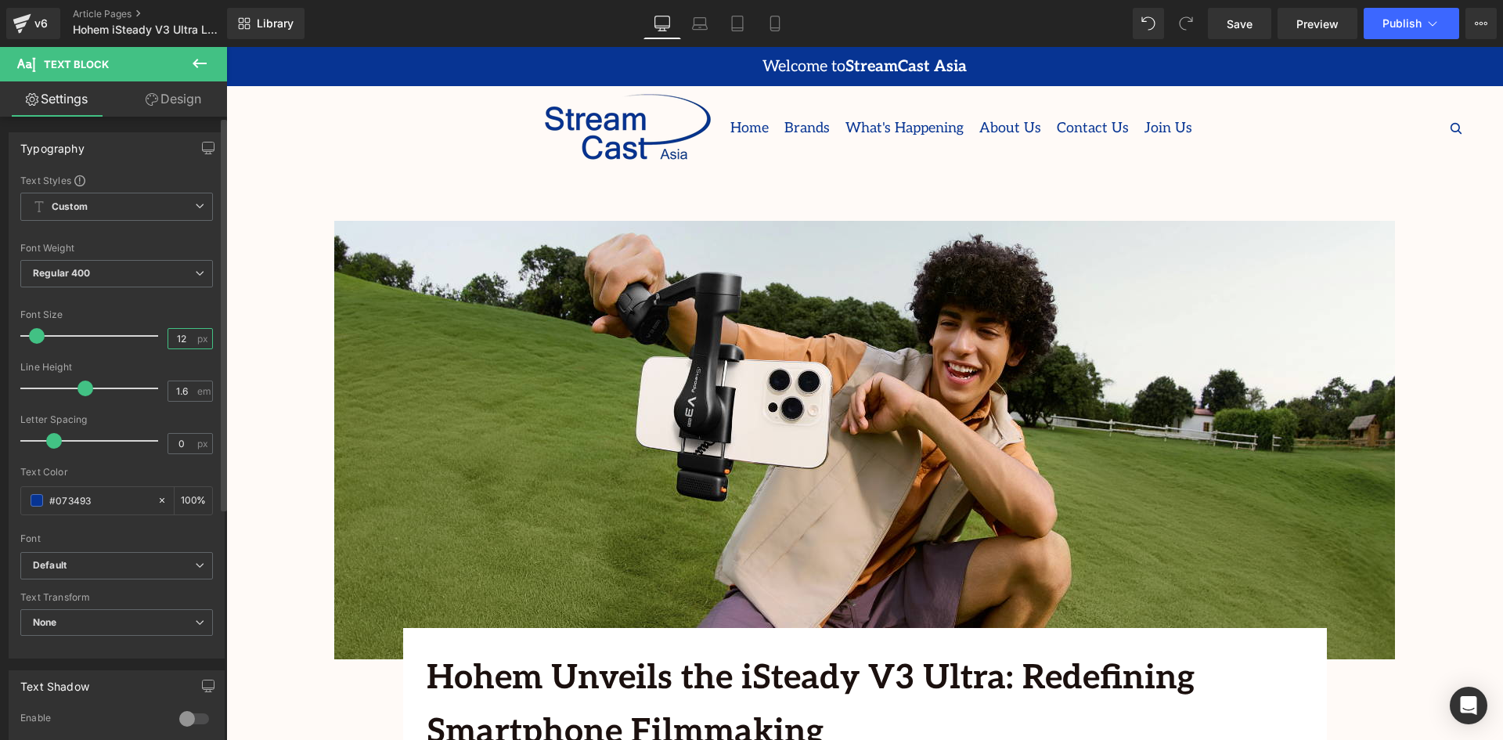
click at [176, 333] on input "12" at bounding box center [181, 339] width 27 height 20
click at [179, 337] on input "12" at bounding box center [181, 339] width 27 height 20
type input "18"
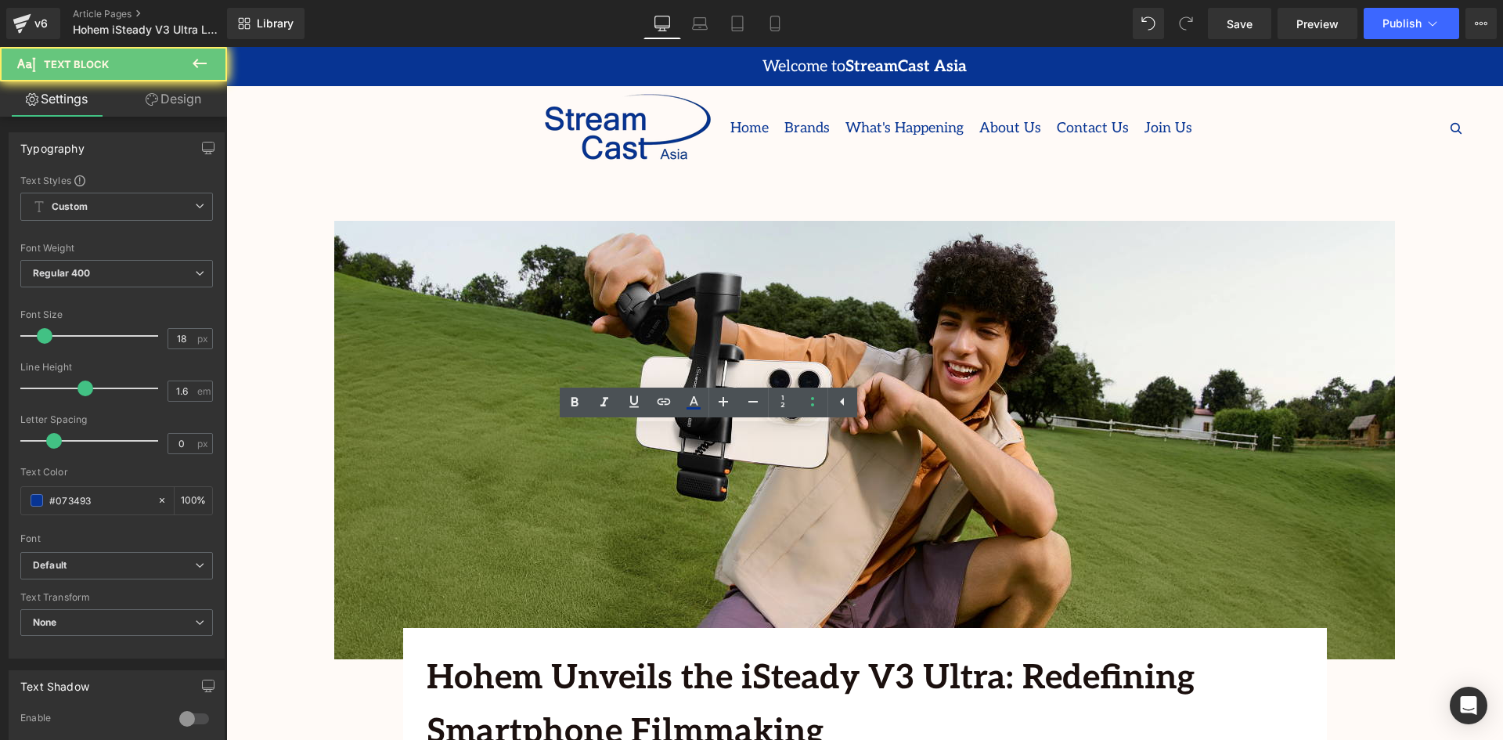
drag, startPoint x: 733, startPoint y: 530, endPoint x: 406, endPoint y: 431, distance: 341.8
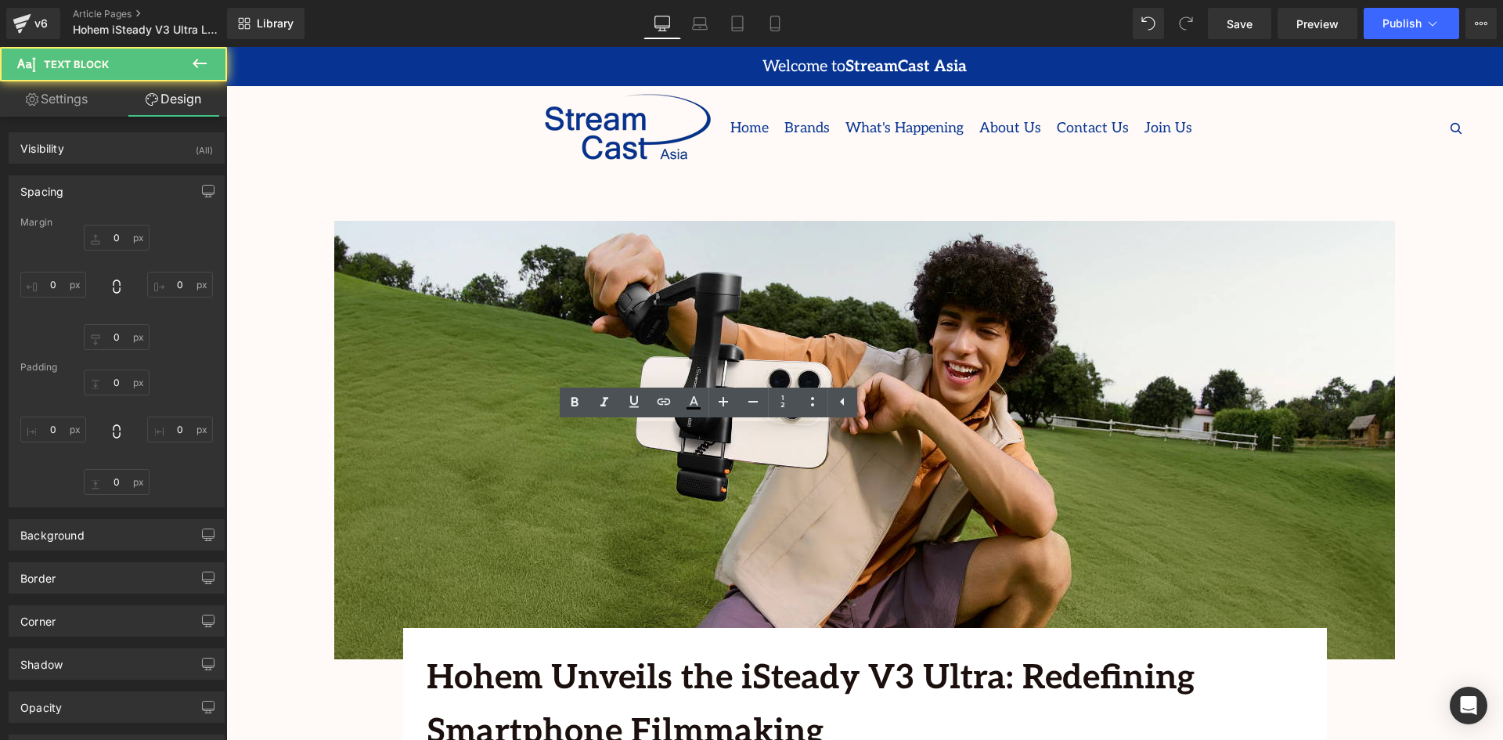
type input "0"
type input "18"
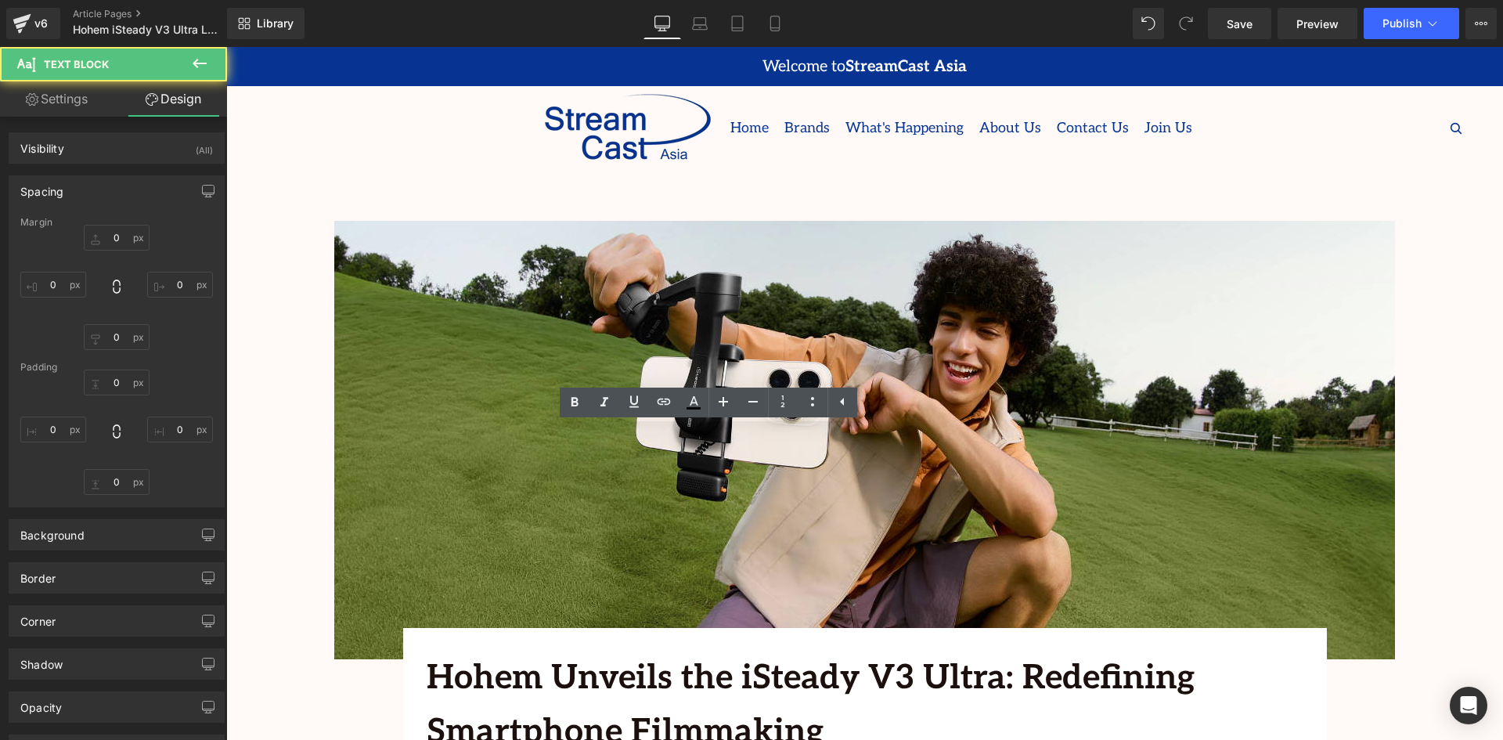
type input "0"
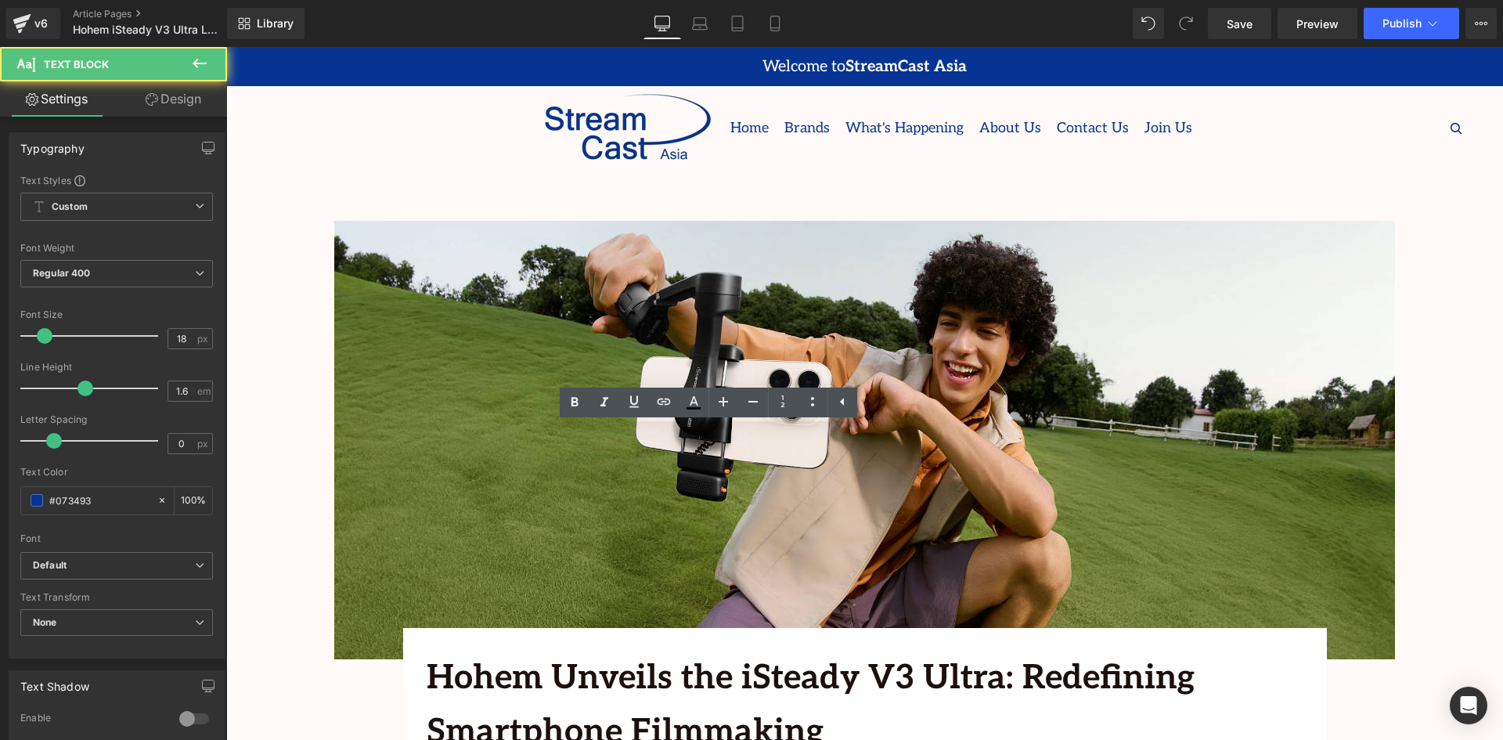
drag, startPoint x: 535, startPoint y: 553, endPoint x: 385, endPoint y: 421, distance: 199.6
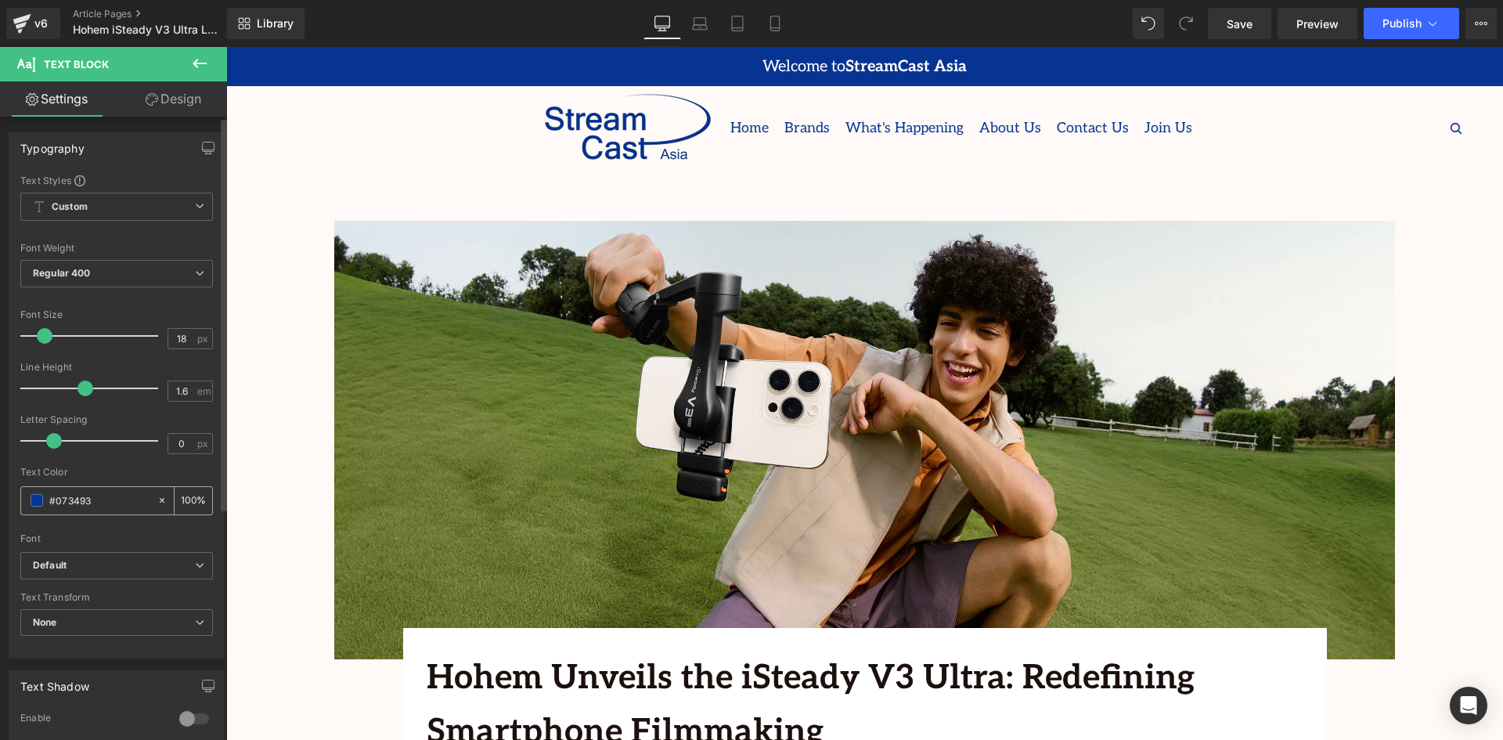
click at [38, 500] on span at bounding box center [37, 500] width 13 height 13
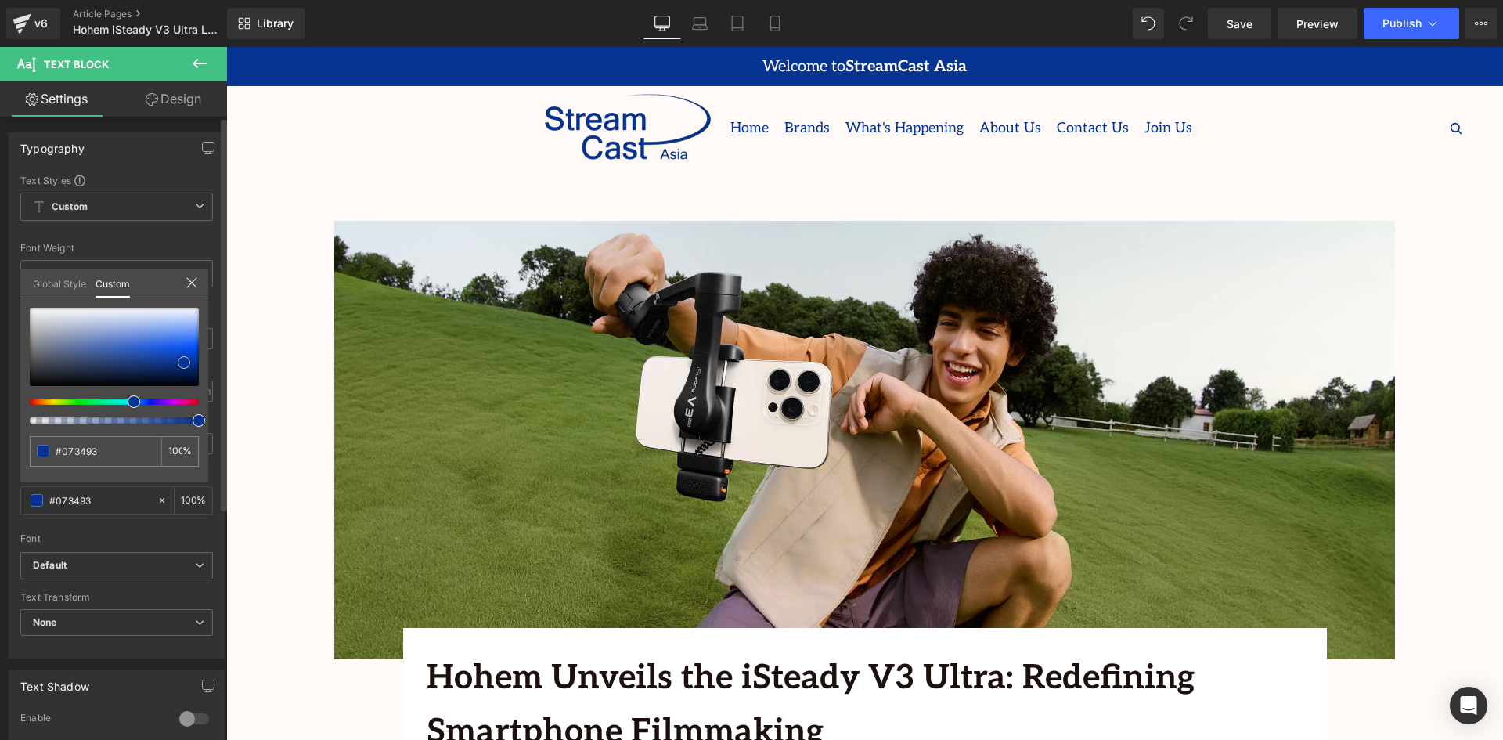
type input "#27282a"
type input "#242527"
type input "#252527"
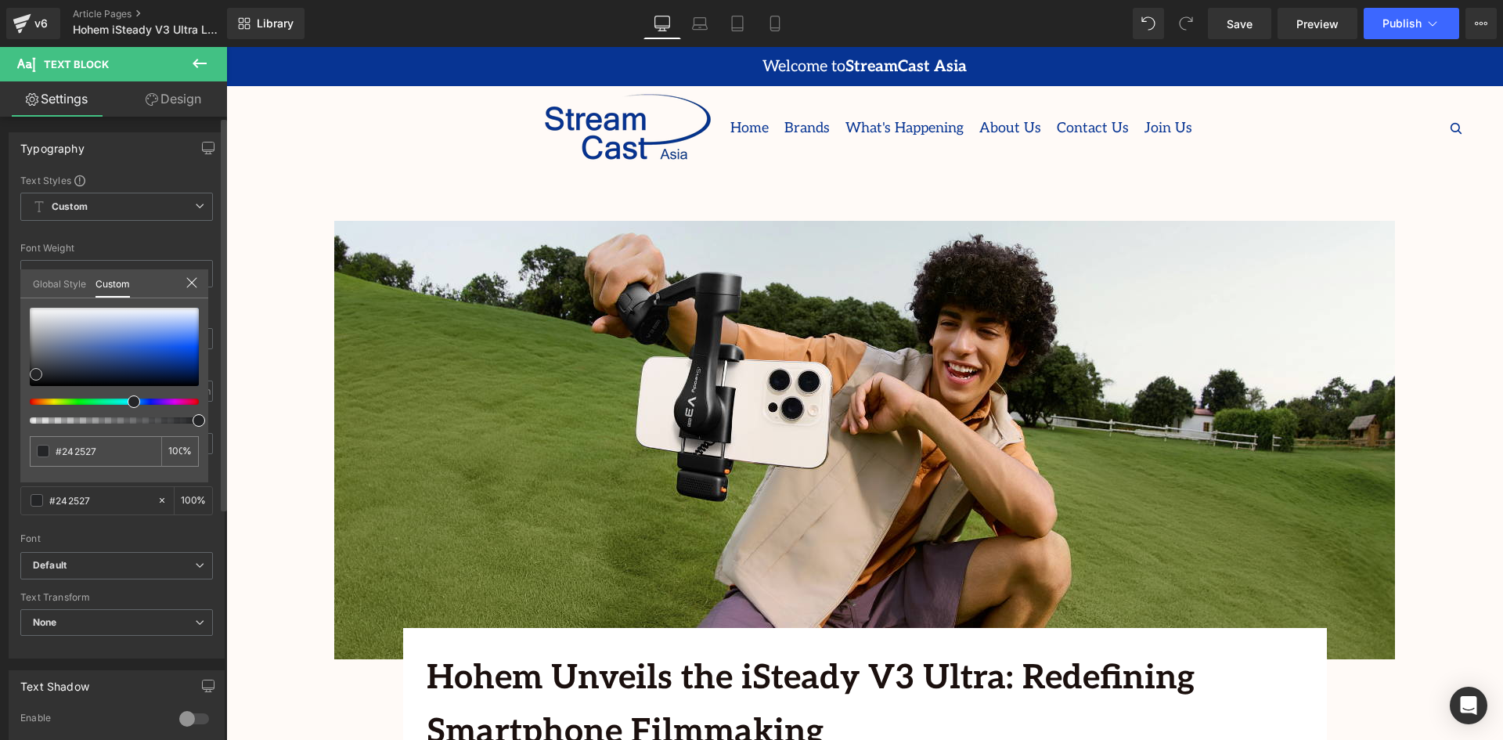
type input "#252527"
type input "#252526"
type input "#262626"
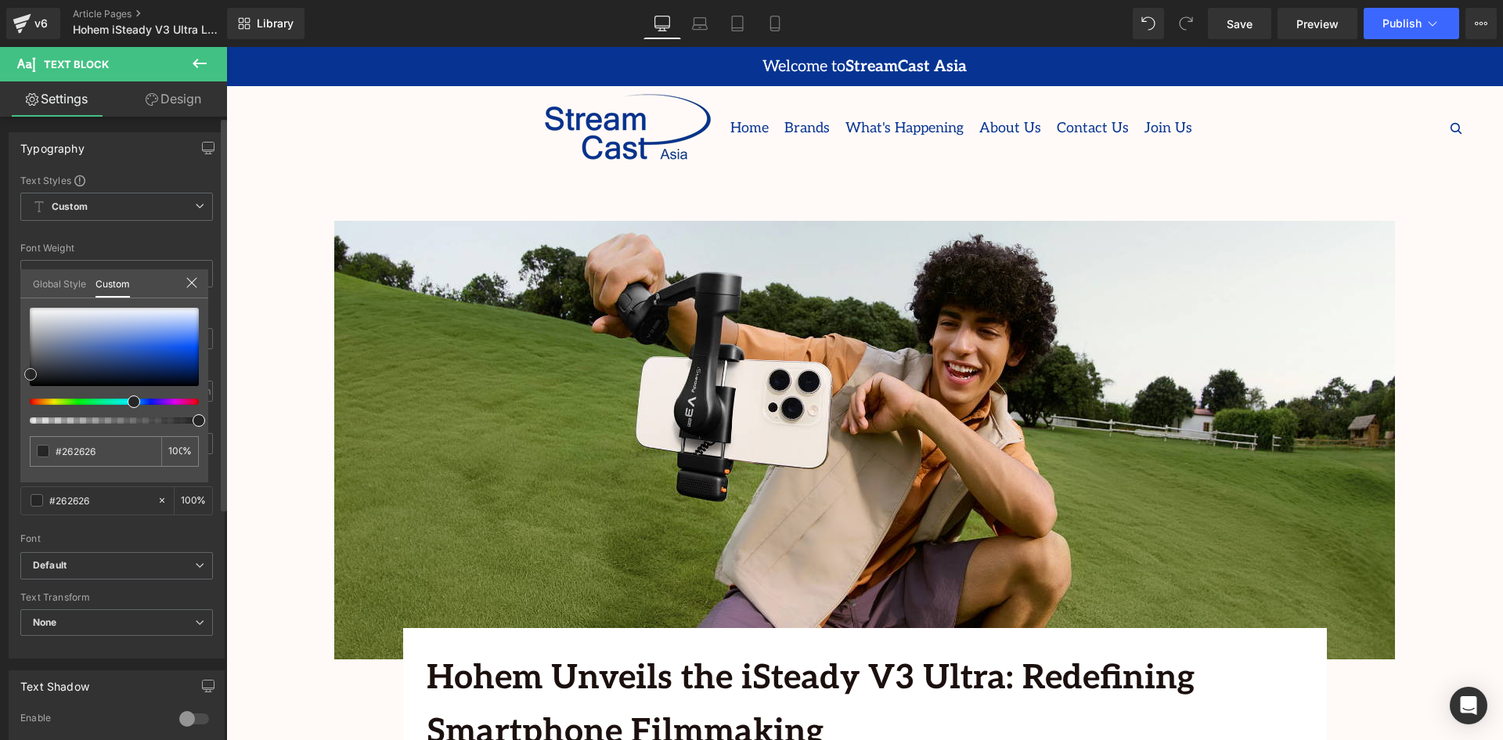
click at [31, 374] on div at bounding box center [114, 347] width 169 height 78
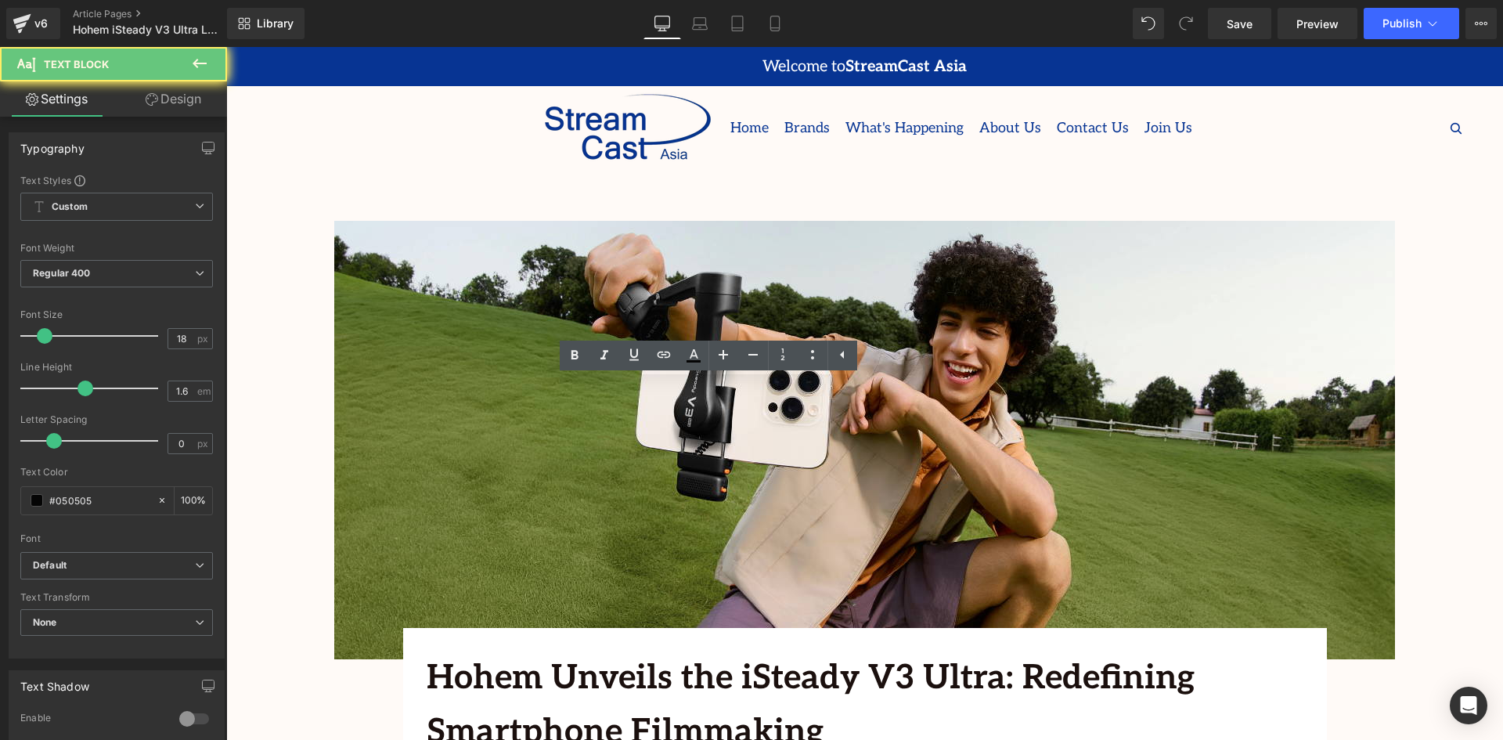
drag, startPoint x: 948, startPoint y: 394, endPoint x: 935, endPoint y: 397, distance: 13.7
drag, startPoint x: 948, startPoint y: 397, endPoint x: 938, endPoint y: 398, distance: 10.2
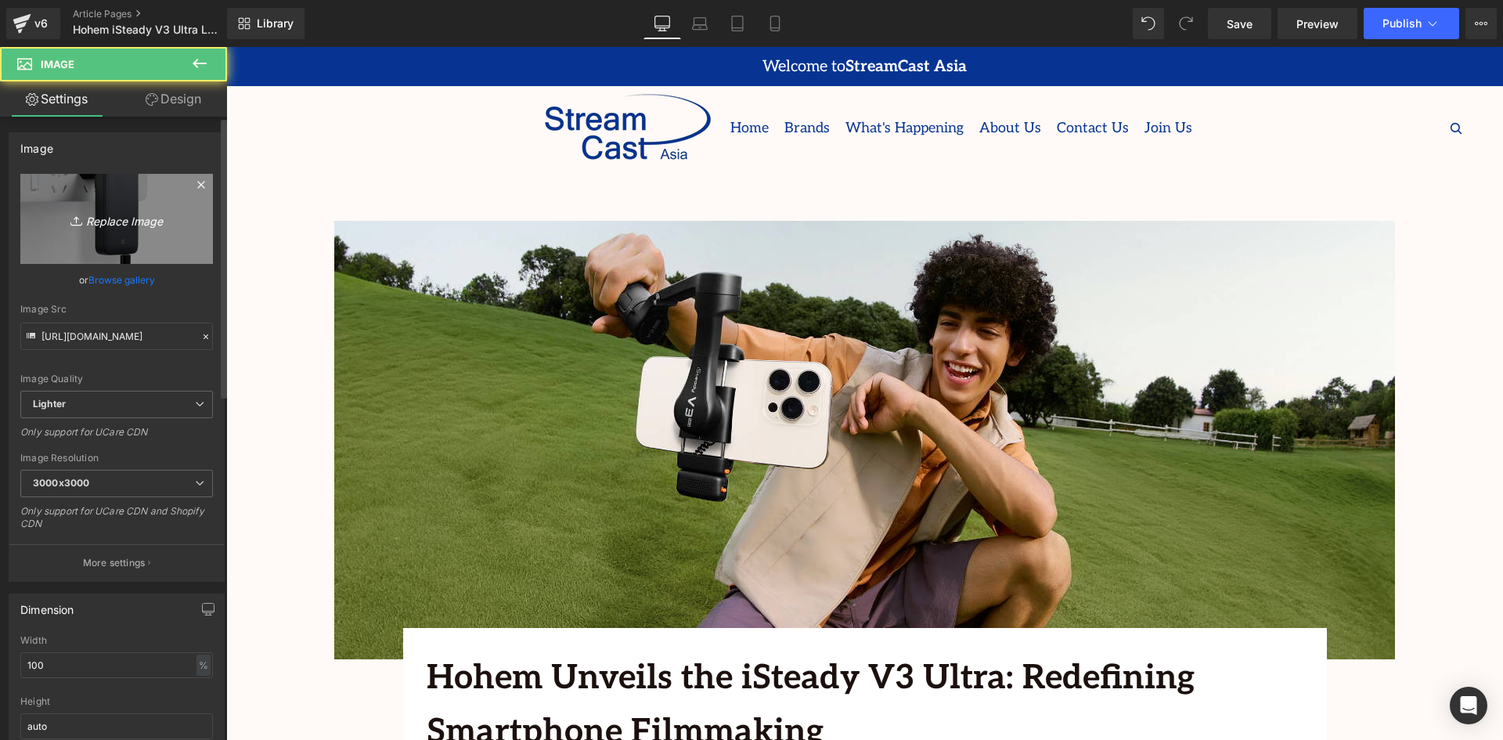
click at [99, 223] on icon "Replace Image" at bounding box center [116, 219] width 125 height 20
type input "C:\fakepath\WhatsApp Image [DATE] at 17.00.33_7f7187db.jpg"
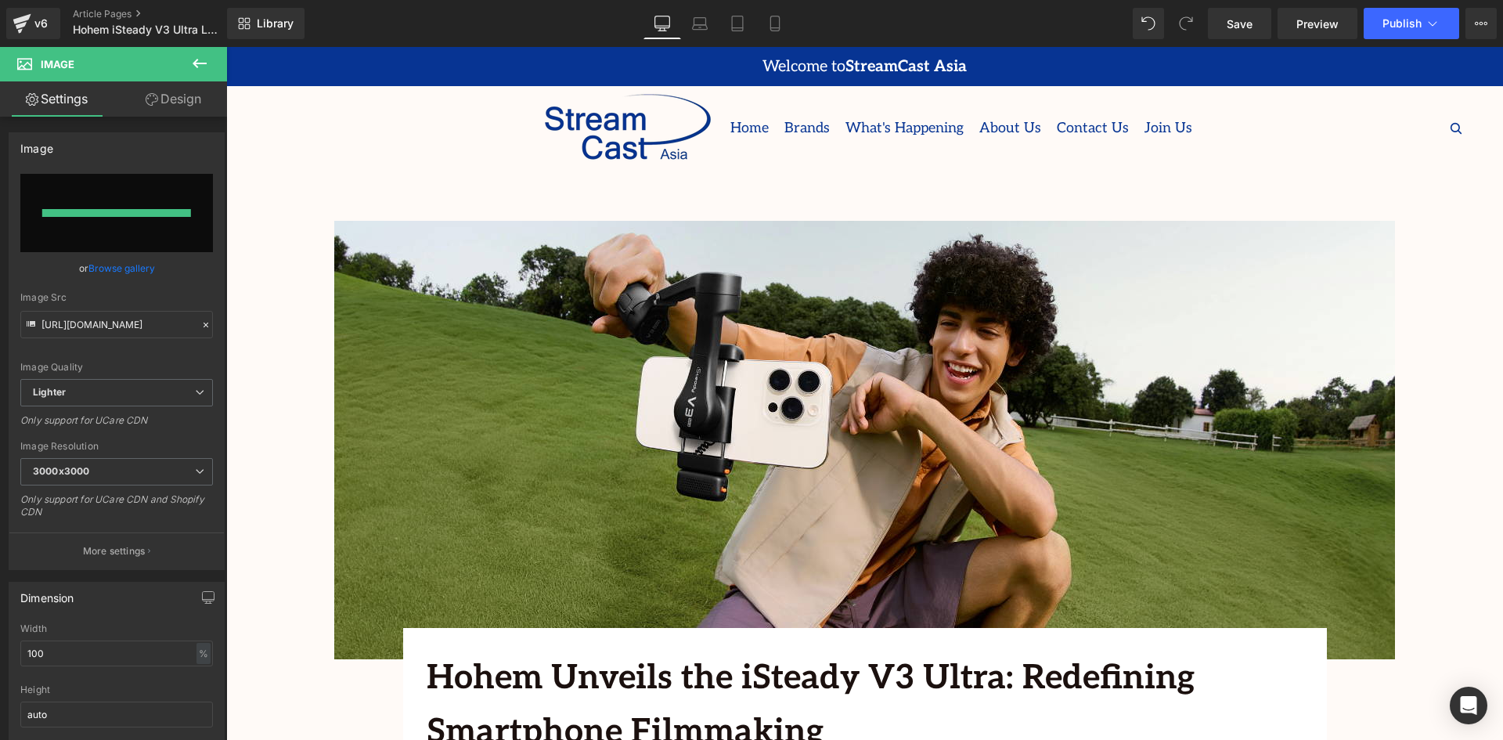
type input "[URL][DOMAIN_NAME]"
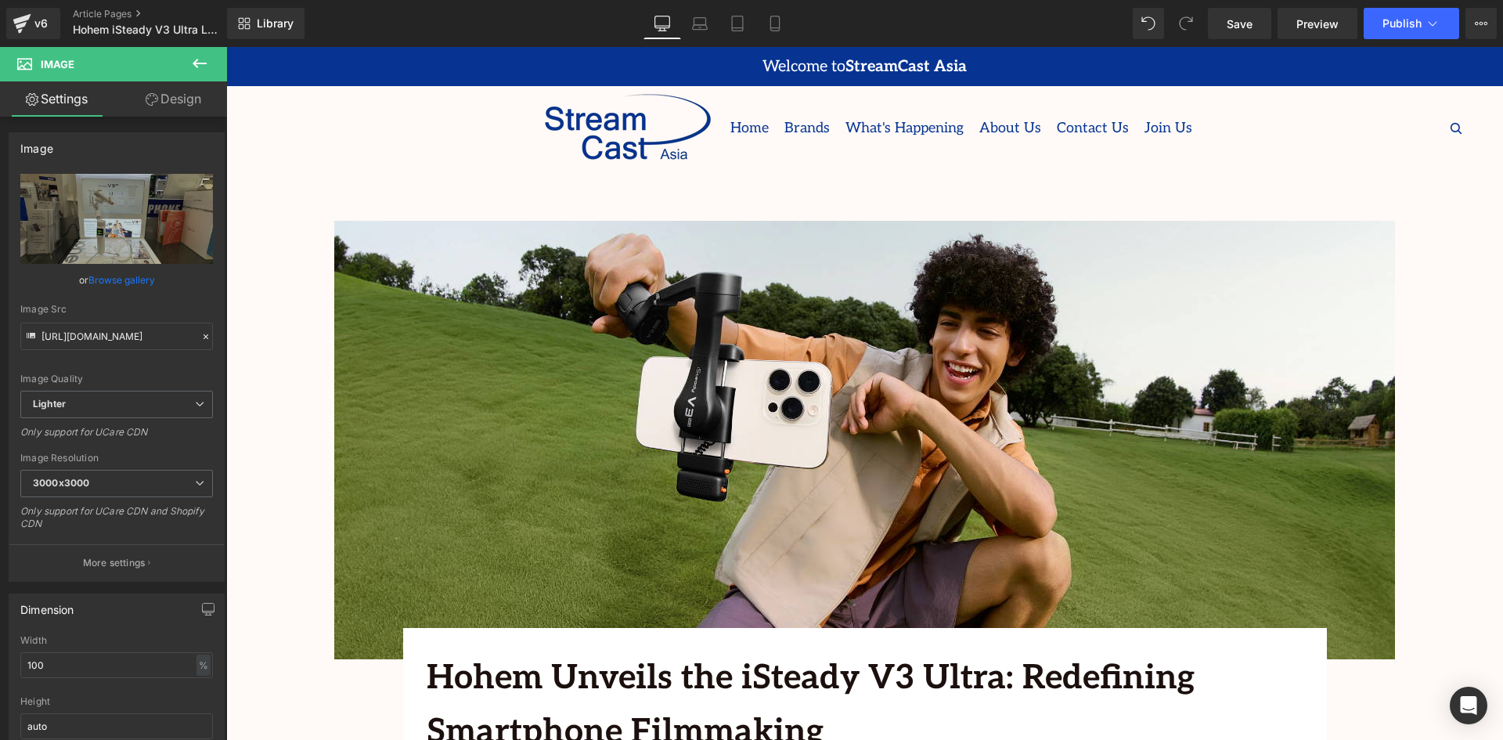
drag, startPoint x: 1290, startPoint y: 513, endPoint x: 1249, endPoint y: 523, distance: 42.7
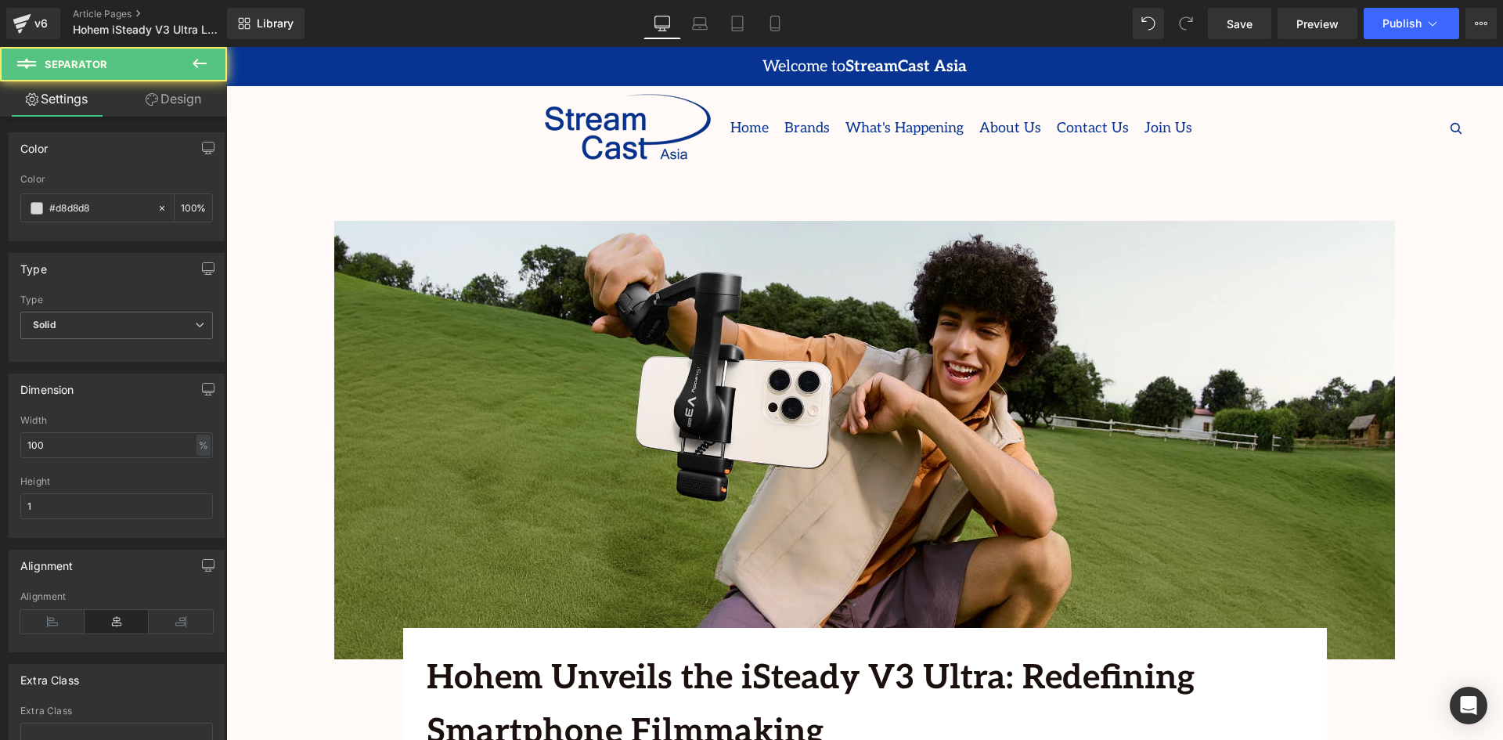
drag, startPoint x: 1135, startPoint y: 615, endPoint x: 975, endPoint y: 619, distance: 160.5
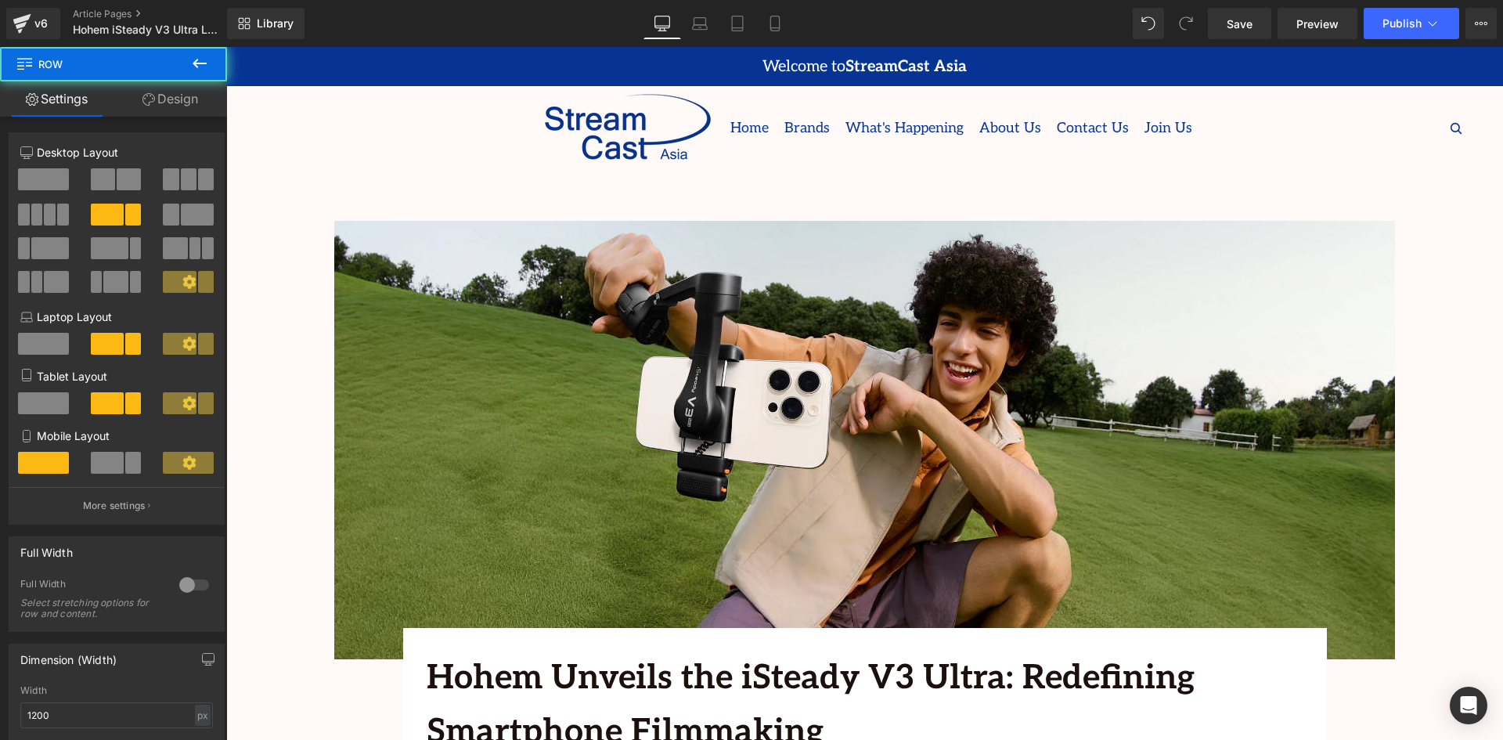
drag, startPoint x: 975, startPoint y: 615, endPoint x: 975, endPoint y: 604, distance: 10.2
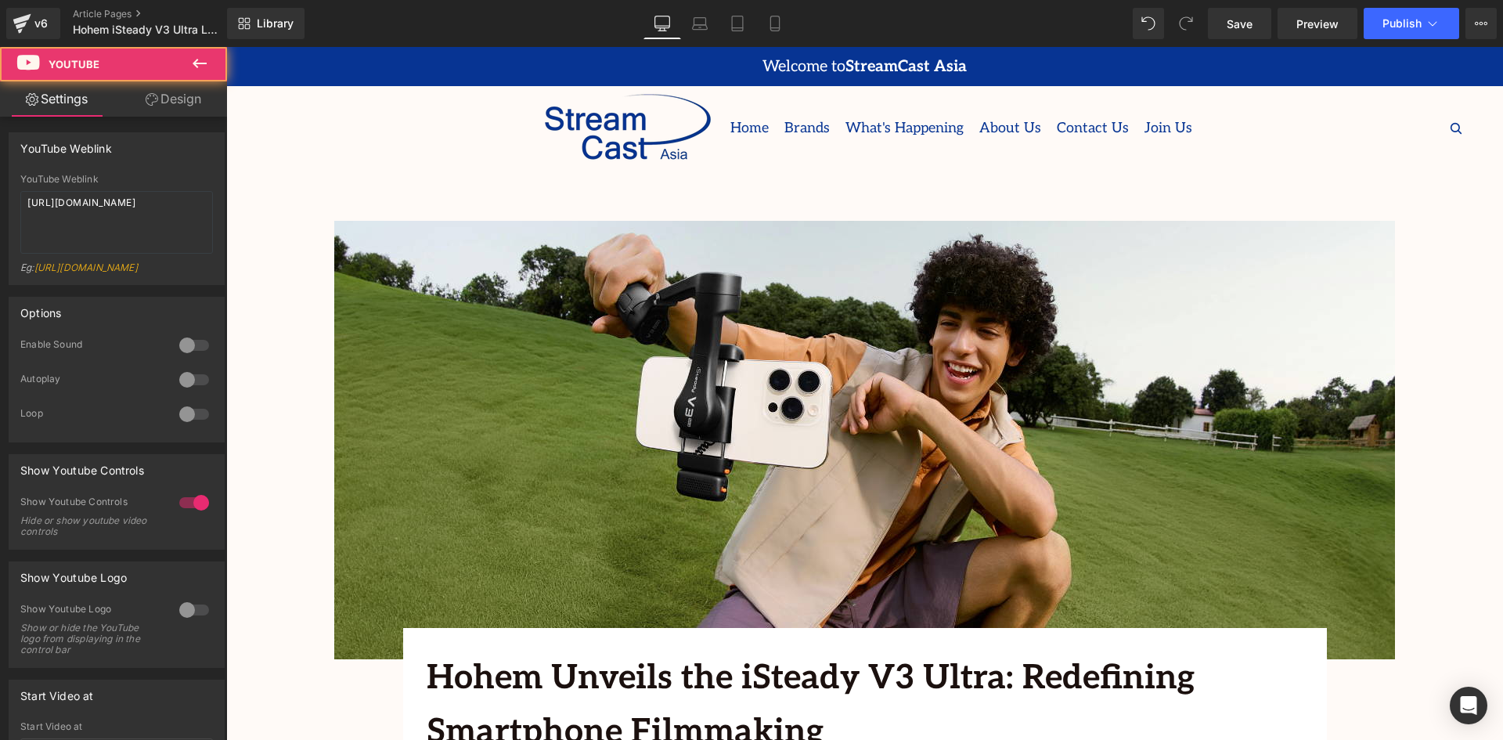
drag, startPoint x: 760, startPoint y: 550, endPoint x: 873, endPoint y: 534, distance: 113.8
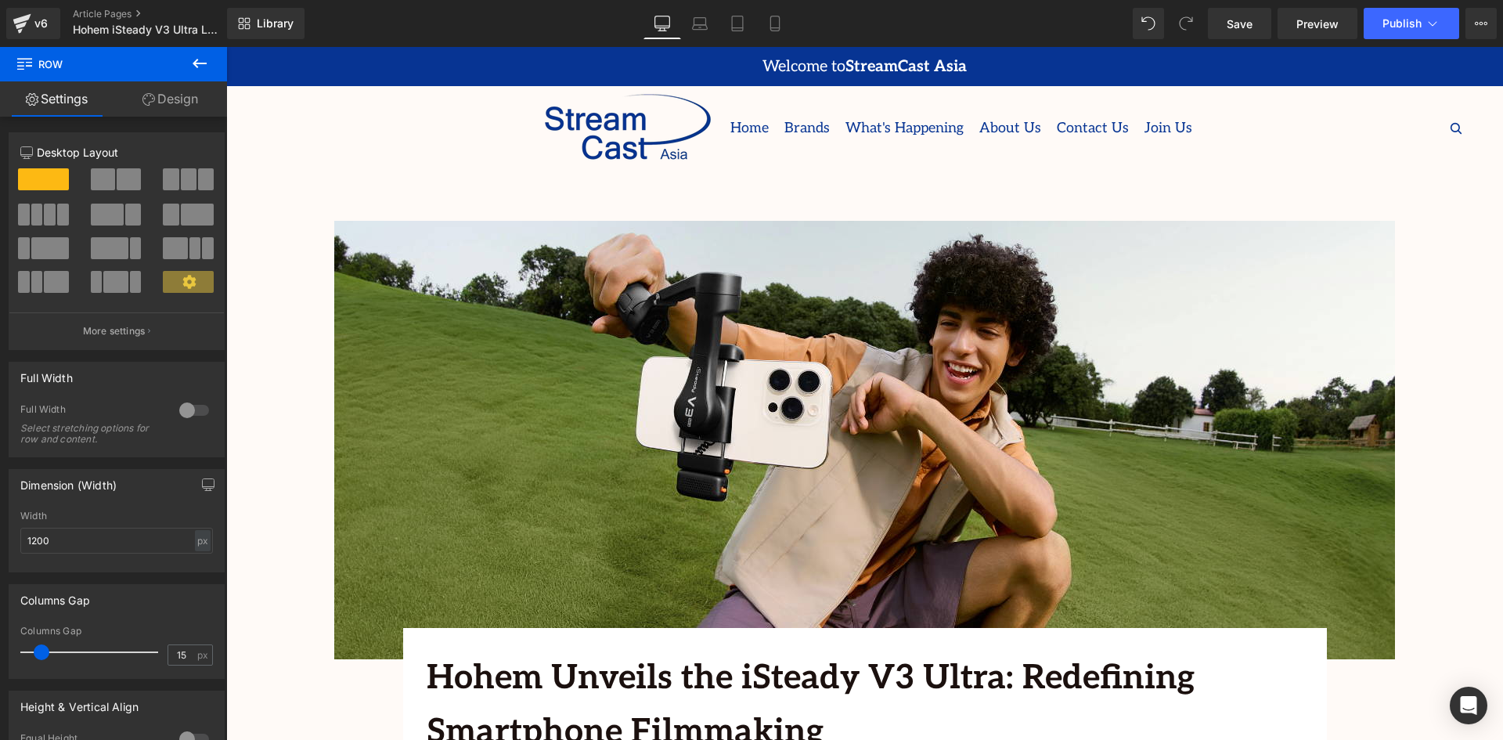
drag, startPoint x: 979, startPoint y: 402, endPoint x: 1246, endPoint y: 400, distance: 267.7
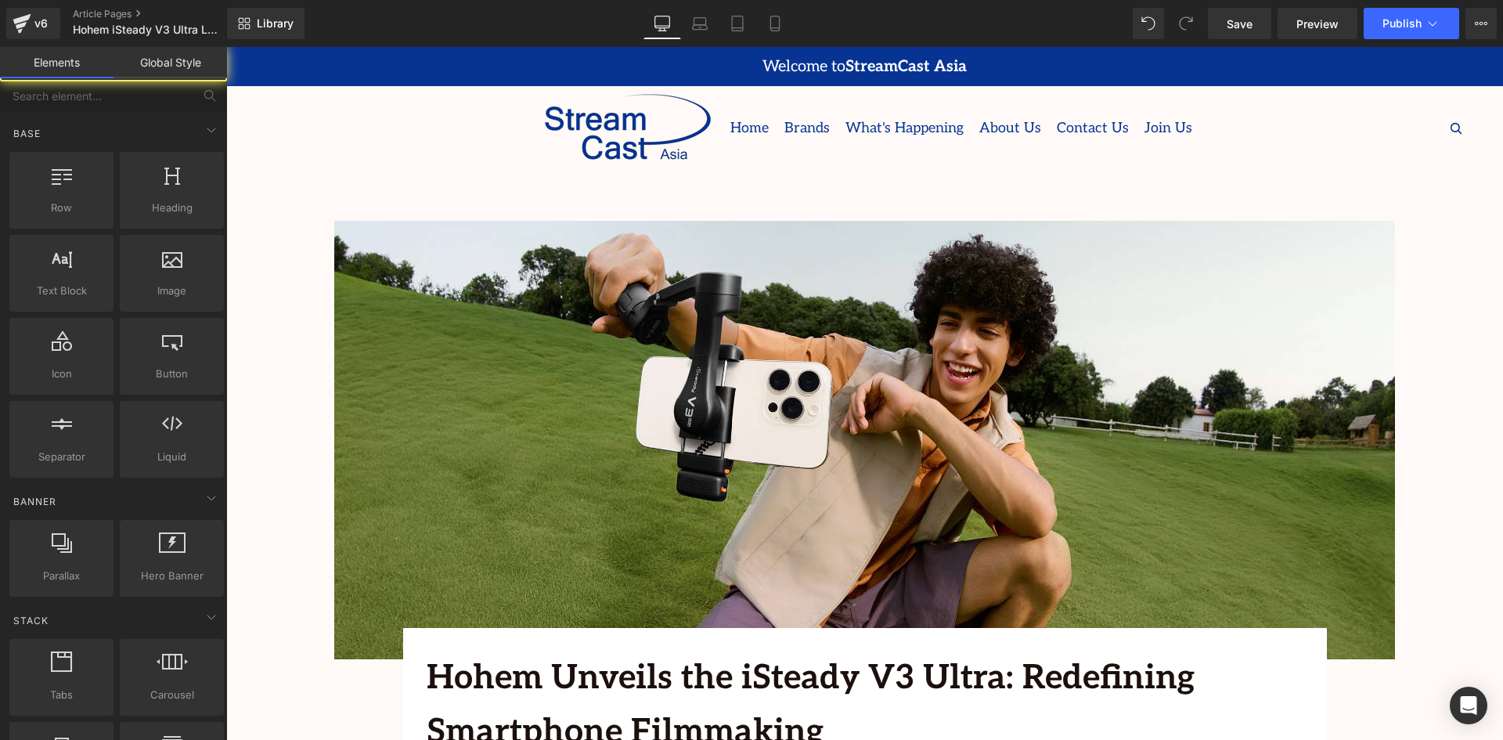
drag, startPoint x: 1415, startPoint y: 475, endPoint x: 1382, endPoint y: 470, distance: 32.4
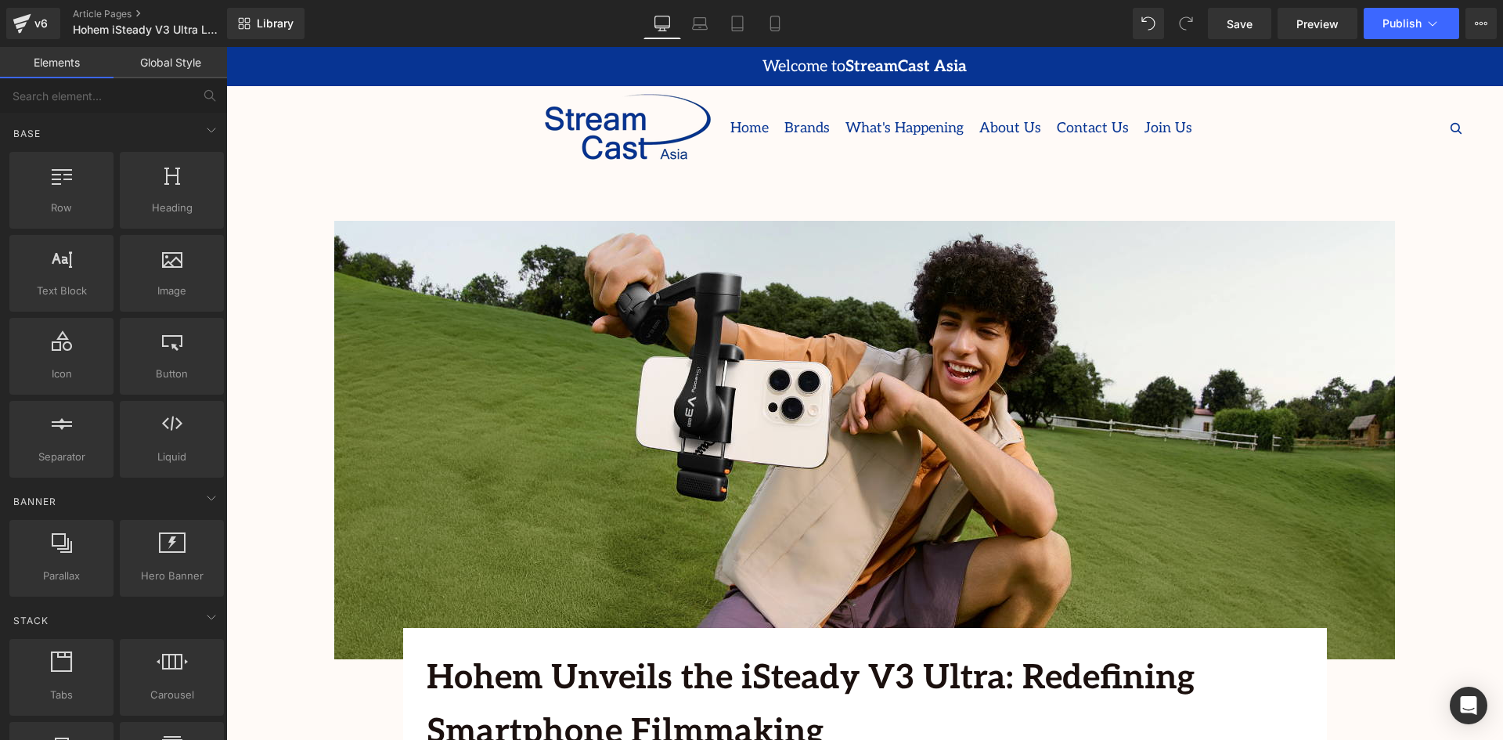
drag, startPoint x: 1393, startPoint y: 448, endPoint x: 1325, endPoint y: 445, distance: 67.4
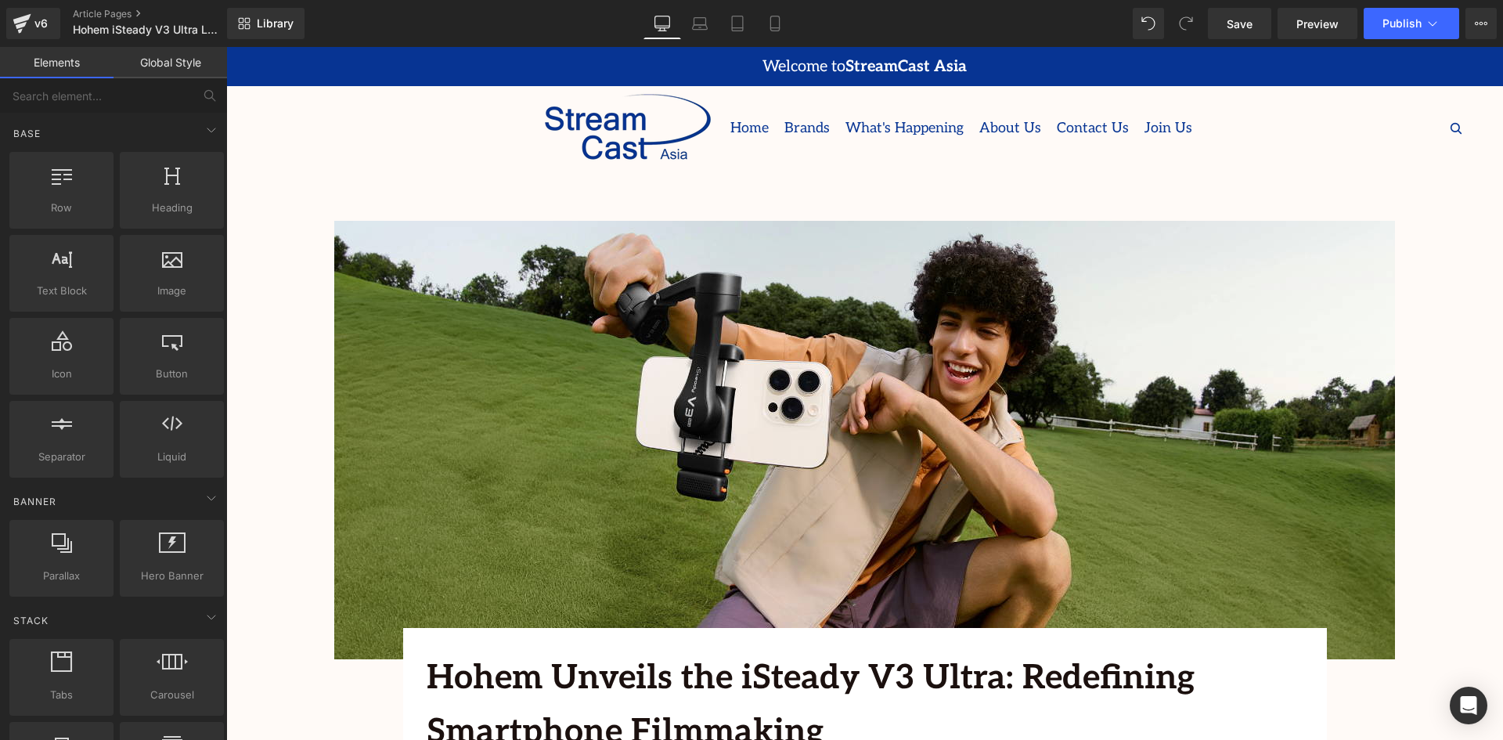
scroll to position [3346, 0]
click at [1240, 25] on span "Save" at bounding box center [1240, 24] width 26 height 16
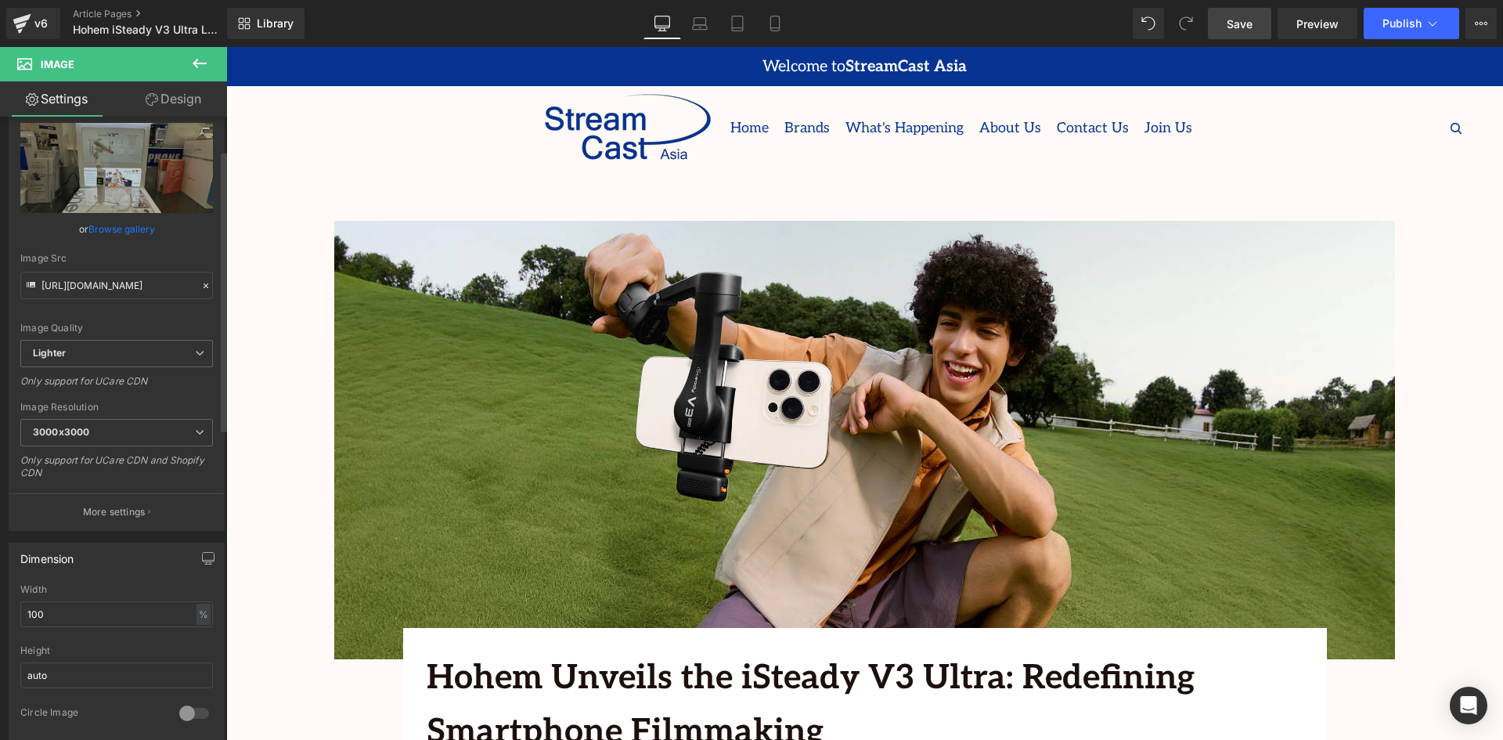
scroll to position [78, 0]
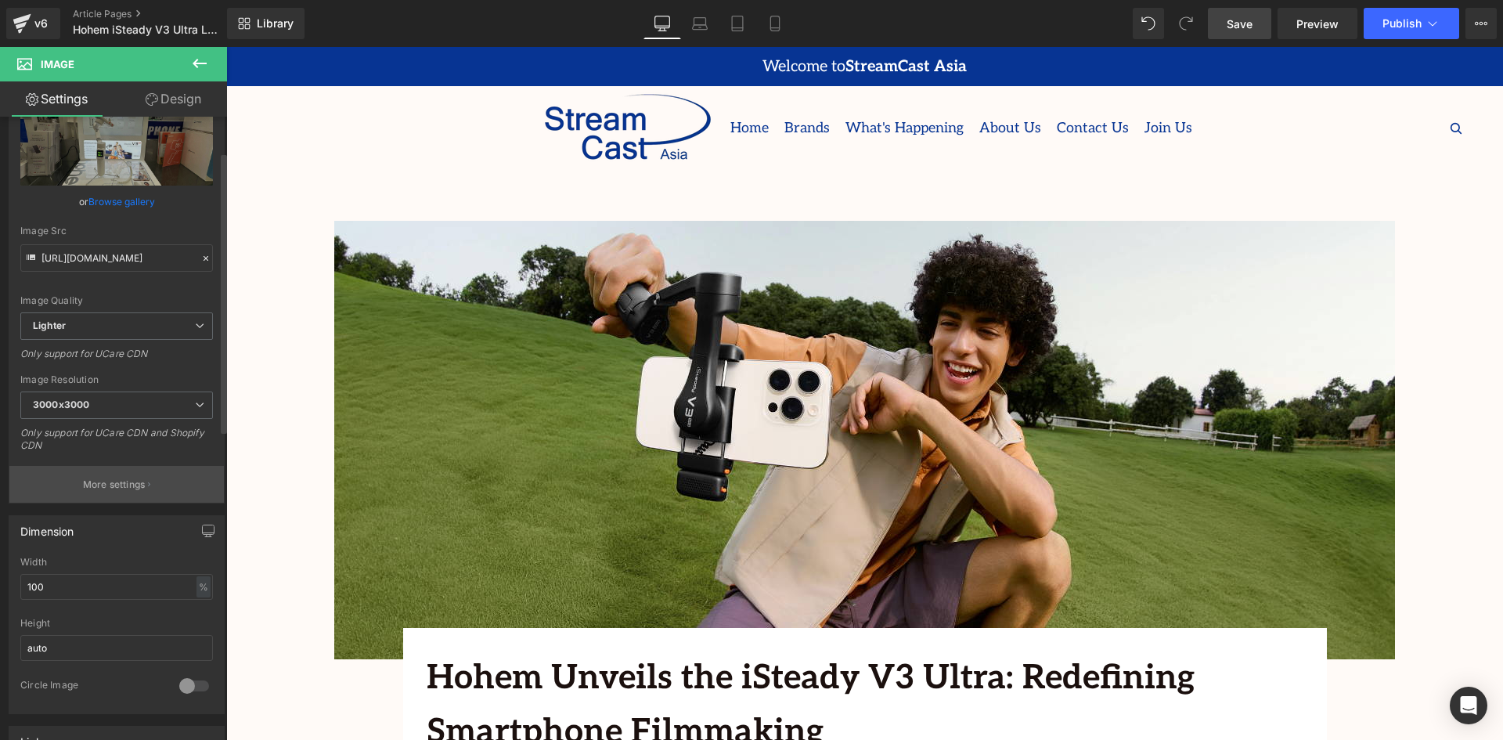
click at [122, 486] on p "More settings" at bounding box center [114, 485] width 63 height 14
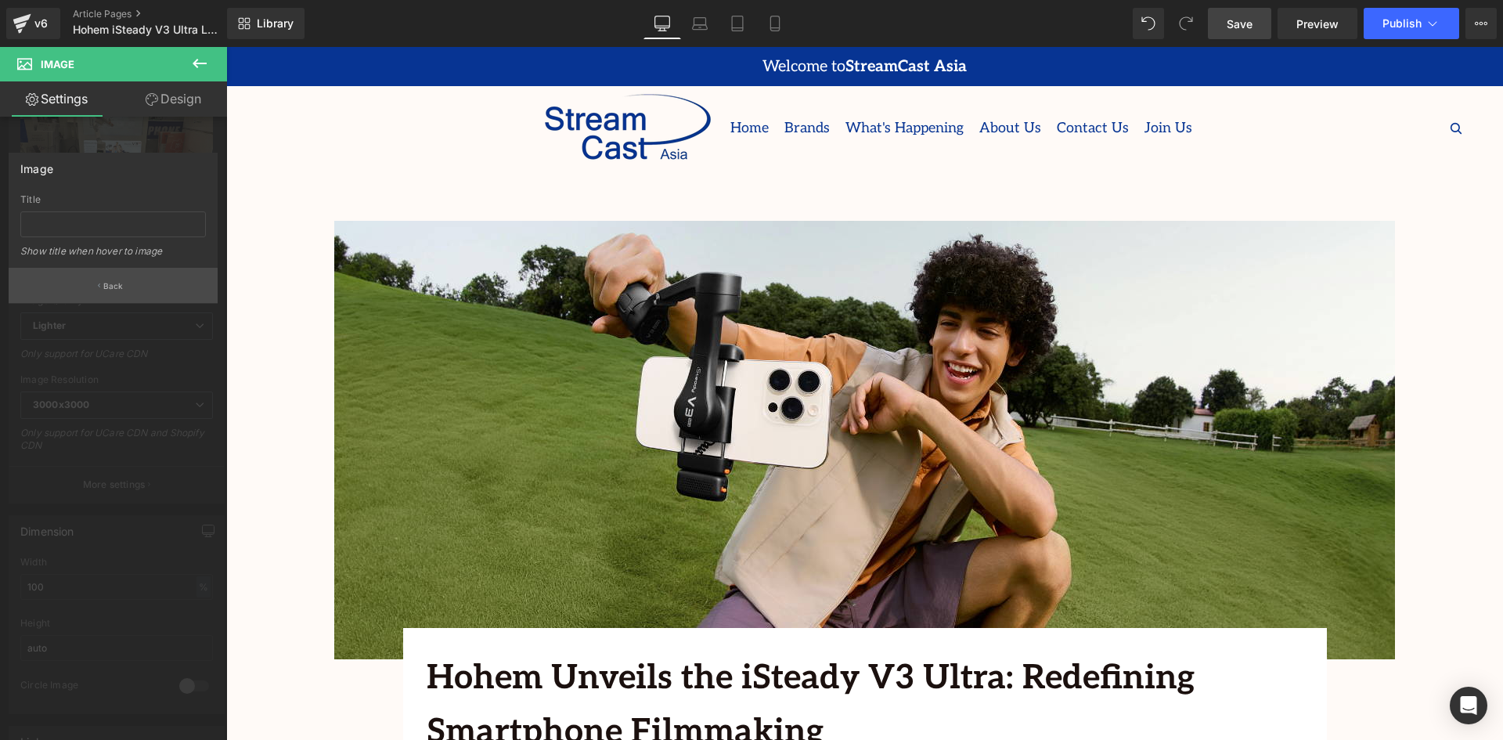
click at [118, 284] on p "Back" at bounding box center [113, 286] width 20 height 12
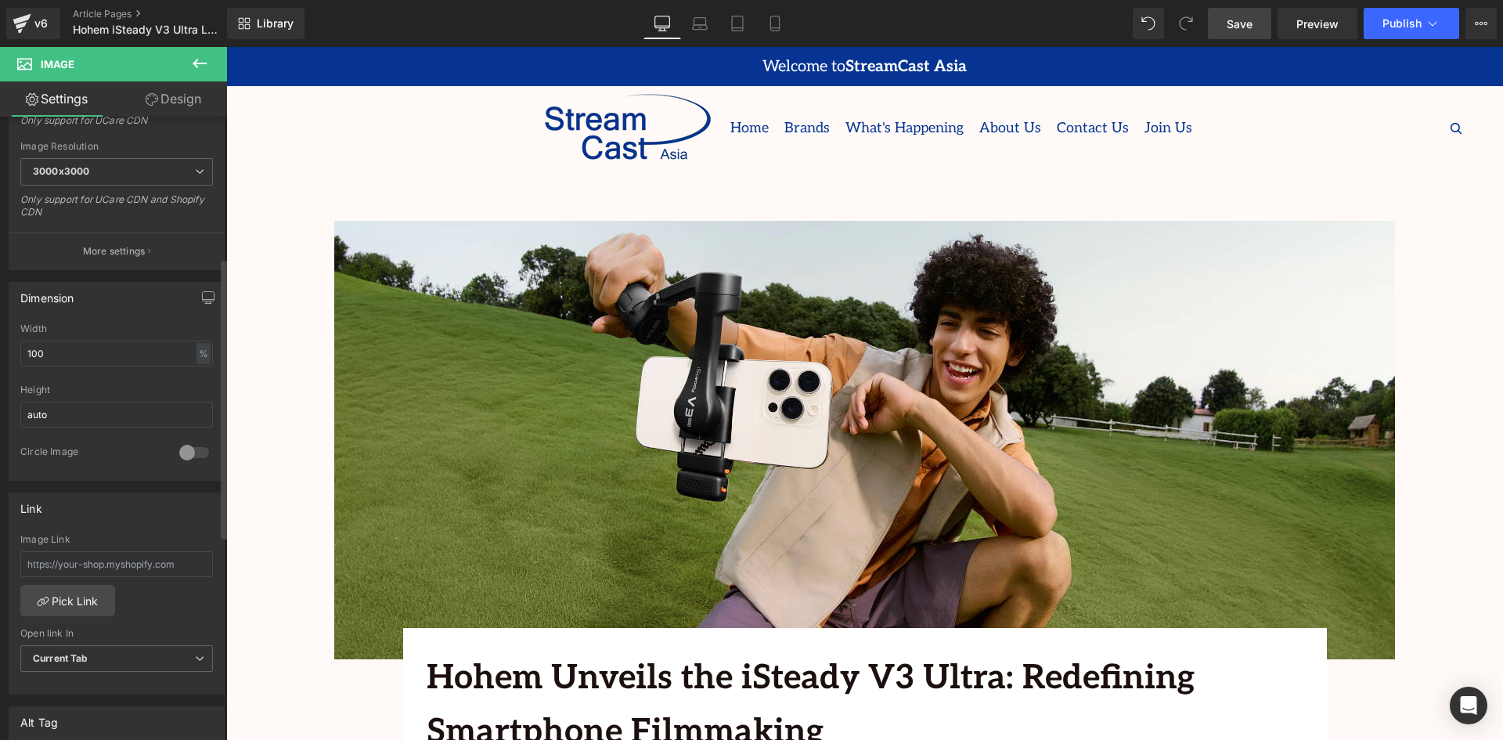
scroll to position [313, 0]
click at [175, 449] on div at bounding box center [194, 450] width 38 height 25
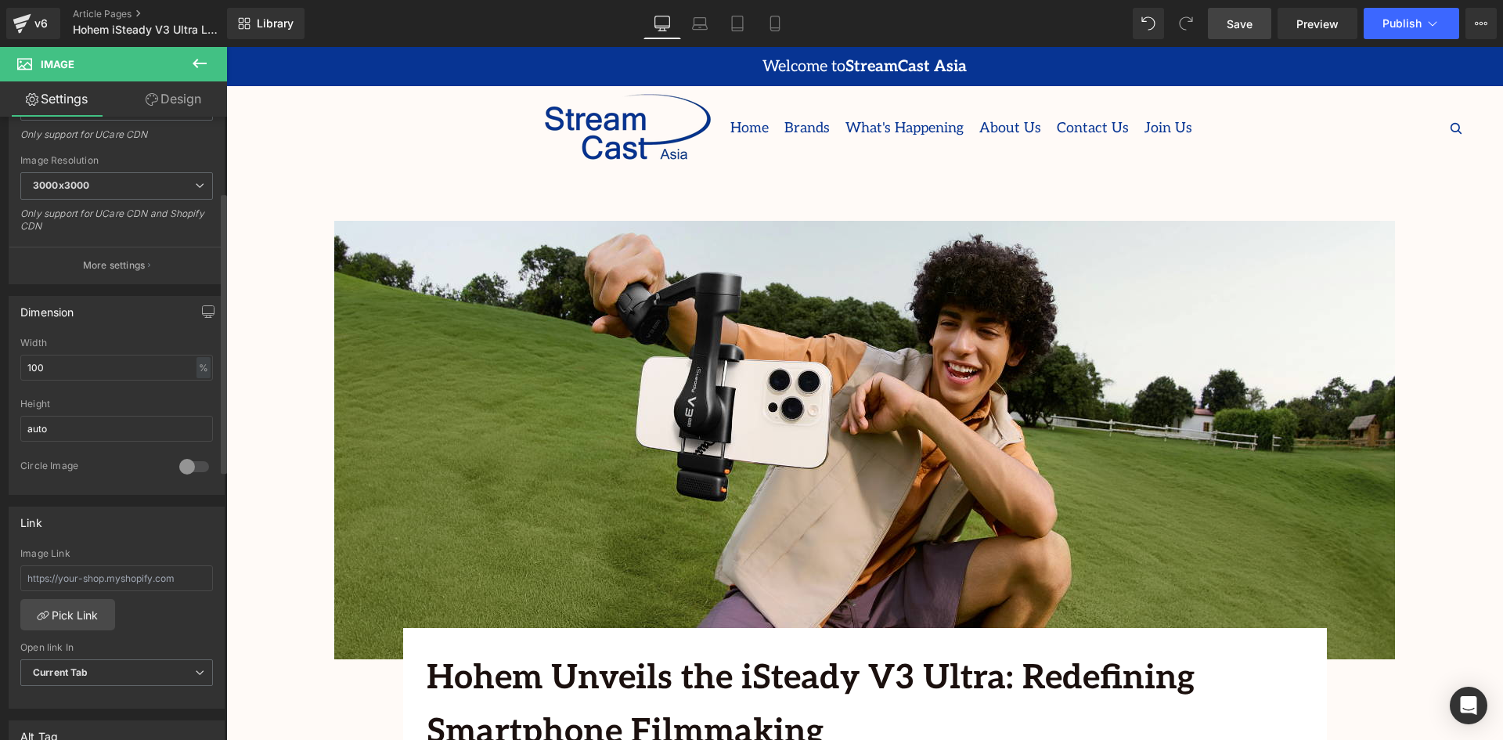
scroll to position [0, 0]
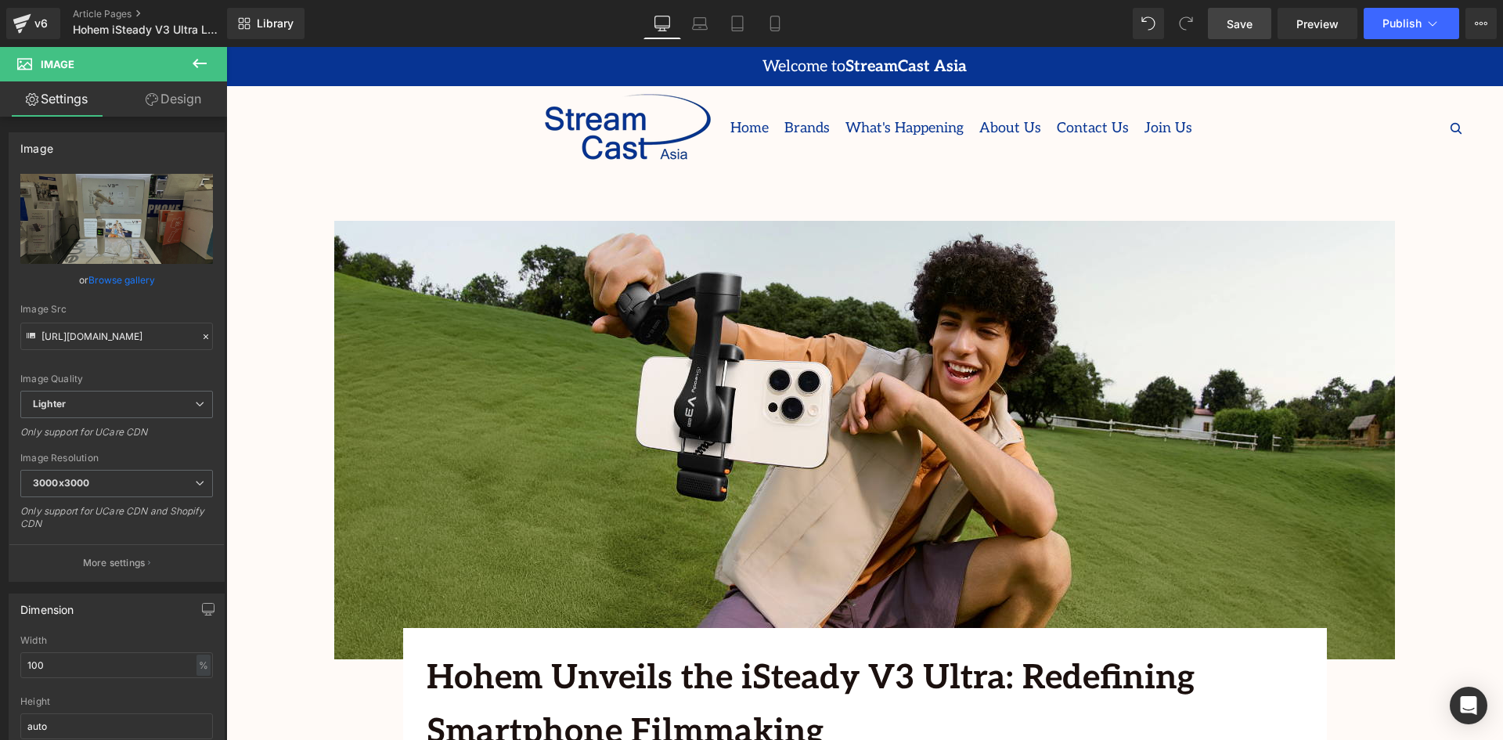
click at [186, 111] on link "Design" at bounding box center [174, 98] width 114 height 35
